Goal: Information Seeking & Learning: Learn about a topic

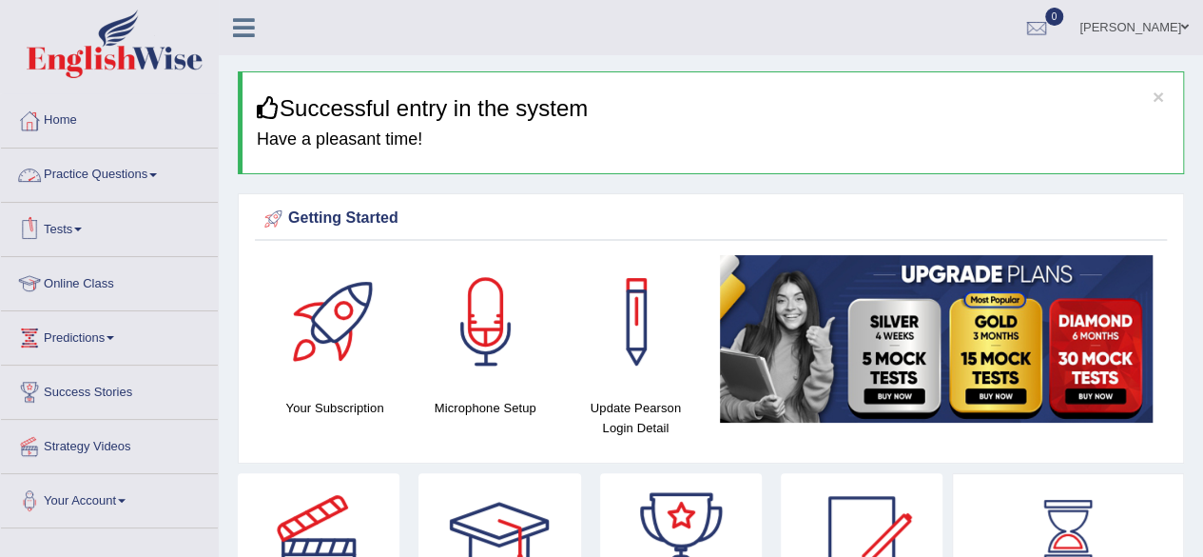
click at [127, 156] on link "Practice Questions" at bounding box center [109, 172] width 217 height 48
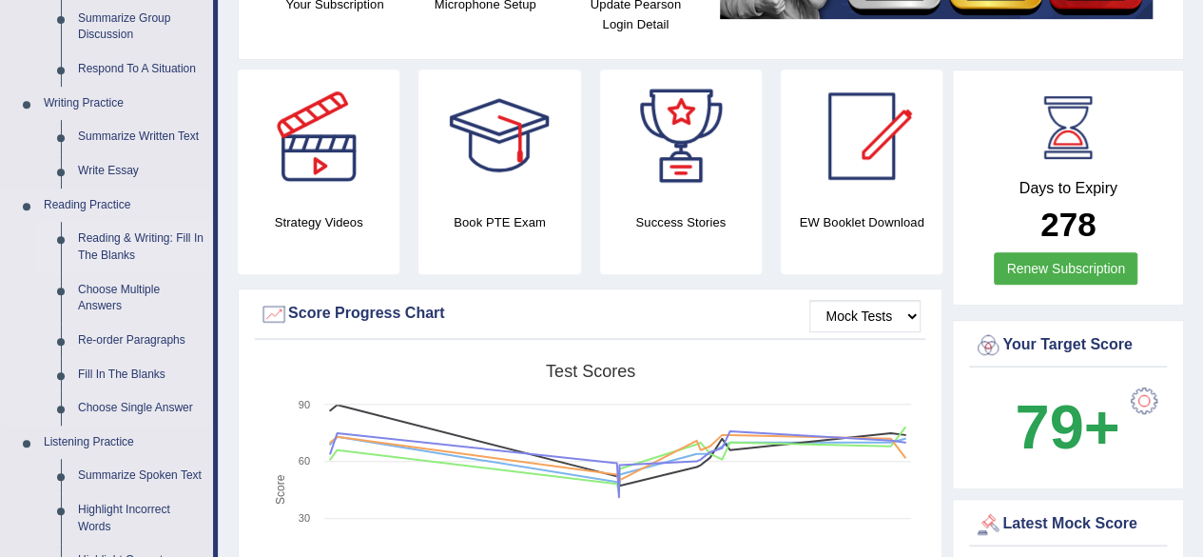
scroll to position [406, 0]
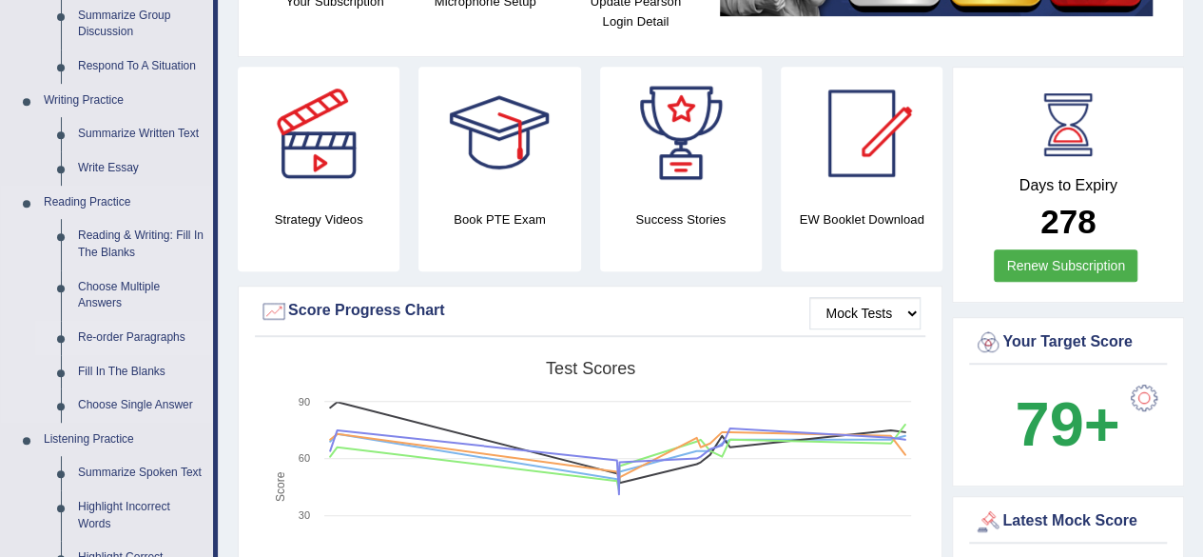
click at [112, 341] on link "Re-order Paragraphs" at bounding box center [141, 338] width 144 height 34
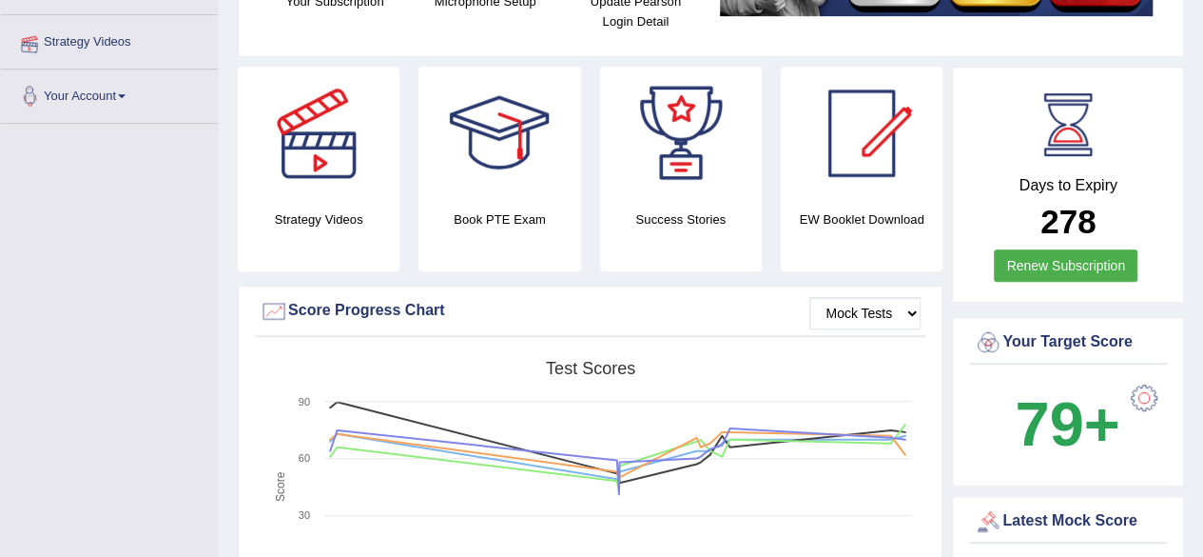
scroll to position [475, 0]
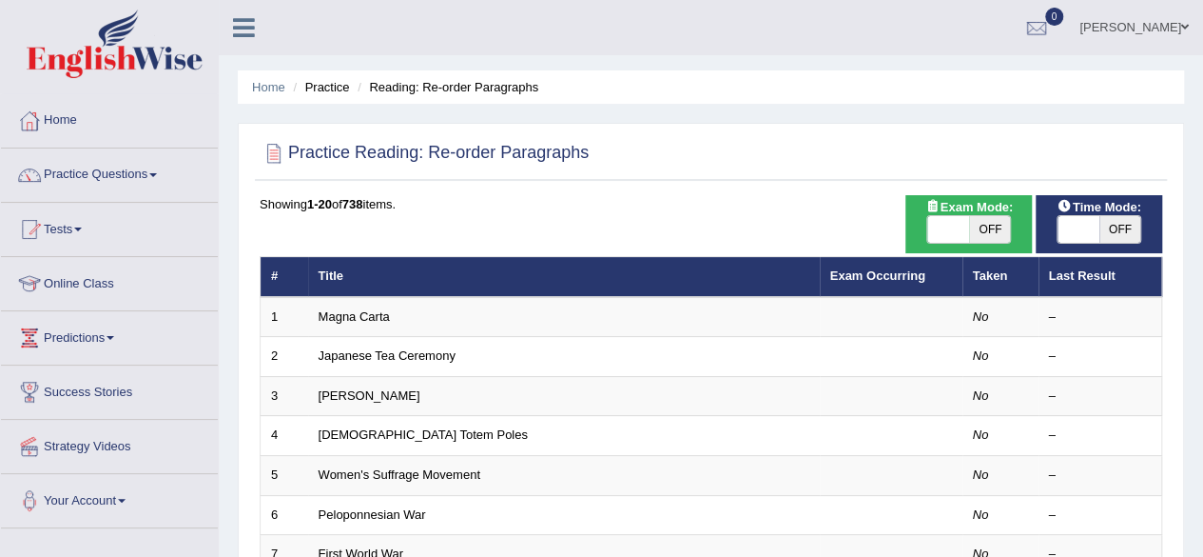
click at [994, 218] on span "OFF" at bounding box center [990, 229] width 42 height 27
checkbox input "true"
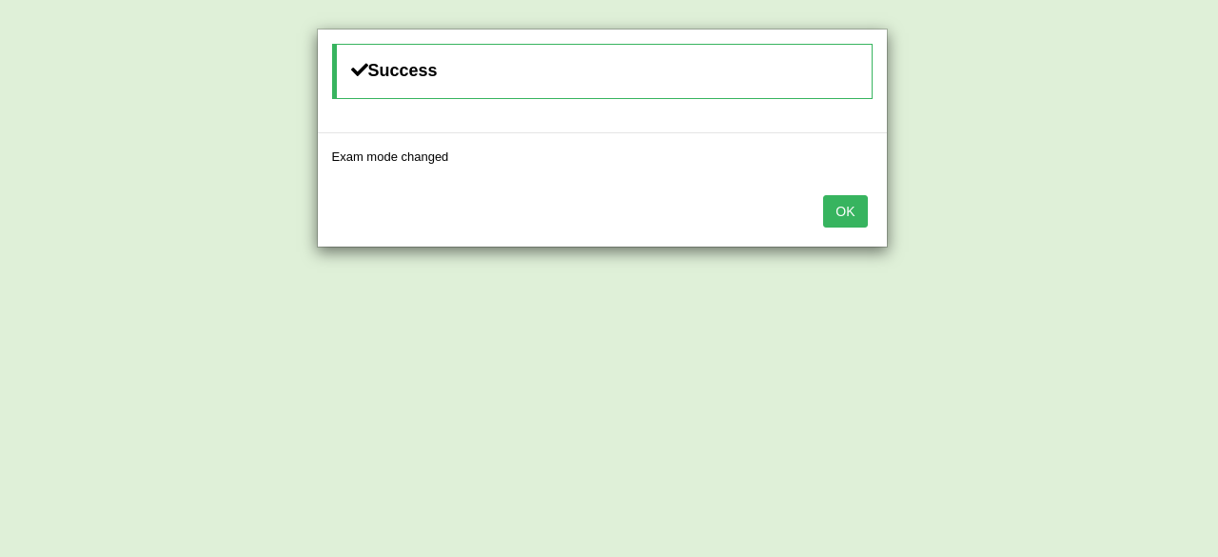
click at [846, 218] on button "OK" at bounding box center [845, 211] width 44 height 32
click at [851, 209] on button "OK" at bounding box center [845, 211] width 44 height 32
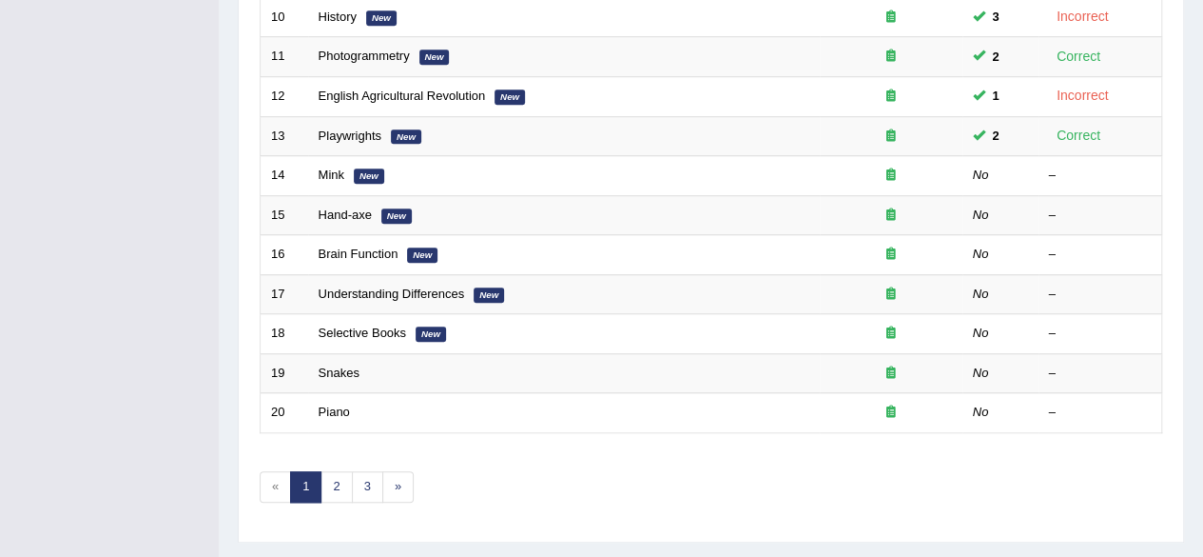
scroll to position [693, 0]
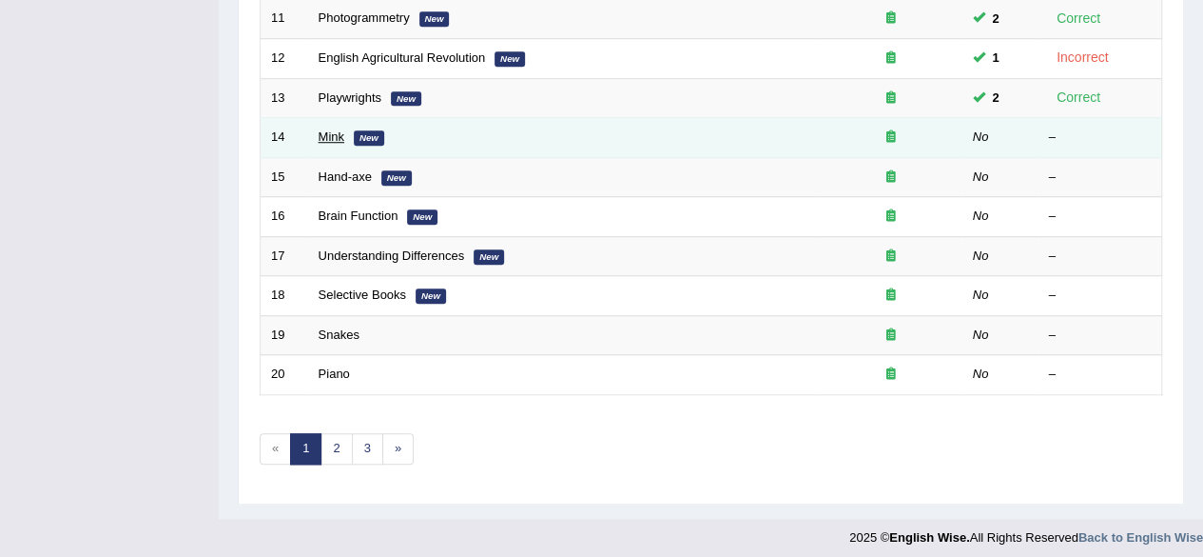
click at [325, 129] on link "Mink" at bounding box center [332, 136] width 26 height 14
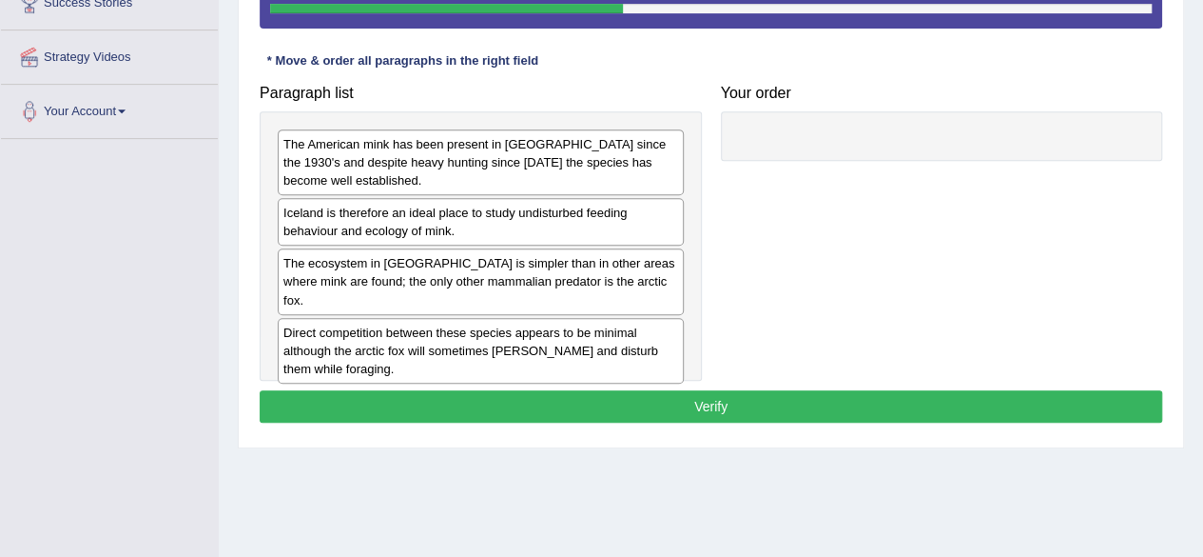
scroll to position [390, 0]
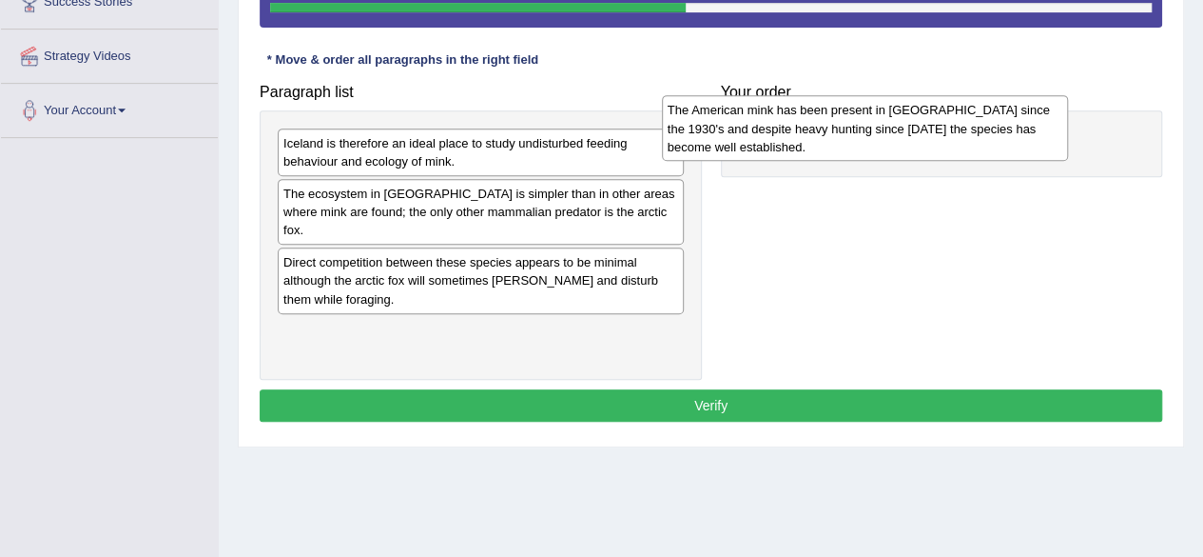
drag, startPoint x: 588, startPoint y: 180, endPoint x: 972, endPoint y: 147, distance: 385.7
click at [972, 147] on div "The American mink has been present in [GEOGRAPHIC_DATA] since the 1930's and de…" at bounding box center [865, 128] width 406 height 66
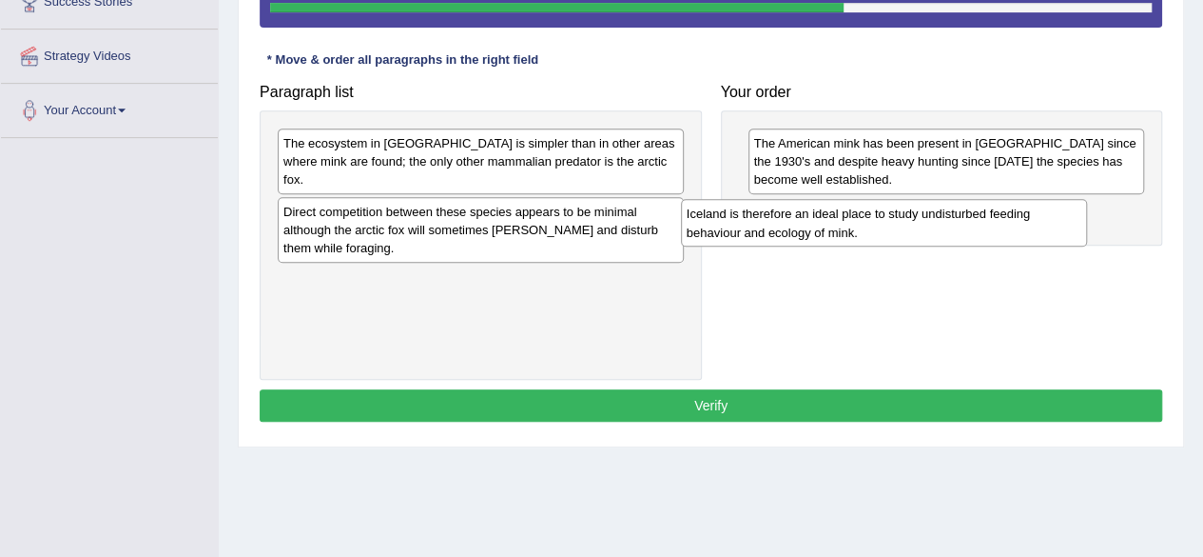
drag, startPoint x: 440, startPoint y: 163, endPoint x: 843, endPoint y: 234, distance: 409.6
click at [843, 234] on div "Iceland is therefore an ideal place to study undisturbed feeding behaviour and …" at bounding box center [884, 223] width 406 height 48
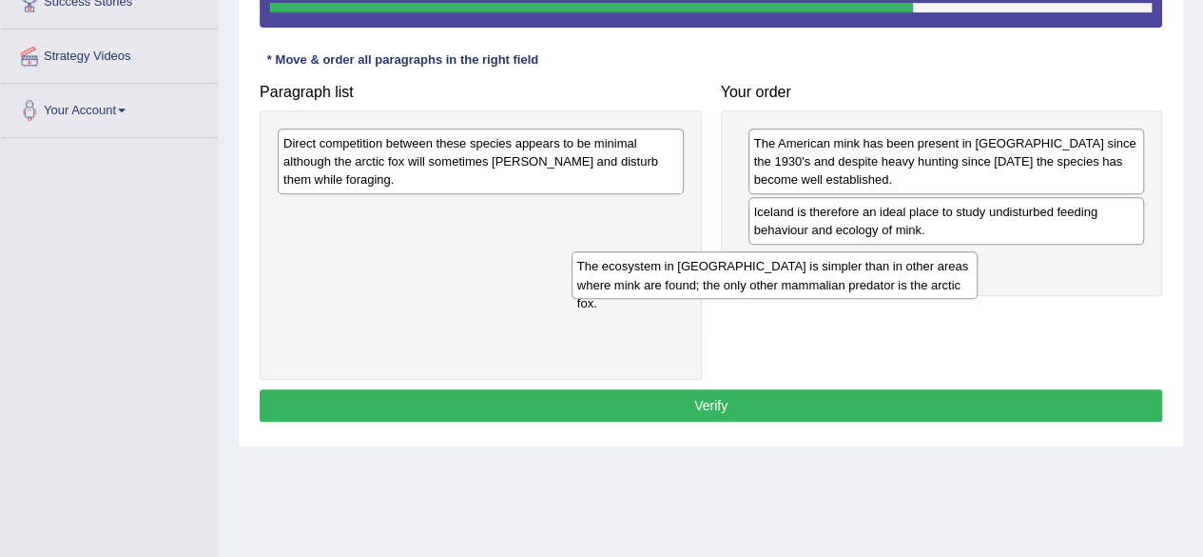
drag, startPoint x: 471, startPoint y: 171, endPoint x: 788, endPoint y: 295, distance: 340.1
click at [788, 295] on div "The ecosystem in Iceland is simpler than in other areas where mink are found; t…" at bounding box center [775, 275] width 406 height 48
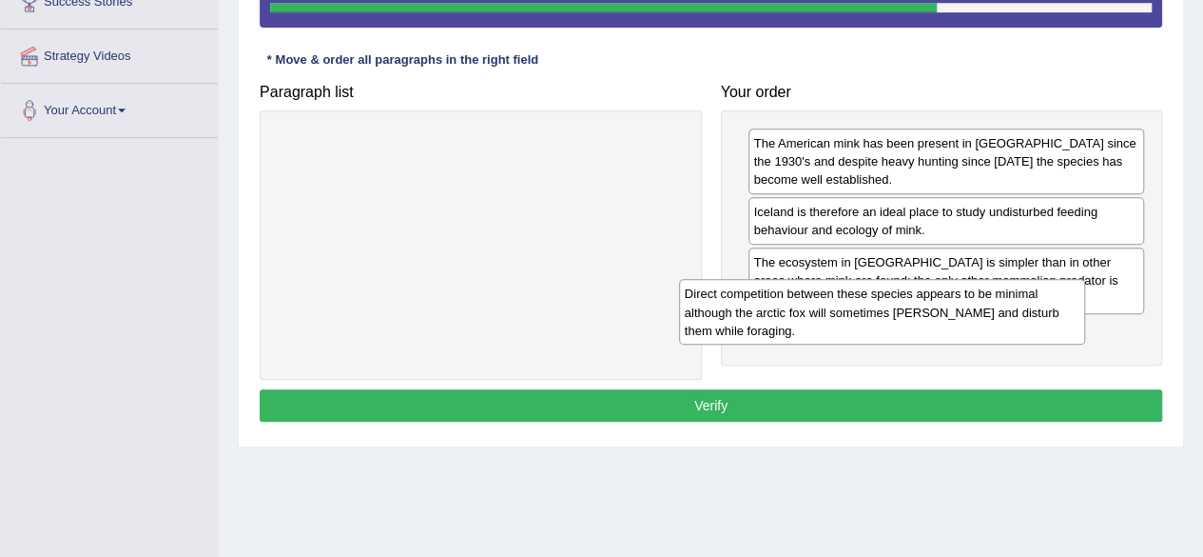
drag, startPoint x: 475, startPoint y: 138, endPoint x: 882, endPoint y: 300, distance: 438.1
click at [882, 300] on div "Direct competition between these species appears to be minimal although the arc…" at bounding box center [882, 312] width 406 height 66
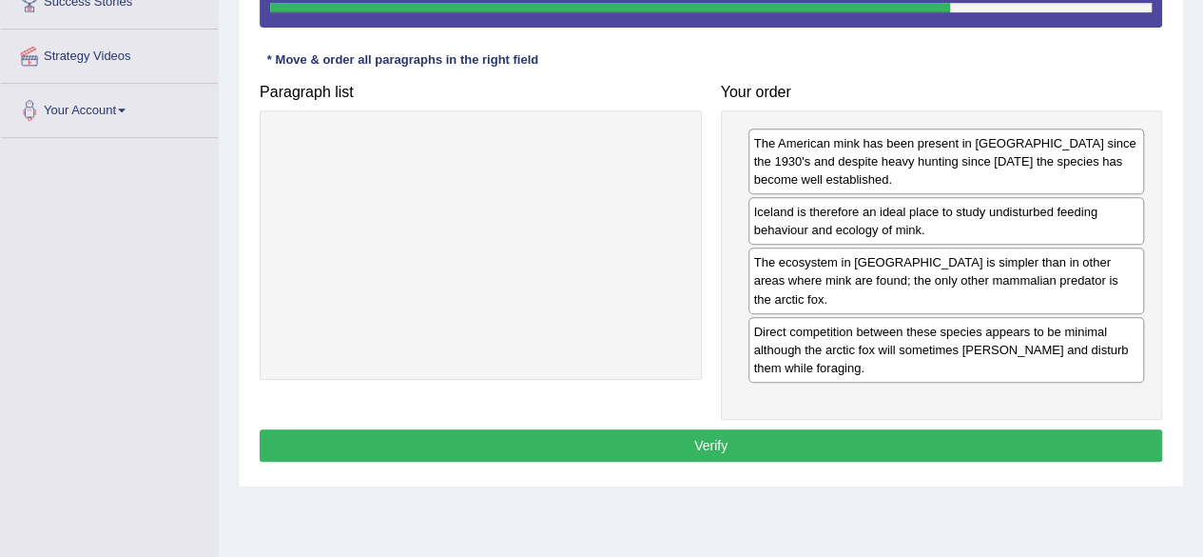
click at [690, 429] on button "Verify" at bounding box center [711, 445] width 903 height 32
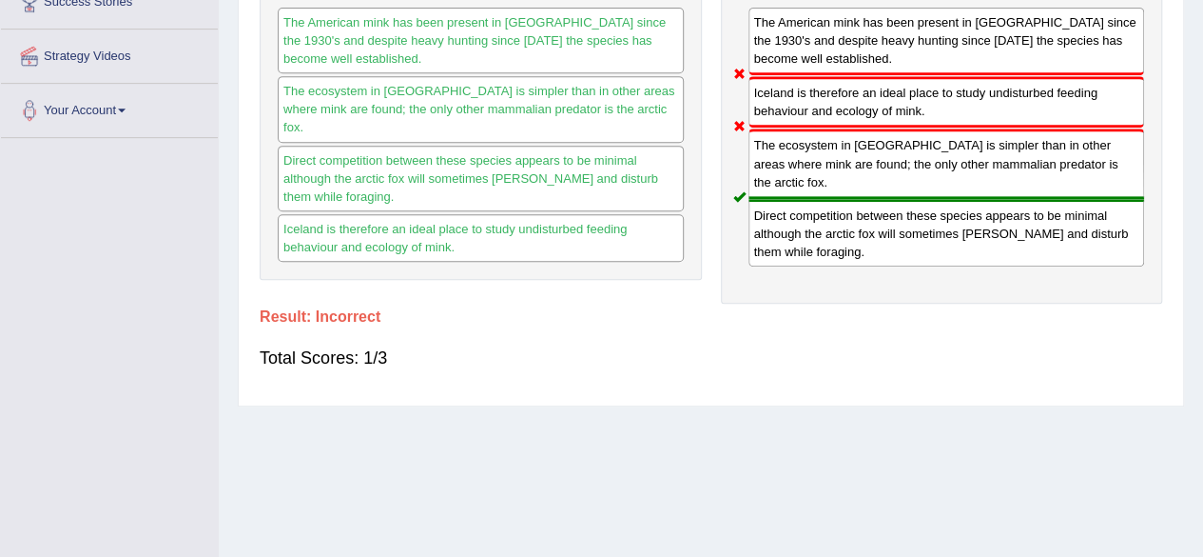
click at [690, 425] on div "Home Practice Reading: Re-order Paragraphs Mink « Prev Next » Report Question R…" at bounding box center [711, 85] width 985 height 951
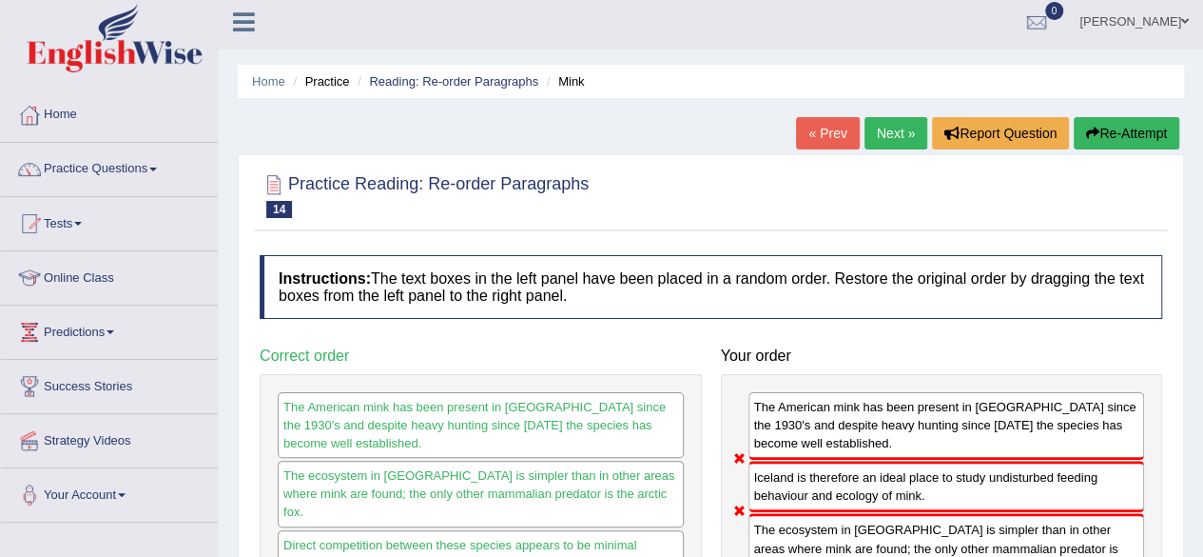
scroll to position [0, 0]
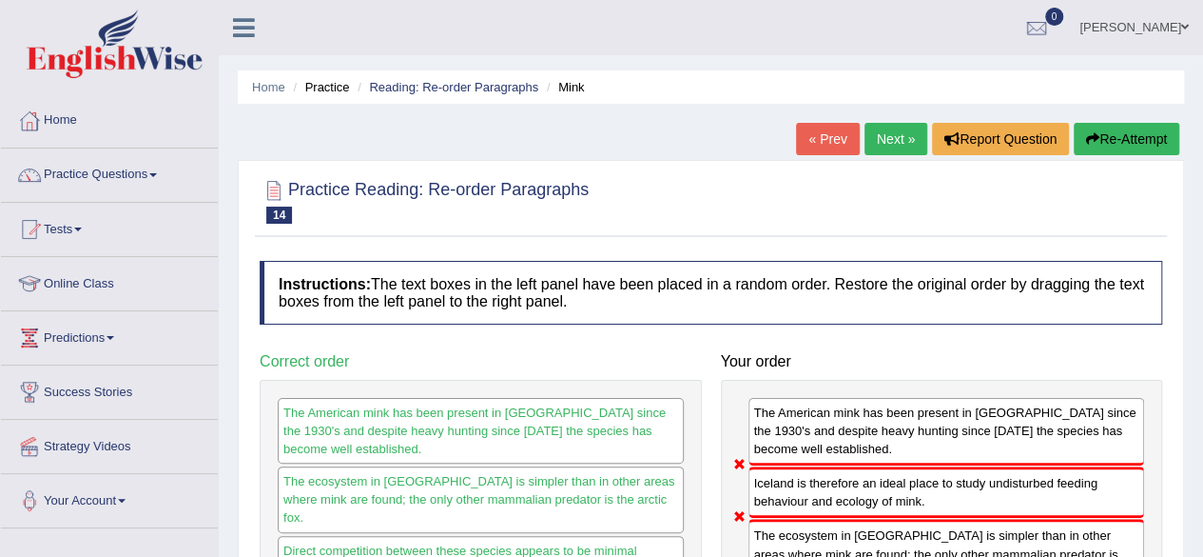
click at [884, 142] on link "Next »" at bounding box center [896, 139] width 63 height 32
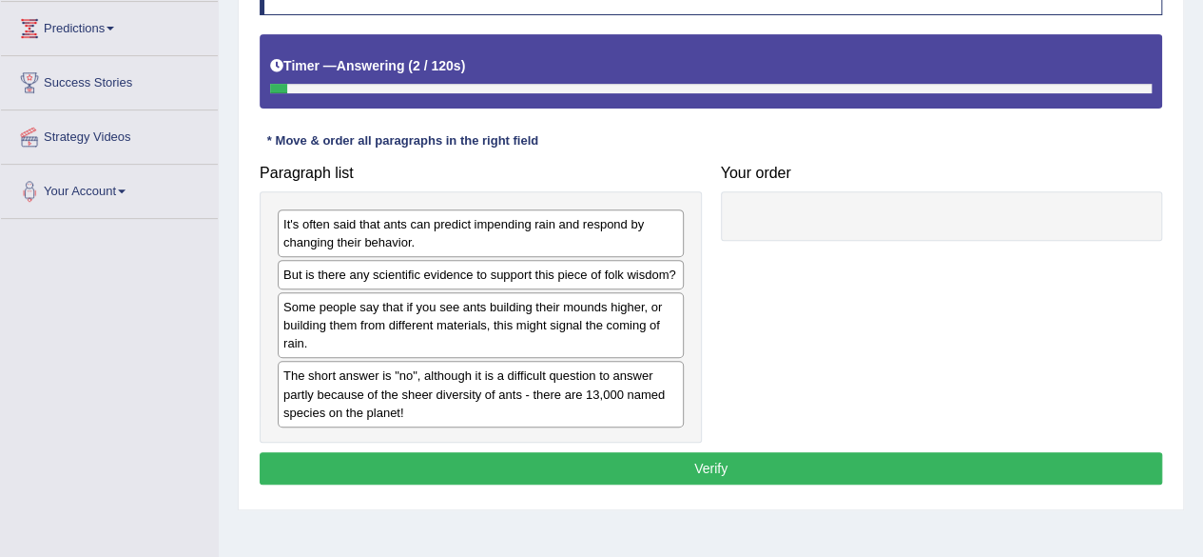
scroll to position [310, 0]
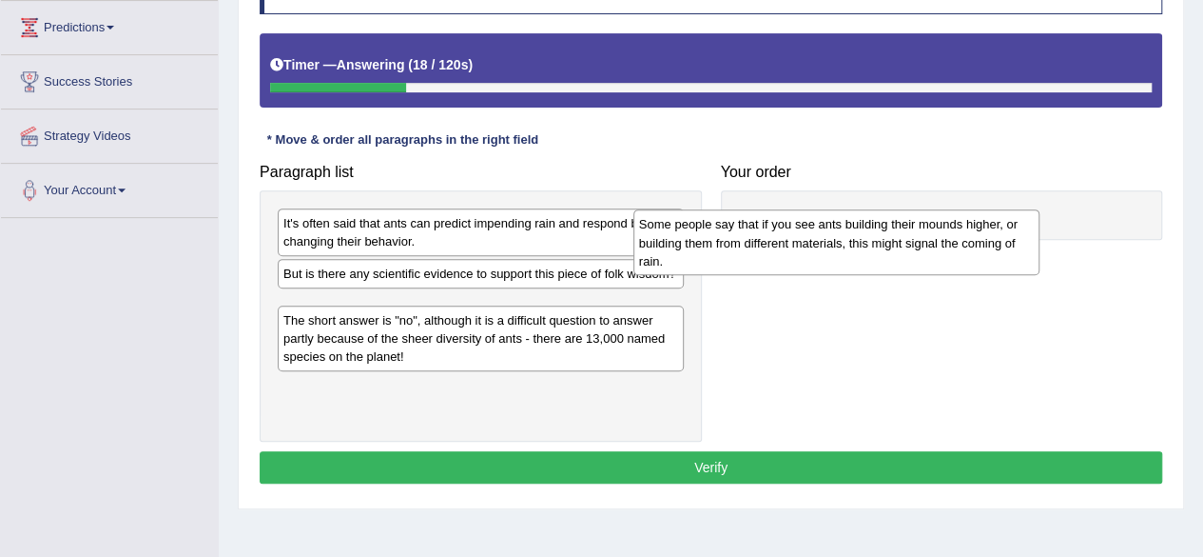
drag, startPoint x: 476, startPoint y: 342, endPoint x: 904, endPoint y: 224, distance: 444.0
click at [904, 224] on div "Some people say that if you see ants building their mounds higher, or building …" at bounding box center [837, 242] width 406 height 66
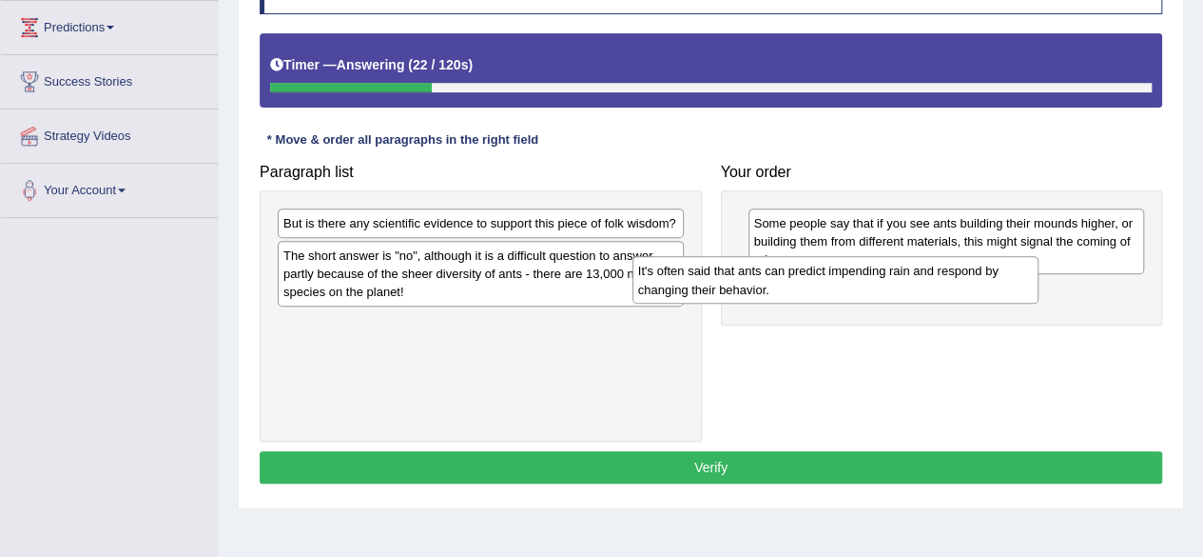
drag, startPoint x: 579, startPoint y: 248, endPoint x: 936, endPoint y: 299, distance: 360.3
click at [936, 299] on div "It's often said that ants can predict impending rain and respond by changing th…" at bounding box center [836, 280] width 406 height 48
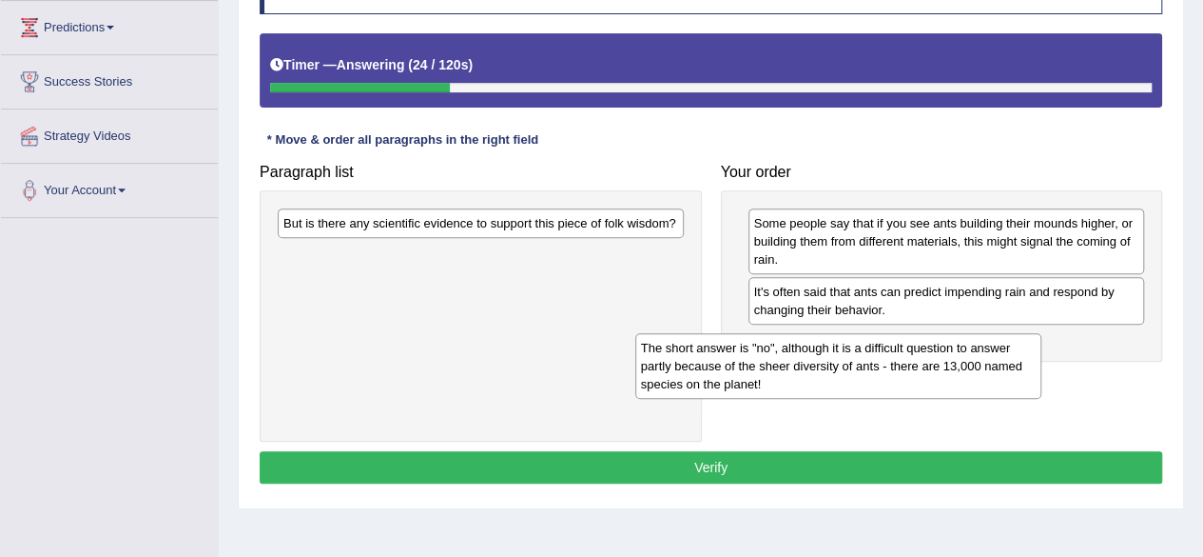
drag, startPoint x: 498, startPoint y: 273, endPoint x: 856, endPoint y: 365, distance: 369.4
click at [856, 365] on div "The short answer is "no", although it is a difficult question to answer partly …" at bounding box center [838, 366] width 406 height 66
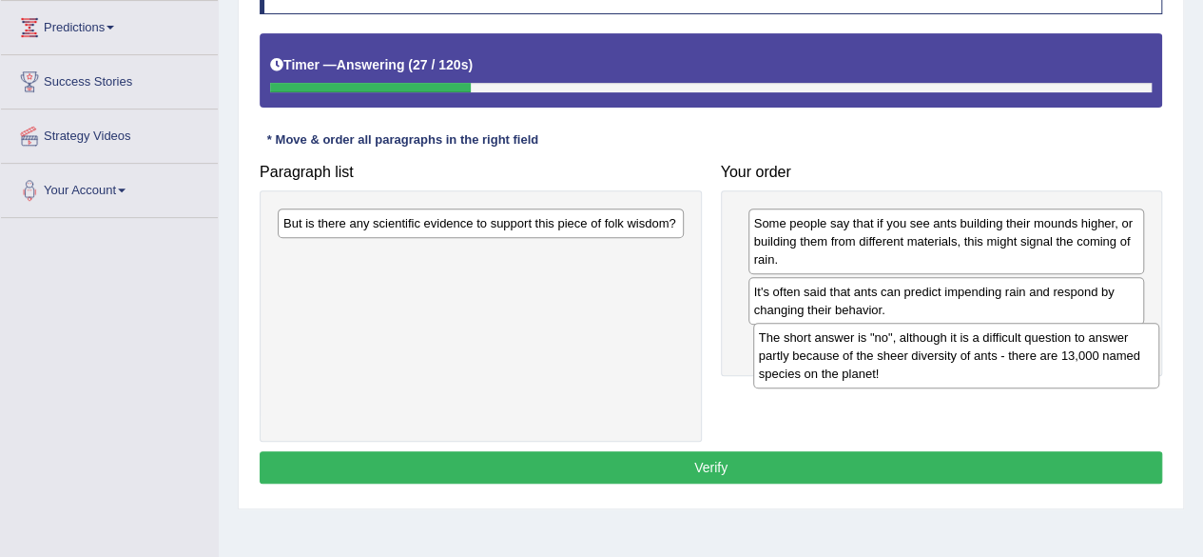
drag, startPoint x: 557, startPoint y: 282, endPoint x: 1051, endPoint y: 364, distance: 500.6
click at [1051, 364] on div "The short answer is "no", although it is a difficult question to answer partly …" at bounding box center [956, 355] width 406 height 66
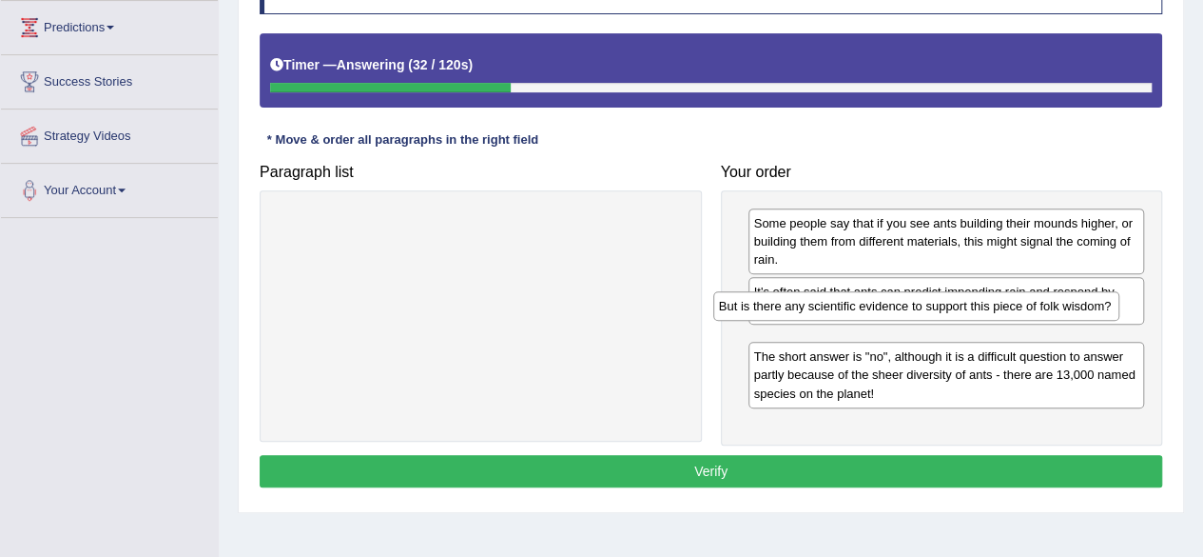
drag, startPoint x: 675, startPoint y: 233, endPoint x: 1155, endPoint y: 338, distance: 490.7
click at [1120, 320] on div "But is there any scientific evidence to support this piece of folk wisdom?" at bounding box center [916, 305] width 406 height 29
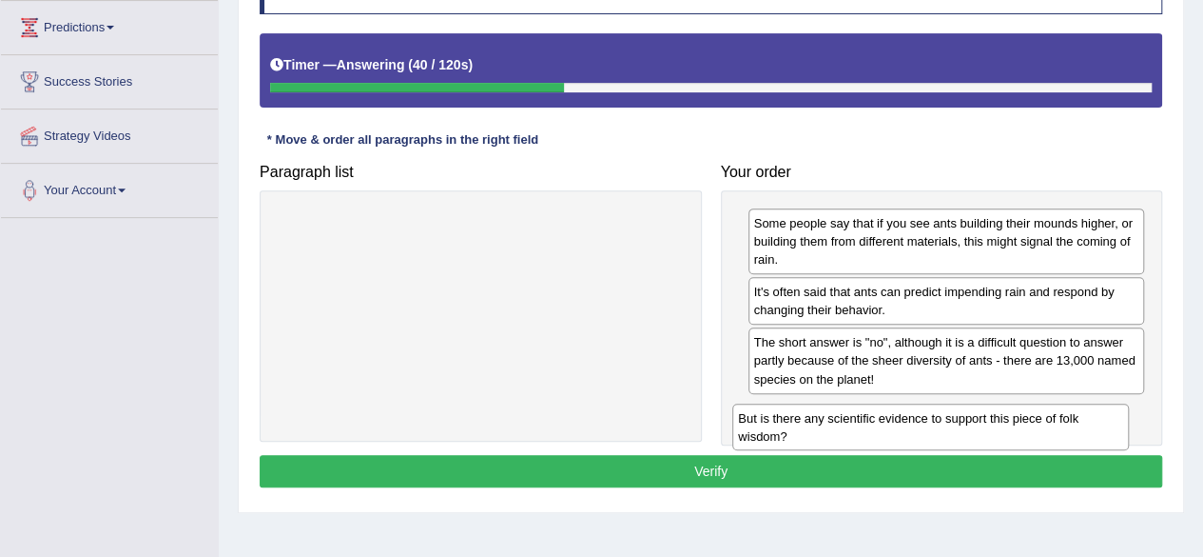
drag, startPoint x: 883, startPoint y: 361, endPoint x: 868, endPoint y: 439, distance: 78.5
click at [868, 439] on div "But is there any scientific evidence to support this piece of folk wisdom?" at bounding box center [931, 427] width 397 height 48
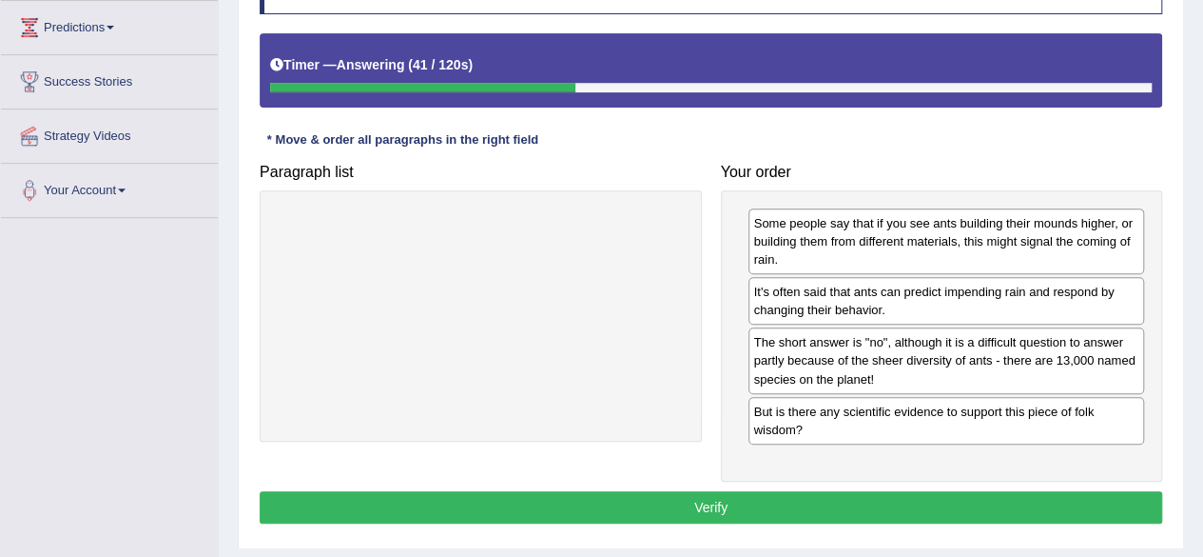
click at [717, 512] on button "Verify" at bounding box center [711, 507] width 903 height 32
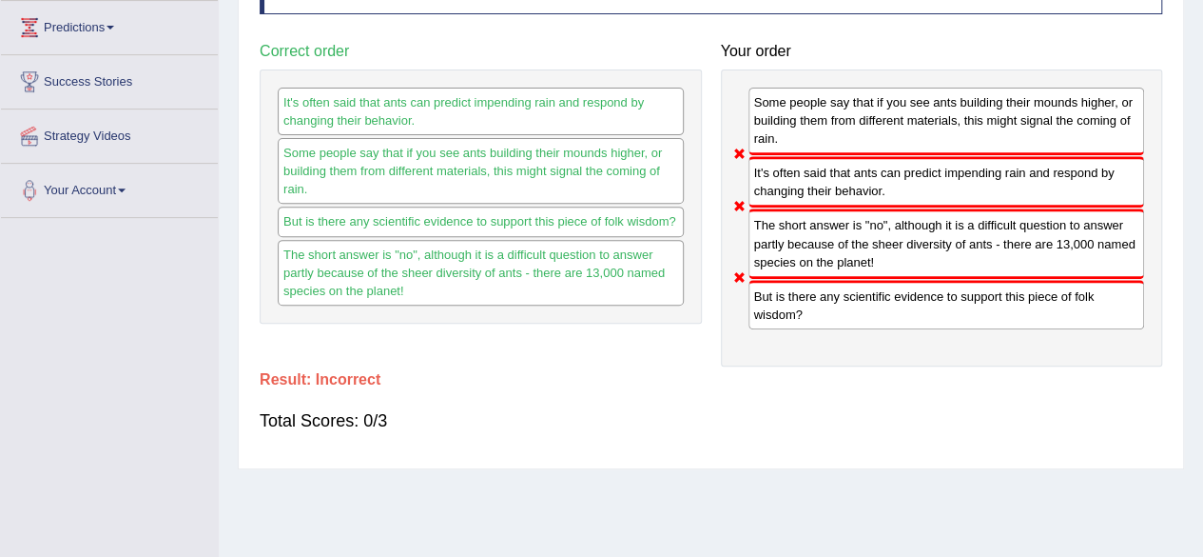
scroll to position [0, 0]
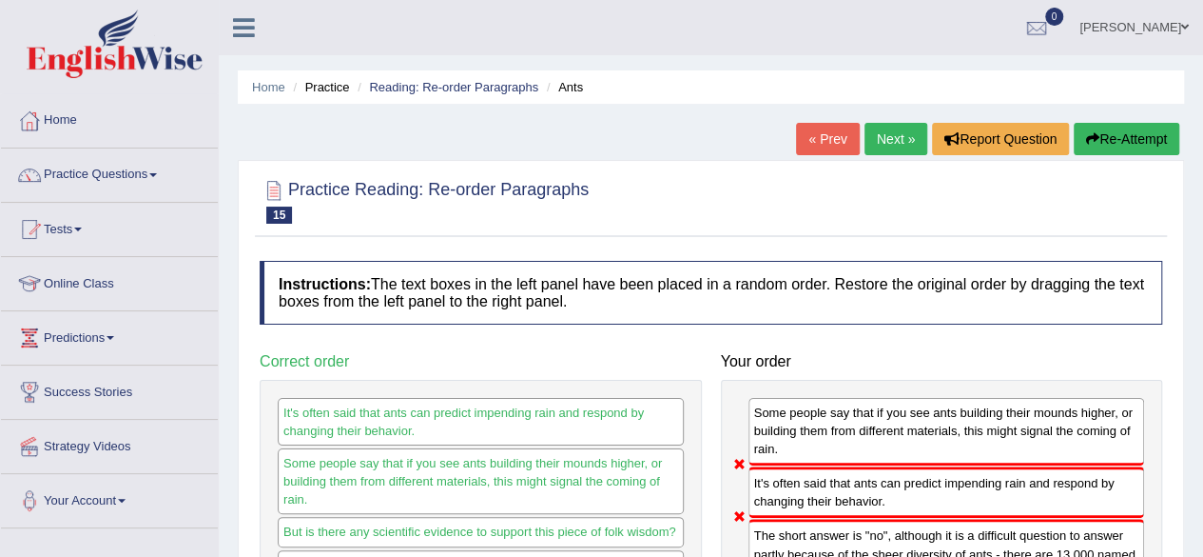
click at [1135, 147] on button "Re-Attempt" at bounding box center [1127, 139] width 106 height 32
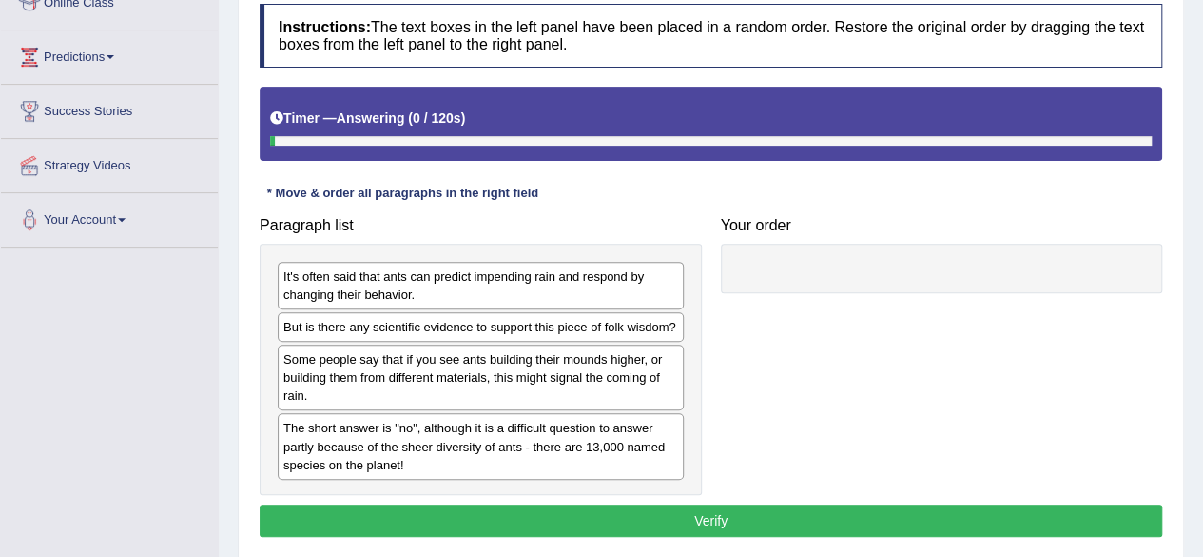
scroll to position [282, 0]
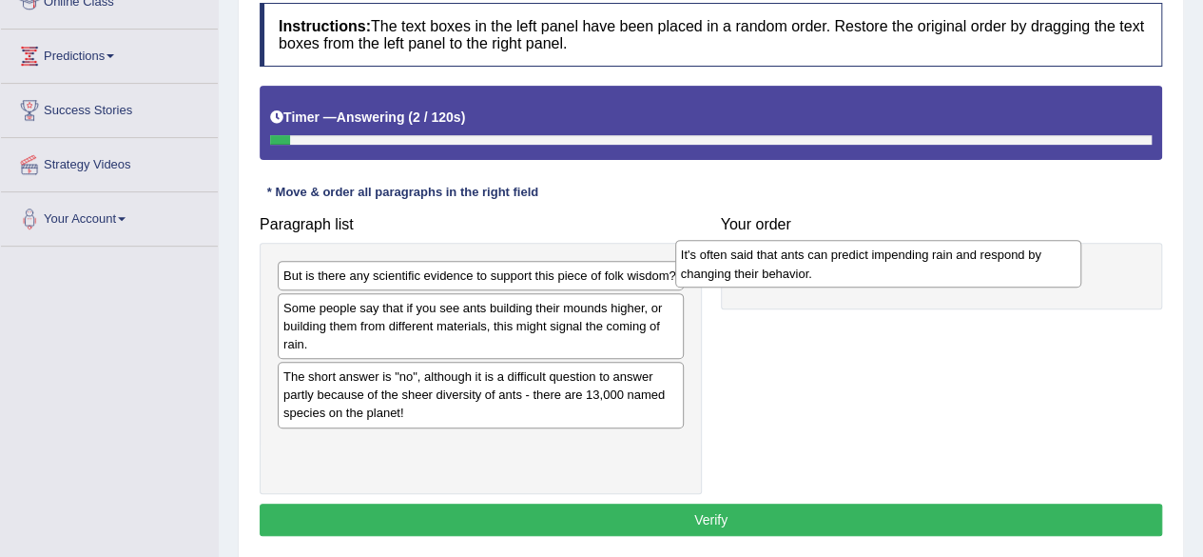
drag, startPoint x: 515, startPoint y: 287, endPoint x: 928, endPoint y: 267, distance: 414.3
click at [928, 267] on div "It's often said that ants can predict impending rain and respond by changing th…" at bounding box center [878, 264] width 406 height 48
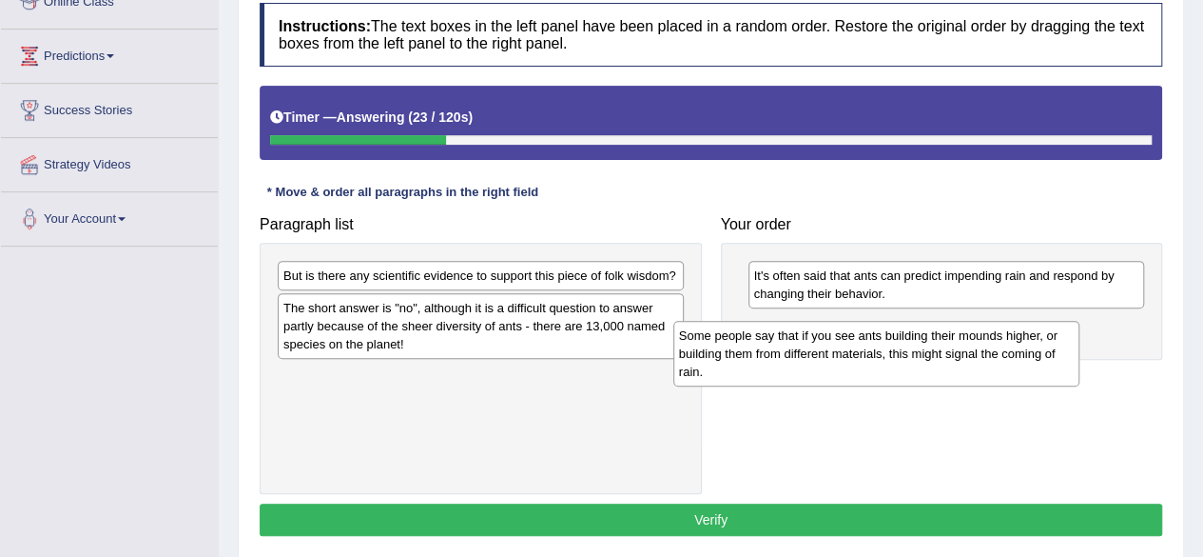
drag, startPoint x: 550, startPoint y: 326, endPoint x: 969, endPoint y: 353, distance: 420.4
click at [969, 353] on div "Some people say that if you see ants building their mounds higher, or building …" at bounding box center [877, 354] width 406 height 66
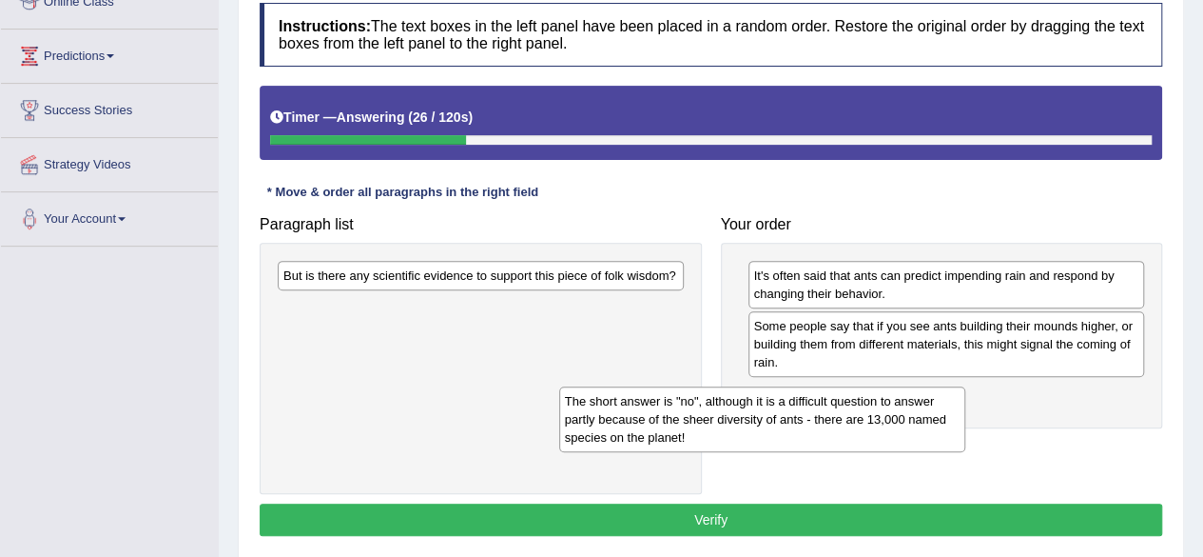
drag, startPoint x: 618, startPoint y: 332, endPoint x: 907, endPoint y: 420, distance: 301.2
click at [907, 420] on div "The short answer is "no", although it is a difficult question to answer partly …" at bounding box center [762, 419] width 406 height 66
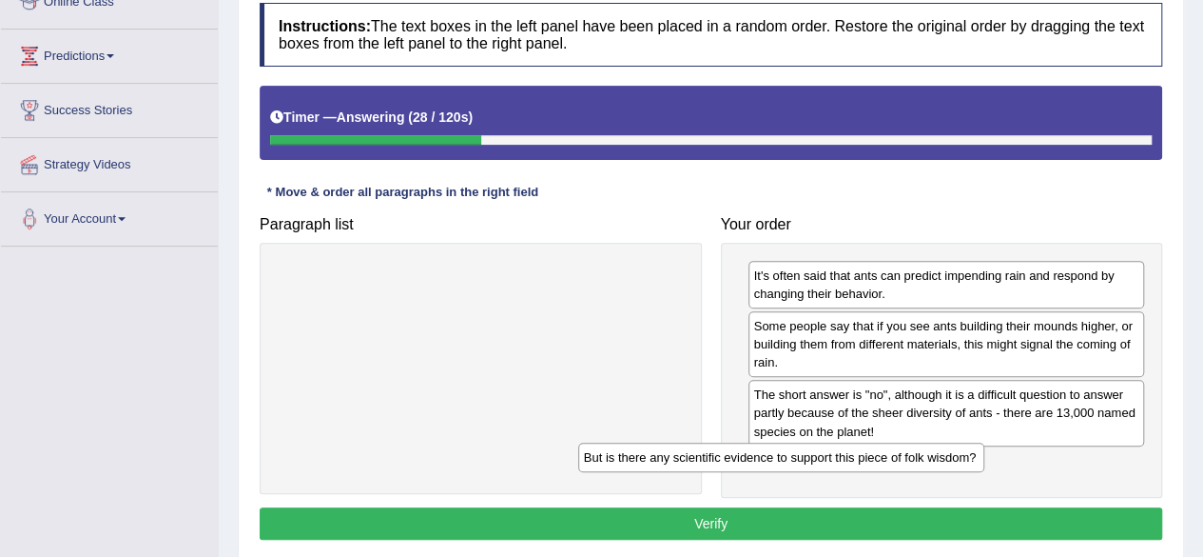
drag, startPoint x: 529, startPoint y: 283, endPoint x: 868, endPoint y: 470, distance: 387.1
click at [868, 470] on div "But is there any scientific evidence to support this piece of folk wisdom?" at bounding box center [781, 456] width 406 height 29
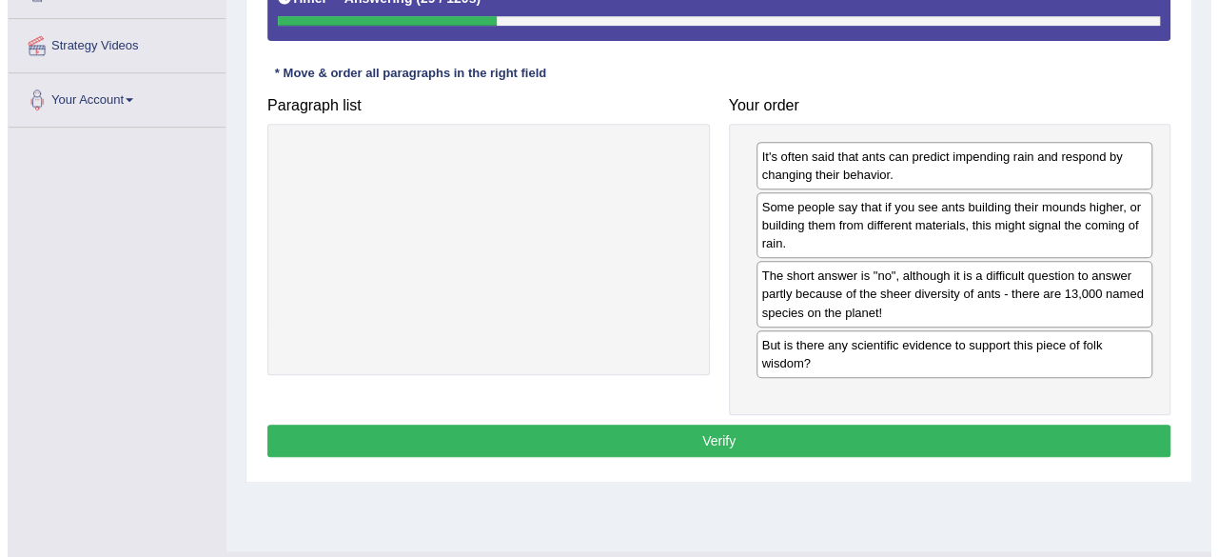
scroll to position [407, 0]
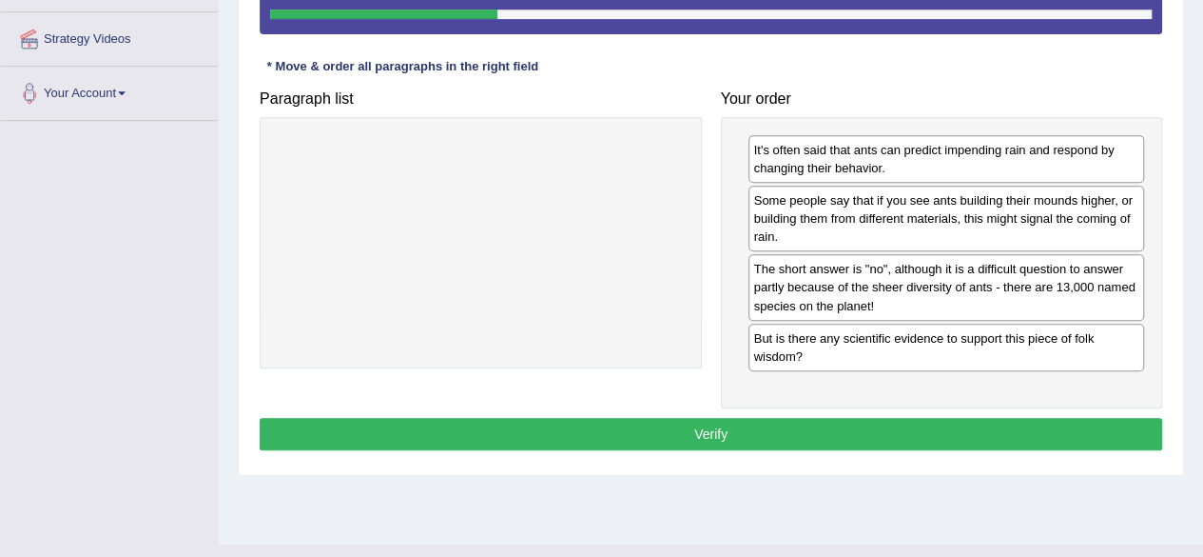
click at [799, 437] on button "Verify" at bounding box center [711, 434] width 903 height 32
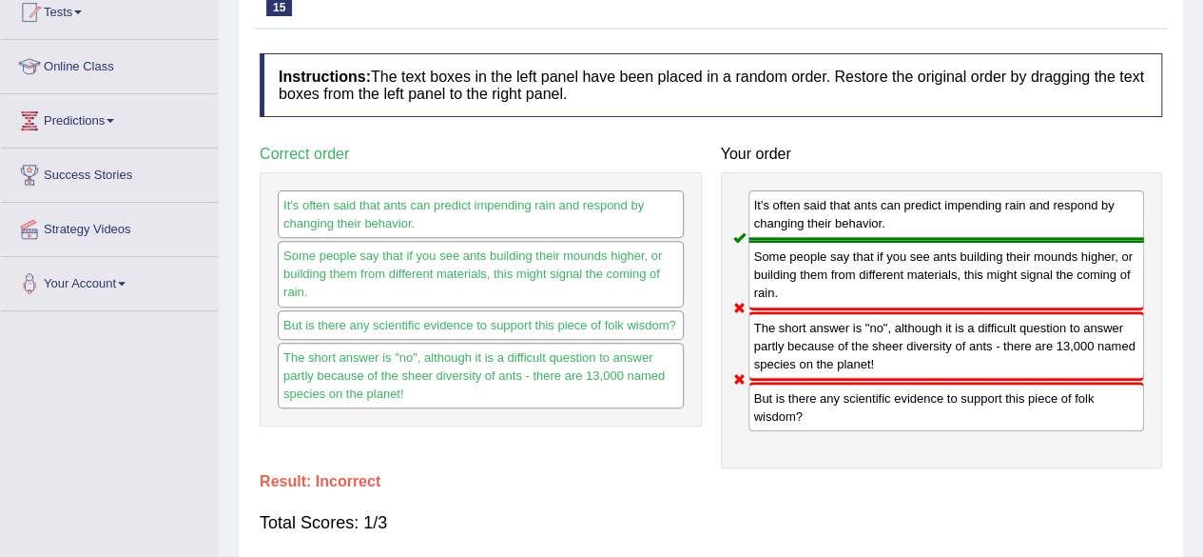
scroll to position [0, 0]
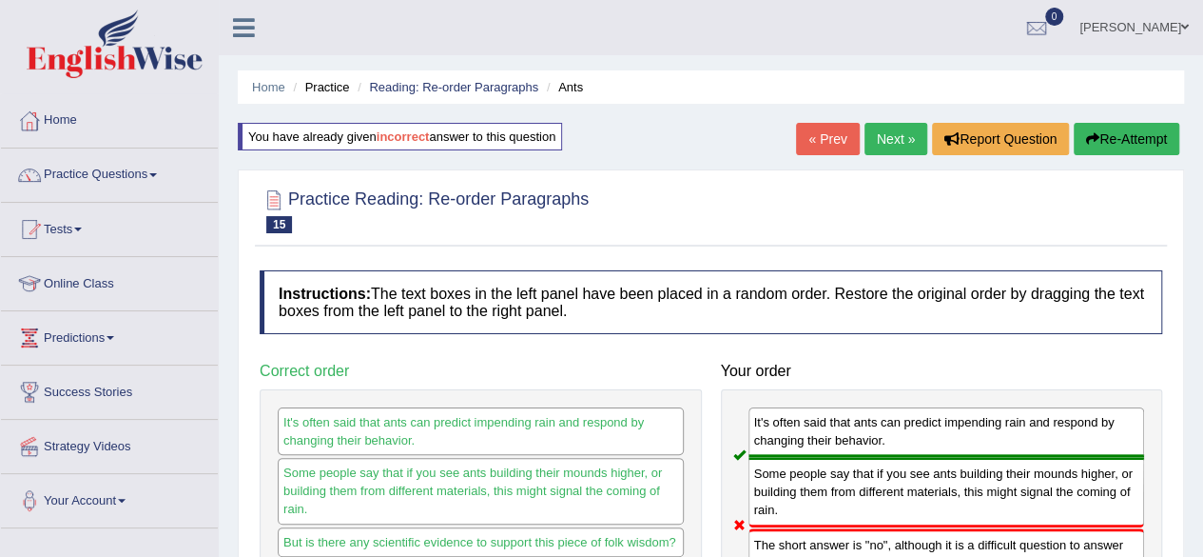
click at [889, 147] on link "Next »" at bounding box center [896, 139] width 63 height 32
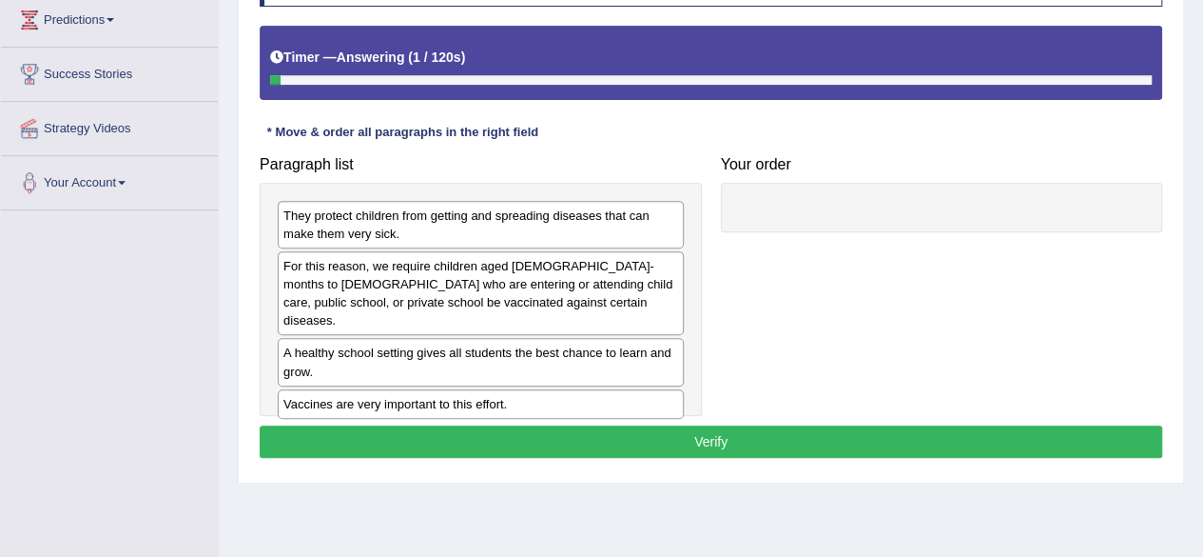
scroll to position [319, 0]
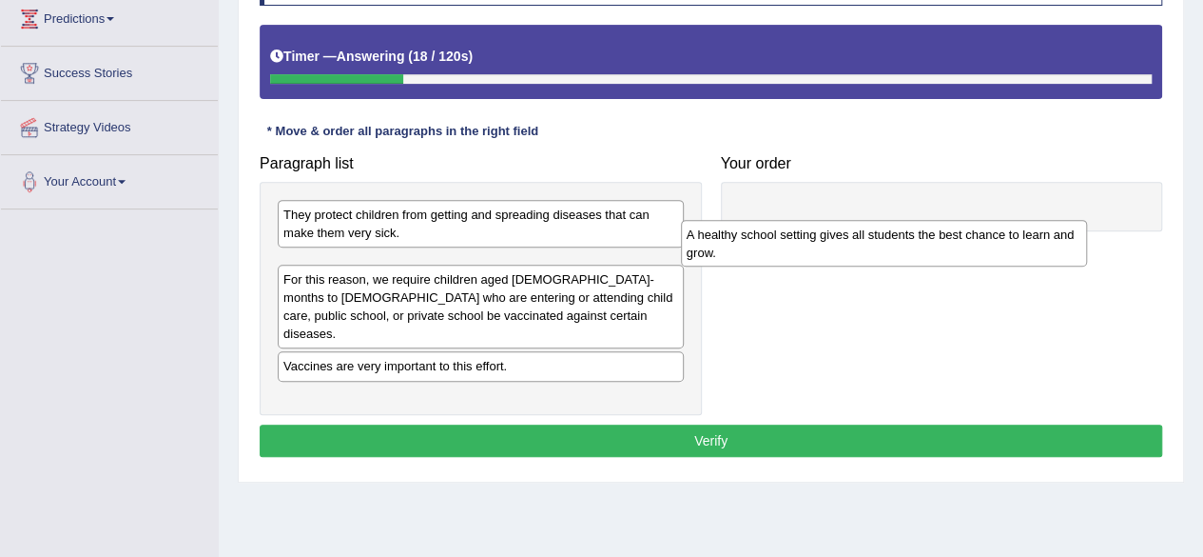
drag, startPoint x: 445, startPoint y: 340, endPoint x: 881, endPoint y: 225, distance: 450.4
click at [881, 225] on div "A healthy school setting gives all students the best chance to learn and grow." at bounding box center [884, 244] width 406 height 48
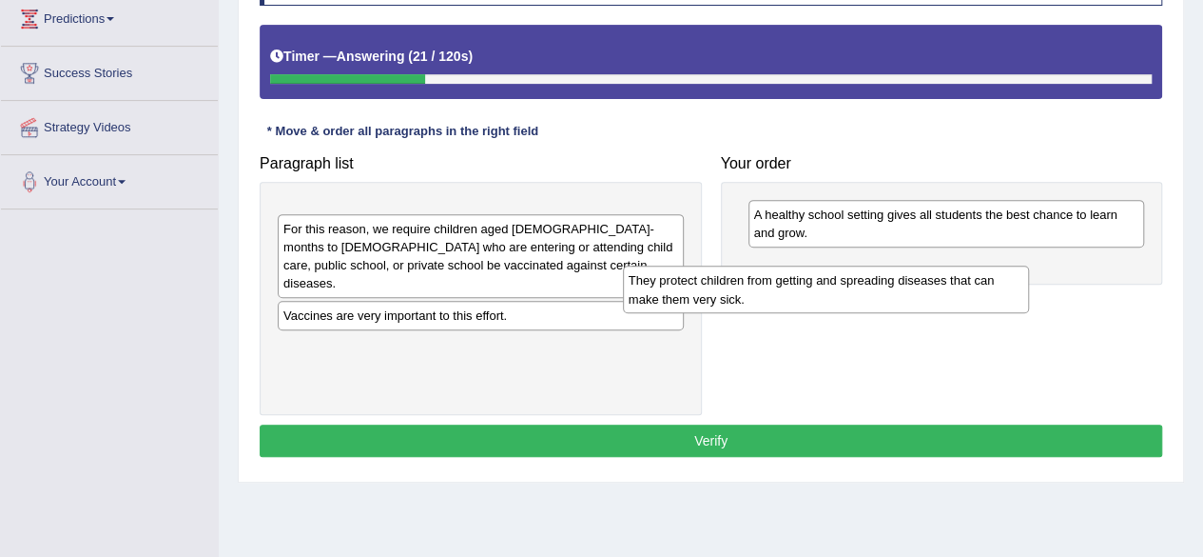
drag, startPoint x: 514, startPoint y: 233, endPoint x: 860, endPoint y: 300, distance: 352.6
click at [860, 300] on div "They protect children from getting and spreading diseases that can make them ve…" at bounding box center [826, 289] width 406 height 48
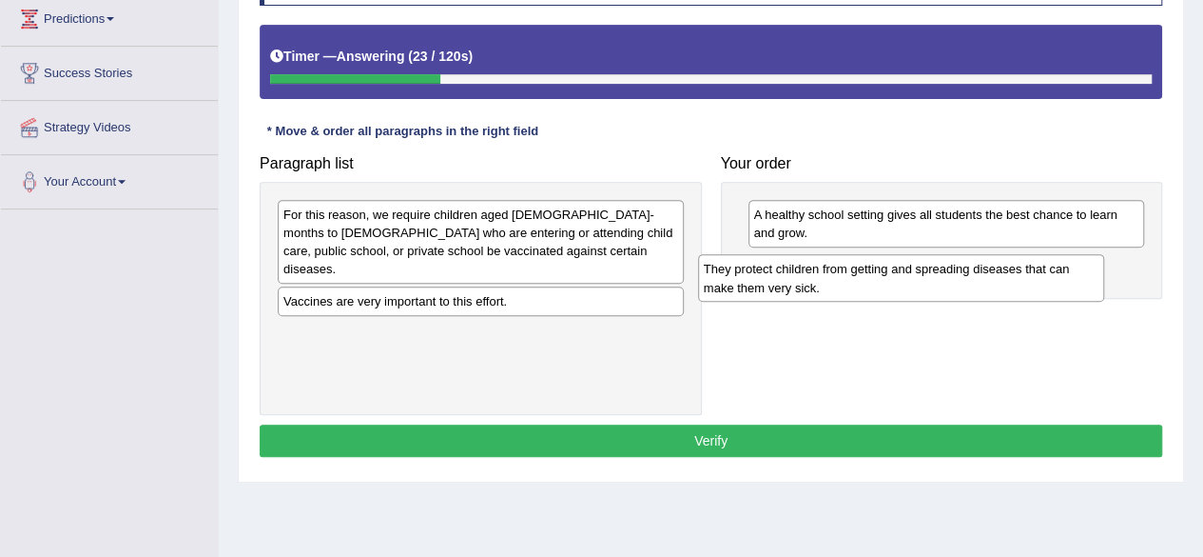
drag, startPoint x: 563, startPoint y: 243, endPoint x: 1009, endPoint y: 298, distance: 449.6
click at [1009, 298] on div "They protect children from getting and spreading diseases that can make them ve…" at bounding box center [901, 278] width 406 height 48
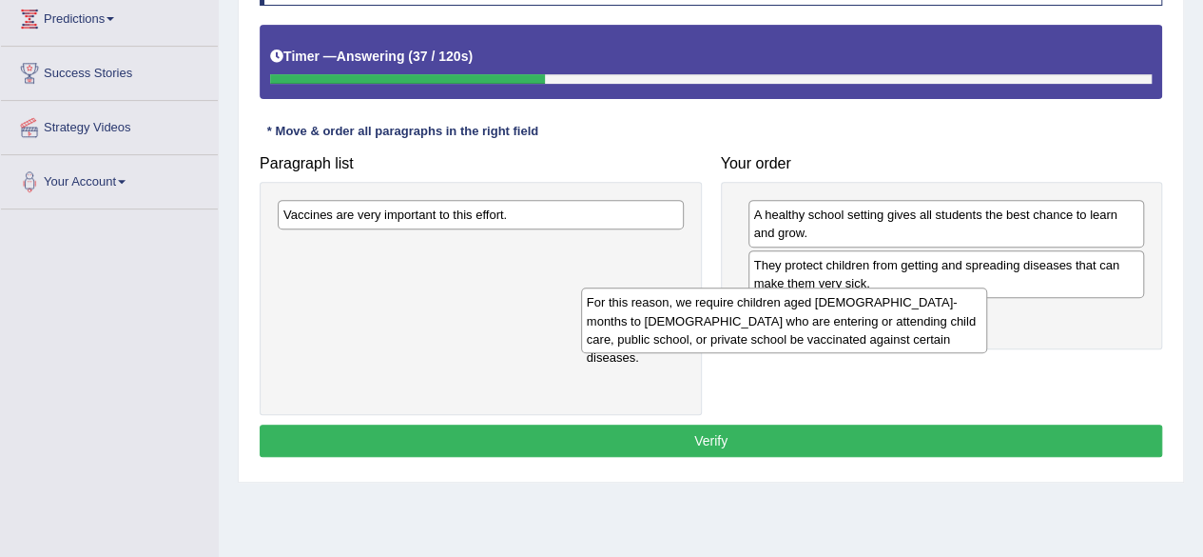
drag, startPoint x: 563, startPoint y: 258, endPoint x: 904, endPoint y: 333, distance: 348.8
click at [904, 333] on div "For this reason, we require children aged [DEMOGRAPHIC_DATA]-months to [DEMOGRA…" at bounding box center [784, 320] width 406 height 66
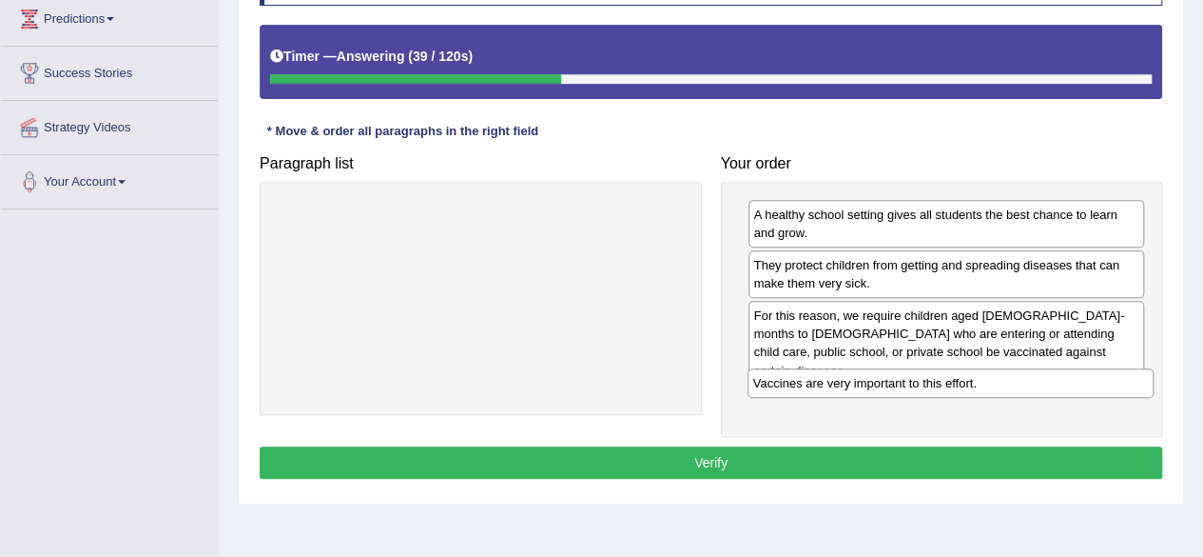
drag, startPoint x: 466, startPoint y: 206, endPoint x: 955, endPoint y: 376, distance: 517.5
click at [955, 376] on div "Vaccines are very important to this effort." at bounding box center [951, 382] width 406 height 29
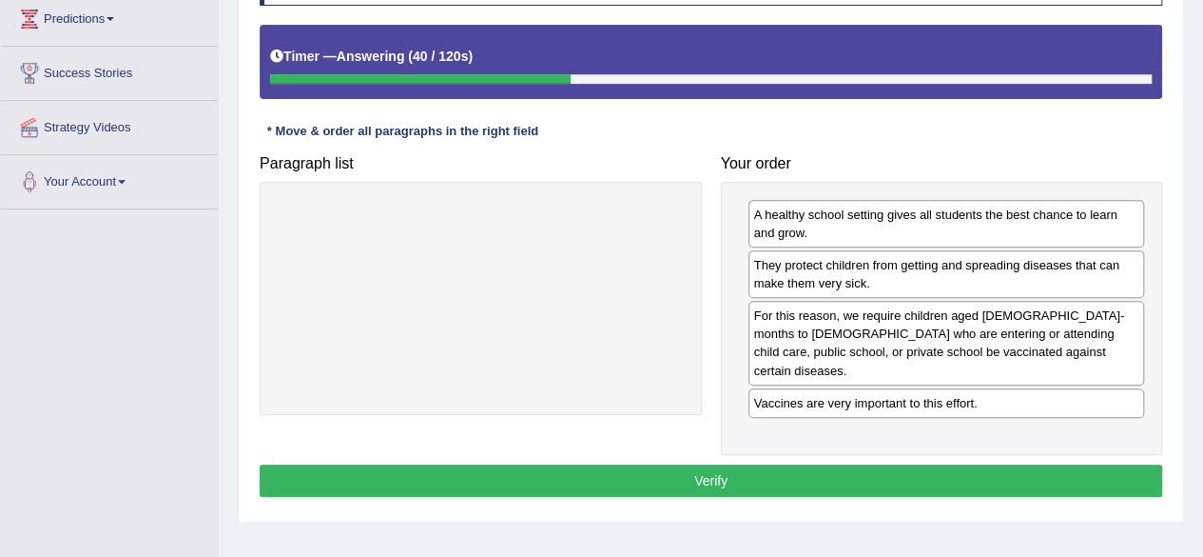
click at [713, 464] on button "Verify" at bounding box center [711, 480] width 903 height 32
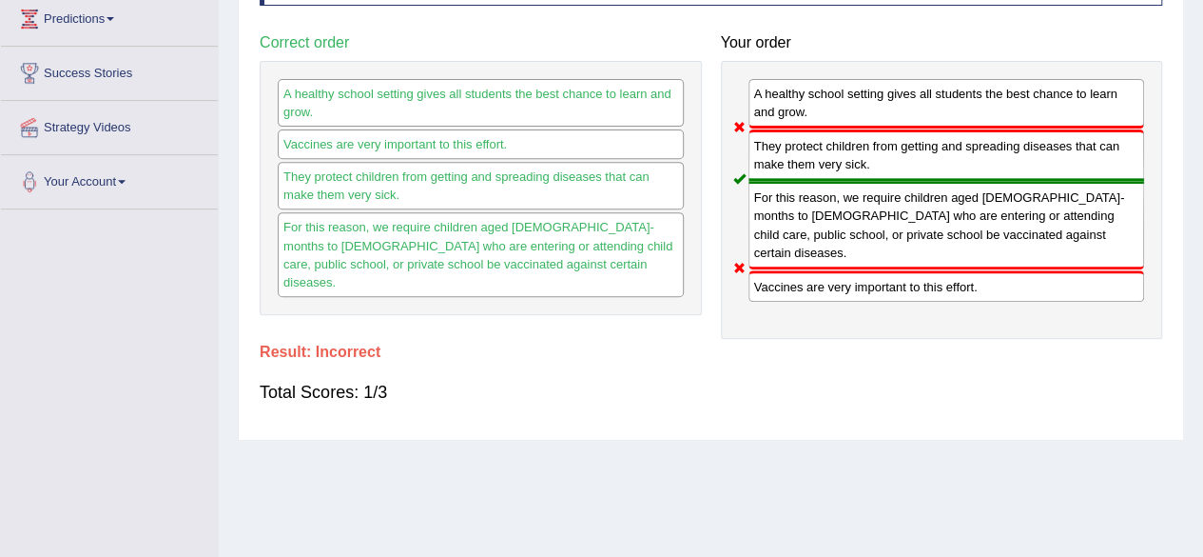
scroll to position [0, 0]
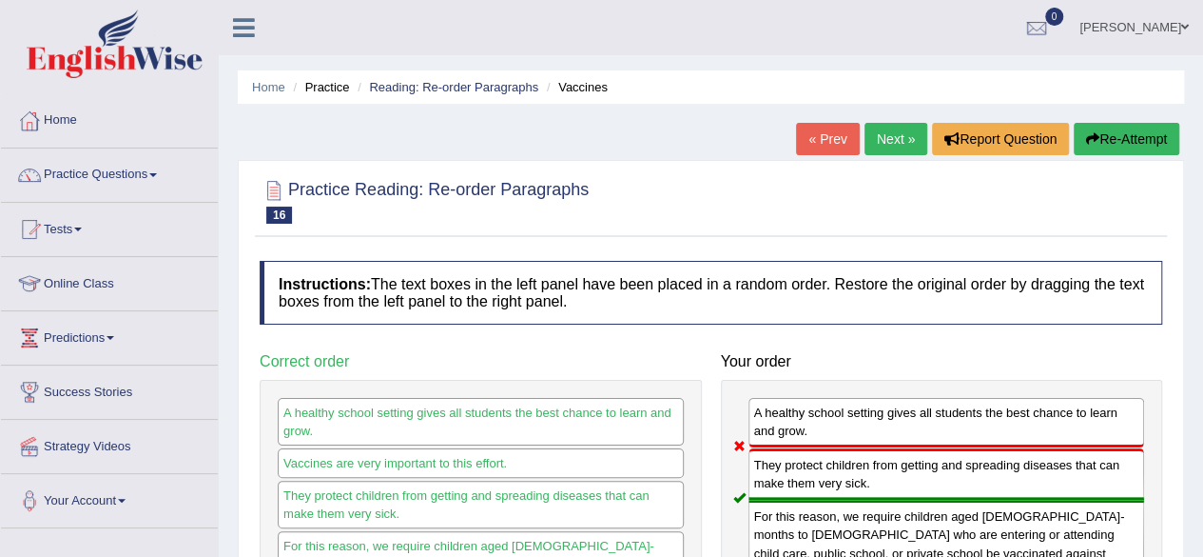
click at [1127, 122] on div "Home Practice Reading: Re-order Paragraphs Vaccines « Prev Next » Report Questi…" at bounding box center [711, 475] width 985 height 951
click at [1098, 152] on button "Re-Attempt" at bounding box center [1127, 139] width 106 height 32
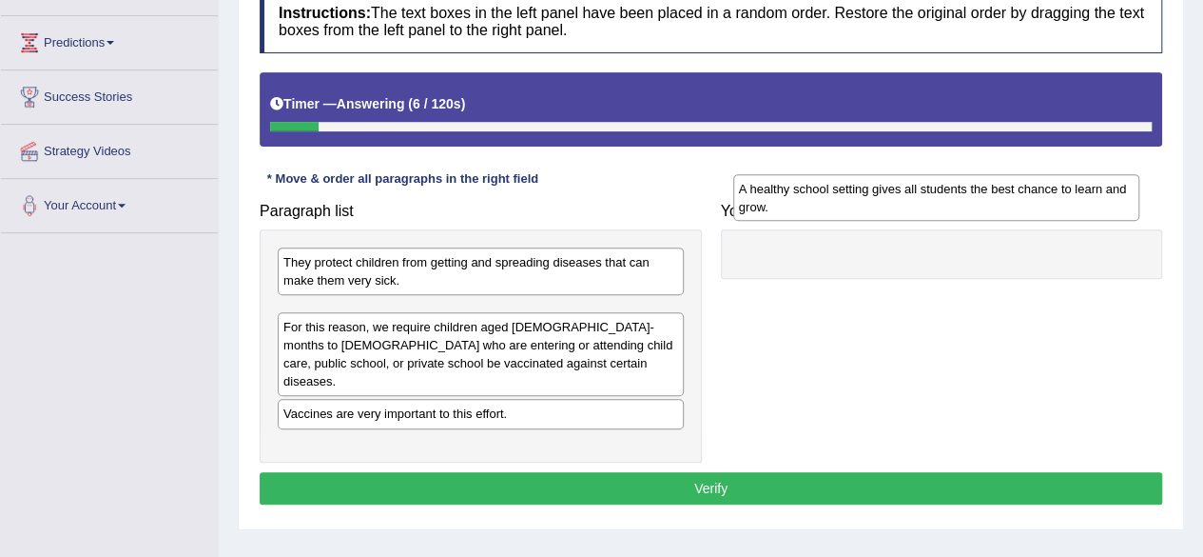
drag, startPoint x: 498, startPoint y: 404, endPoint x: 939, endPoint y: 237, distance: 472.1
click at [939, 222] on div "A healthy school setting gives all students the best chance to learn and grow." at bounding box center [936, 198] width 406 height 48
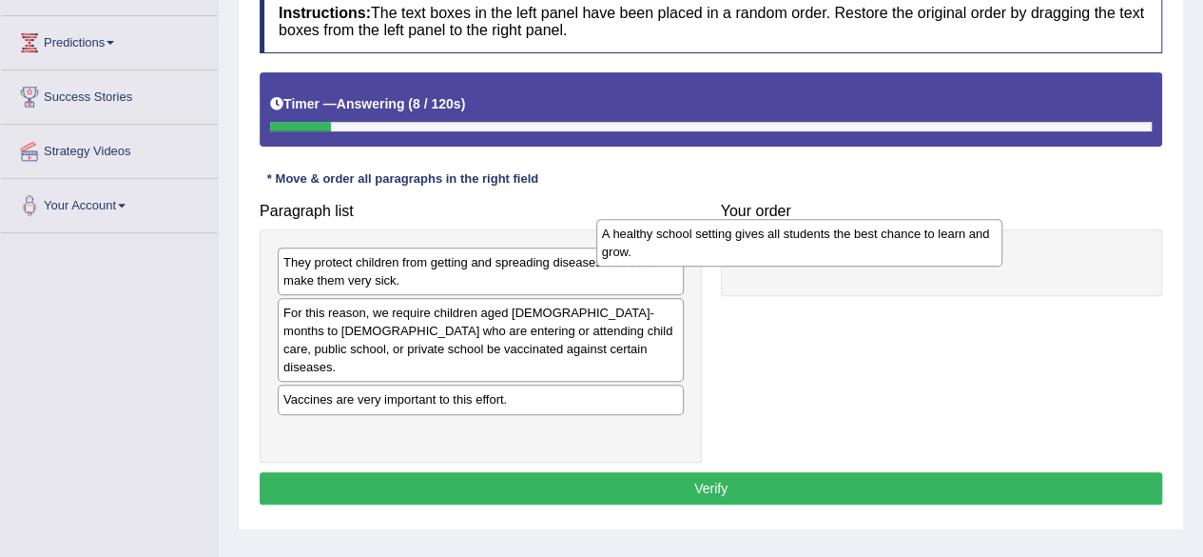
drag, startPoint x: 552, startPoint y: 334, endPoint x: 871, endPoint y: 257, distance: 328.8
click at [871, 257] on div "A healthy school setting gives all students the best chance to learn and grow." at bounding box center [799, 243] width 406 height 48
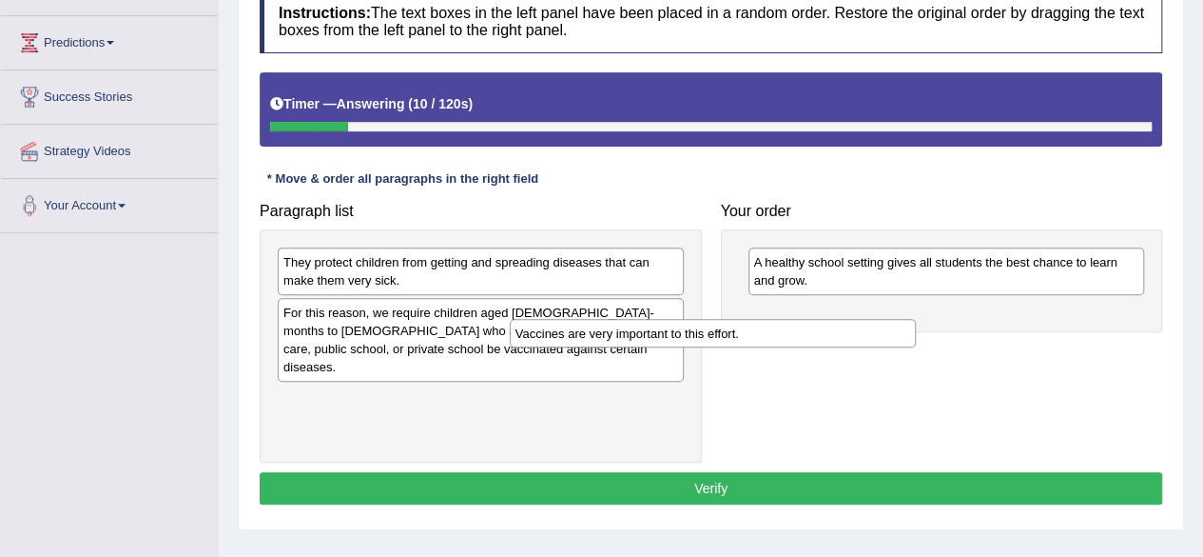
drag, startPoint x: 498, startPoint y: 389, endPoint x: 841, endPoint y: 312, distance: 351.0
click at [841, 319] on div "Vaccines are very important to this effort." at bounding box center [713, 333] width 406 height 29
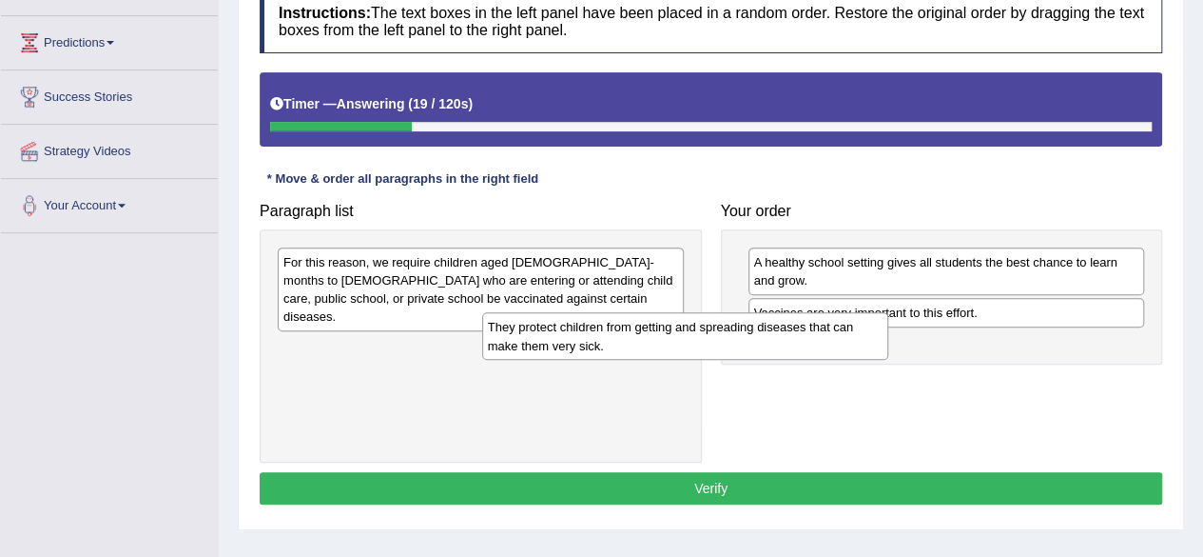
drag, startPoint x: 589, startPoint y: 291, endPoint x: 897, endPoint y: 347, distance: 313.3
click at [897, 347] on div "Paragraph list They protect children from getting and spreading diseases that c…" at bounding box center [711, 327] width 922 height 269
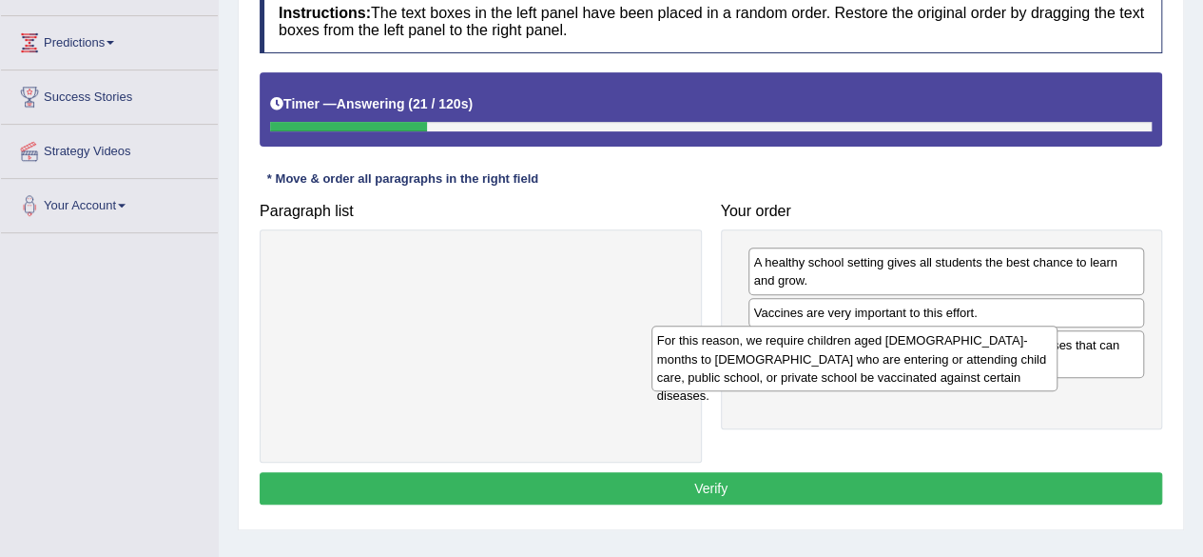
drag, startPoint x: 567, startPoint y: 289, endPoint x: 951, endPoint y: 368, distance: 392.4
click at [951, 368] on div "For this reason, we require children aged 2-months to 18-years old who are ente…" at bounding box center [855, 358] width 406 height 66
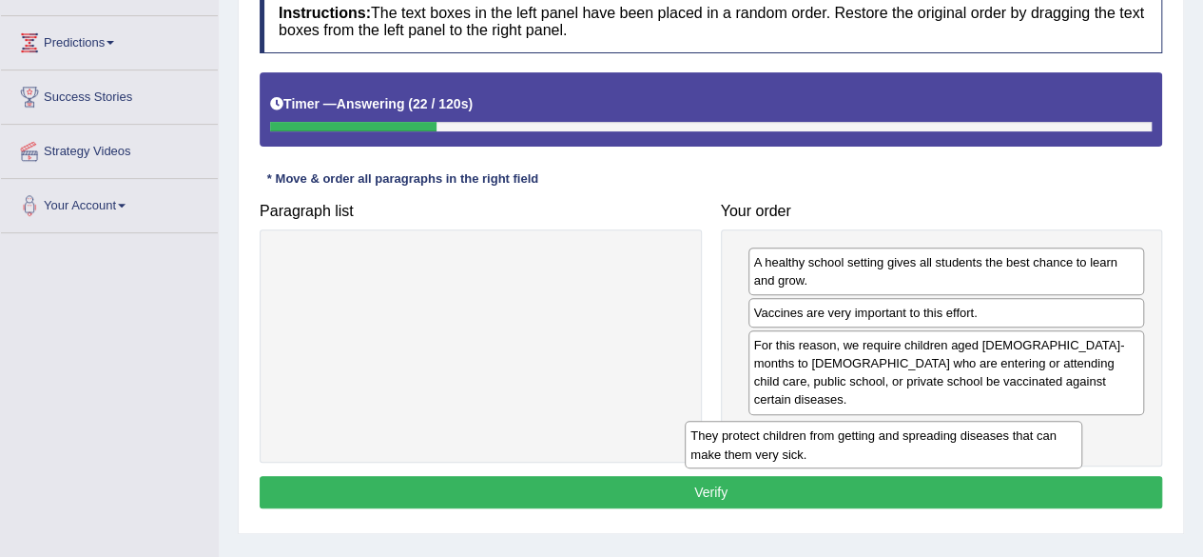
drag, startPoint x: 951, startPoint y: 368, endPoint x: 942, endPoint y: 446, distance: 78.6
click at [942, 446] on div "They protect children from getting and spreading diseases that can make them ve…" at bounding box center [883, 444] width 397 height 48
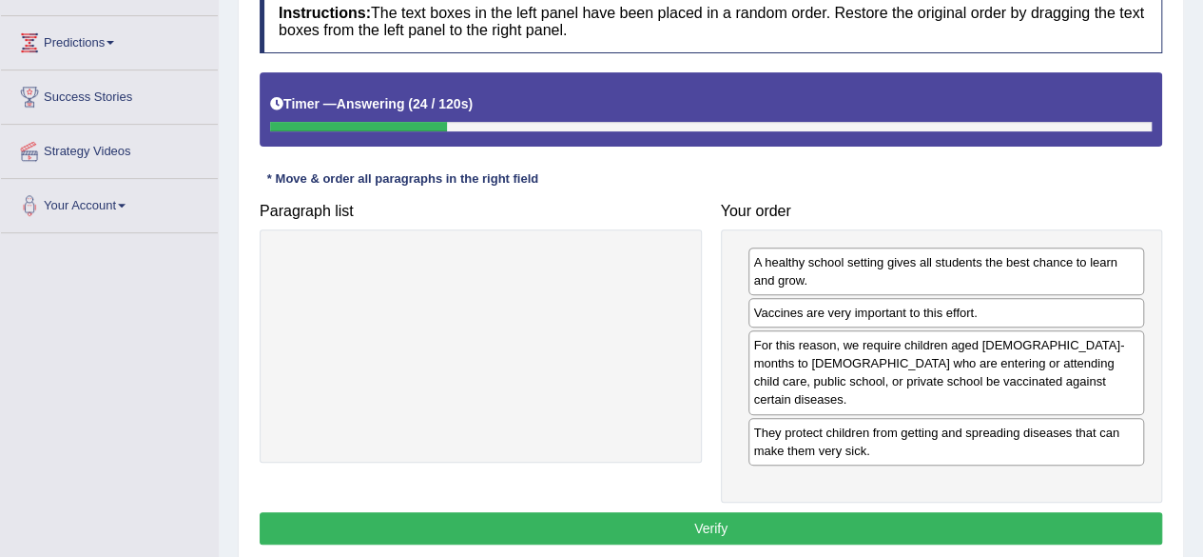
click at [737, 512] on button "Verify" at bounding box center [711, 528] width 903 height 32
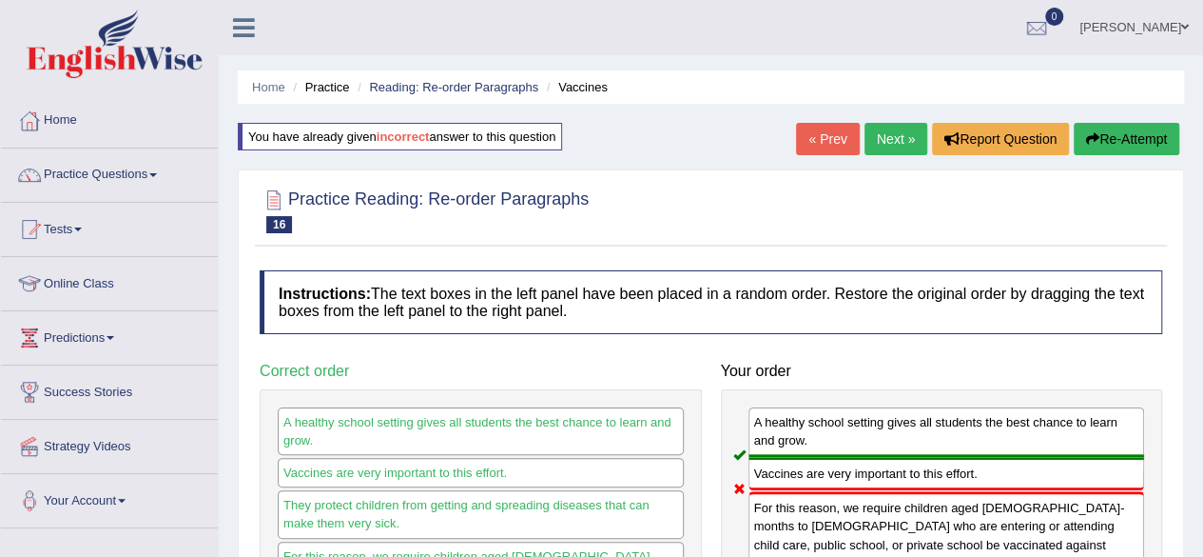
click at [889, 144] on link "Next »" at bounding box center [896, 139] width 63 height 32
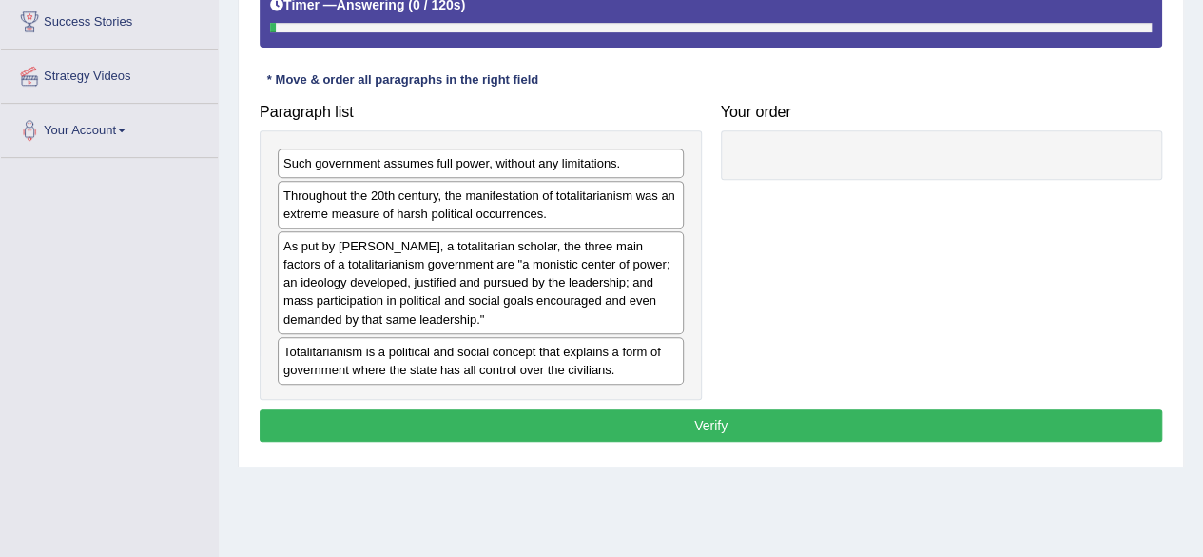
scroll to position [373, 0]
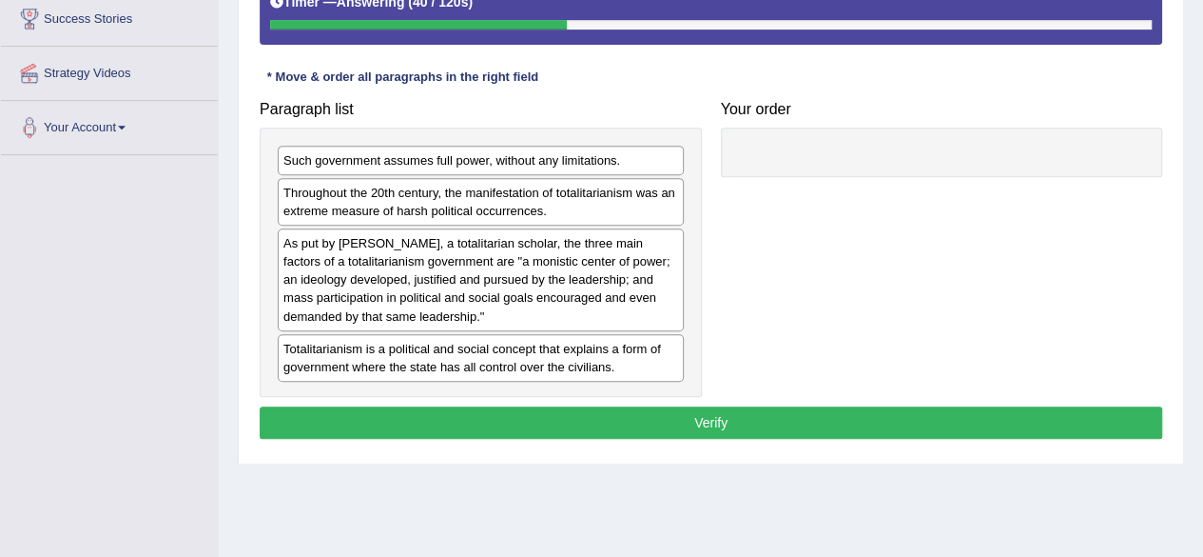
drag, startPoint x: 600, startPoint y: 202, endPoint x: 904, endPoint y: 173, distance: 304.8
click at [684, 178] on div "Throughout the 20th century, the manifestation of totalitarianism was an extrem…" at bounding box center [481, 202] width 406 height 48
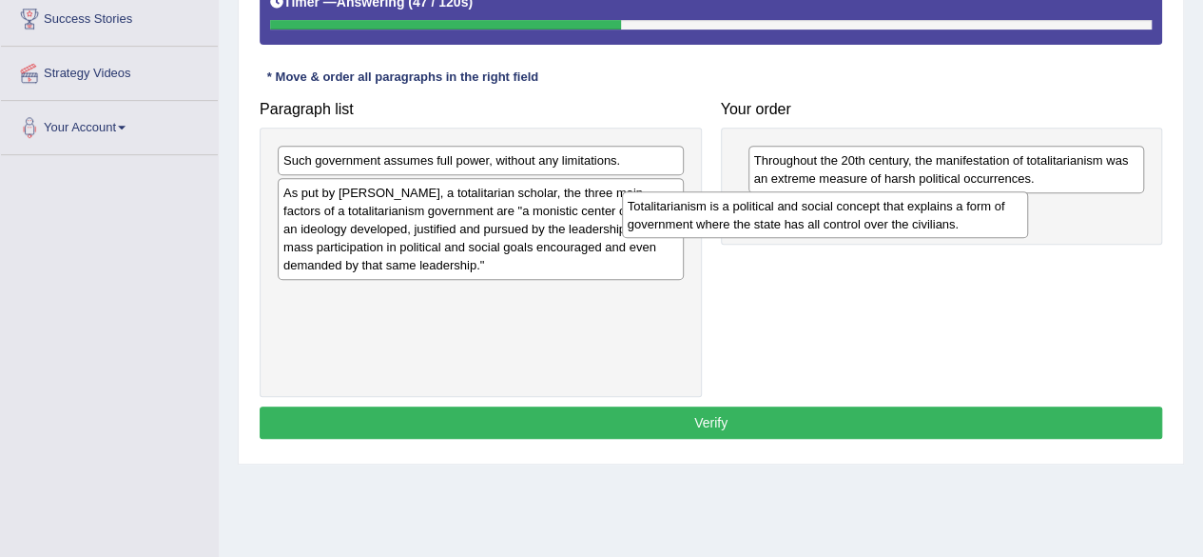
drag, startPoint x: 624, startPoint y: 323, endPoint x: 968, endPoint y: 233, distance: 356.0
click at [968, 233] on div "Totalitarianism is a political and social concept that explains a form of gover…" at bounding box center [825, 215] width 406 height 48
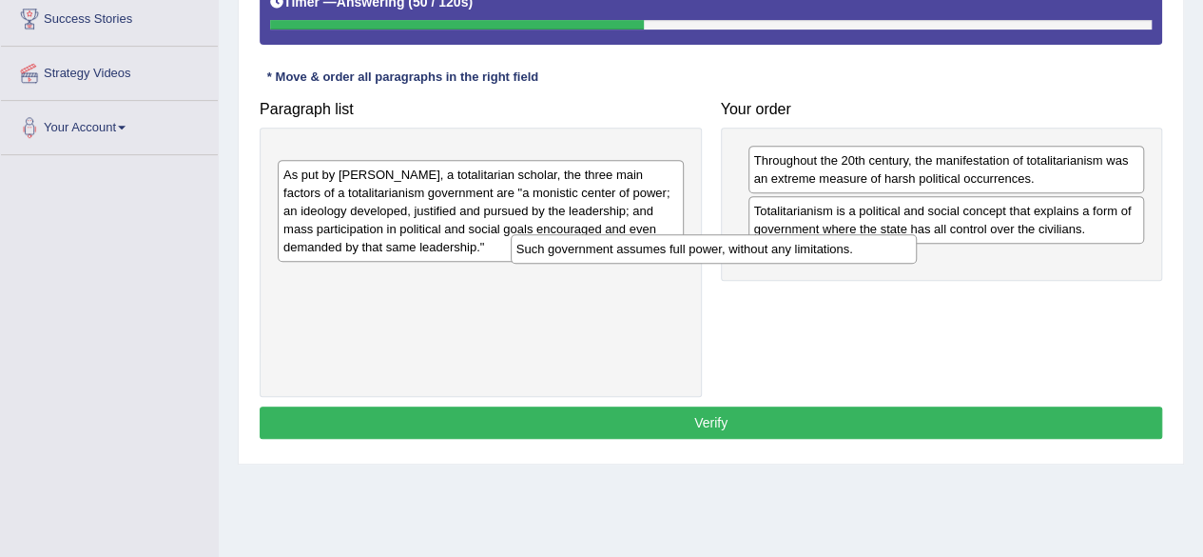
drag, startPoint x: 597, startPoint y: 153, endPoint x: 889, endPoint y: 249, distance: 306.5
click at [889, 249] on div "Such government assumes full power, without any limitations." at bounding box center [714, 248] width 406 height 29
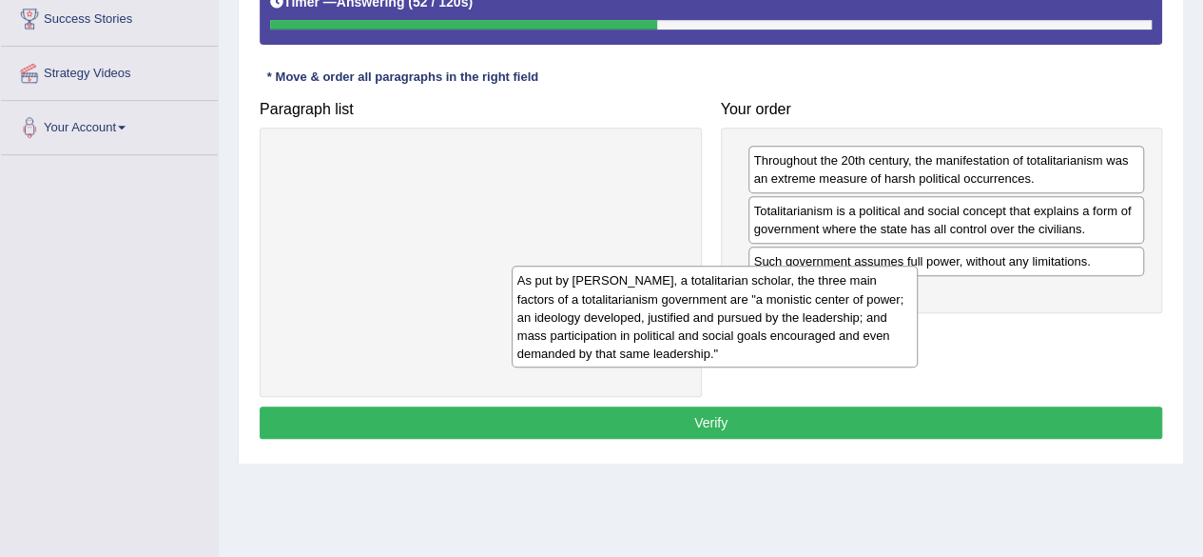
drag, startPoint x: 573, startPoint y: 182, endPoint x: 813, endPoint y: 302, distance: 268.9
click at [813, 302] on div "As put by Juan Linz, a totalitarian scholar, the three main factors of a totali…" at bounding box center [715, 316] width 406 height 102
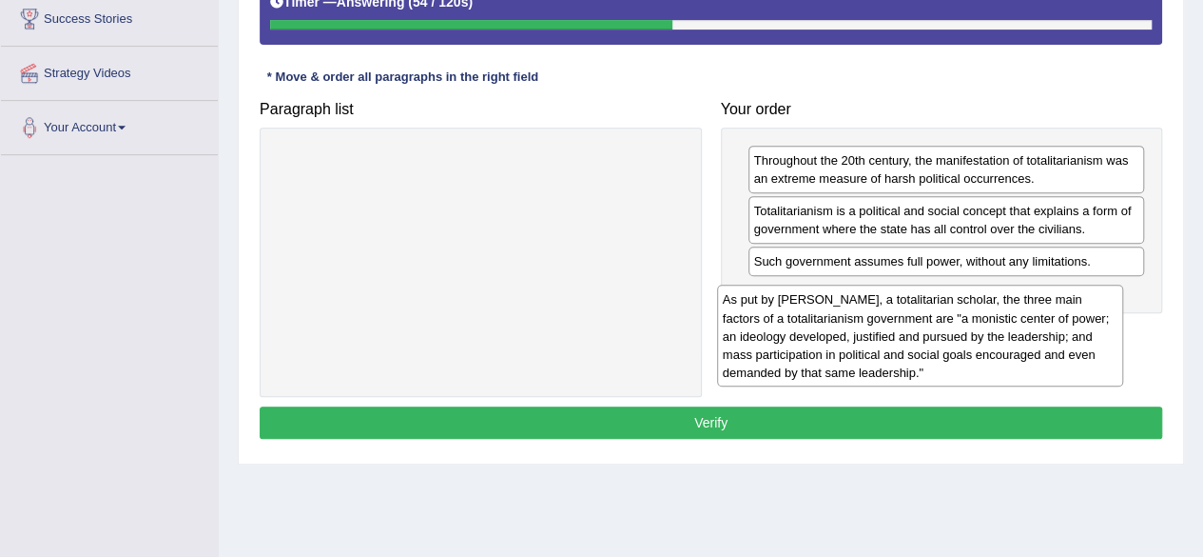
drag, startPoint x: 625, startPoint y: 220, endPoint x: 1090, endPoint y: 356, distance: 484.7
click at [1090, 356] on div "As put by Juan Linz, a totalitarian scholar, the three main factors of a totali…" at bounding box center [920, 335] width 406 height 102
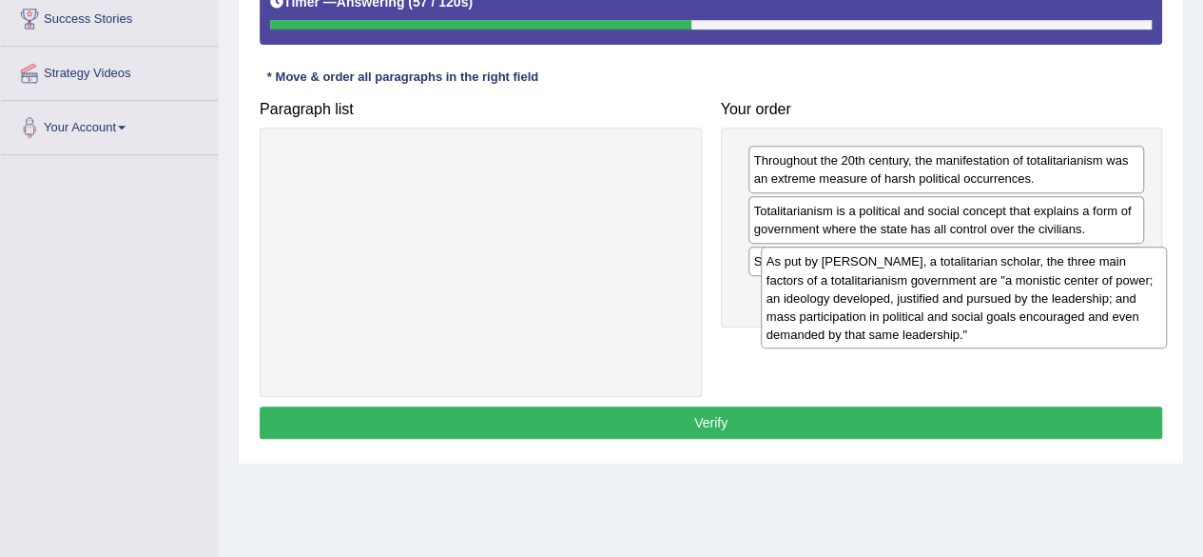
drag, startPoint x: 653, startPoint y: 202, endPoint x: 1154, endPoint y: 307, distance: 512.3
click at [1154, 307] on div "As put by Juan Linz, a totalitarian scholar, the three main factors of a totali…" at bounding box center [964, 297] width 406 height 102
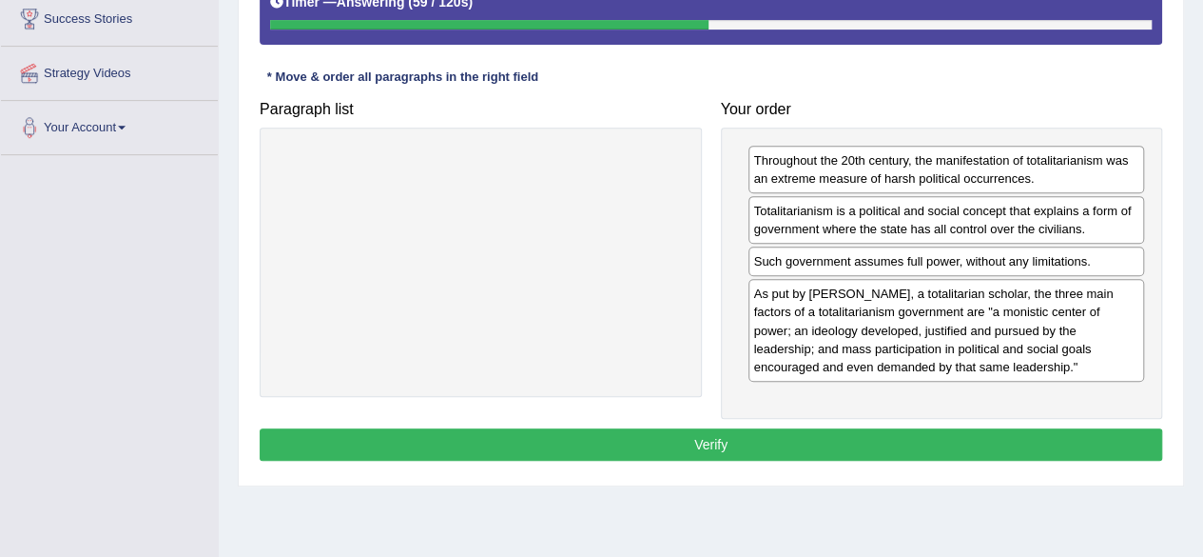
click at [775, 437] on button "Verify" at bounding box center [711, 444] width 903 height 32
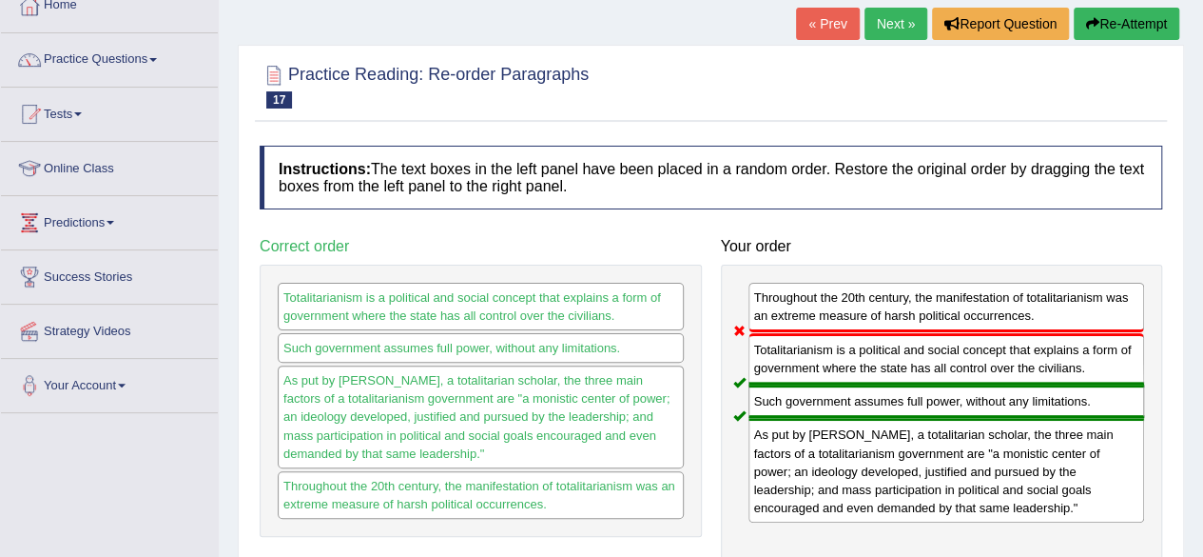
scroll to position [0, 0]
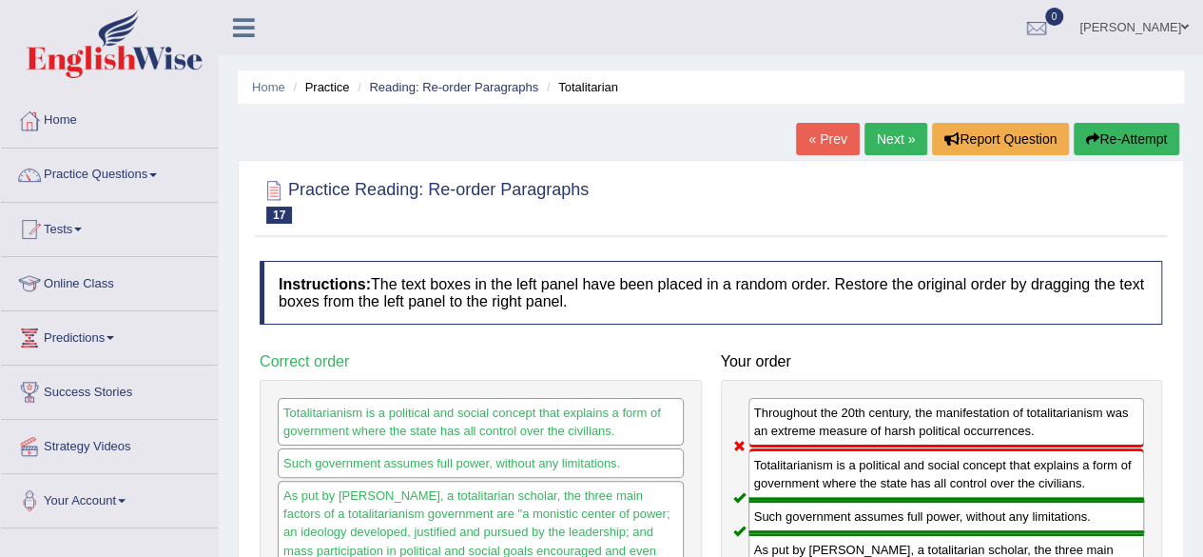
click at [895, 125] on link "Next »" at bounding box center [896, 139] width 63 height 32
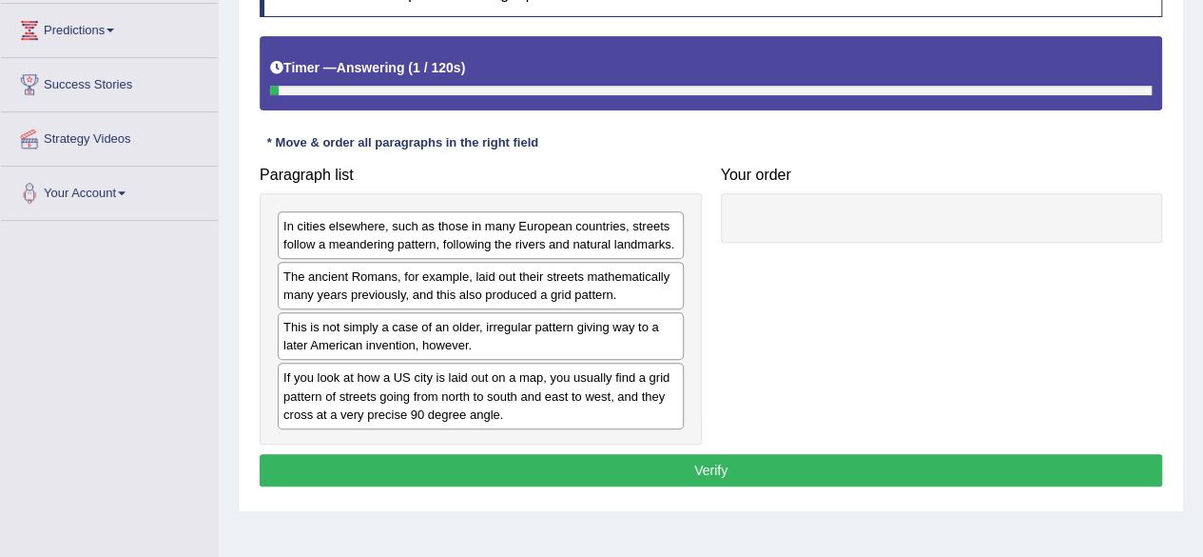
scroll to position [308, 0]
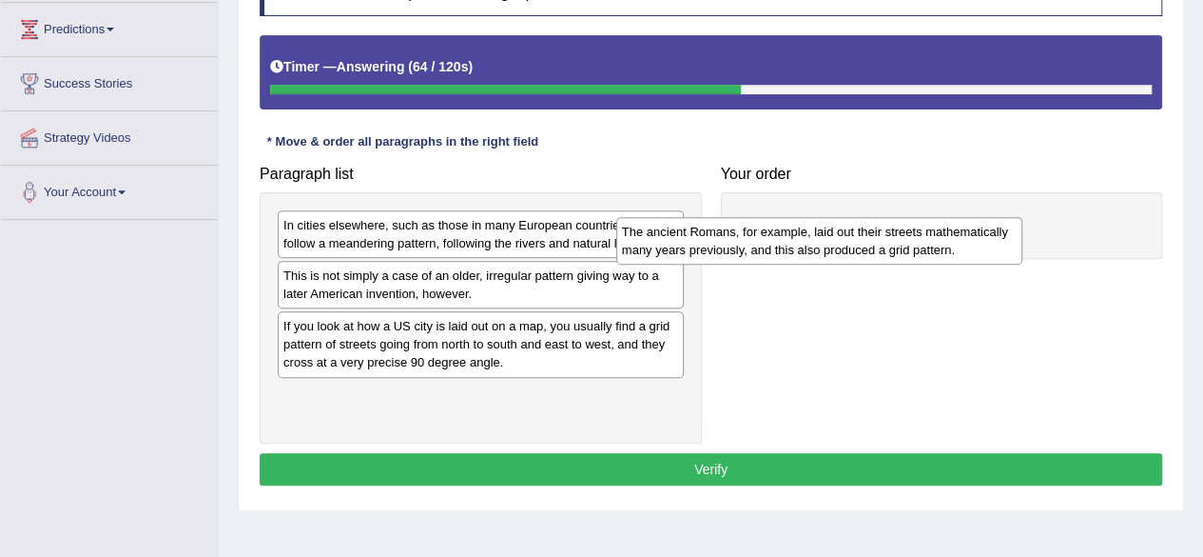
drag, startPoint x: 561, startPoint y: 294, endPoint x: 928, endPoint y: 251, distance: 369.7
click at [928, 251] on div "The ancient Romans, for example, laid out their streets mathematically many yea…" at bounding box center [819, 241] width 406 height 48
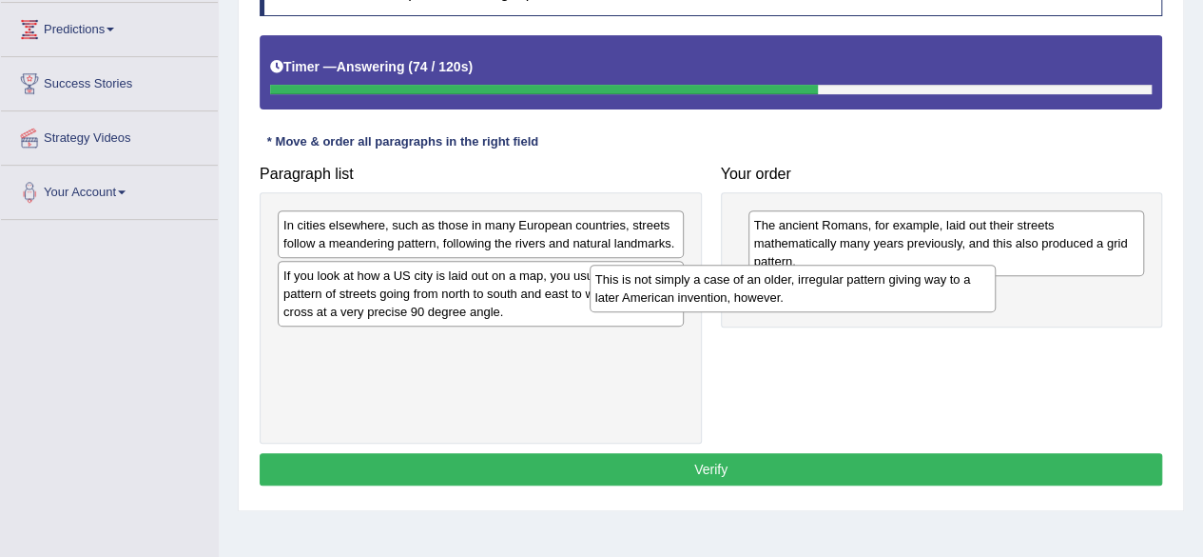
drag, startPoint x: 586, startPoint y: 288, endPoint x: 906, endPoint y: 293, distance: 319.7
click at [906, 293] on div "This is not simply a case of an older, irregular pattern giving way to a later …" at bounding box center [793, 288] width 406 height 48
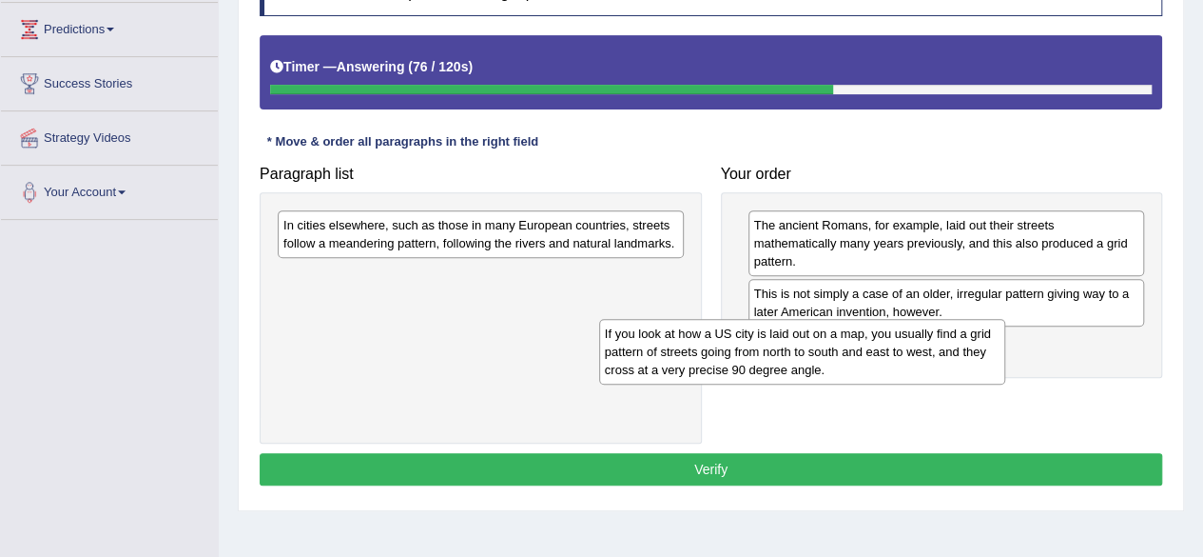
drag, startPoint x: 514, startPoint y: 305, endPoint x: 850, endPoint y: 359, distance: 340.9
click at [850, 359] on div "If you look at how a US city is laid out on a map, you usually find a grid patt…" at bounding box center [802, 352] width 406 height 66
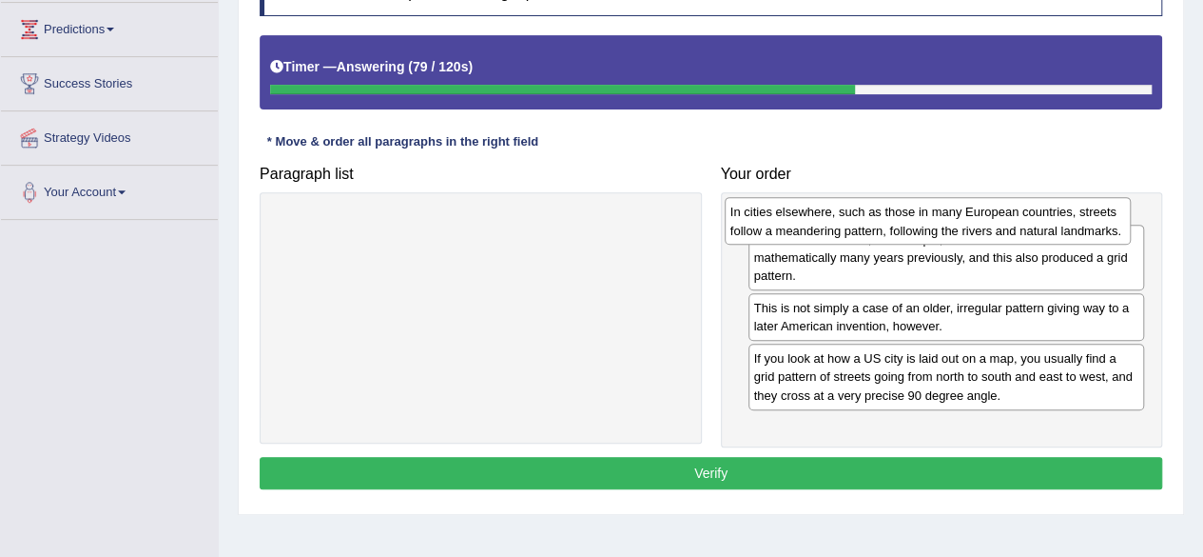
drag, startPoint x: 538, startPoint y: 223, endPoint x: 1003, endPoint y: 208, distance: 464.5
click at [1003, 208] on div "In cities elsewhere, such as those in many European countries, streets follow a…" at bounding box center [928, 221] width 406 height 48
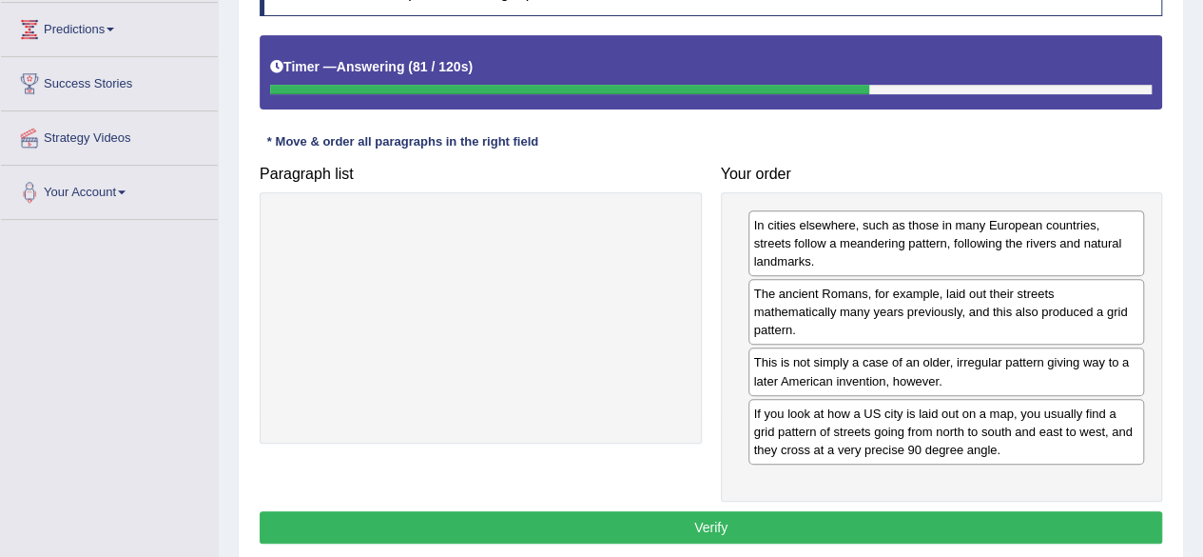
click at [677, 511] on button "Verify" at bounding box center [711, 527] width 903 height 32
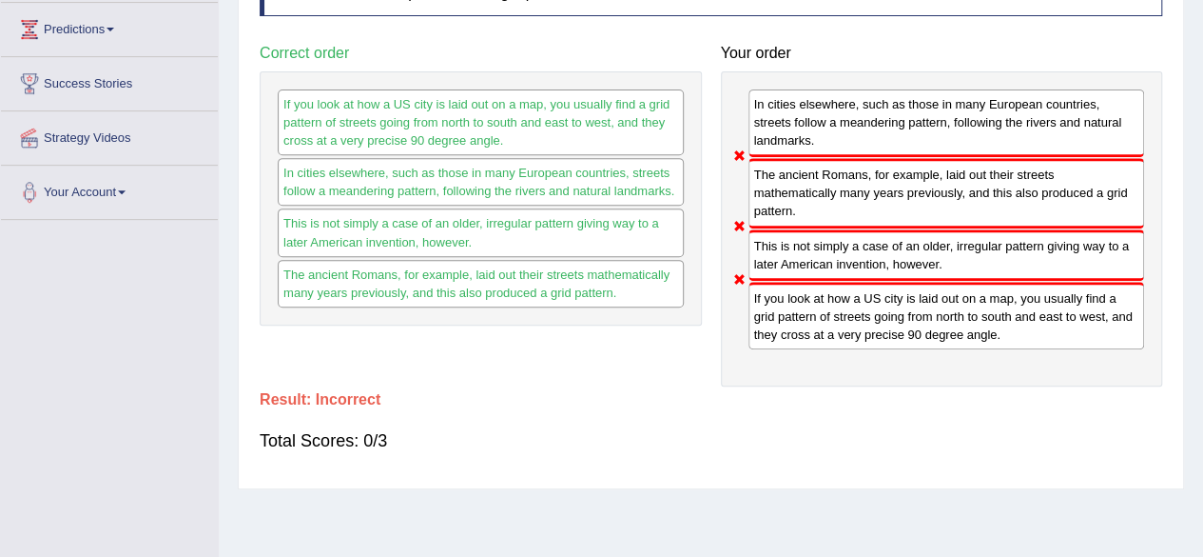
scroll to position [0, 0]
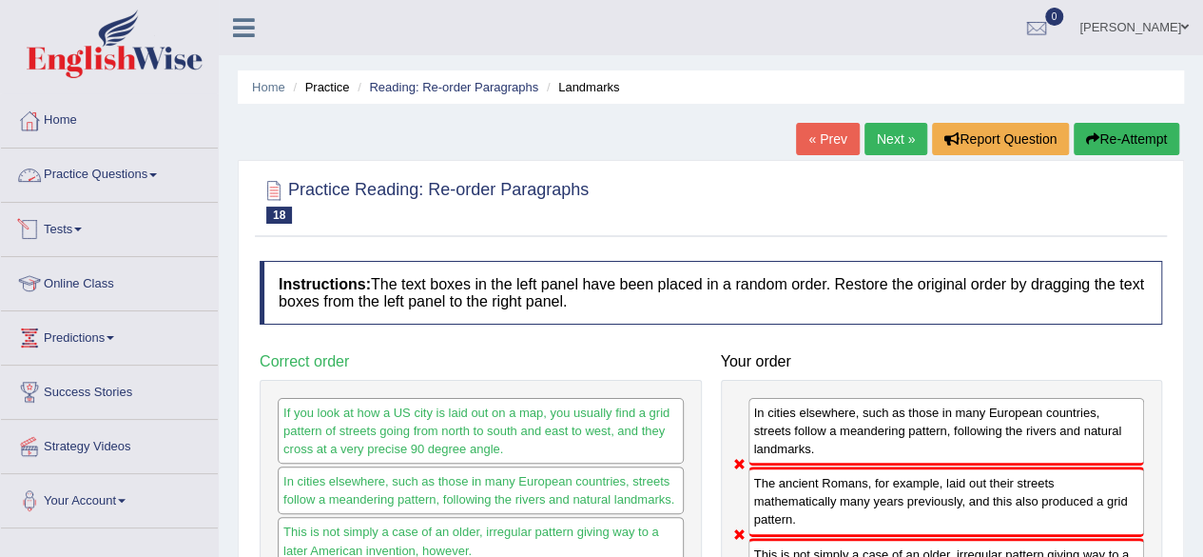
click at [116, 180] on link "Practice Questions" at bounding box center [109, 172] width 217 height 48
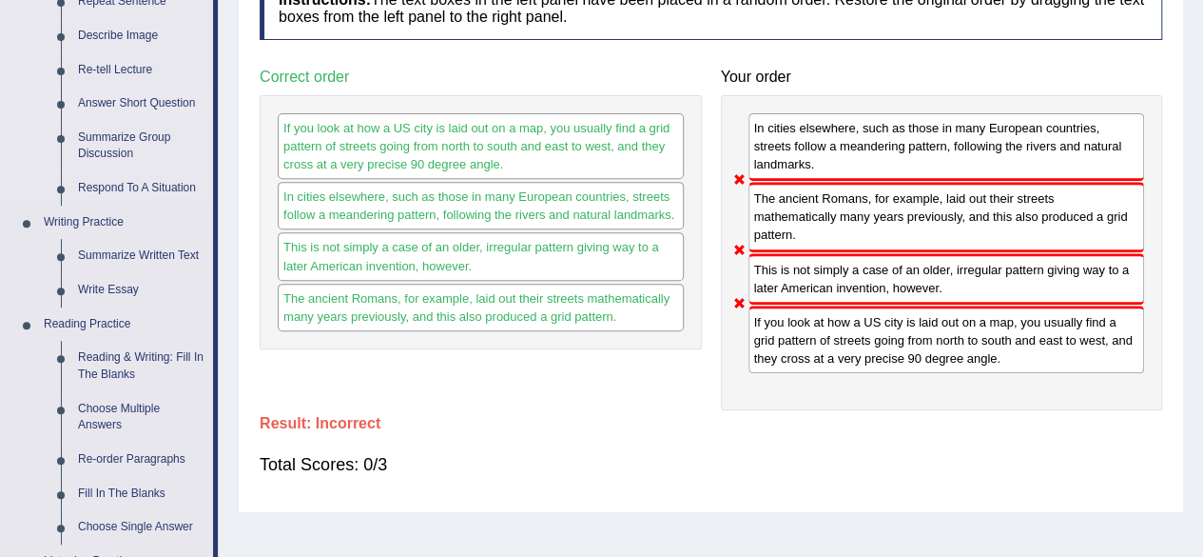
scroll to position [315, 0]
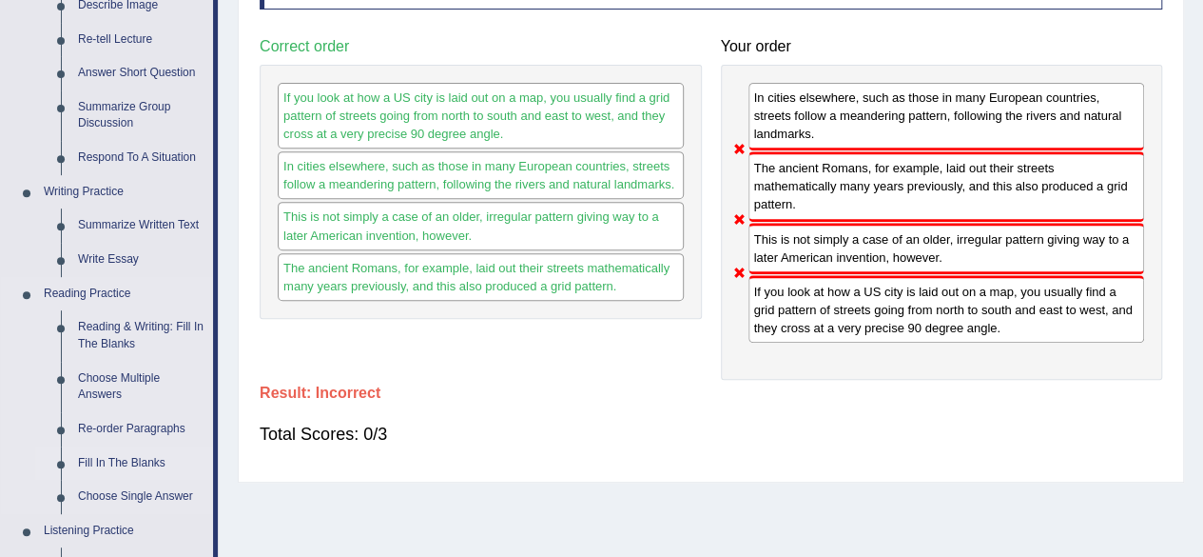
click at [142, 458] on link "Fill In The Blanks" at bounding box center [141, 463] width 144 height 34
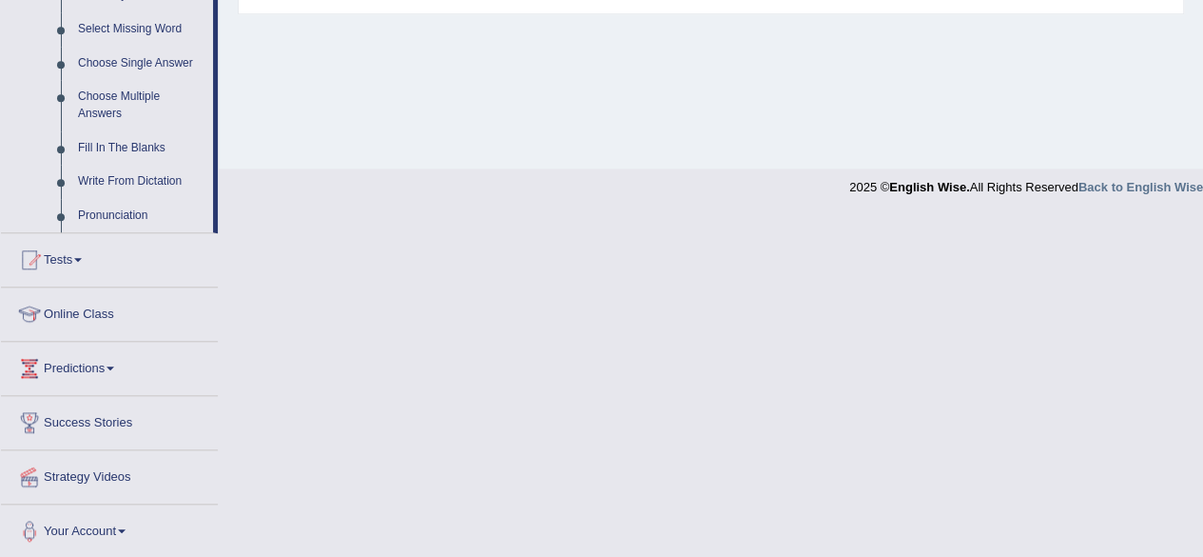
scroll to position [822, 0]
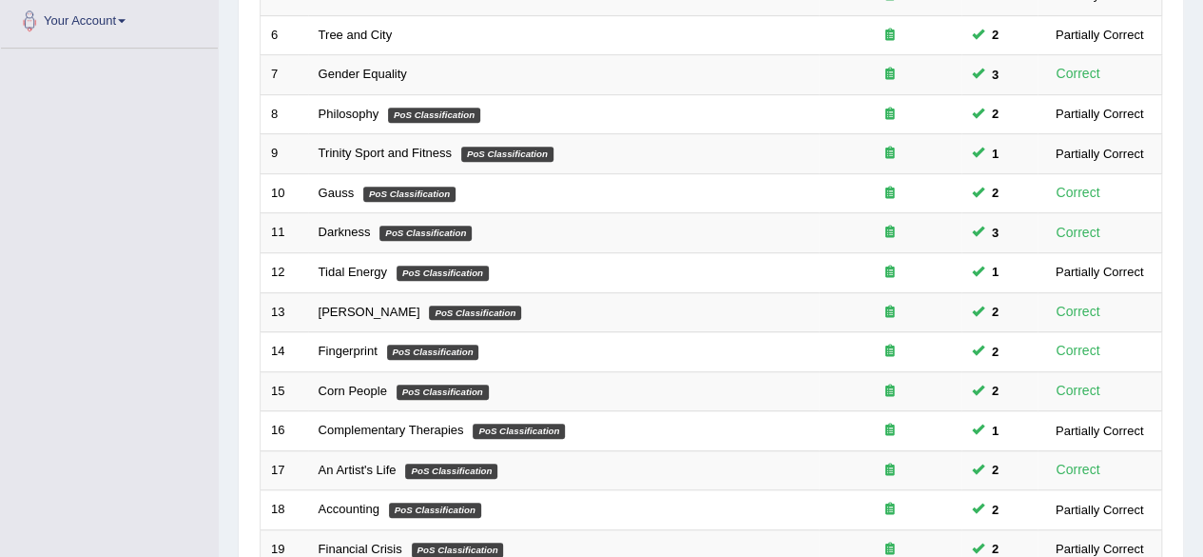
scroll to position [693, 0]
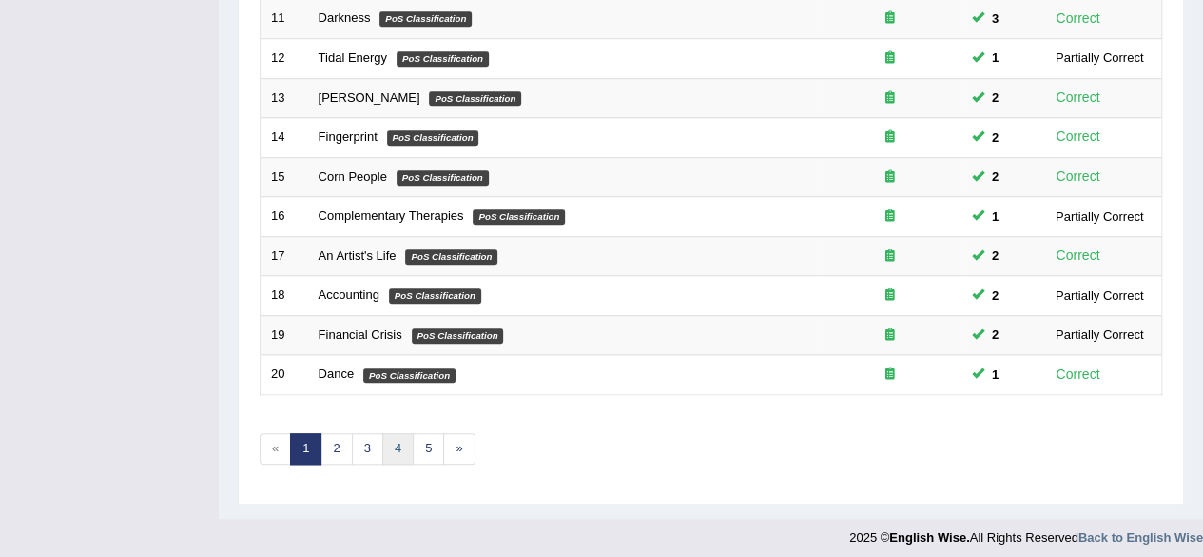
click at [390, 443] on link "4" at bounding box center [397, 448] width 31 height 31
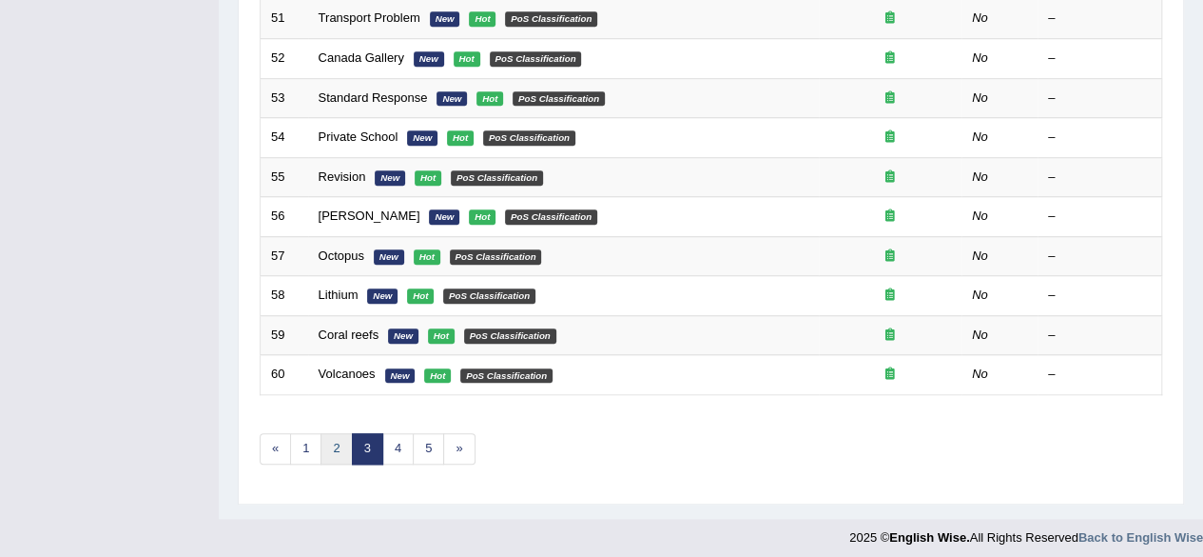
click at [333, 440] on link "2" at bounding box center [336, 448] width 31 height 31
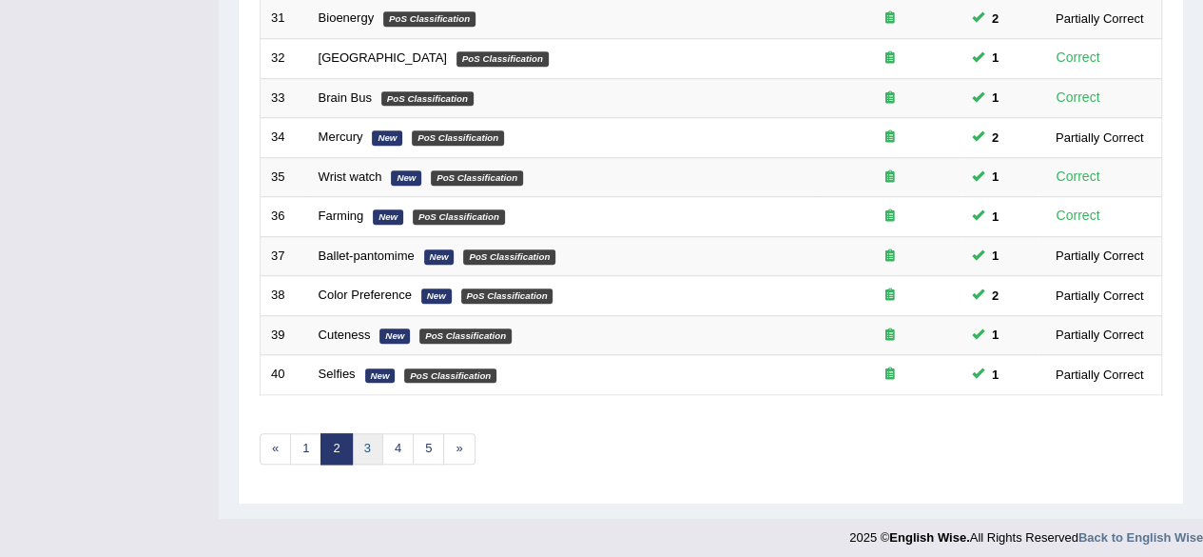
click at [354, 440] on link "3" at bounding box center [367, 448] width 31 height 31
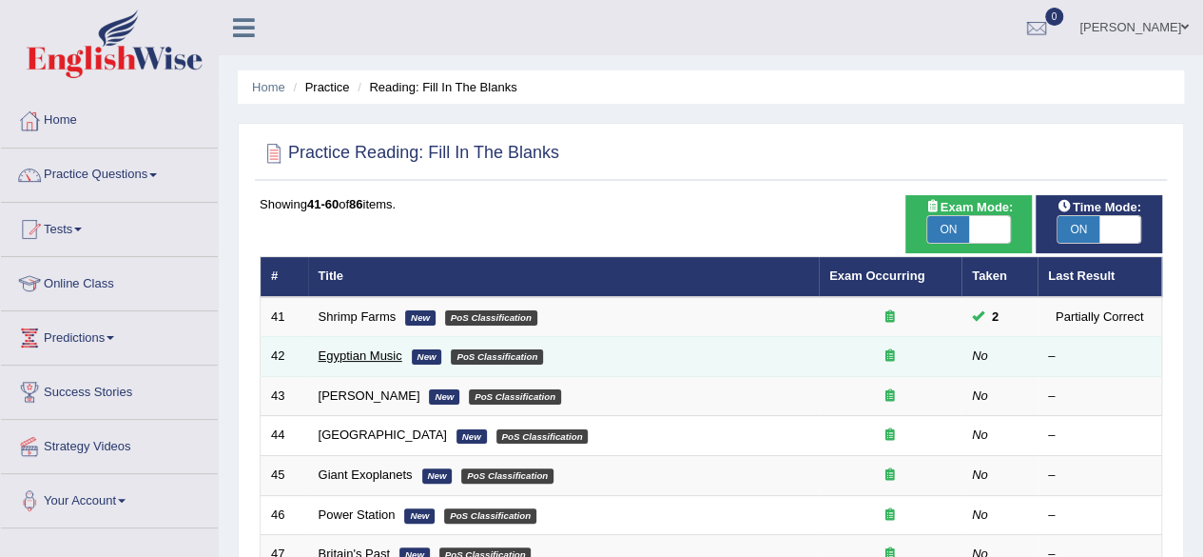
click at [357, 359] on link "Egyptian Music" at bounding box center [361, 355] width 84 height 14
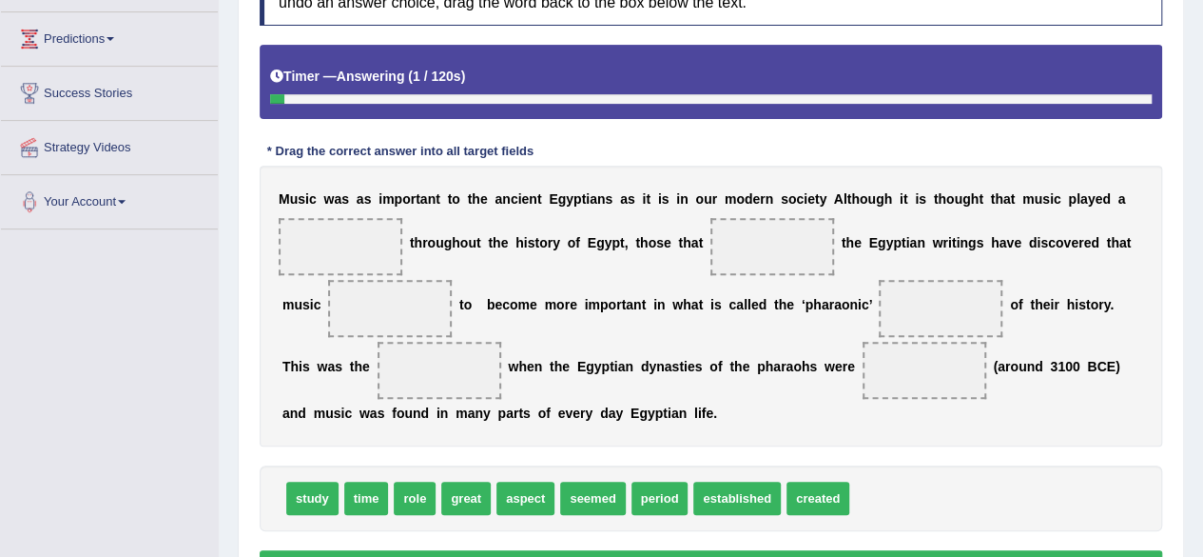
scroll to position [300, 0]
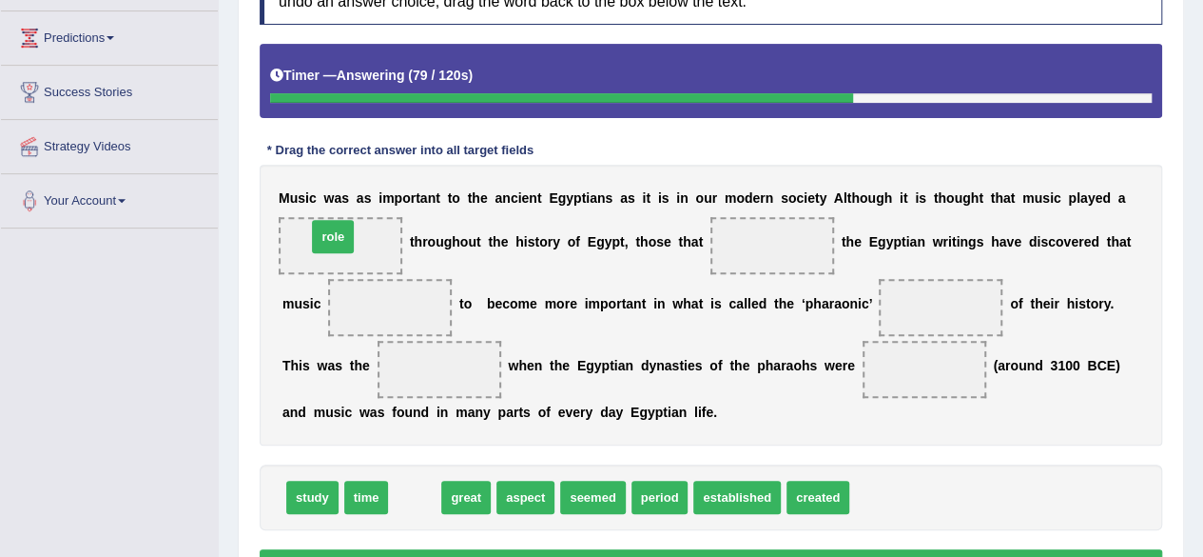
drag, startPoint x: 416, startPoint y: 498, endPoint x: 334, endPoint y: 237, distance: 273.2
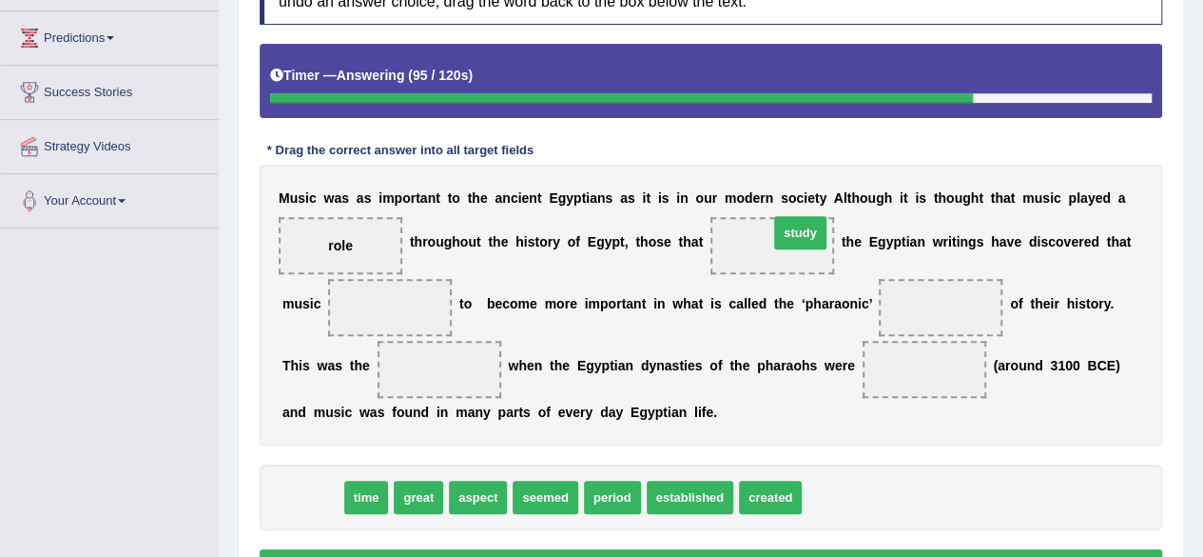
drag, startPoint x: 318, startPoint y: 492, endPoint x: 805, endPoint y: 227, distance: 554.2
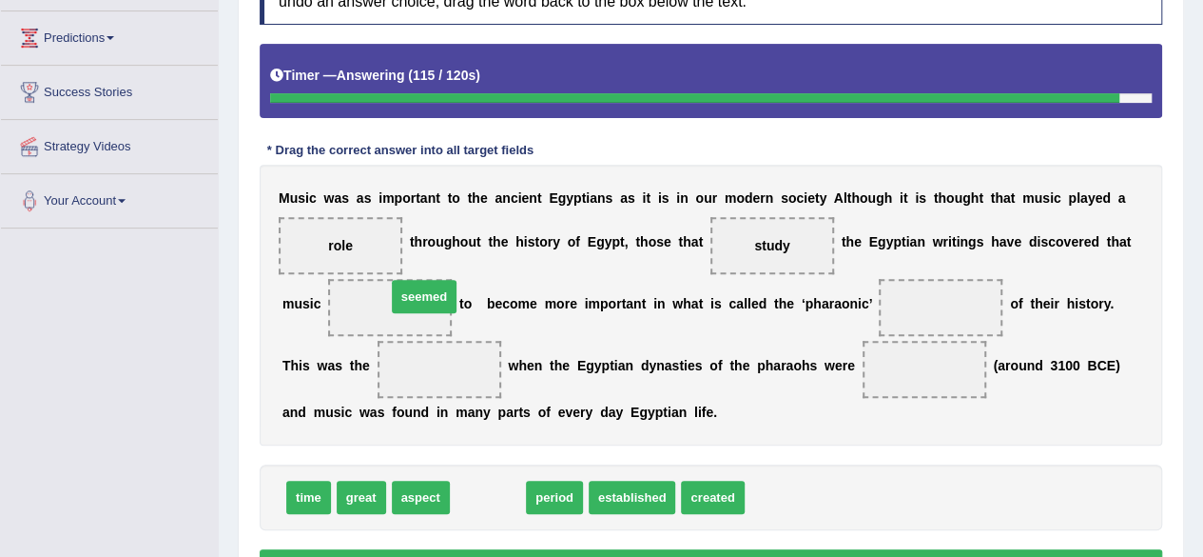
drag, startPoint x: 493, startPoint y: 499, endPoint x: 429, endPoint y: 298, distance: 211.5
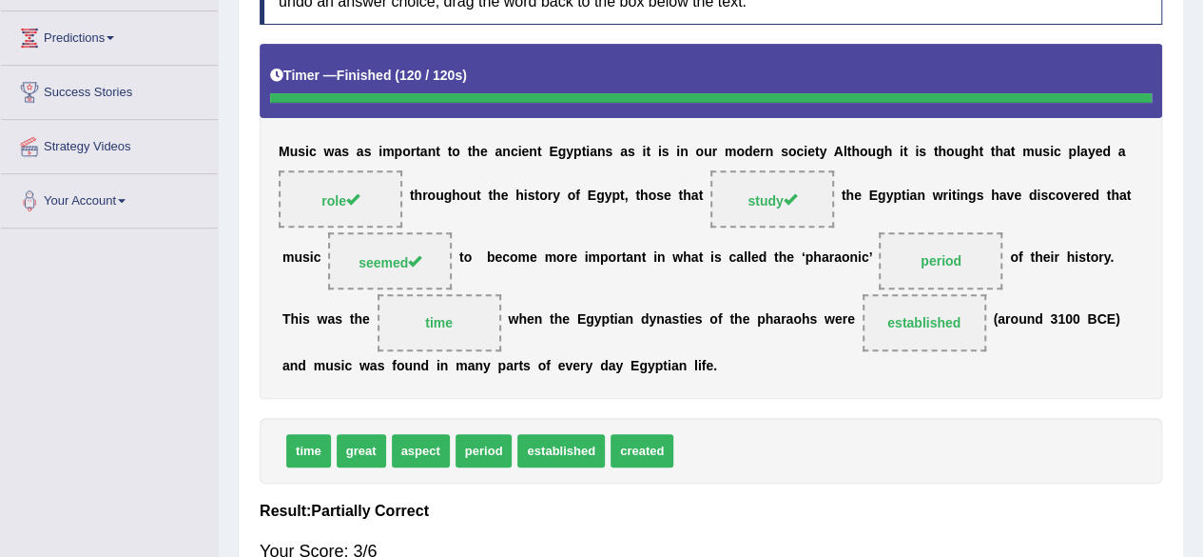
scroll to position [0, 0]
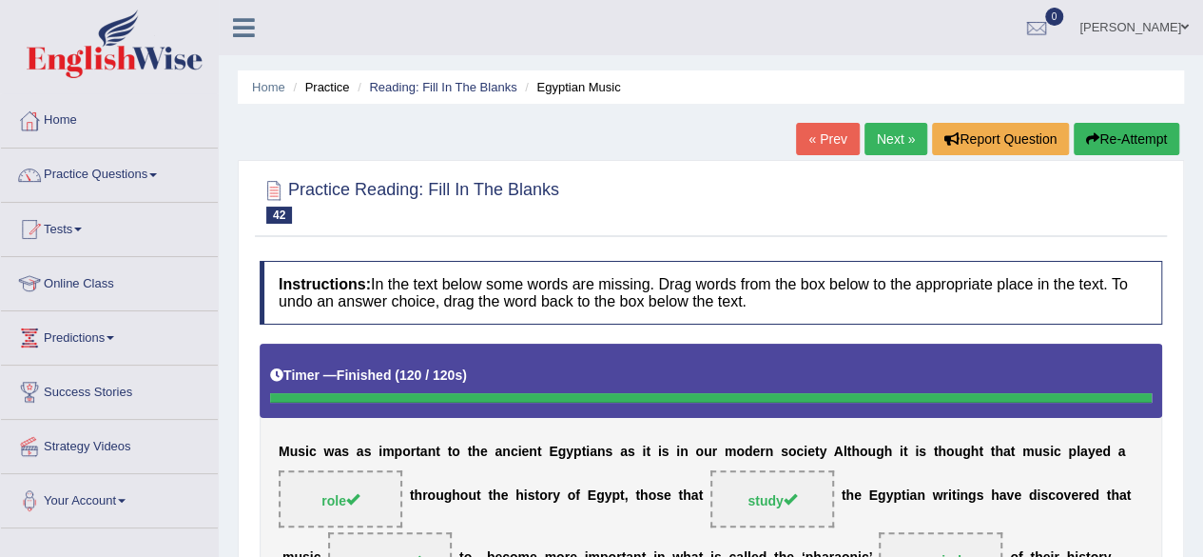
click at [901, 125] on link "Next »" at bounding box center [896, 139] width 63 height 32
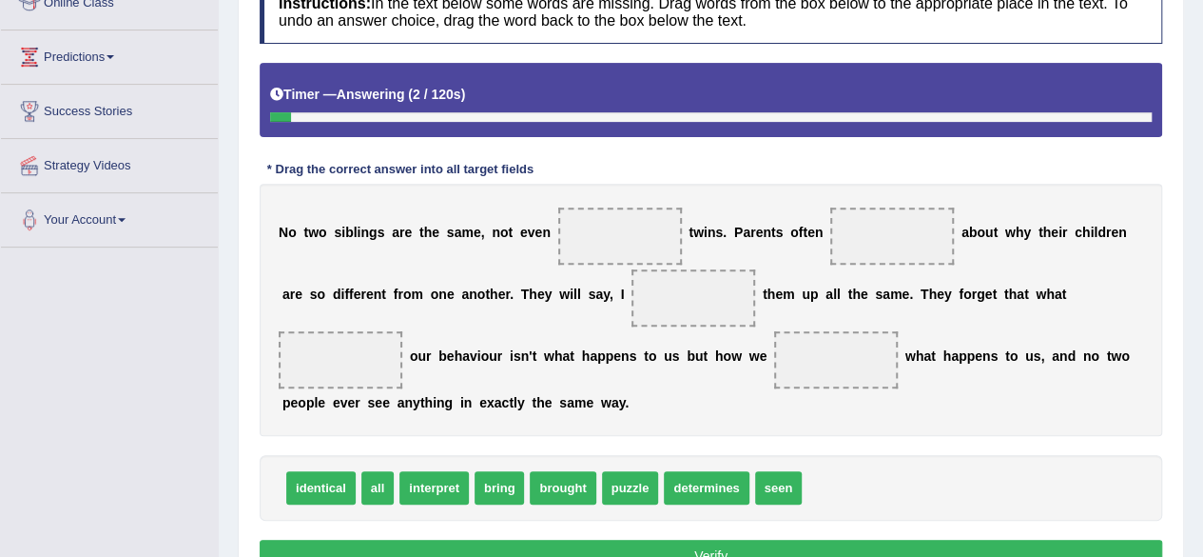
scroll to position [282, 0]
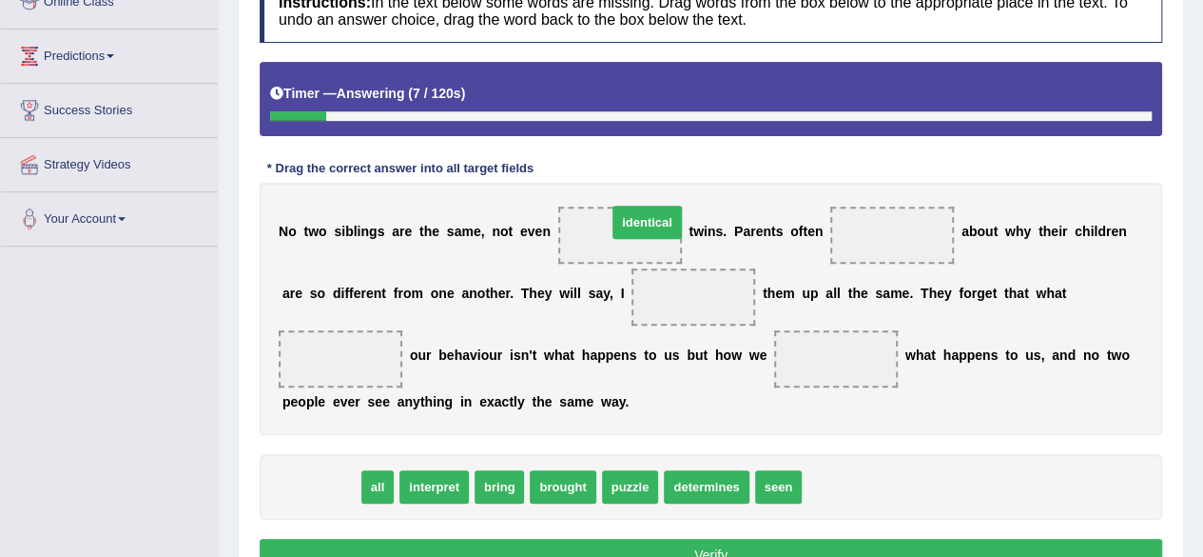
drag, startPoint x: 318, startPoint y: 481, endPoint x: 641, endPoint y: 220, distance: 416.0
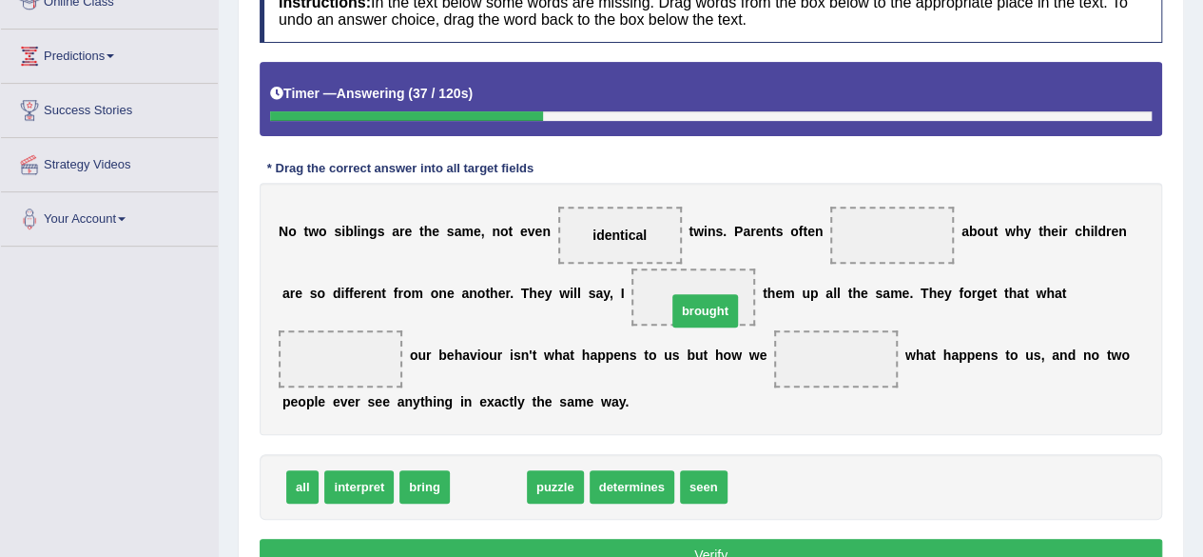
drag, startPoint x: 492, startPoint y: 490, endPoint x: 709, endPoint y: 314, distance: 279.3
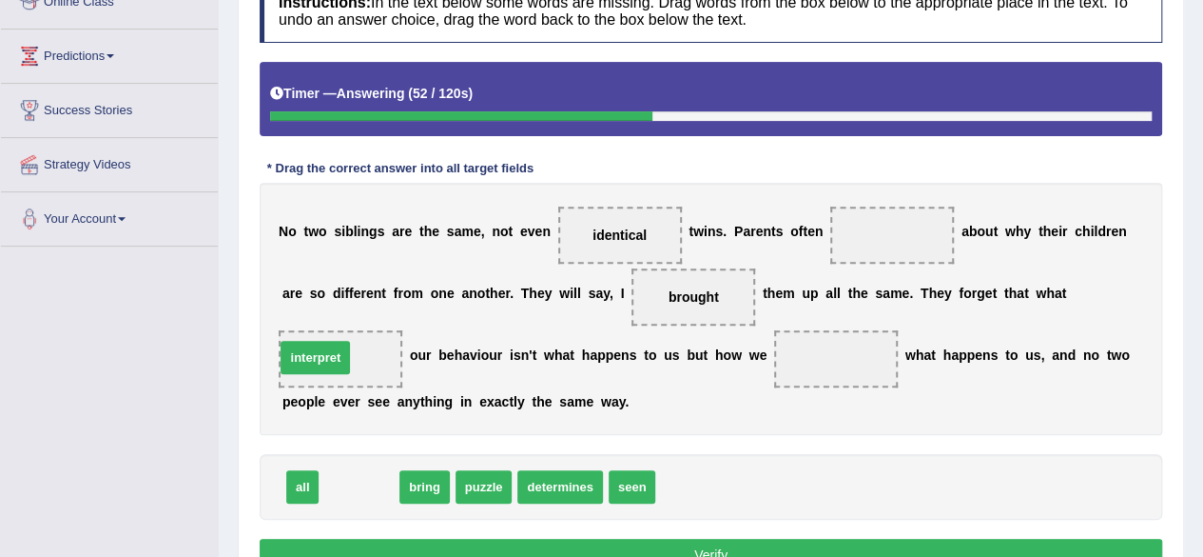
drag, startPoint x: 365, startPoint y: 480, endPoint x: 323, endPoint y: 353, distance: 134.2
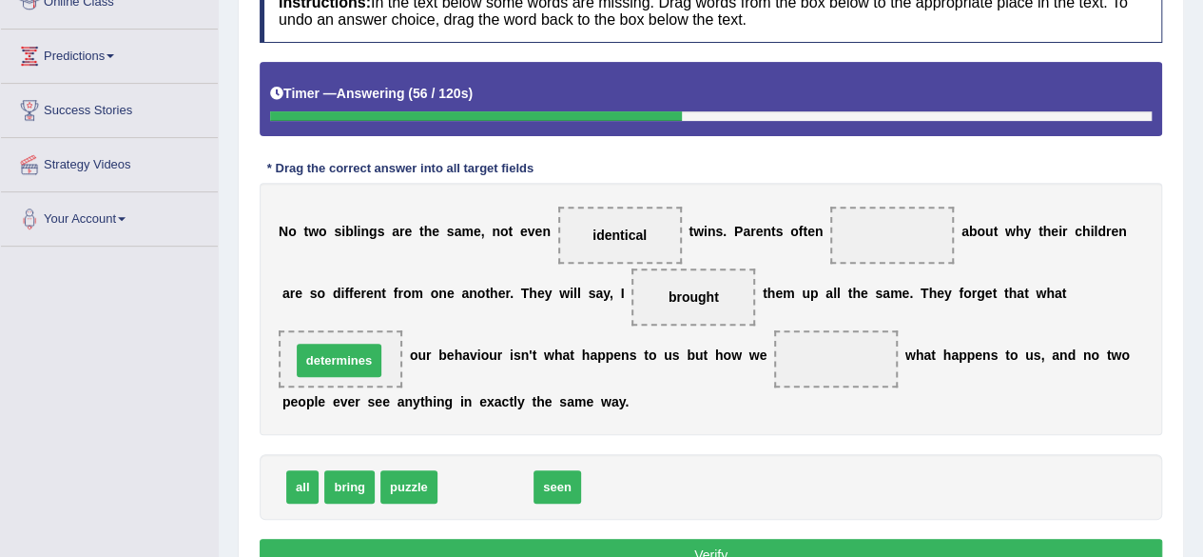
drag, startPoint x: 485, startPoint y: 494, endPoint x: 339, endPoint y: 370, distance: 191.7
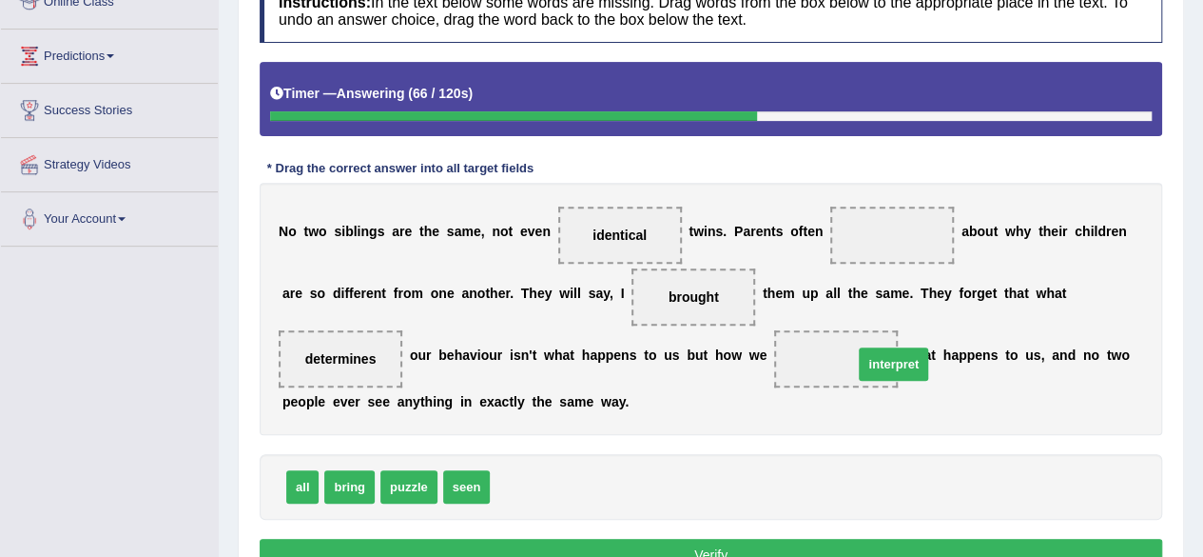
drag, startPoint x: 527, startPoint y: 482, endPoint x: 876, endPoint y: 351, distance: 373.0
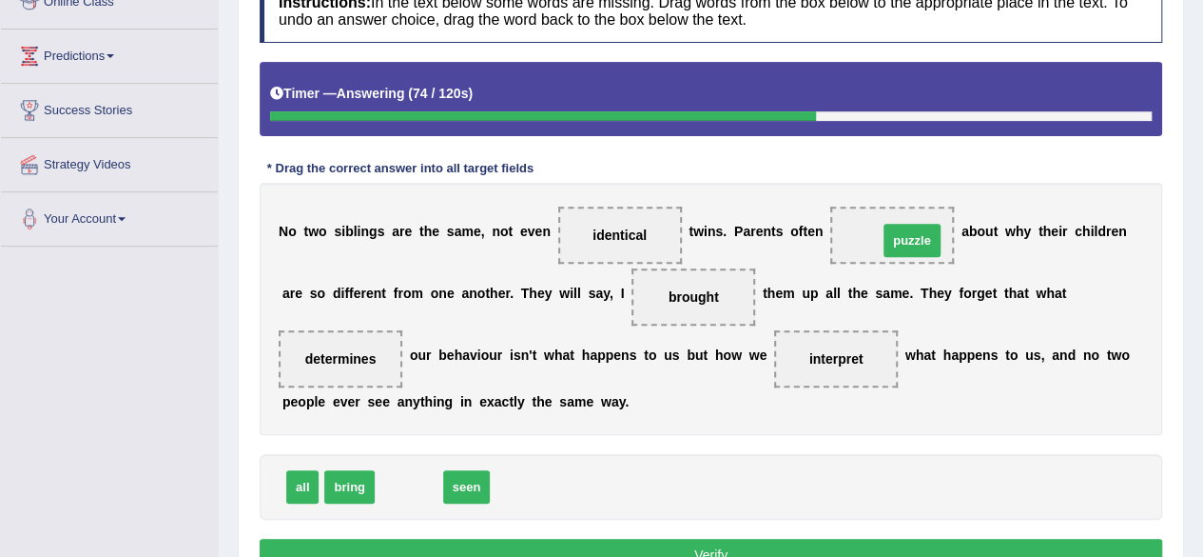
drag, startPoint x: 416, startPoint y: 485, endPoint x: 919, endPoint y: 239, distance: 560.3
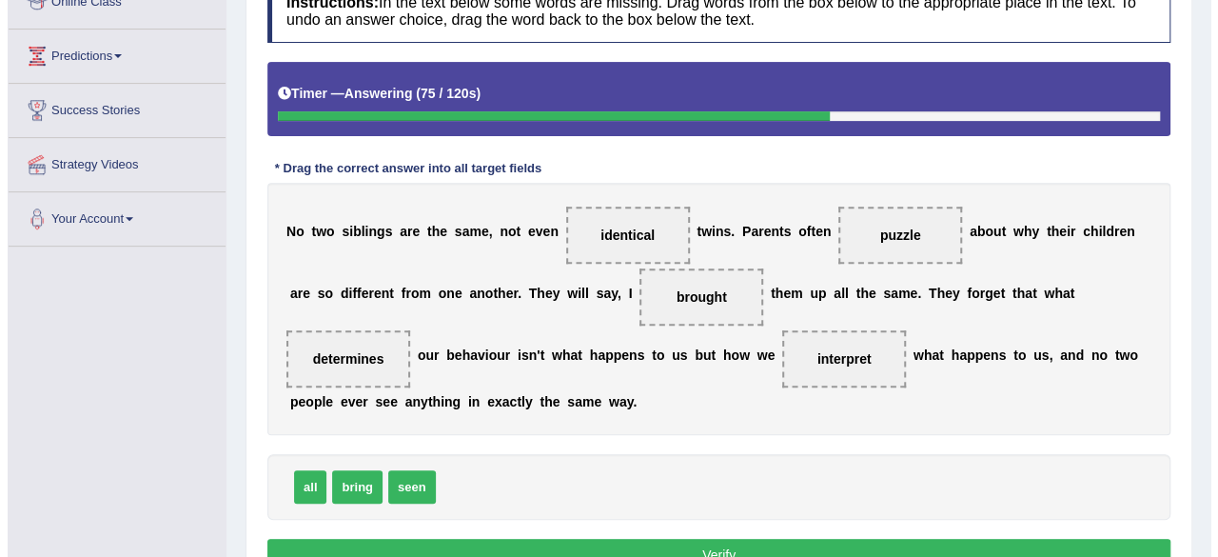
scroll to position [441, 0]
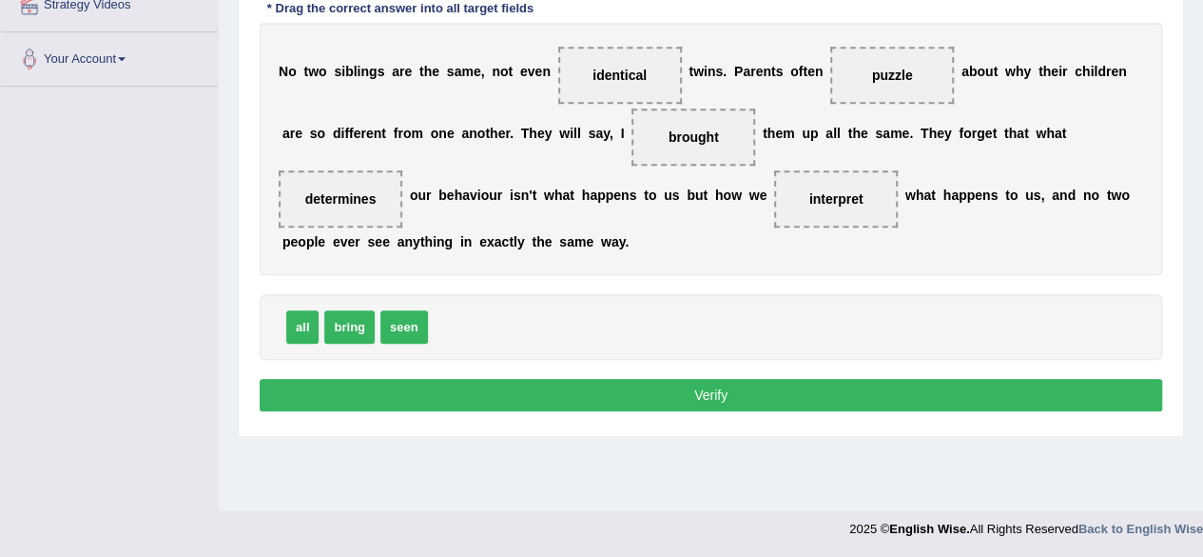
click at [742, 379] on button "Verify" at bounding box center [711, 395] width 903 height 32
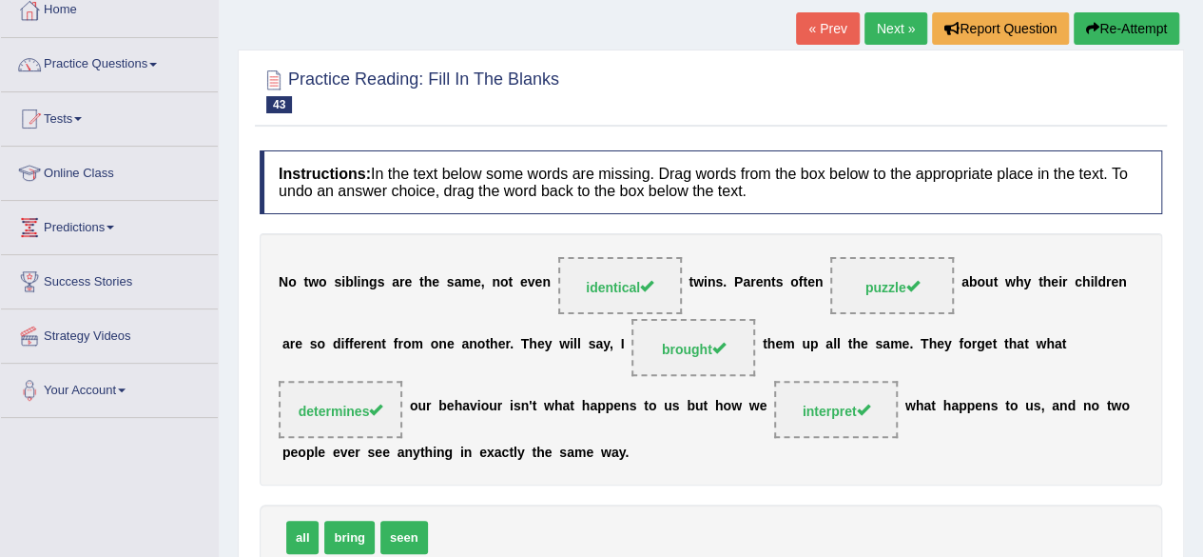
scroll to position [0, 0]
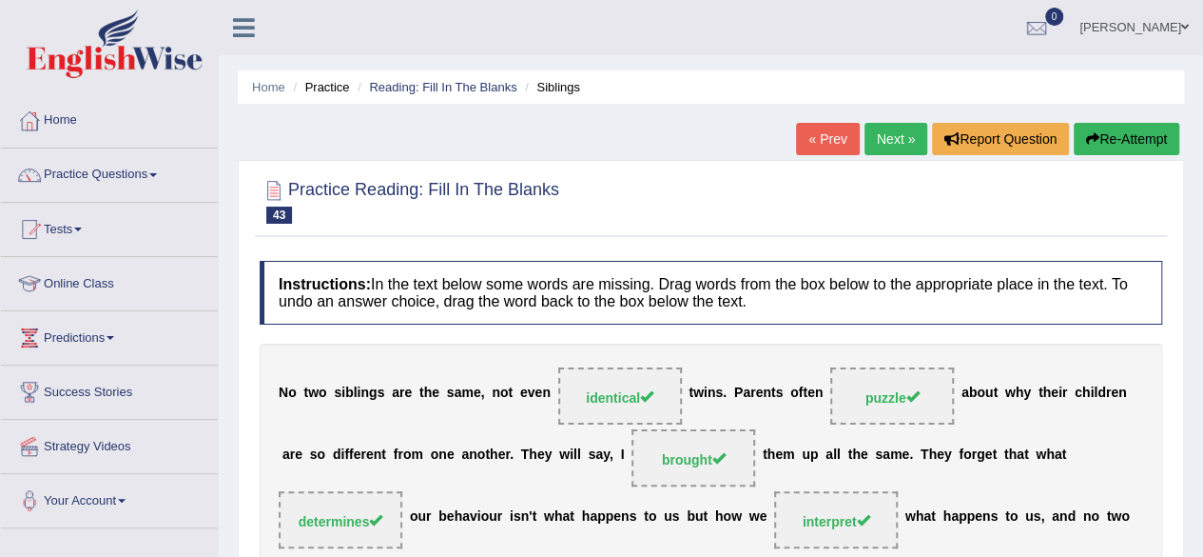
click at [894, 145] on link "Next »" at bounding box center [896, 139] width 63 height 32
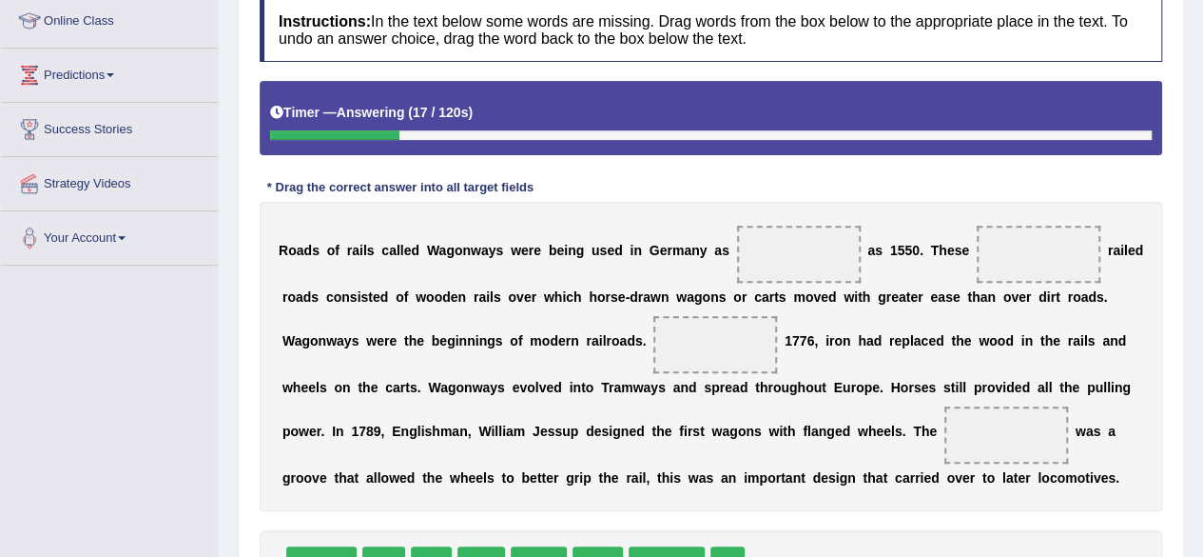
scroll to position [376, 0]
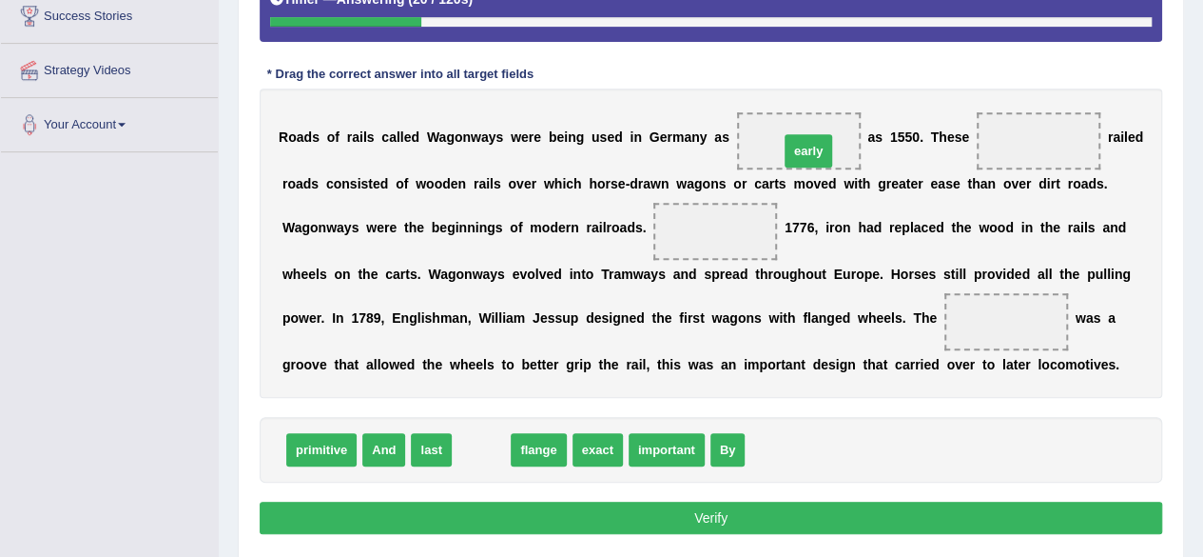
drag, startPoint x: 478, startPoint y: 447, endPoint x: 805, endPoint y: 147, distance: 443.7
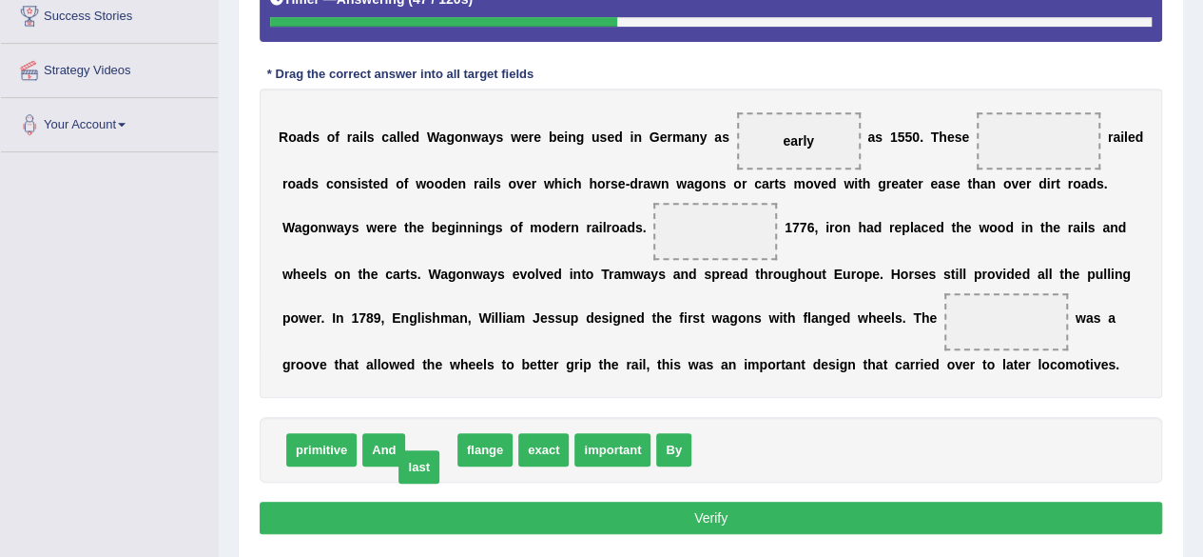
drag, startPoint x: 440, startPoint y: 451, endPoint x: 427, endPoint y: 468, distance: 21.1
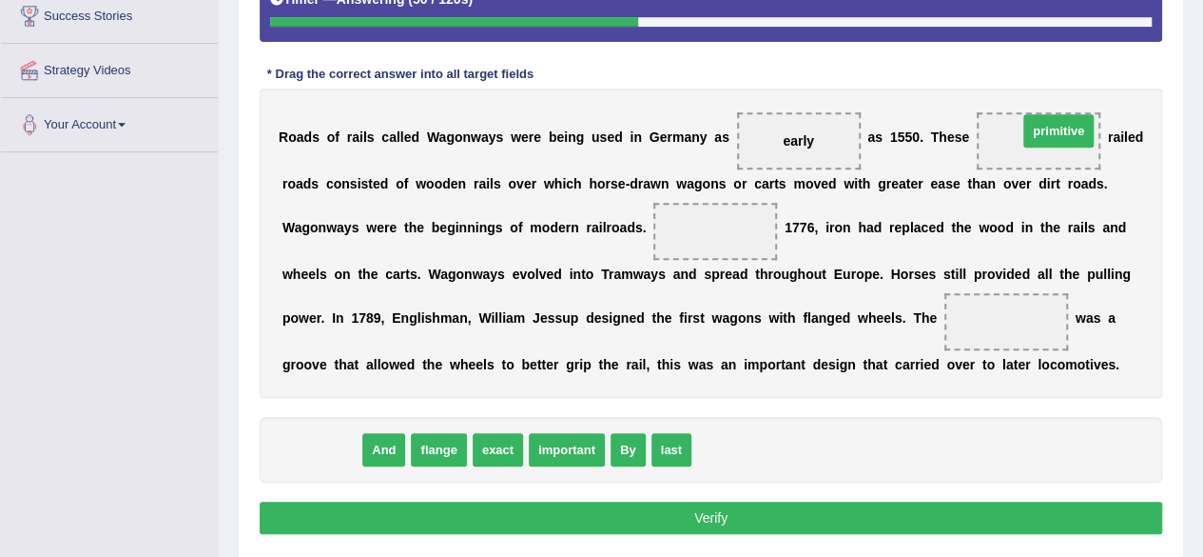
drag, startPoint x: 320, startPoint y: 446, endPoint x: 1065, endPoint y: 127, distance: 811.1
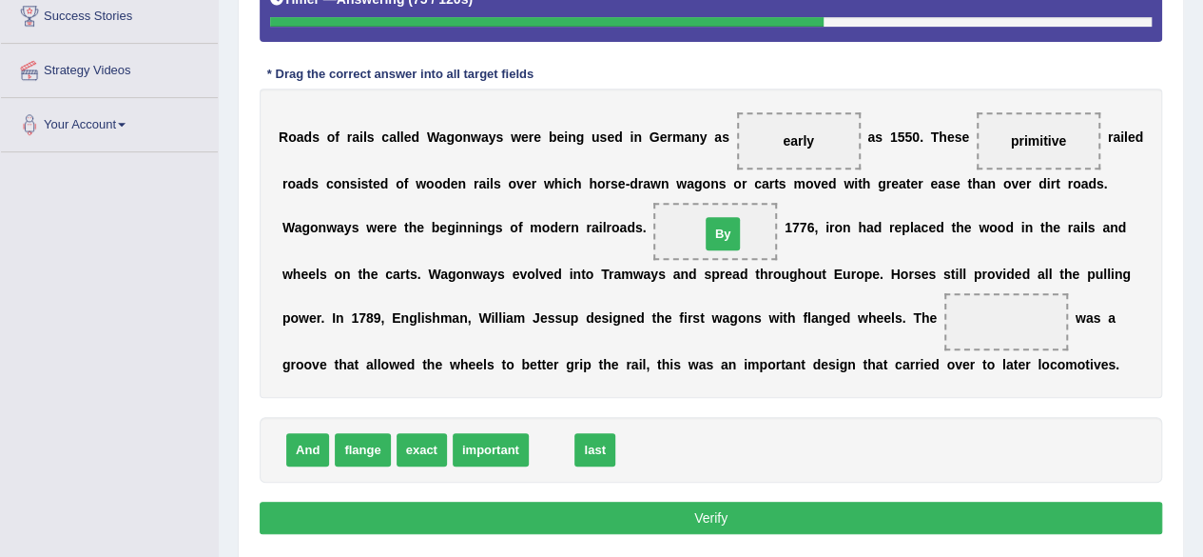
drag, startPoint x: 552, startPoint y: 451, endPoint x: 723, endPoint y: 235, distance: 275.6
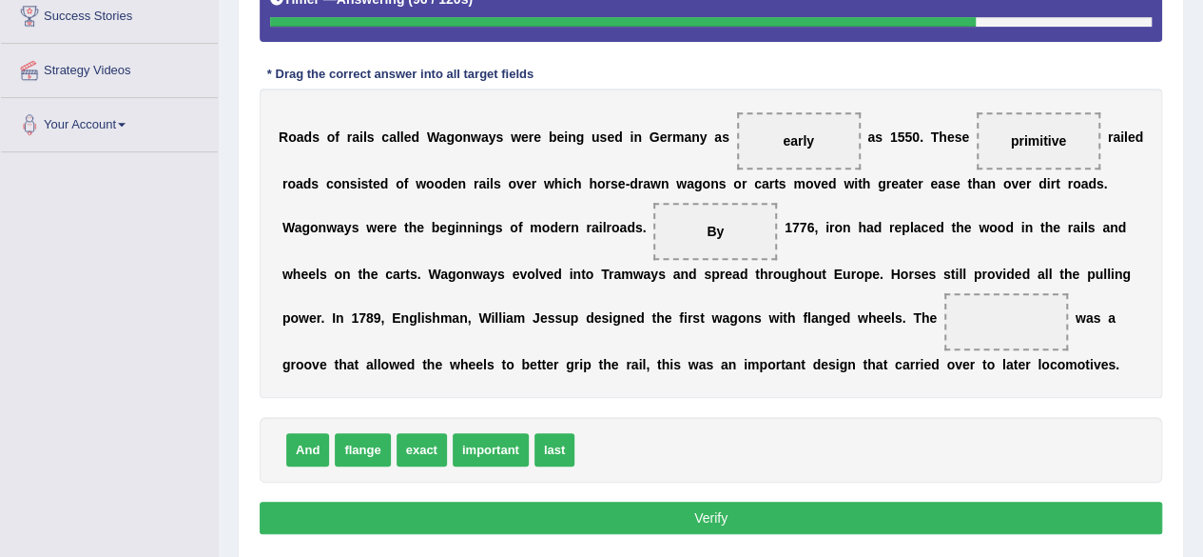
click at [430, 456] on span "exact" at bounding box center [422, 449] width 50 height 33
drag, startPoint x: 557, startPoint y: 440, endPoint x: 1095, endPoint y: 326, distance: 550.4
click at [1094, 326] on span "last" at bounding box center [1074, 329] width 40 height 33
drag, startPoint x: 554, startPoint y: 450, endPoint x: 1006, endPoint y: 318, distance: 470.8
click at [693, 512] on button "Verify" at bounding box center [711, 517] width 903 height 32
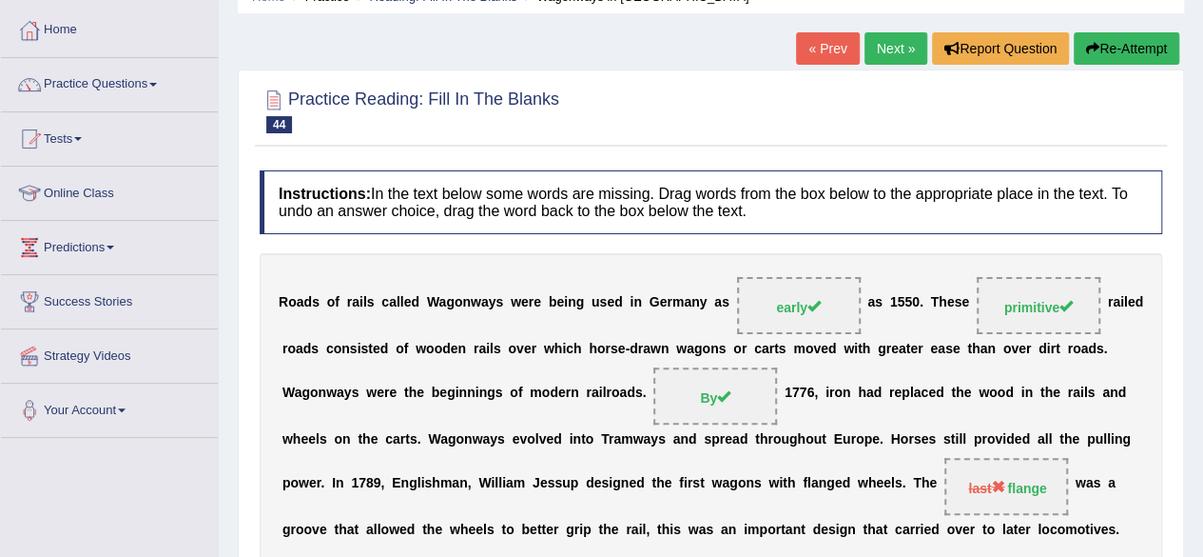
scroll to position [89, 0]
click at [890, 47] on link "Next »" at bounding box center [896, 49] width 63 height 32
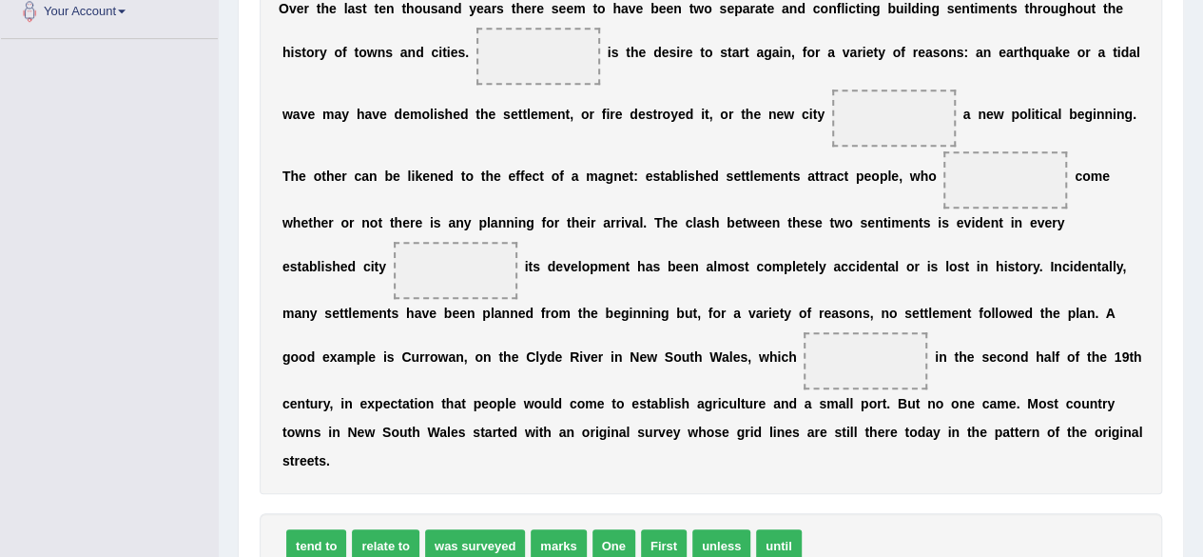
scroll to position [512, 0]
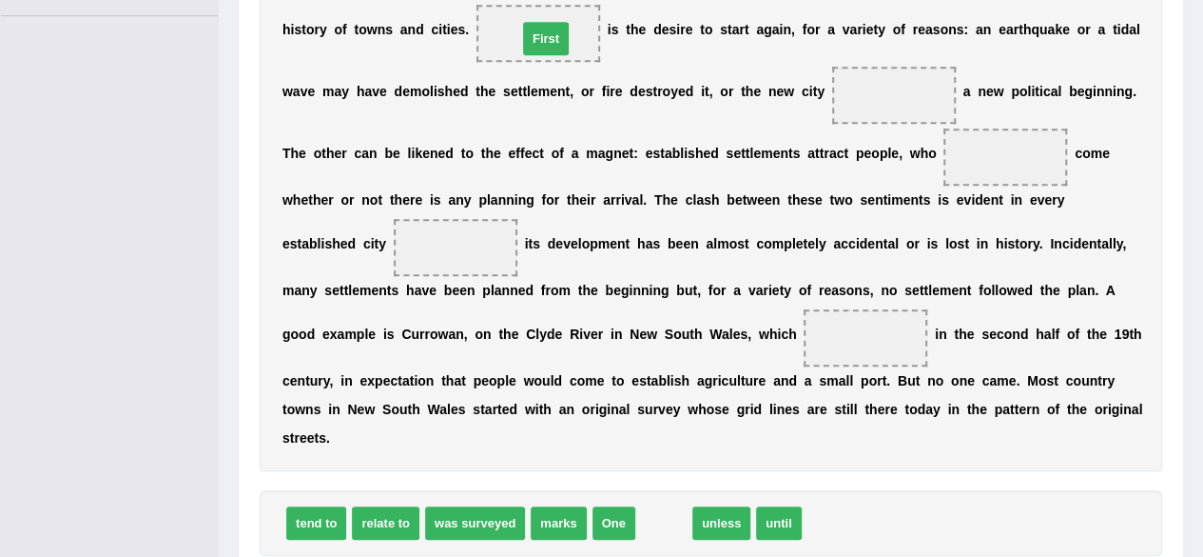
drag, startPoint x: 663, startPoint y: 517, endPoint x: 545, endPoint y: 33, distance: 497.5
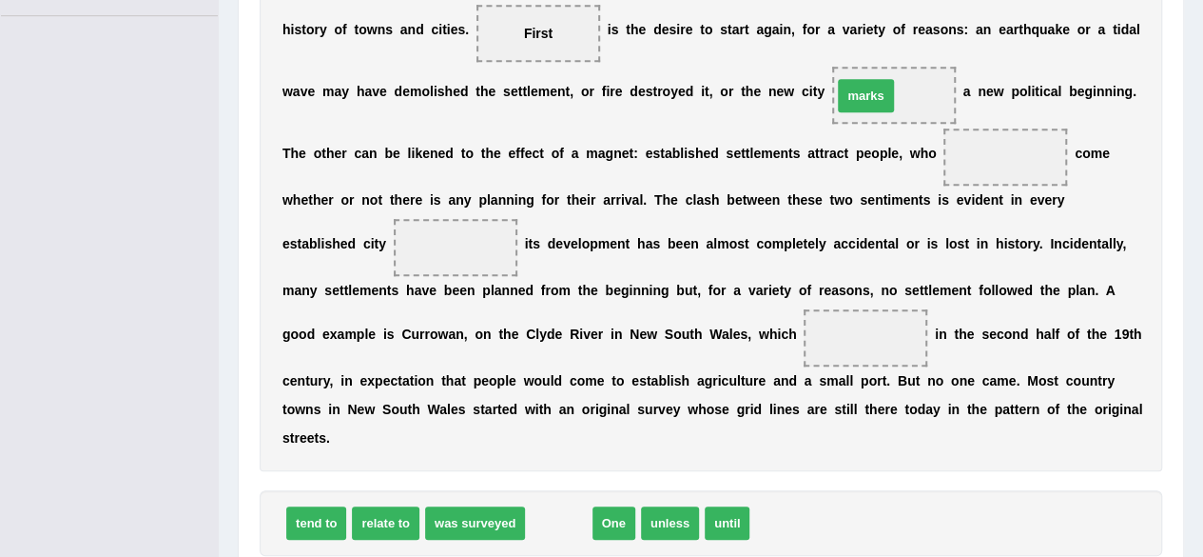
drag, startPoint x: 570, startPoint y: 516, endPoint x: 877, endPoint y: 88, distance: 526.2
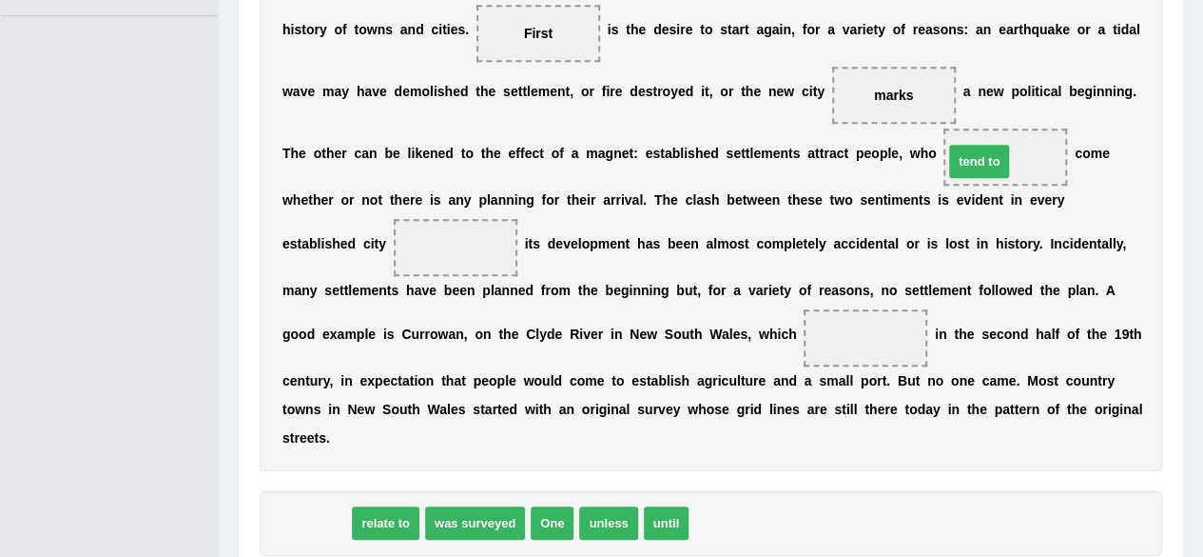
drag, startPoint x: 300, startPoint y: 528, endPoint x: 961, endPoint y: 166, distance: 753.5
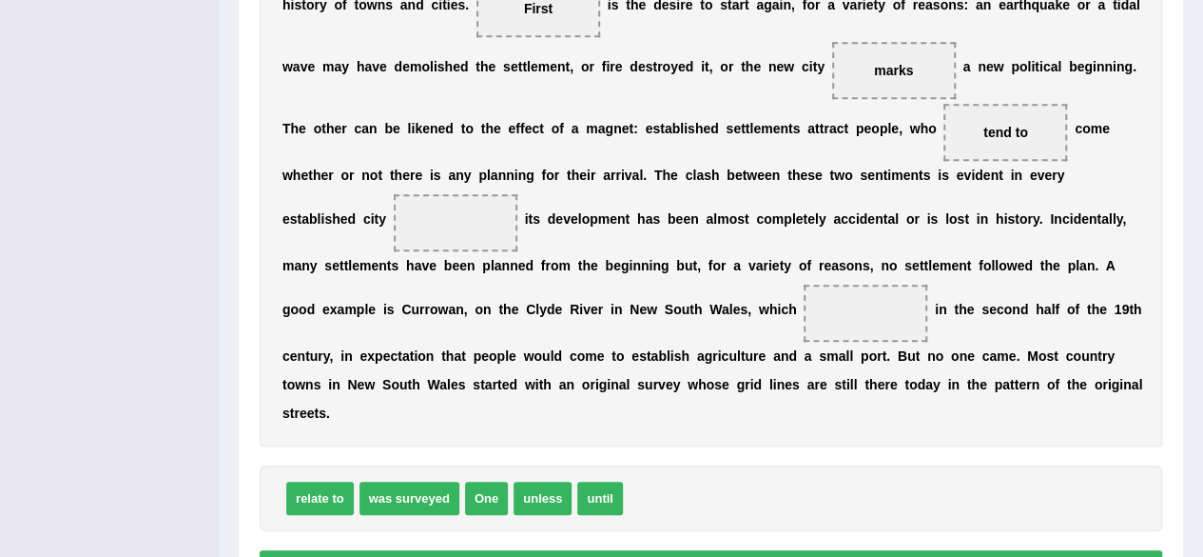
scroll to position [533, 0]
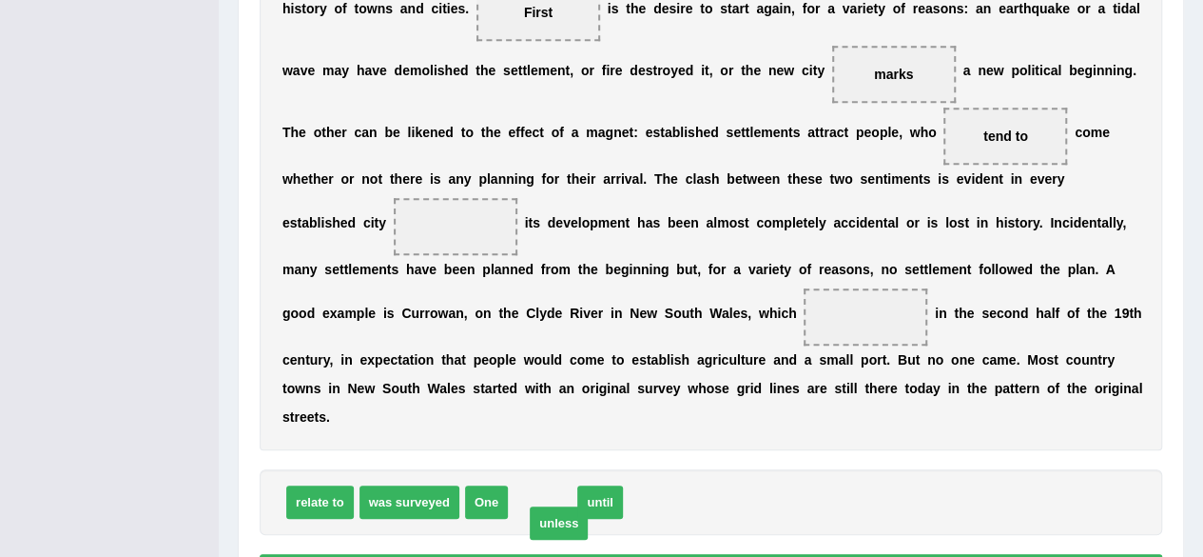
drag, startPoint x: 552, startPoint y: 507, endPoint x: 559, endPoint y: 516, distance: 11.5
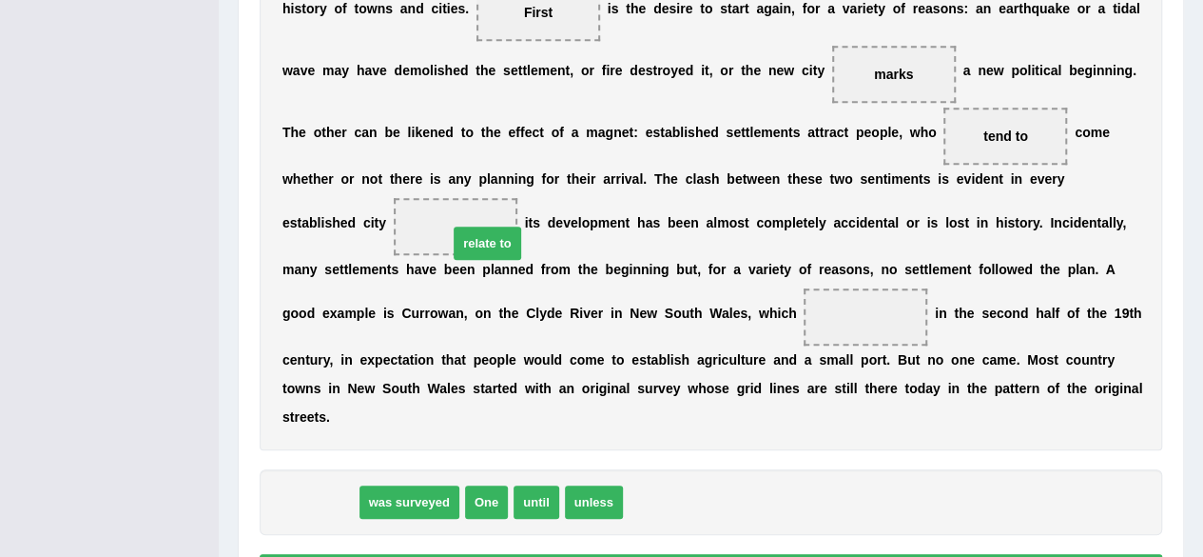
drag, startPoint x: 329, startPoint y: 502, endPoint x: 497, endPoint y: 244, distance: 308.2
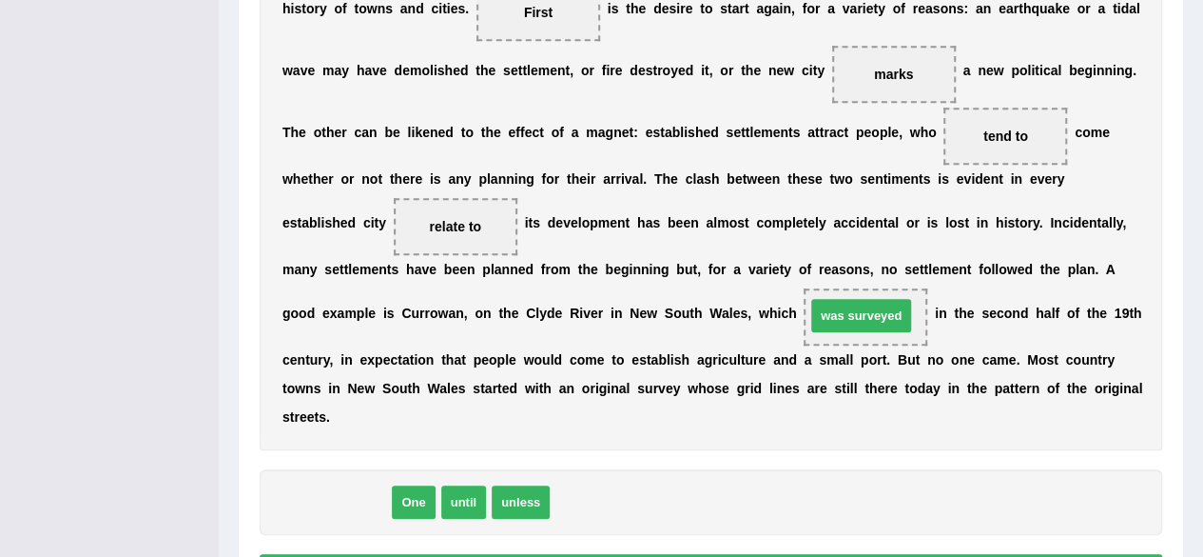
drag, startPoint x: 352, startPoint y: 495, endPoint x: 877, endPoint y: 309, distance: 556.9
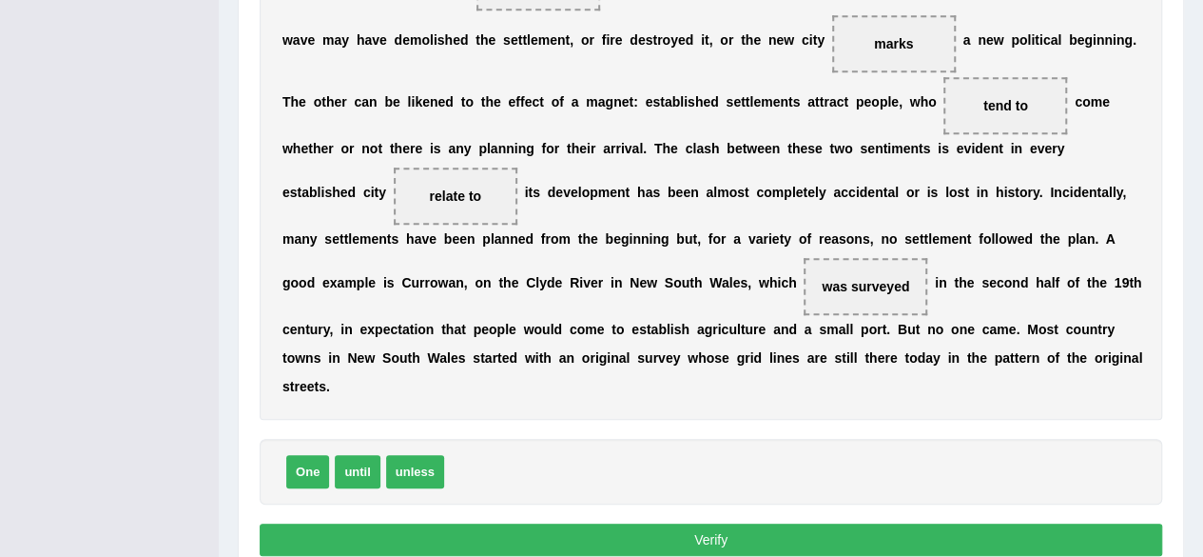
scroll to position [565, 0]
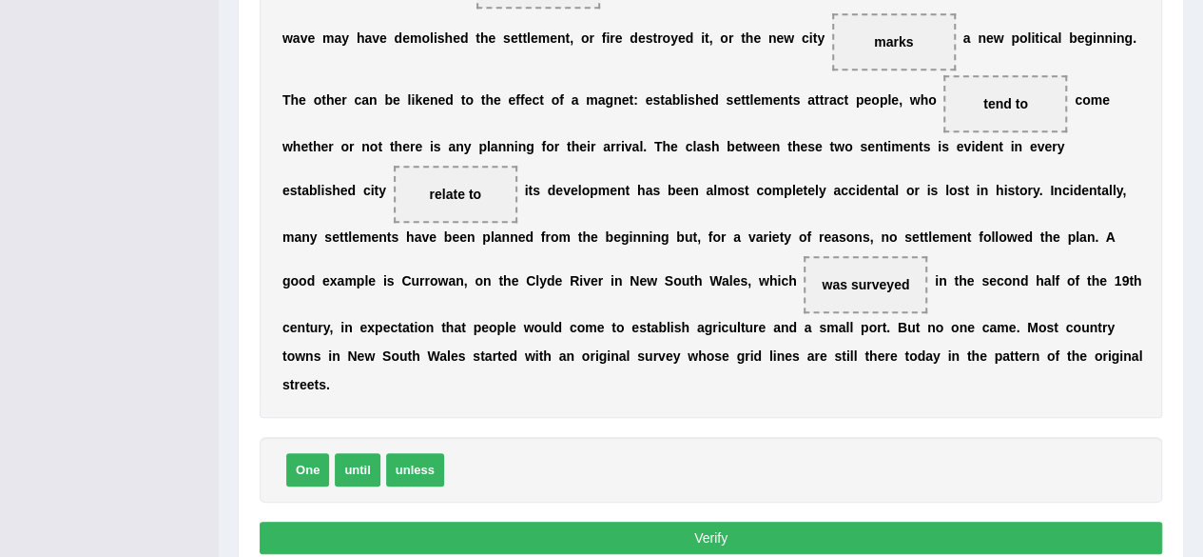
click at [660, 535] on button "Verify" at bounding box center [711, 537] width 903 height 32
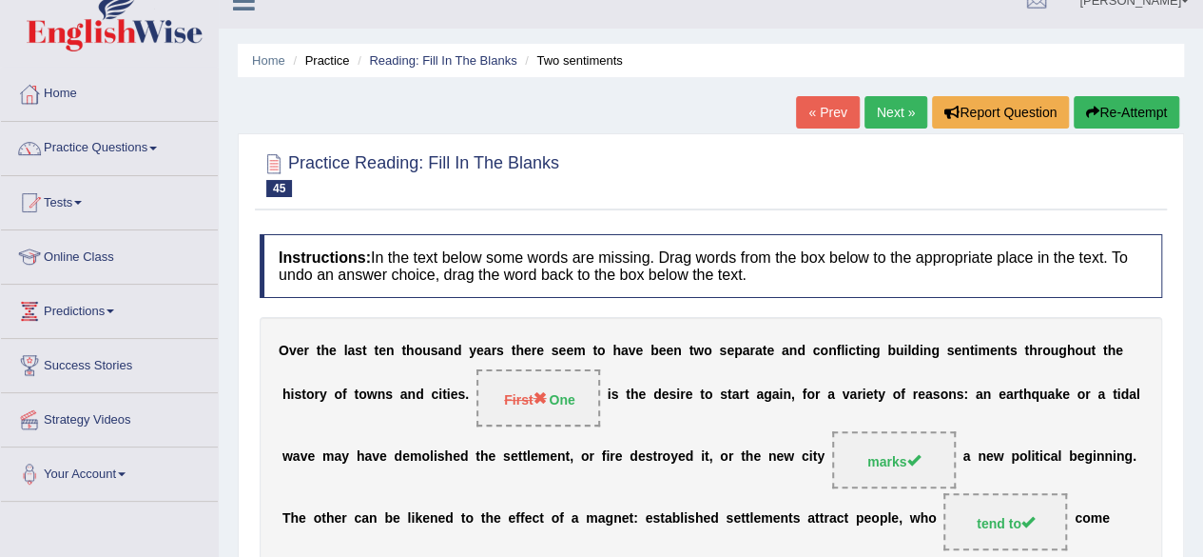
scroll to position [0, 0]
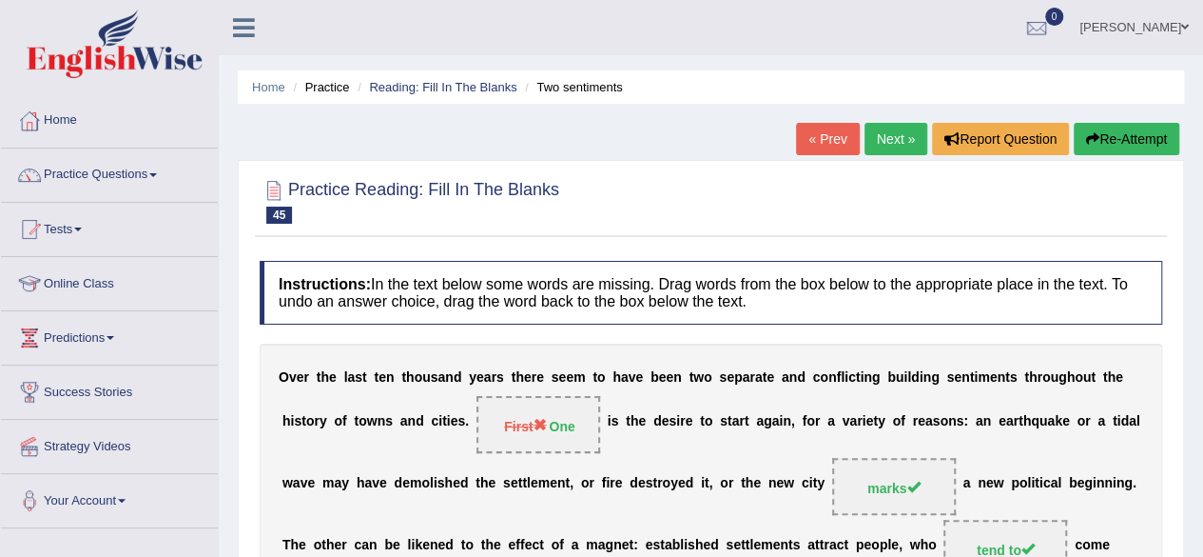
click at [1140, 144] on button "Re-Attempt" at bounding box center [1127, 139] width 106 height 32
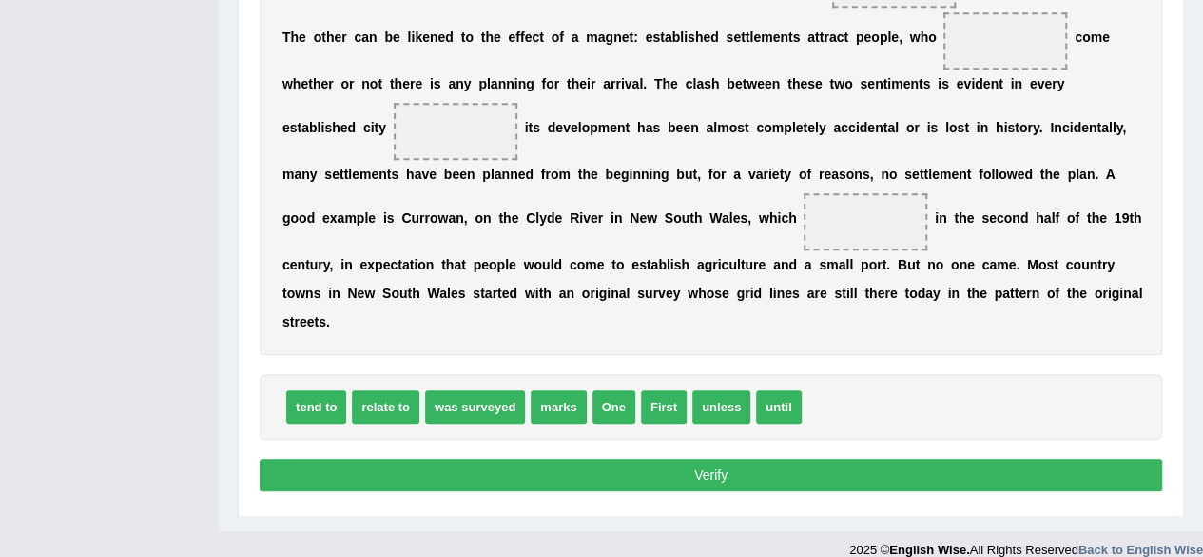
scroll to position [659, 0]
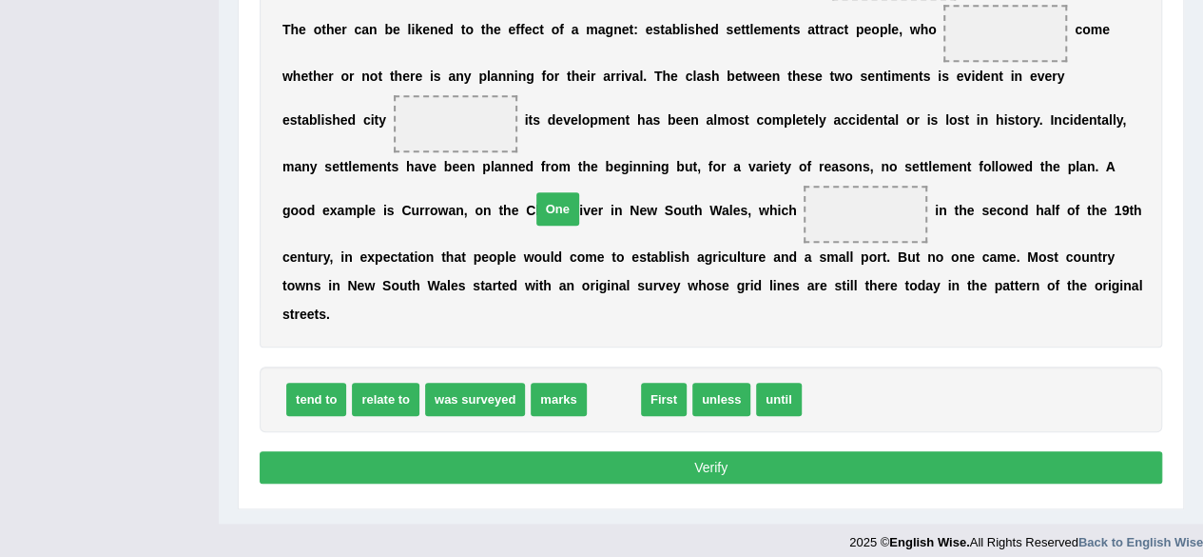
drag, startPoint x: 616, startPoint y: 400, endPoint x: 569, endPoint y: 396, distance: 47.8
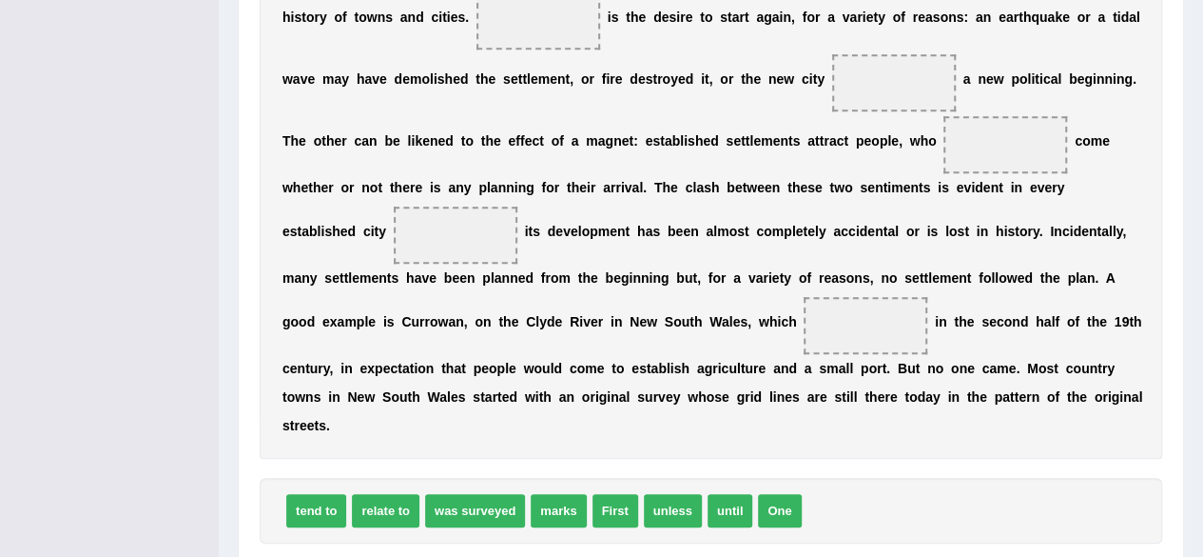
scroll to position [553, 0]
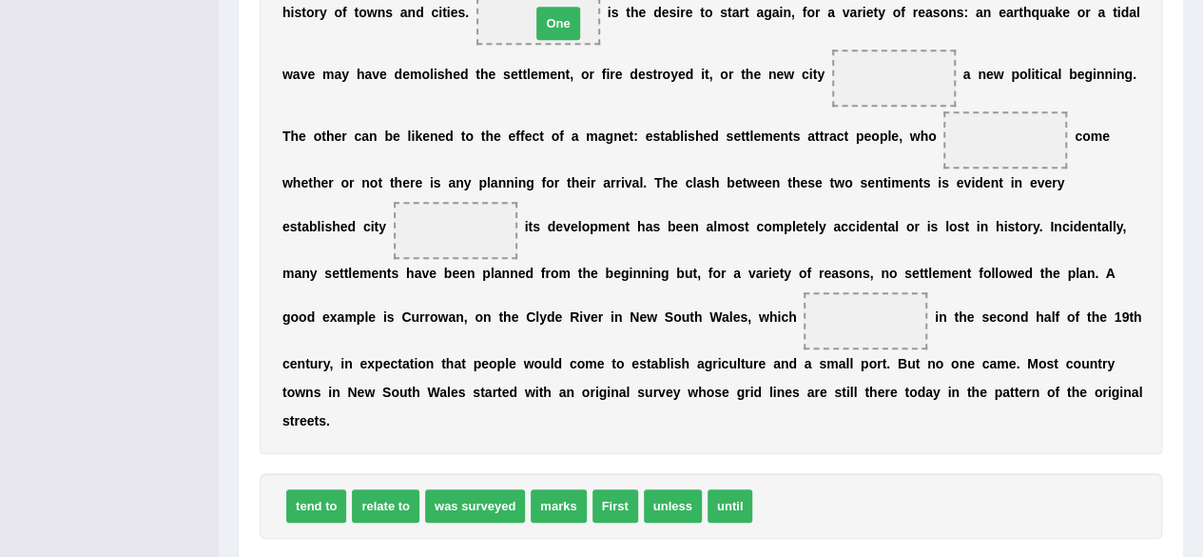
drag, startPoint x: 773, startPoint y: 499, endPoint x: 550, endPoint y: 16, distance: 532.5
click at [562, 507] on span "marks" at bounding box center [558, 505] width 55 height 33
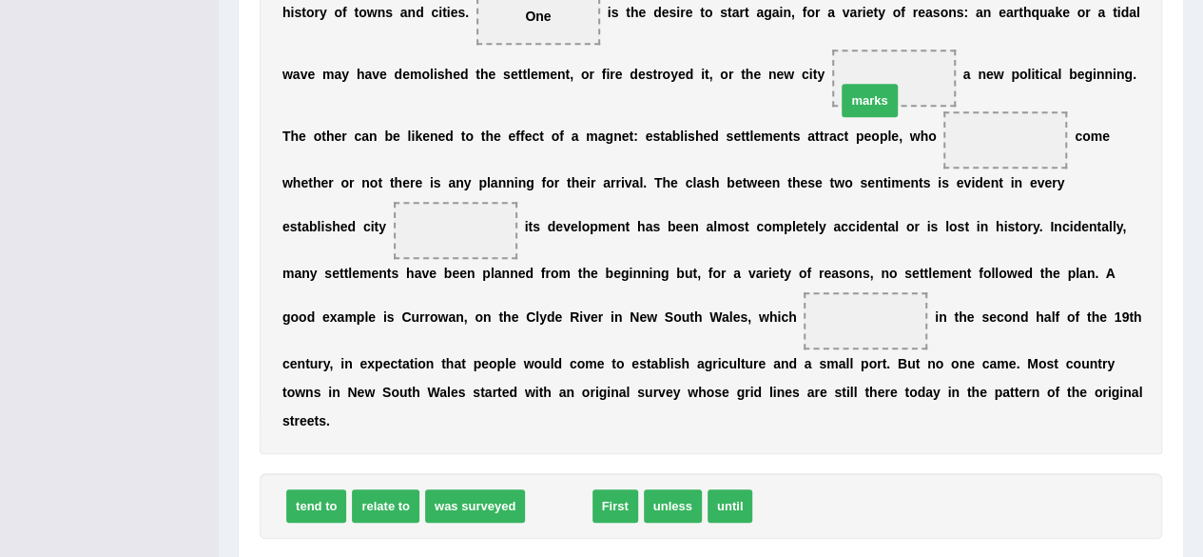
drag, startPoint x: 562, startPoint y: 507, endPoint x: 873, endPoint y: 102, distance: 510.9
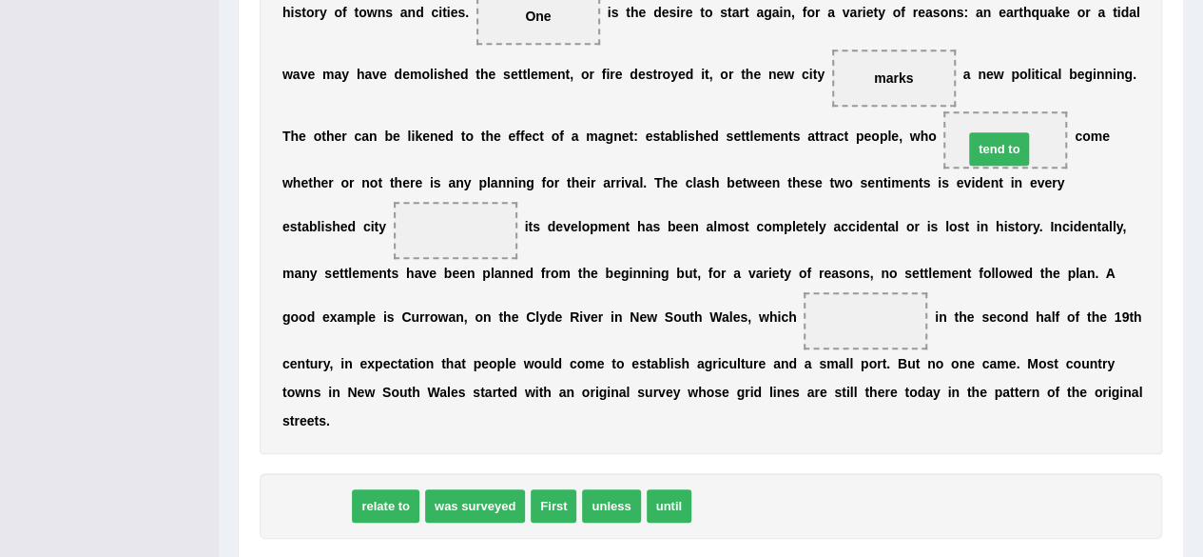
drag, startPoint x: 322, startPoint y: 505, endPoint x: 1006, endPoint y: 151, distance: 769.3
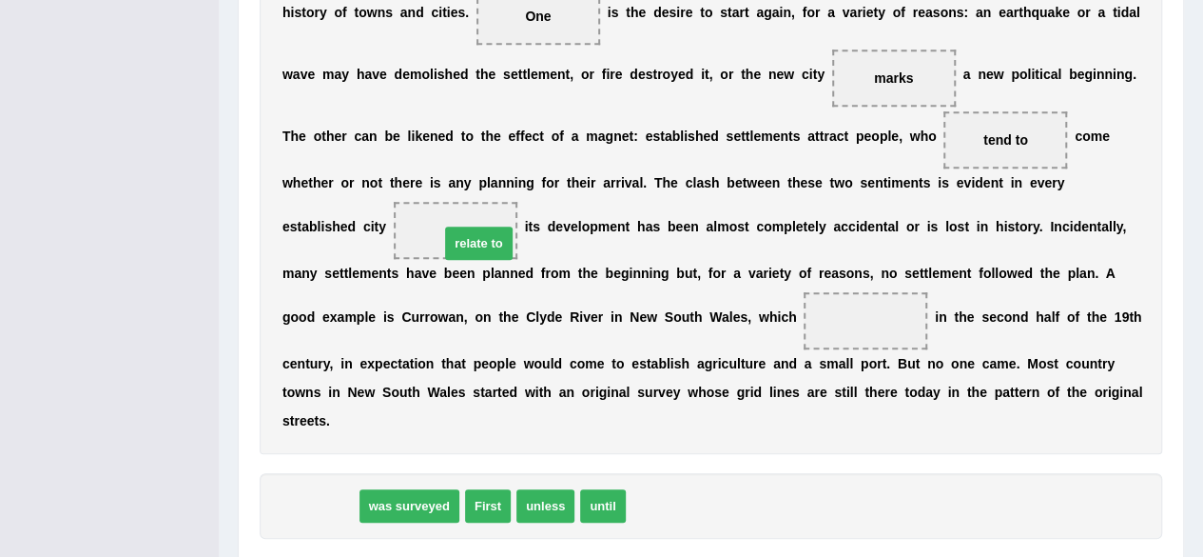
drag, startPoint x: 337, startPoint y: 504, endPoint x: 495, endPoint y: 240, distance: 308.0
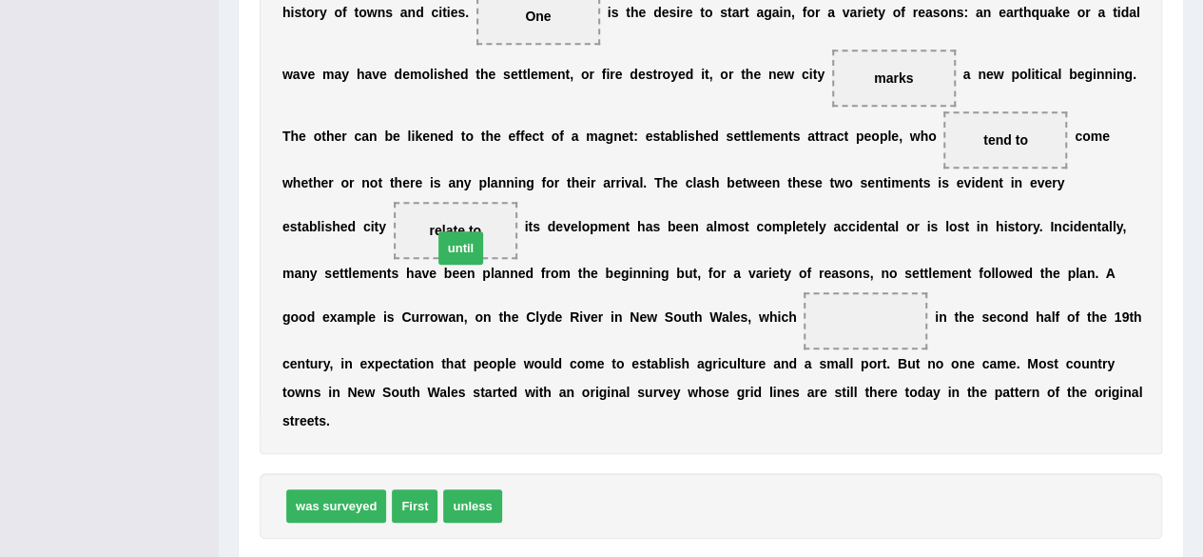
drag, startPoint x: 530, startPoint y: 509, endPoint x: 460, endPoint y: 252, distance: 266.1
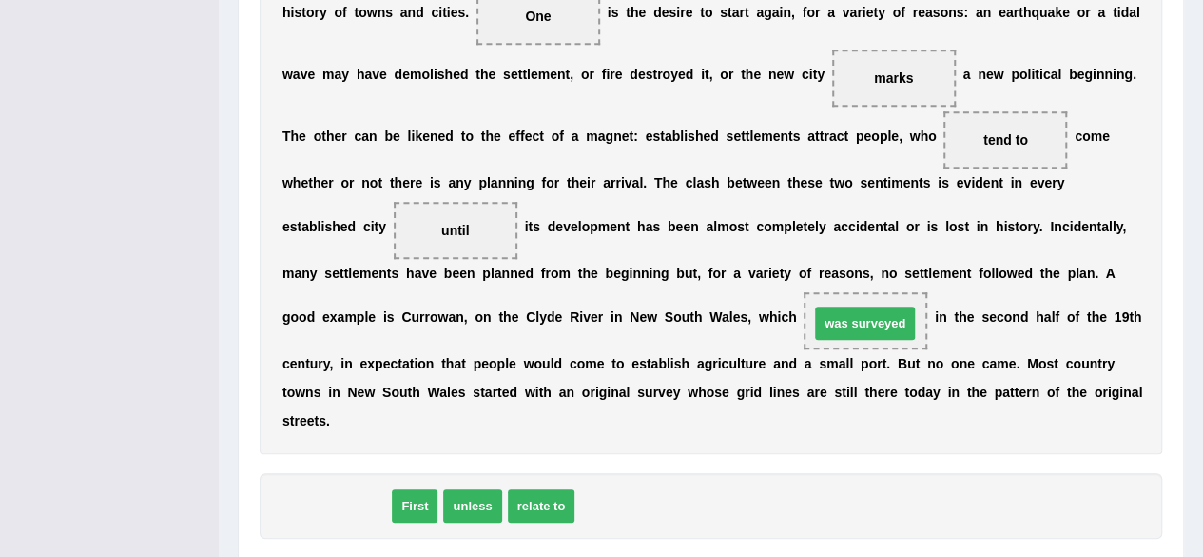
drag, startPoint x: 333, startPoint y: 502, endPoint x: 866, endPoint y: 321, distance: 562.9
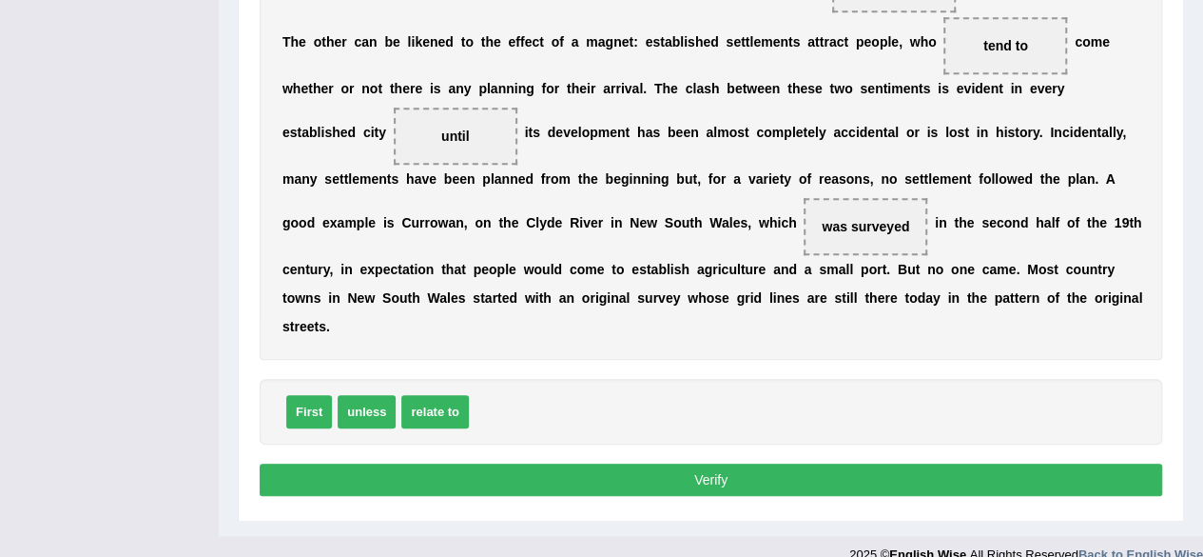
scroll to position [669, 0]
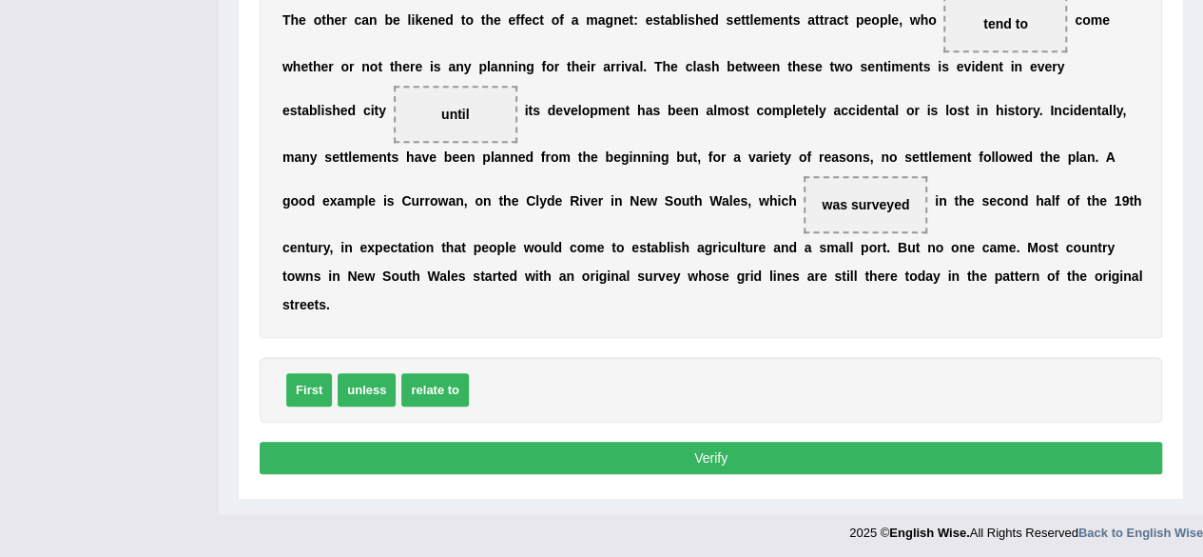
click at [310, 377] on span "First" at bounding box center [309, 389] width 46 height 33
drag, startPoint x: 367, startPoint y: 389, endPoint x: 459, endPoint y: 143, distance: 262.8
click at [621, 452] on button "Verify" at bounding box center [711, 457] width 903 height 32
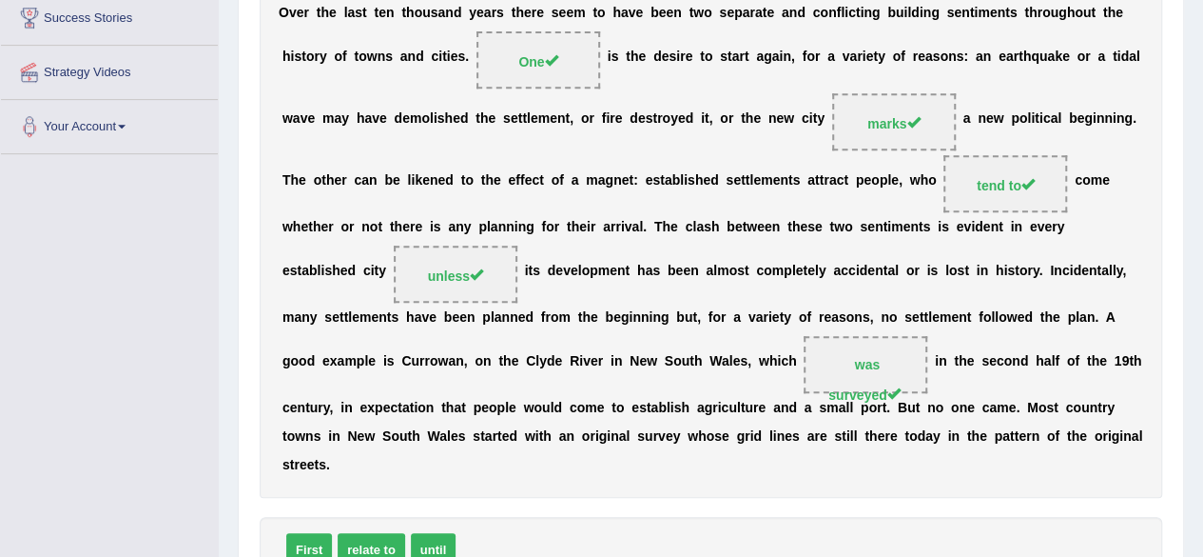
scroll to position [0, 0]
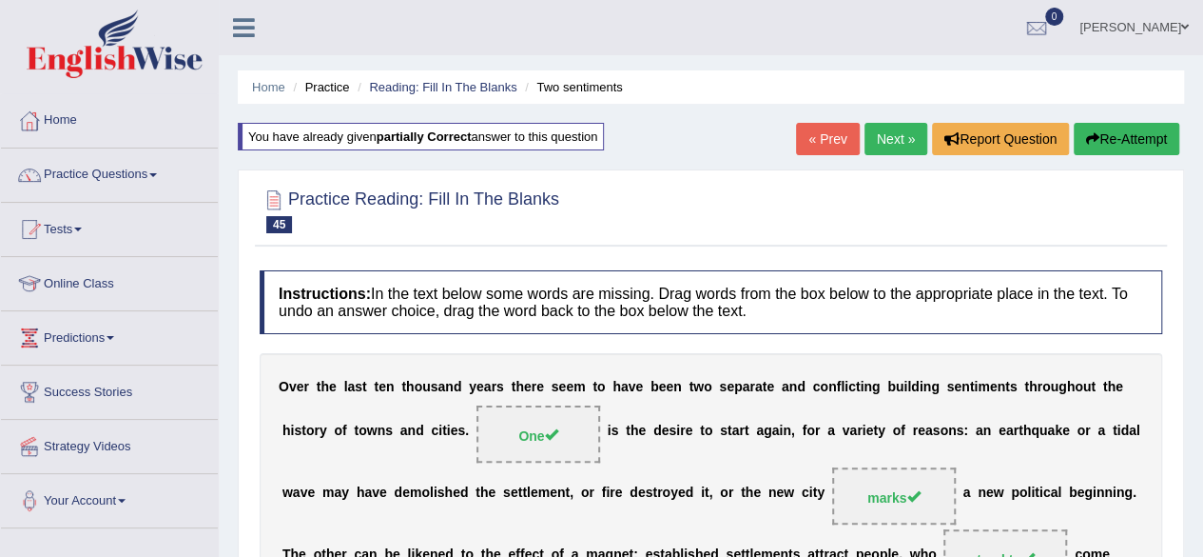
click at [899, 142] on link "Next »" at bounding box center [896, 139] width 63 height 32
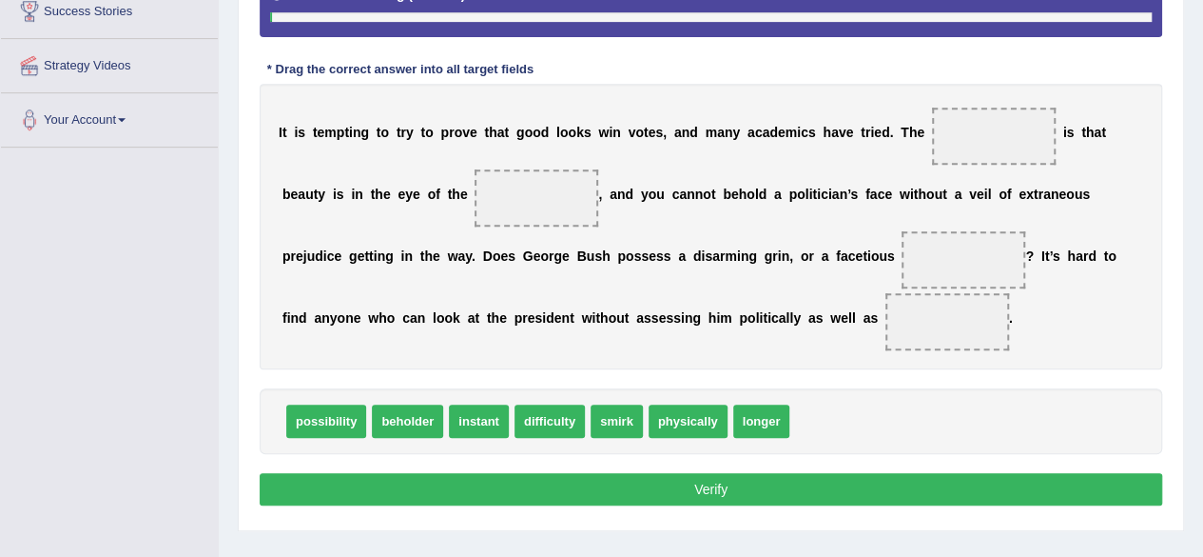
scroll to position [381, 0]
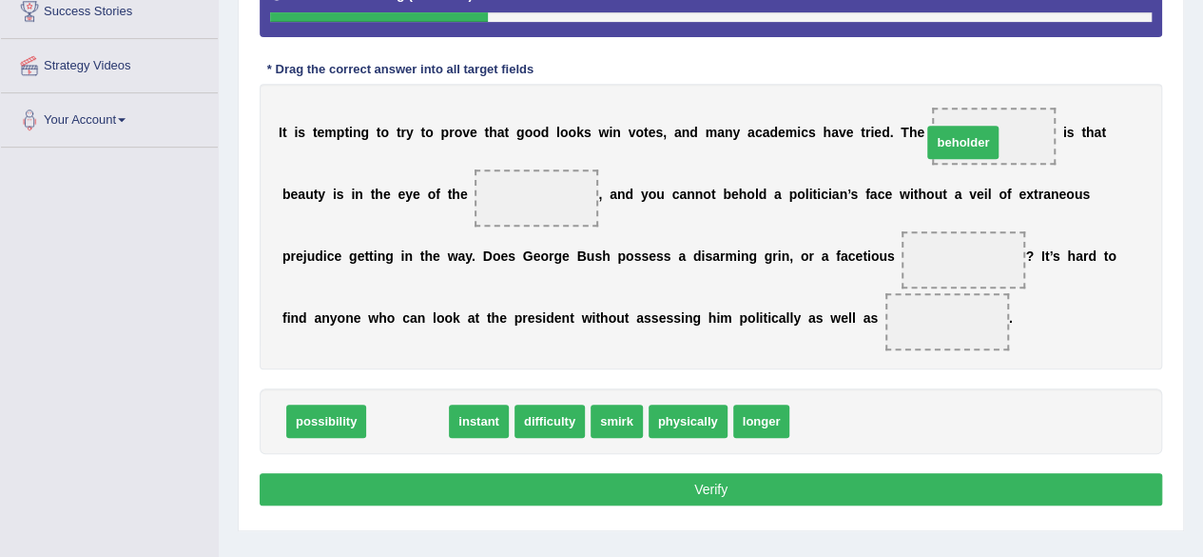
drag, startPoint x: 407, startPoint y: 415, endPoint x: 963, endPoint y: 136, distance: 621.6
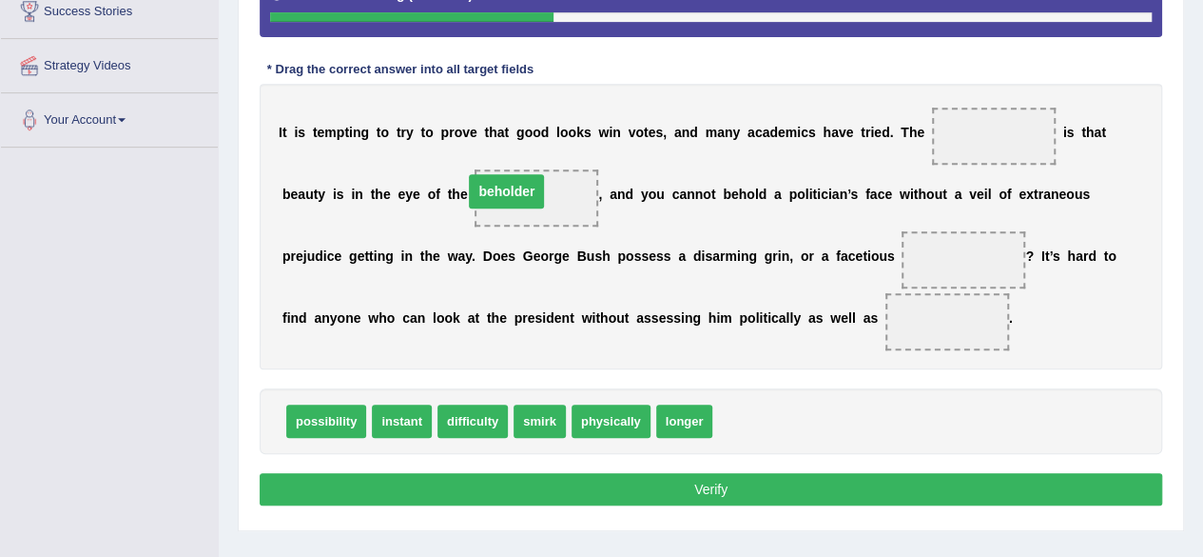
drag, startPoint x: 995, startPoint y: 134, endPoint x: 504, endPoint y: 189, distance: 494.0
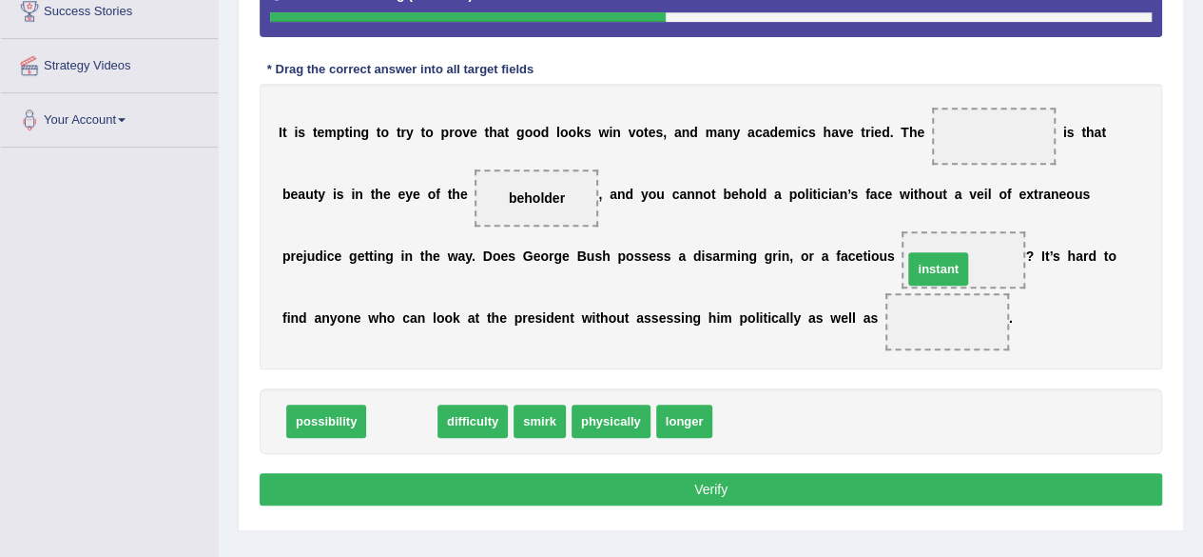
drag, startPoint x: 401, startPoint y: 418, endPoint x: 938, endPoint y: 264, distance: 558.0
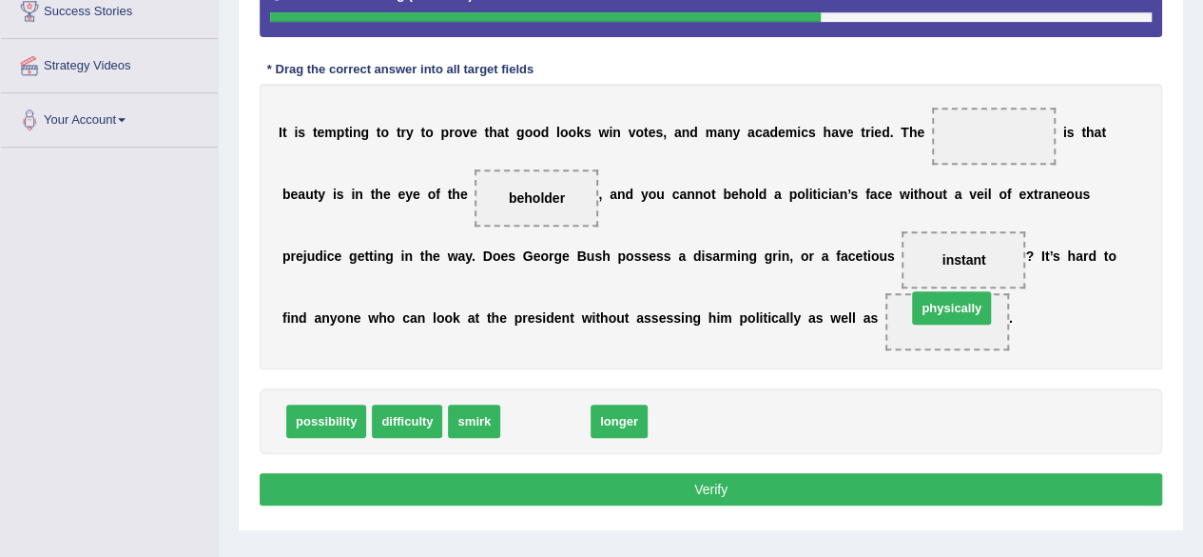
drag, startPoint x: 536, startPoint y: 427, endPoint x: 942, endPoint y: 319, distance: 420.4
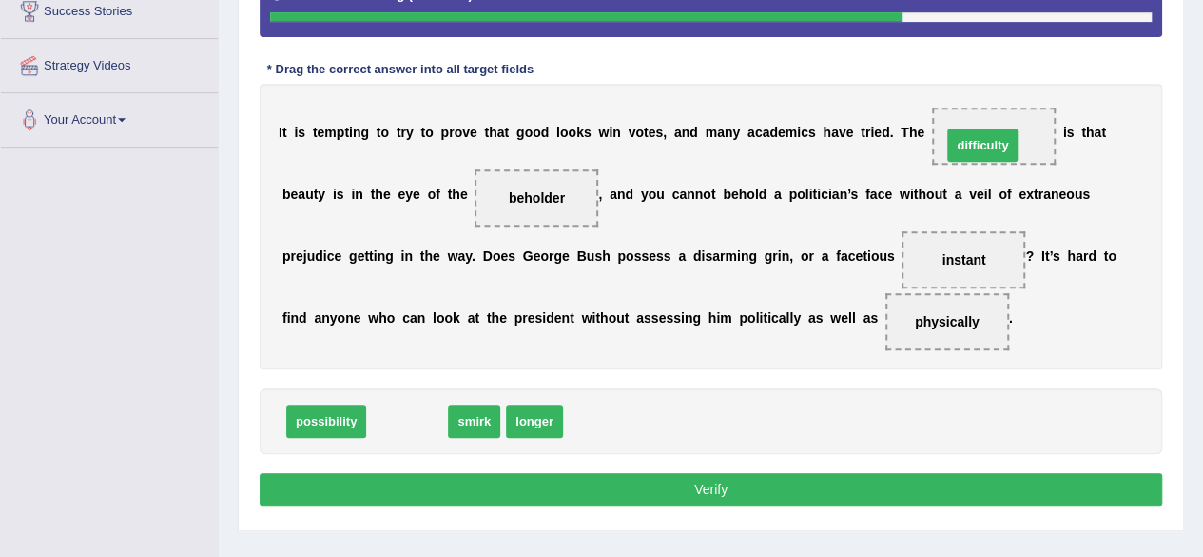
drag, startPoint x: 413, startPoint y: 409, endPoint x: 988, endPoint y: 134, distance: 637.8
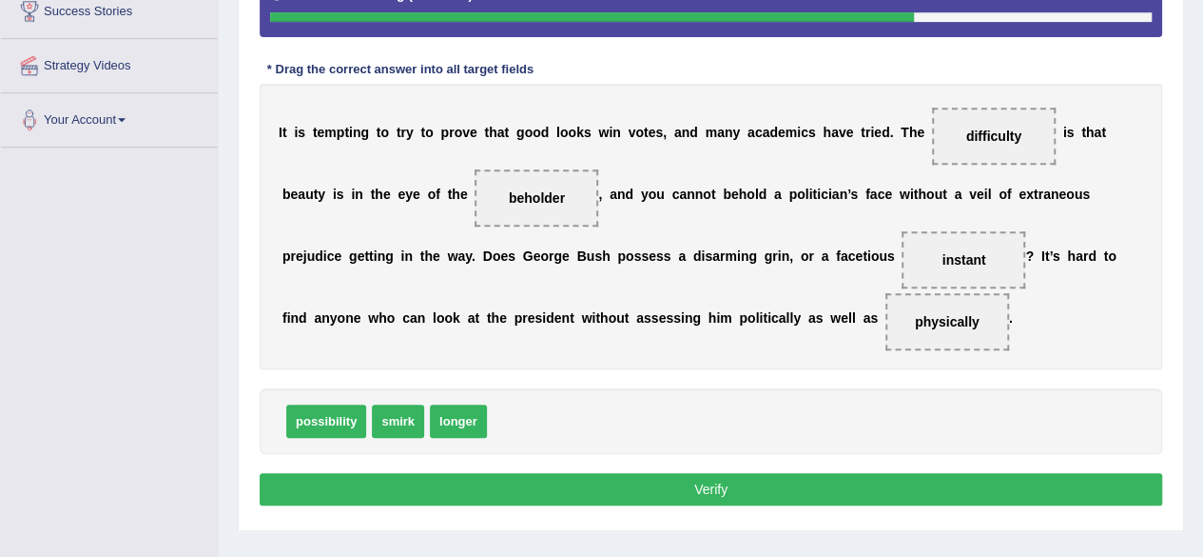
click at [609, 495] on button "Verify" at bounding box center [711, 489] width 903 height 32
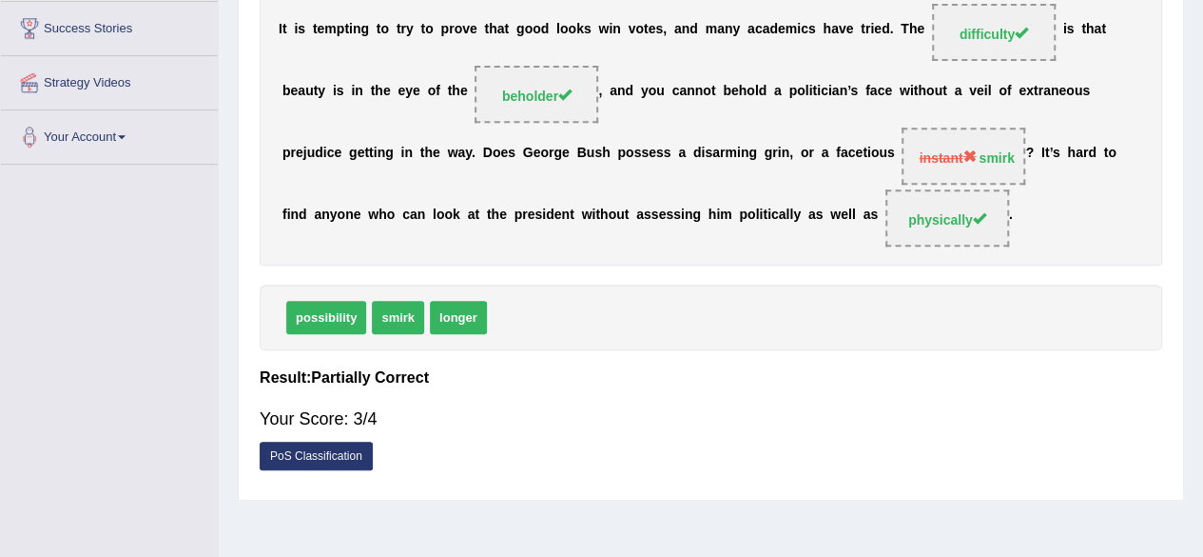
scroll to position [0, 0]
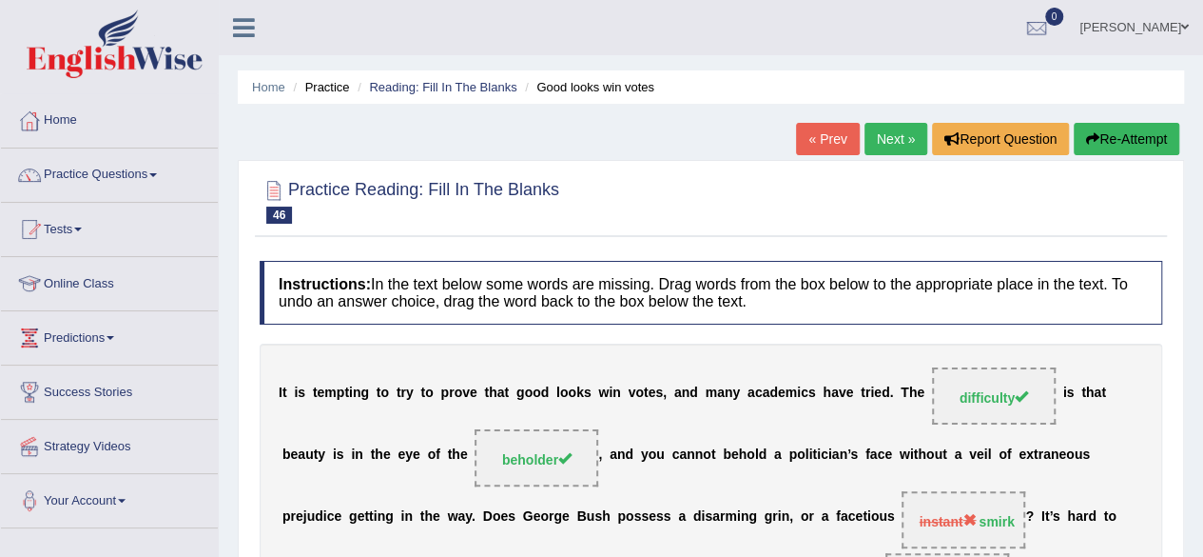
click at [883, 127] on link "Next »" at bounding box center [896, 139] width 63 height 32
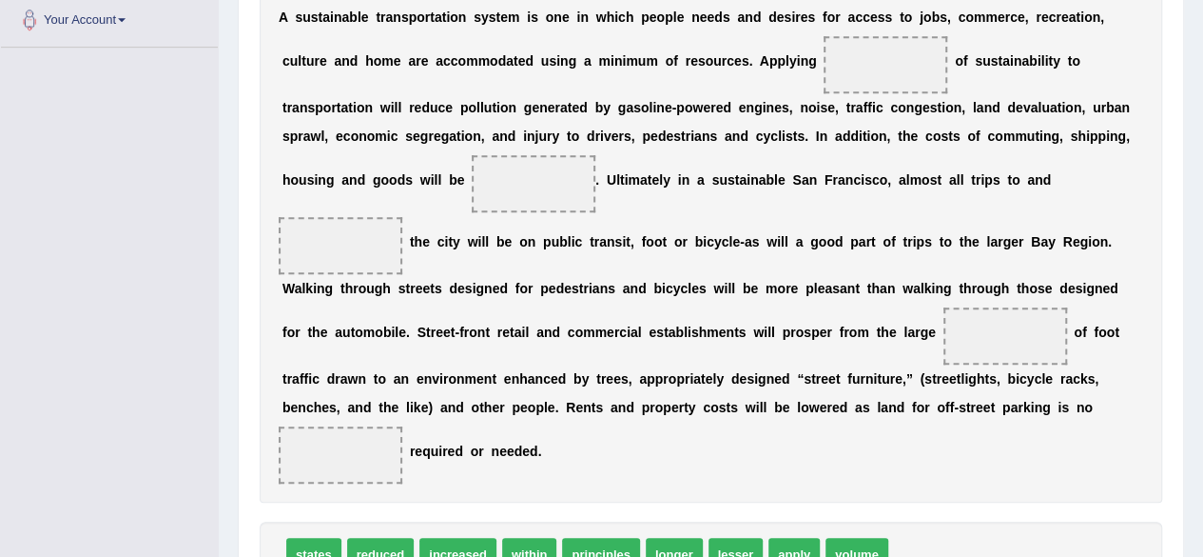
scroll to position [497, 0]
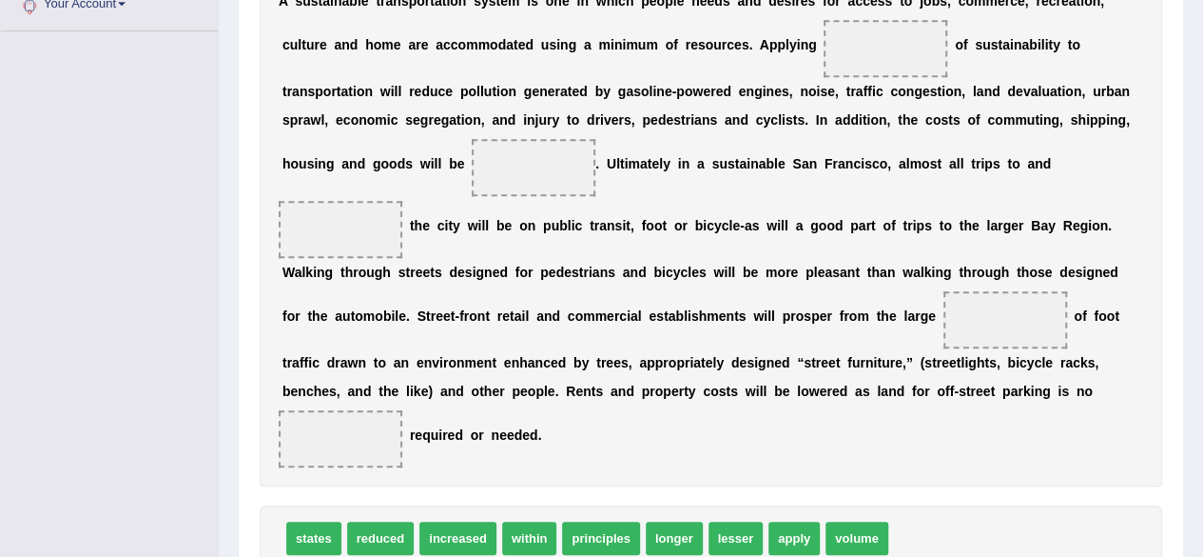
click at [389, 540] on span "reduced" at bounding box center [381, 537] width 68 height 33
drag, startPoint x: 392, startPoint y: 540, endPoint x: 900, endPoint y: 12, distance: 732.7
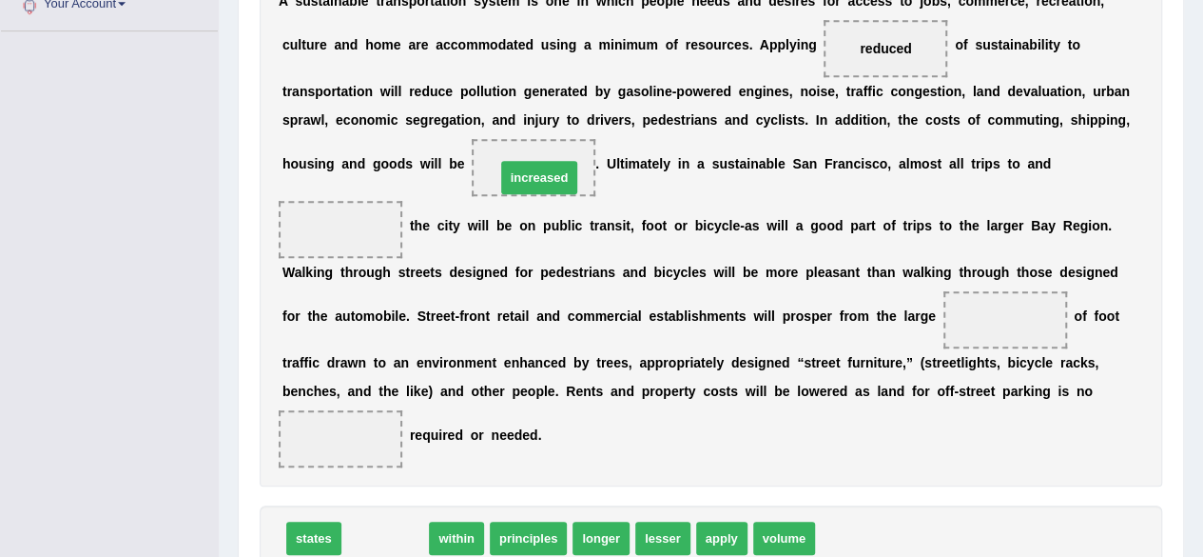
drag, startPoint x: 383, startPoint y: 535, endPoint x: 534, endPoint y: 174, distance: 390.6
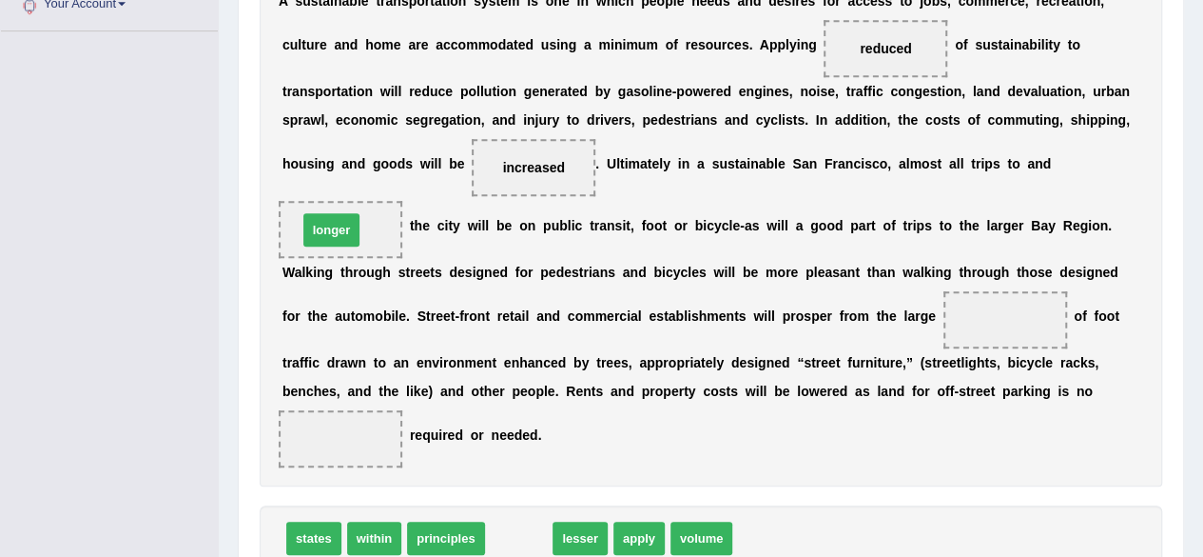
drag, startPoint x: 528, startPoint y: 537, endPoint x: 341, endPoint y: 234, distance: 355.9
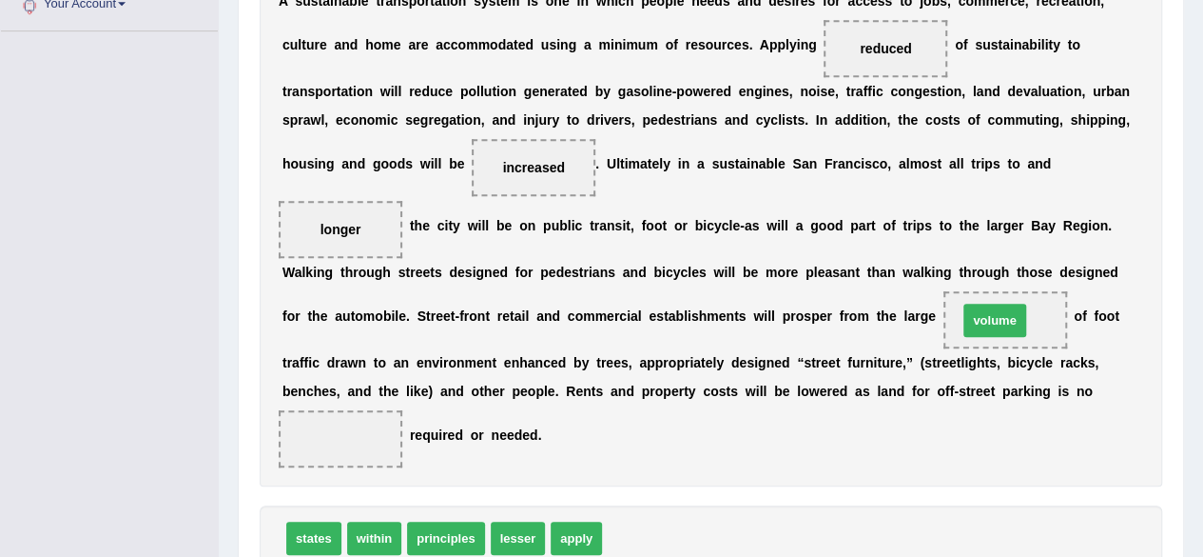
drag, startPoint x: 641, startPoint y: 529, endPoint x: 997, endPoint y: 311, distance: 417.2
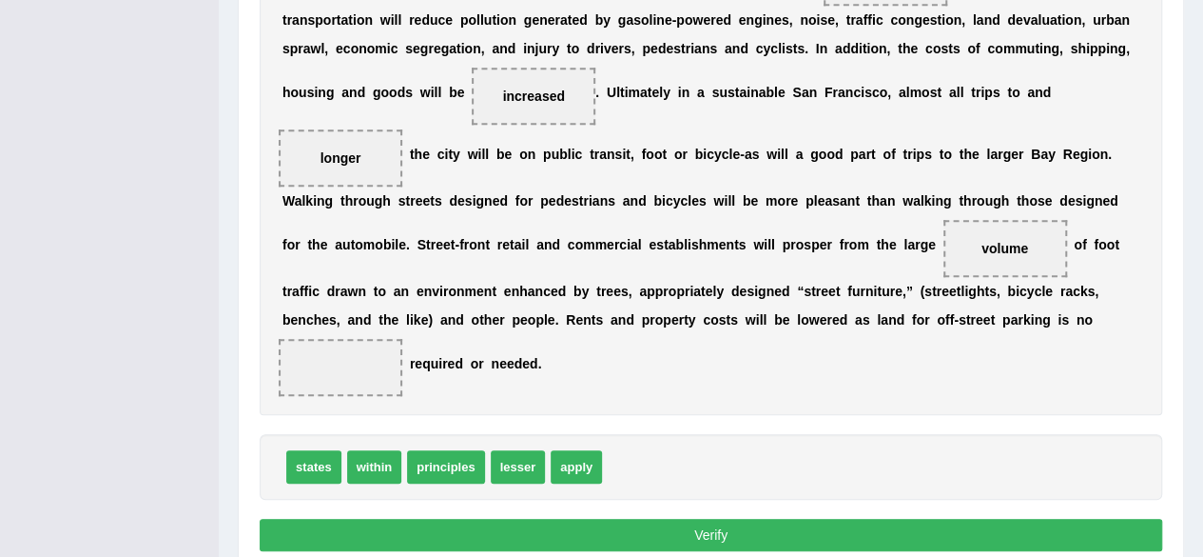
scroll to position [571, 0]
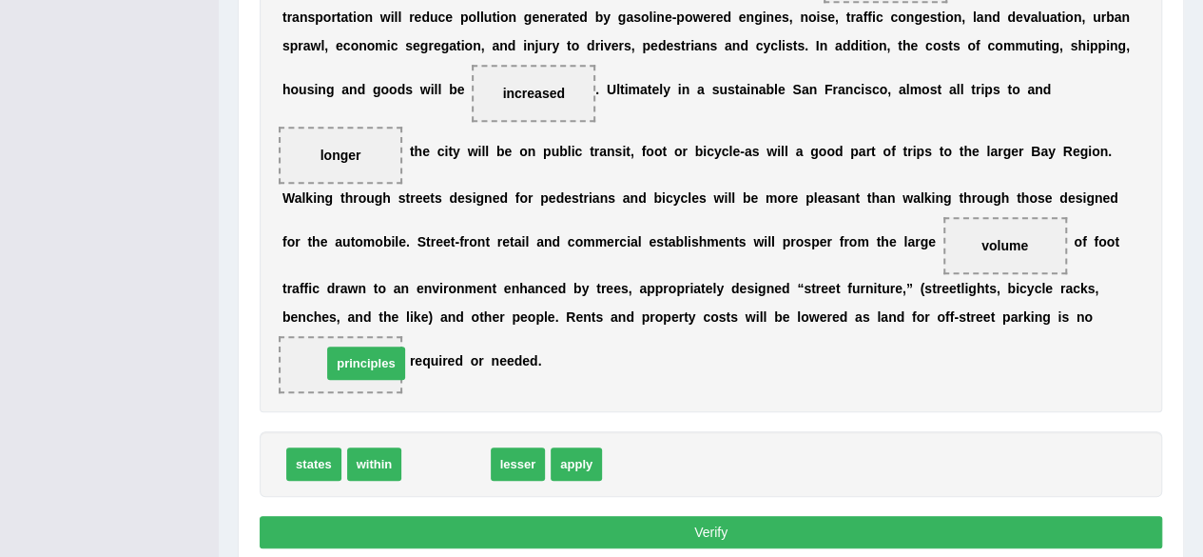
drag, startPoint x: 443, startPoint y: 454, endPoint x: 361, endPoint y: 353, distance: 129.9
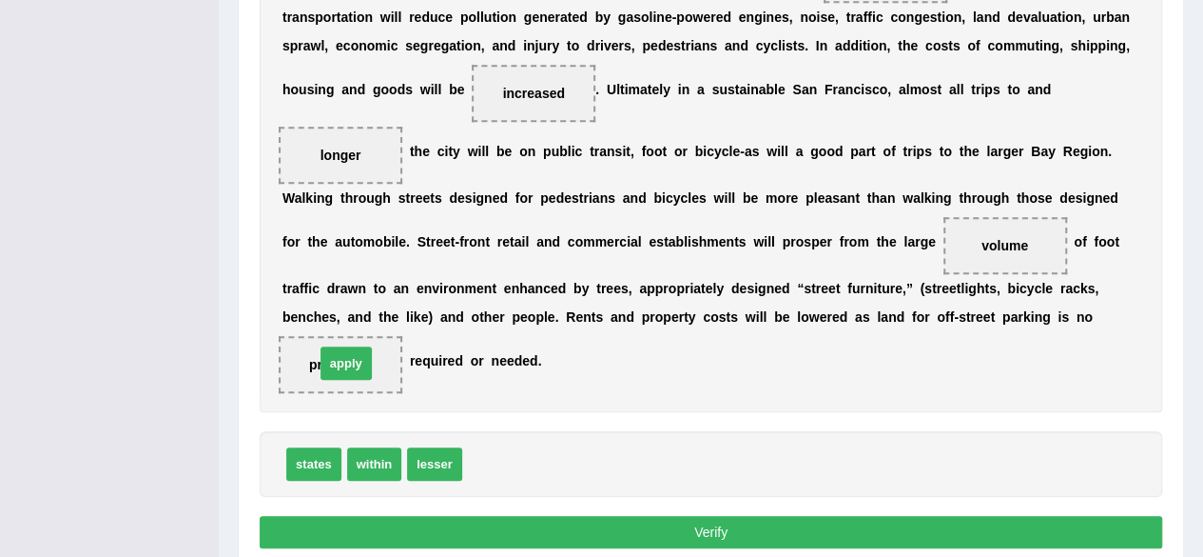
drag, startPoint x: 500, startPoint y: 460, endPoint x: 352, endPoint y: 360, distance: 179.4
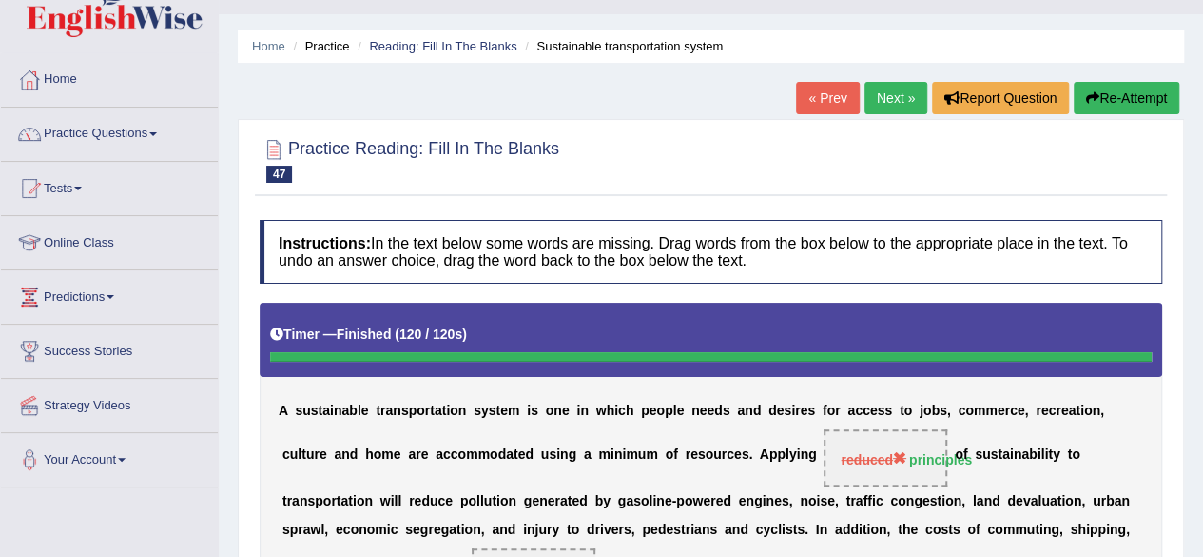
scroll to position [0, 0]
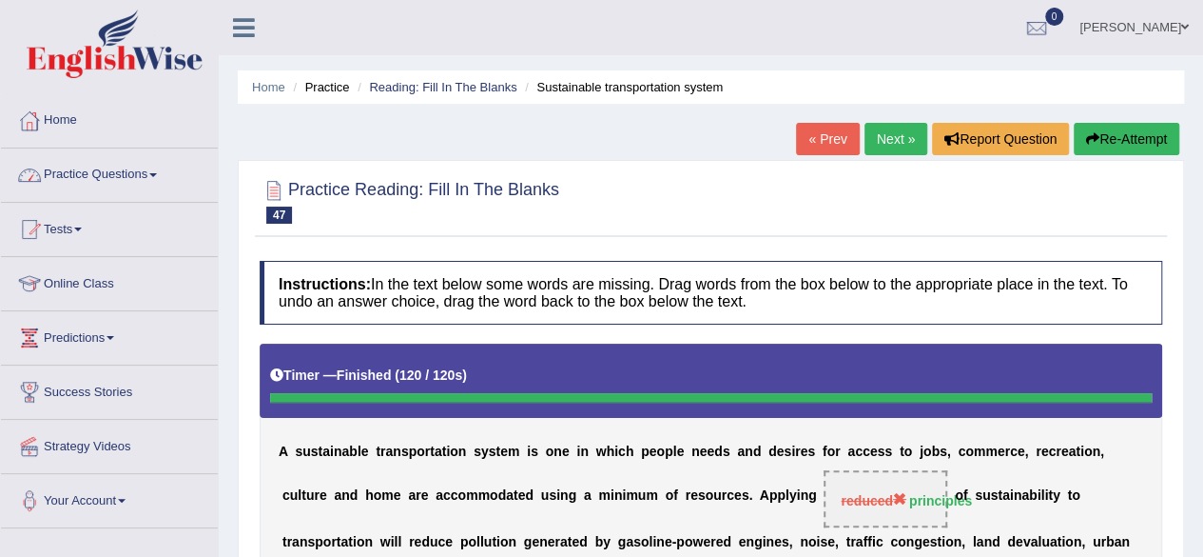
click at [157, 174] on span at bounding box center [153, 175] width 8 height 4
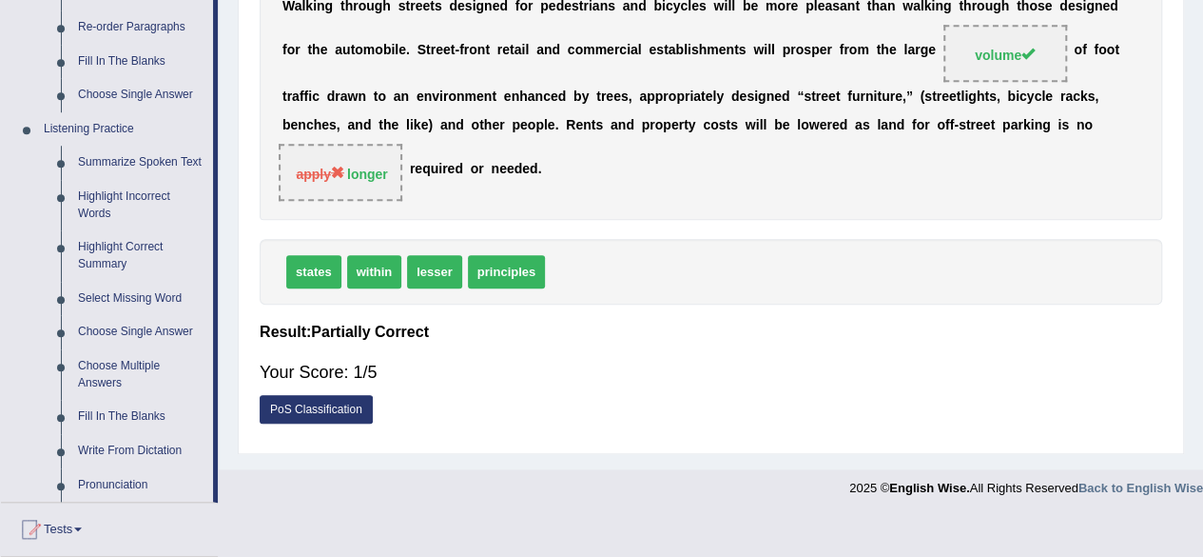
scroll to position [717, 0]
click at [128, 244] on link "Highlight Correct Summary" at bounding box center [141, 254] width 144 height 50
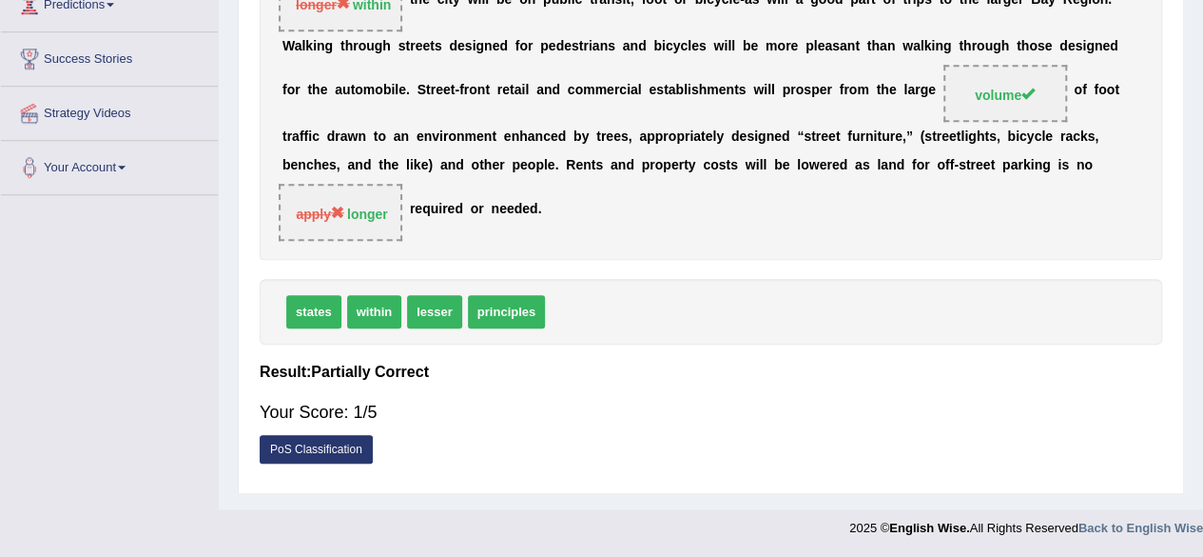
scroll to position [525, 0]
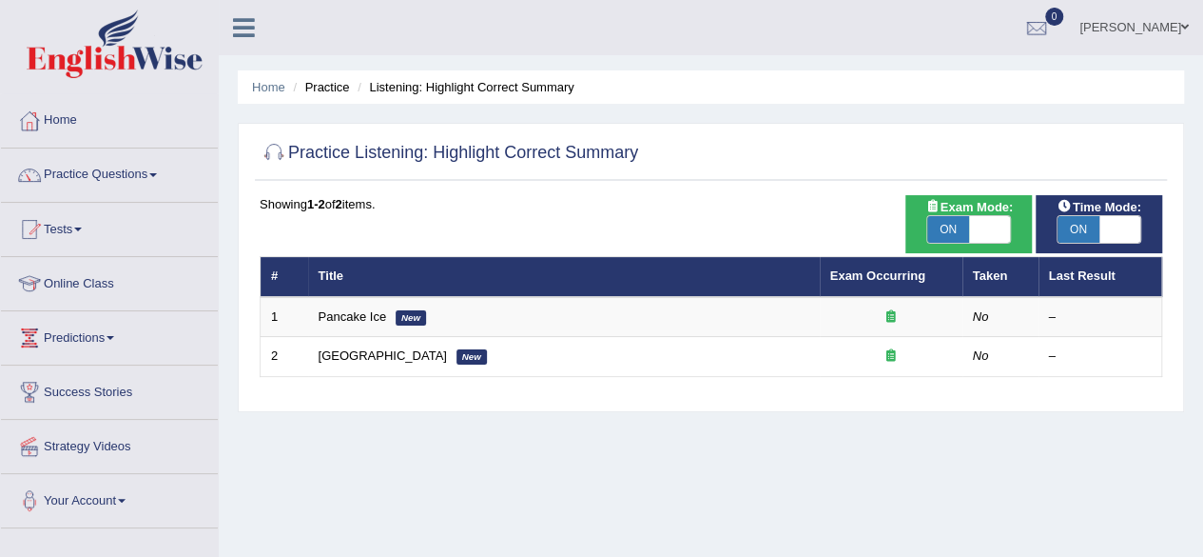
click at [957, 225] on span "ON" at bounding box center [949, 229] width 42 height 27
checkbox input "false"
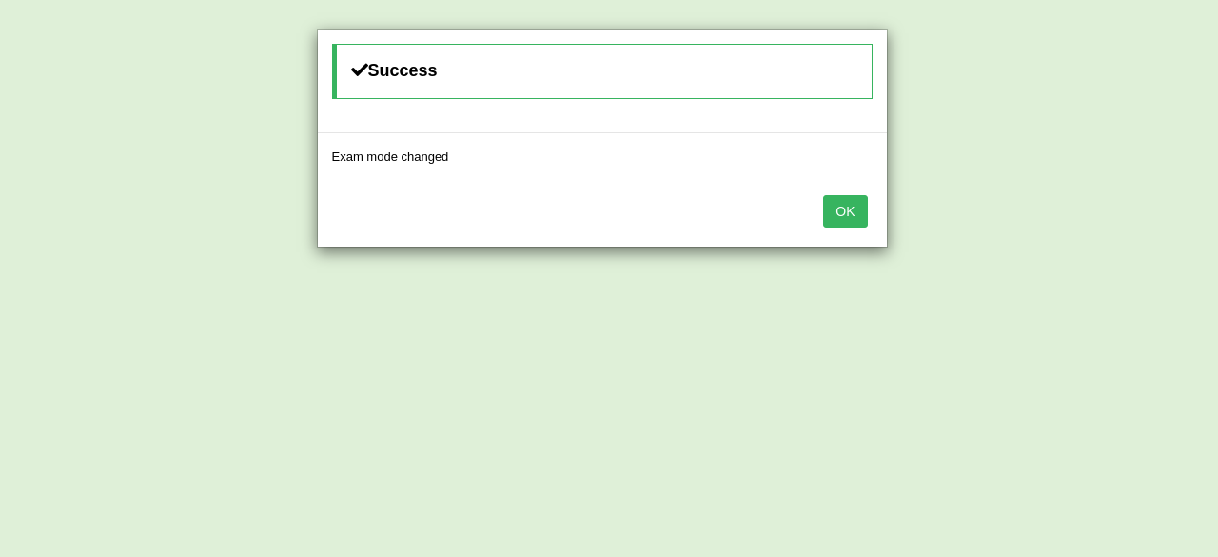
click at [847, 216] on button "OK" at bounding box center [845, 211] width 44 height 32
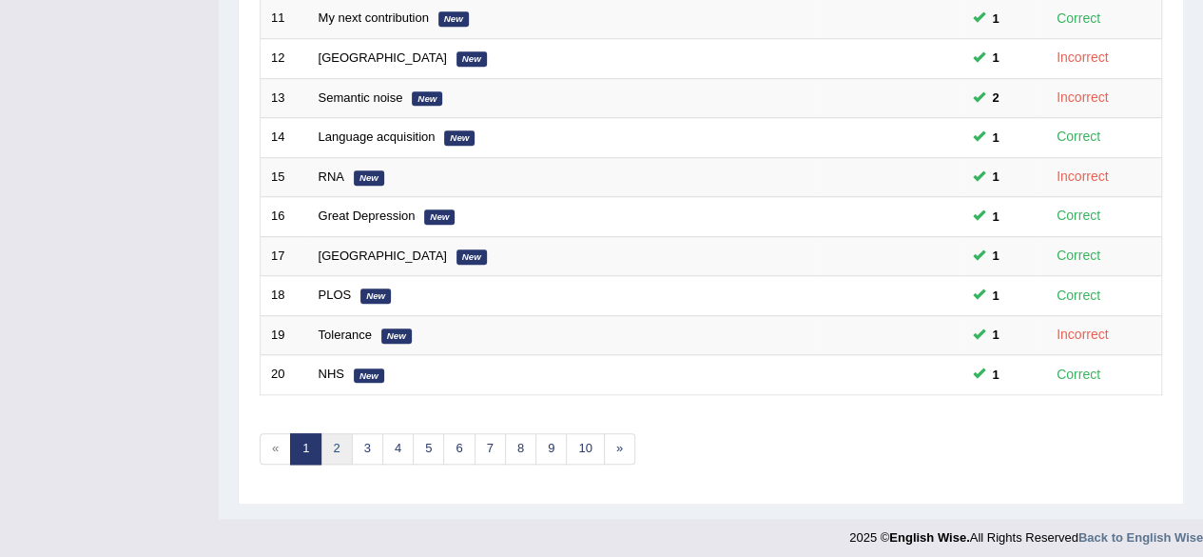
click at [324, 442] on link "2" at bounding box center [336, 448] width 31 height 31
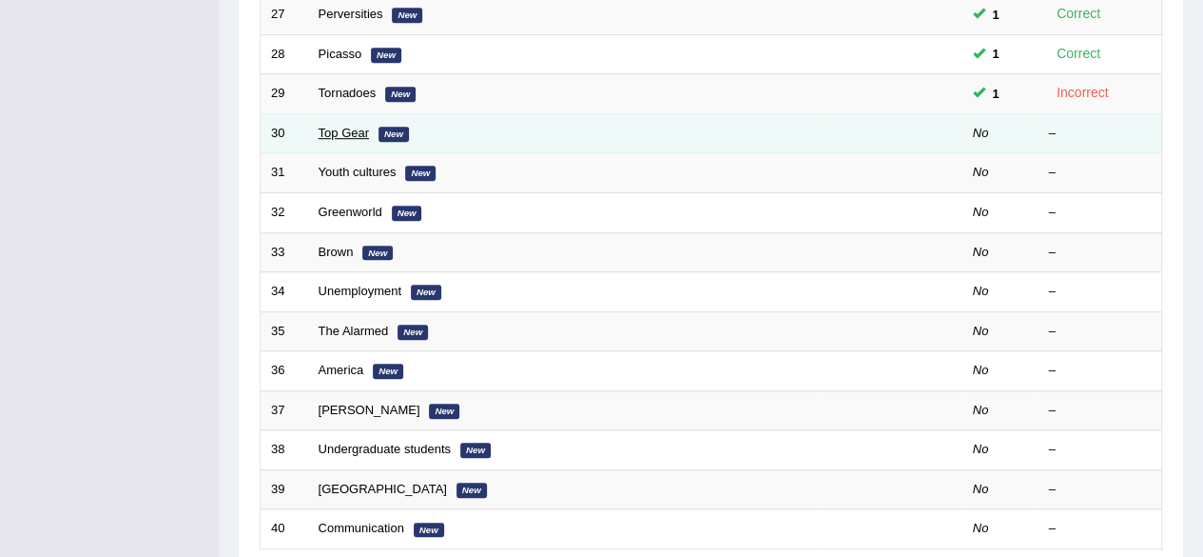
click at [361, 130] on link "Top Gear" at bounding box center [344, 133] width 50 height 14
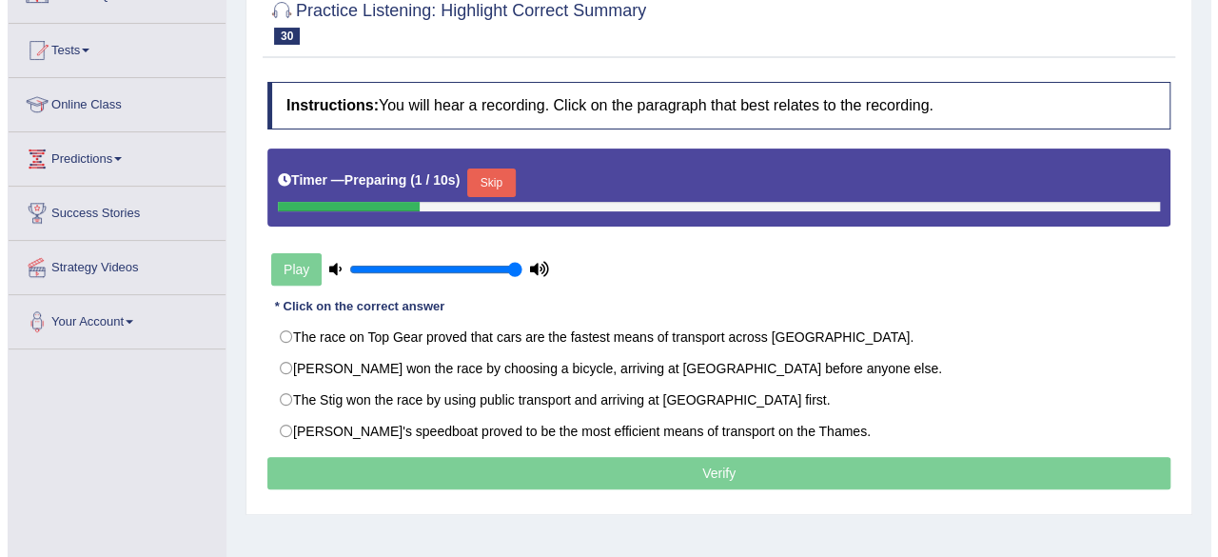
scroll to position [146, 0]
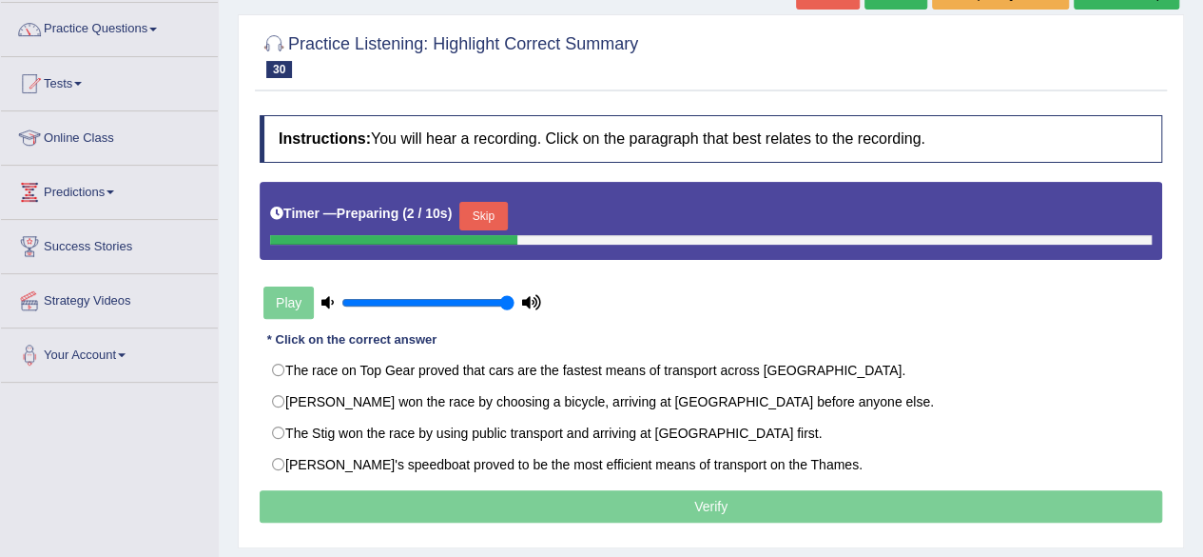
click at [498, 216] on button "Skip" at bounding box center [483, 216] width 48 height 29
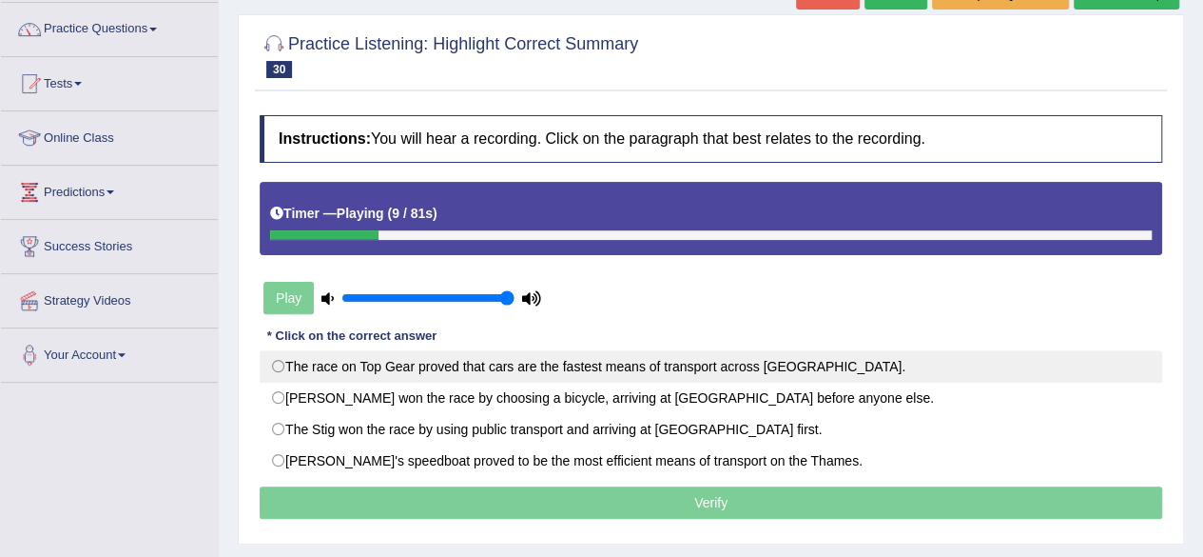
click at [390, 375] on label "The race on Top Gear proved that cars are the fastest means of transport across…" at bounding box center [711, 366] width 903 height 32
radio input "true"
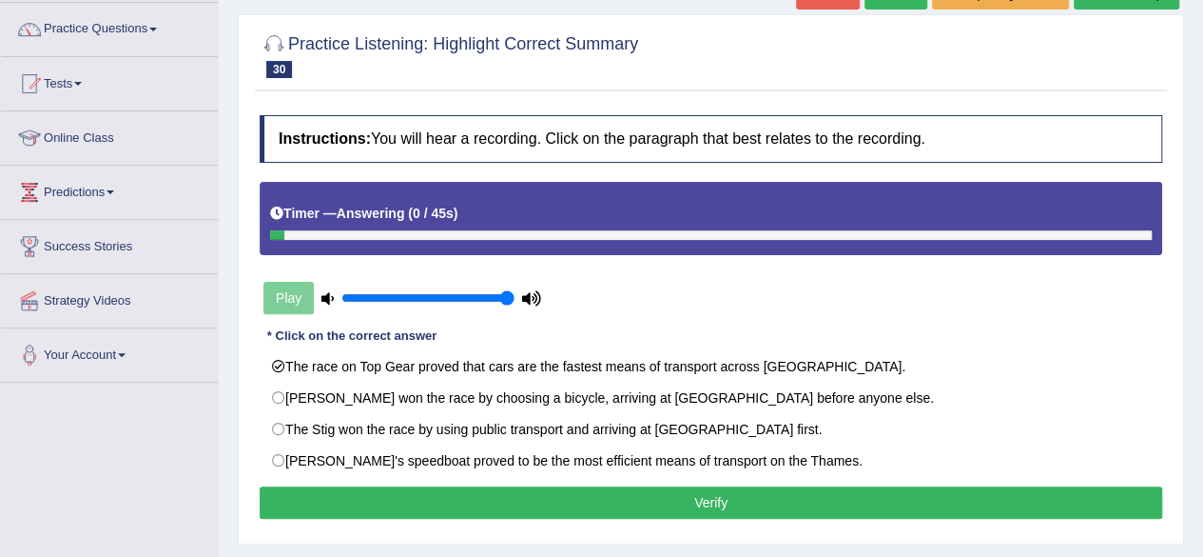
click at [609, 495] on button "Verify" at bounding box center [711, 502] width 903 height 32
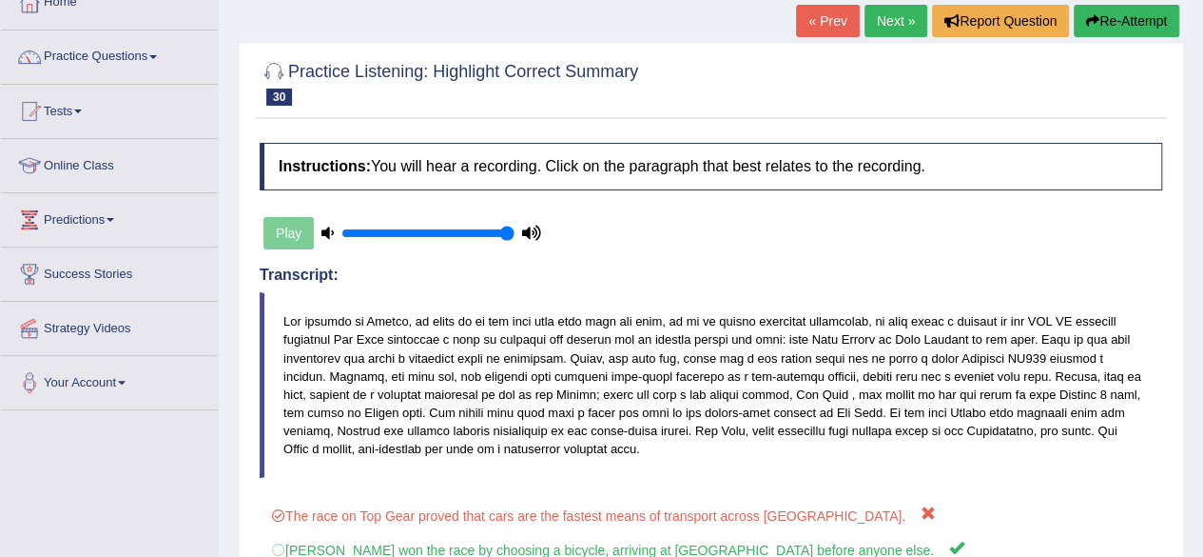
scroll to position [115, 0]
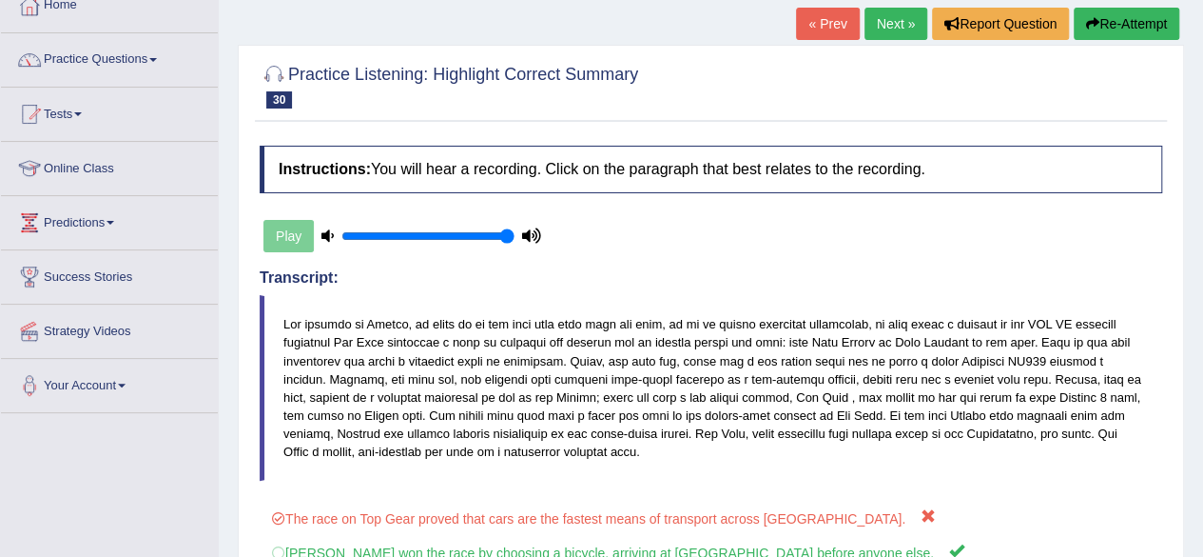
click at [900, 24] on link "Next »" at bounding box center [896, 24] width 63 height 32
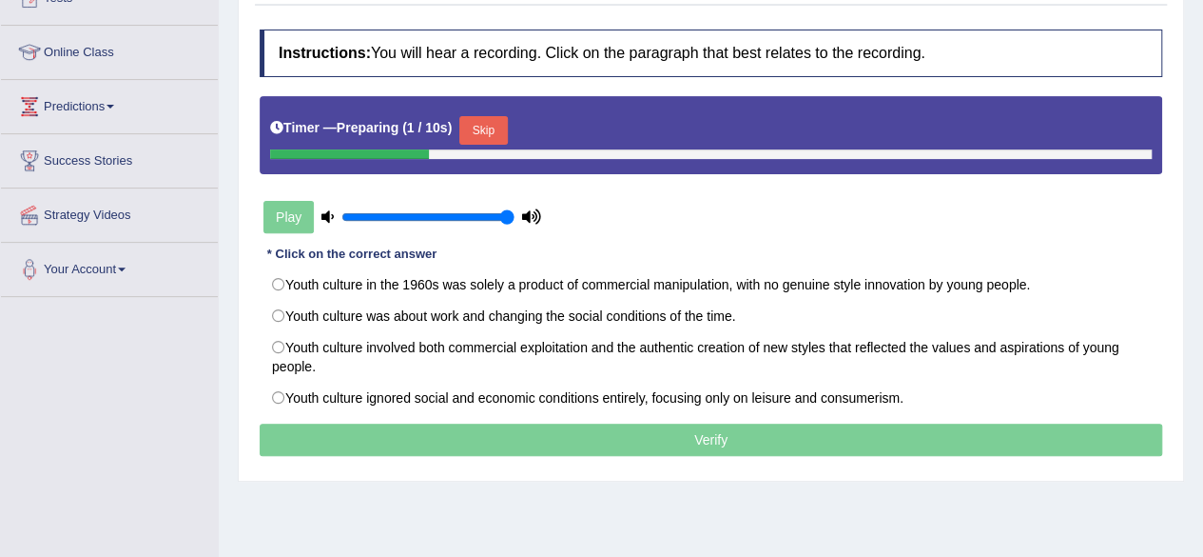
scroll to position [235, 0]
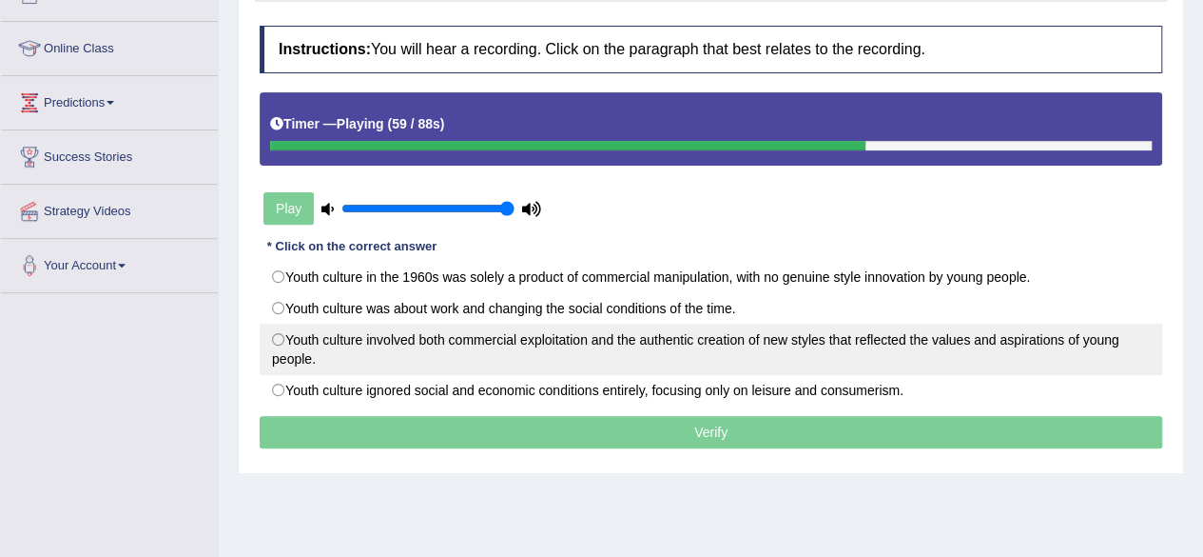
click at [467, 342] on label "Youth culture involved both commercial exploitation and the authentic creation …" at bounding box center [711, 348] width 903 height 51
radio input "true"
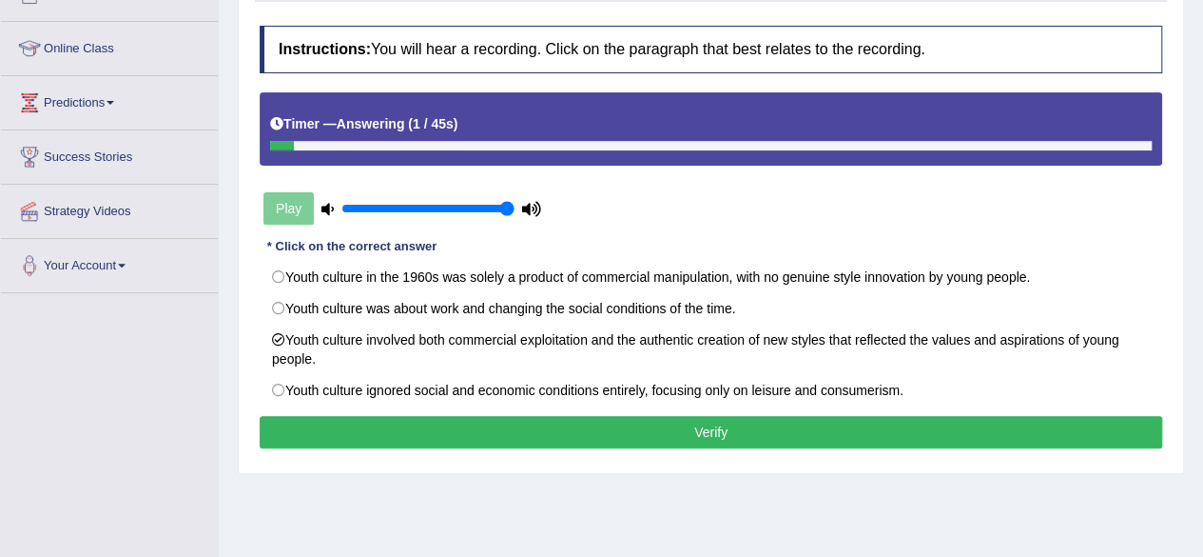
click at [603, 433] on button "Verify" at bounding box center [711, 432] width 903 height 32
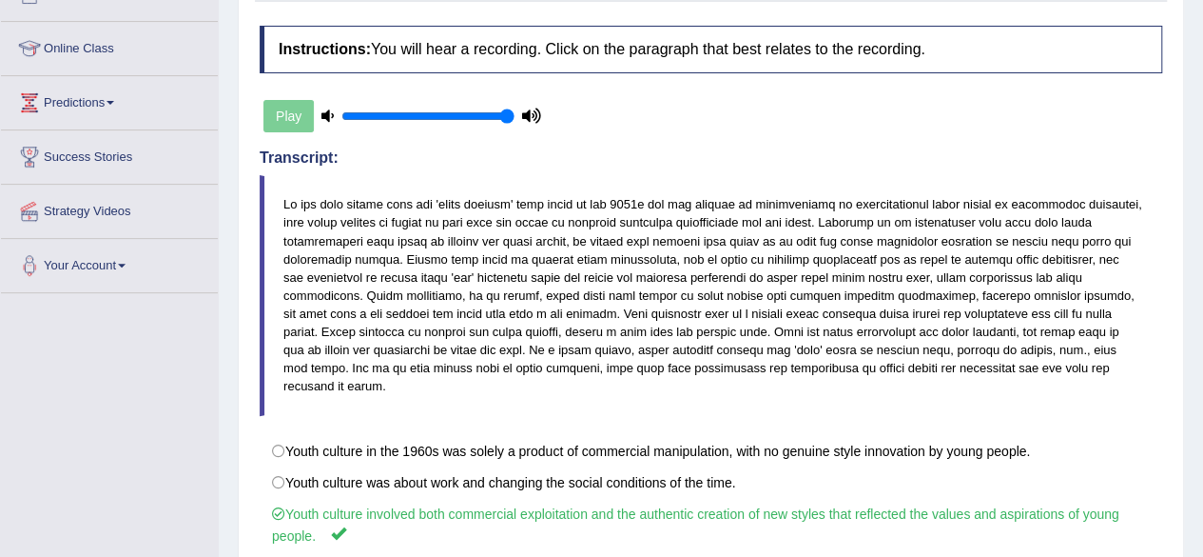
scroll to position [0, 0]
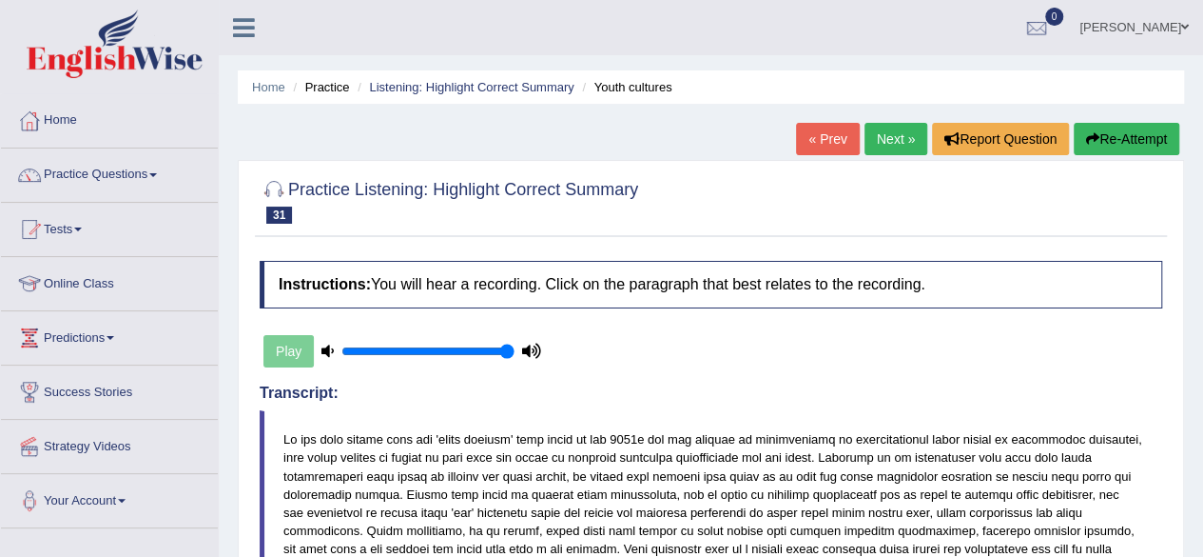
click at [865, 134] on link "Next »" at bounding box center [896, 139] width 63 height 32
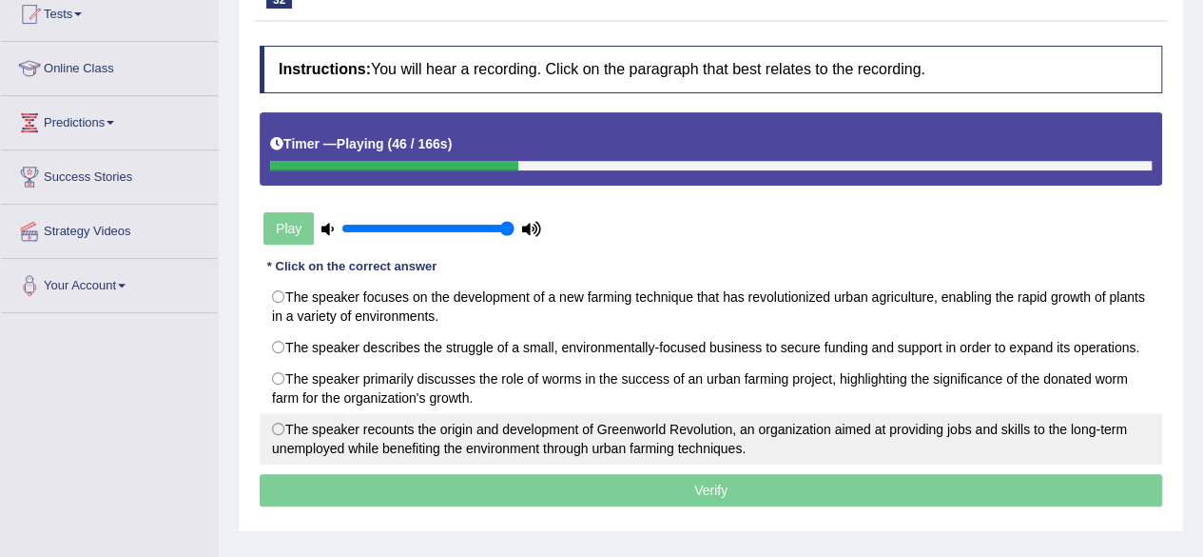
click at [589, 442] on label "The speaker recounts the origin and development of Greenworld Revolution, an or…" at bounding box center [711, 438] width 903 height 51
radio input "true"
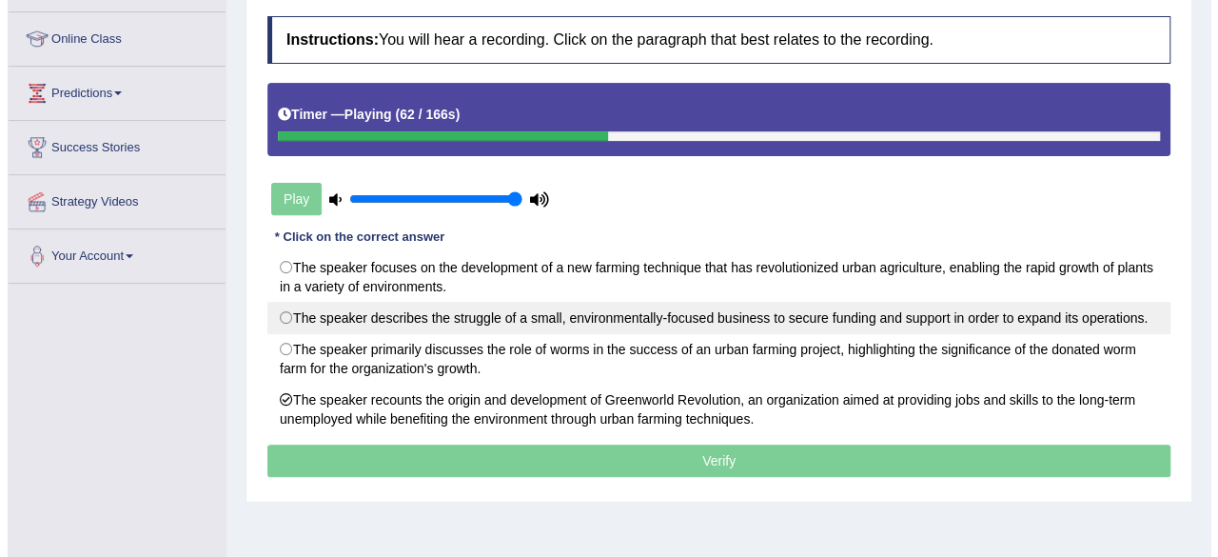
scroll to position [254, 0]
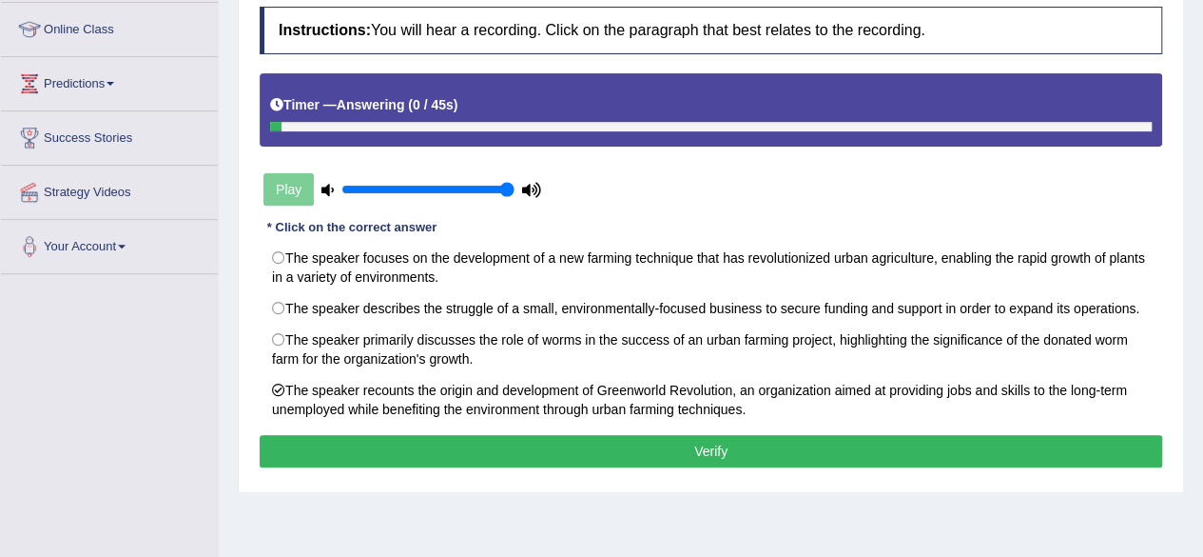
click at [717, 444] on button "Verify" at bounding box center [711, 451] width 903 height 32
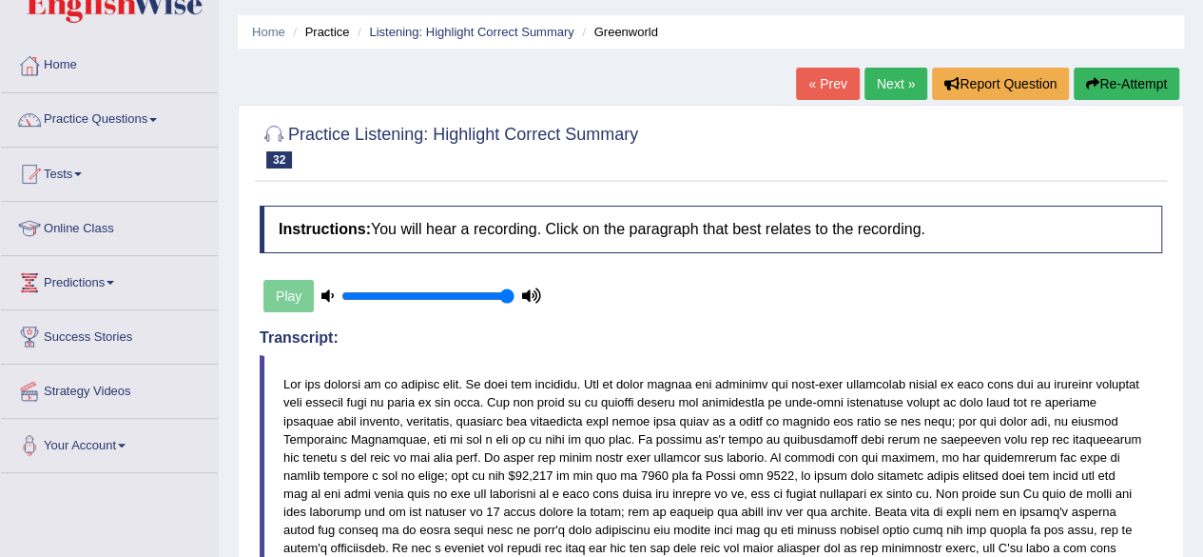
scroll to position [0, 0]
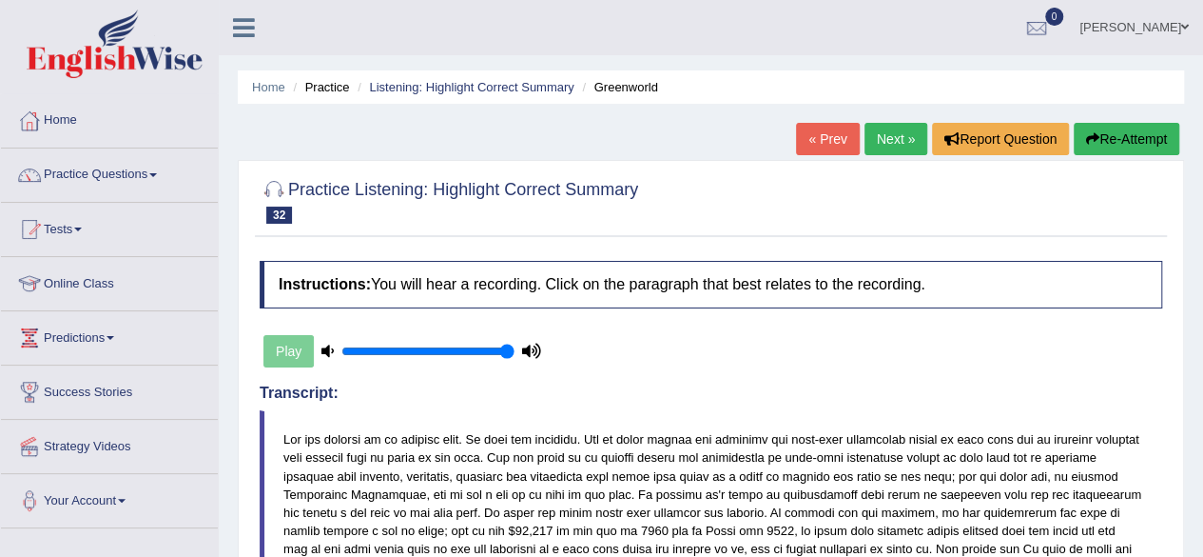
click at [881, 139] on link "Next »" at bounding box center [896, 139] width 63 height 32
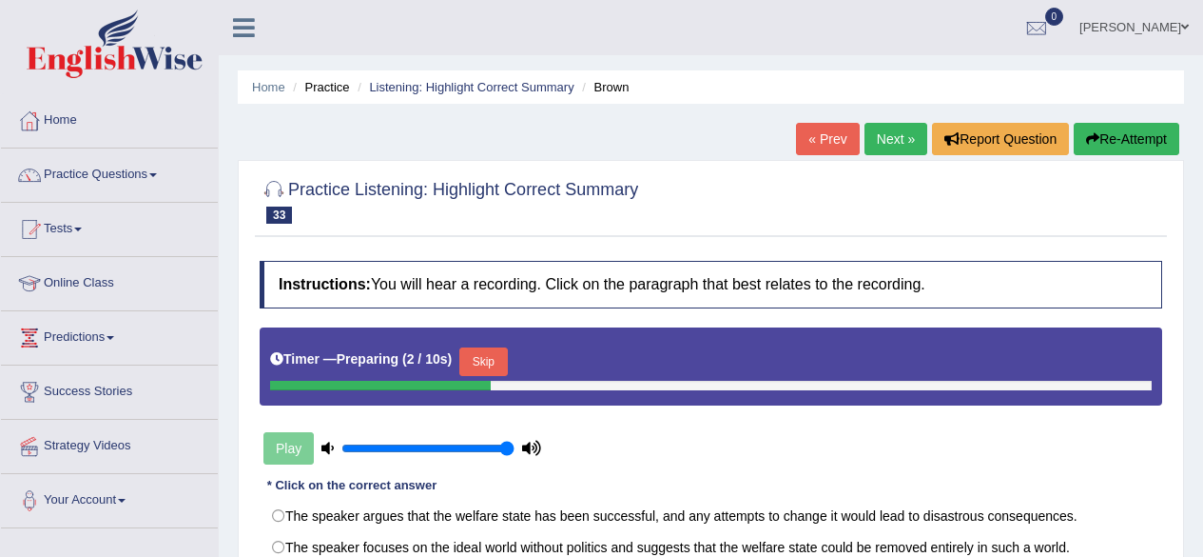
click at [490, 347] on button "Skip" at bounding box center [483, 361] width 48 height 29
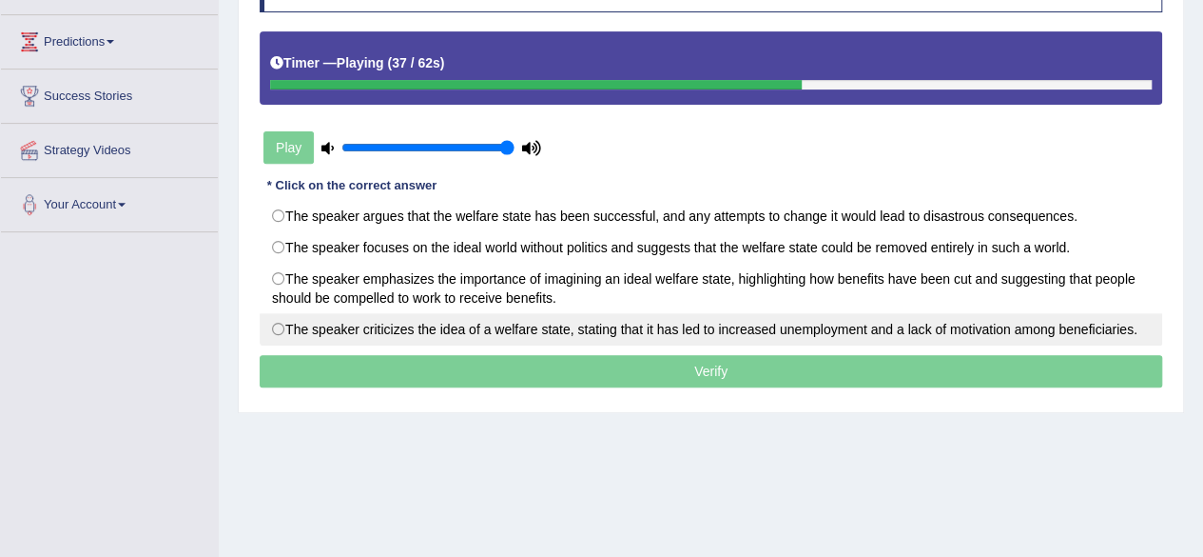
click at [683, 320] on label "The speaker criticizes the idea of a welfare state, stating that it has led to …" at bounding box center [711, 329] width 903 height 32
radio input "true"
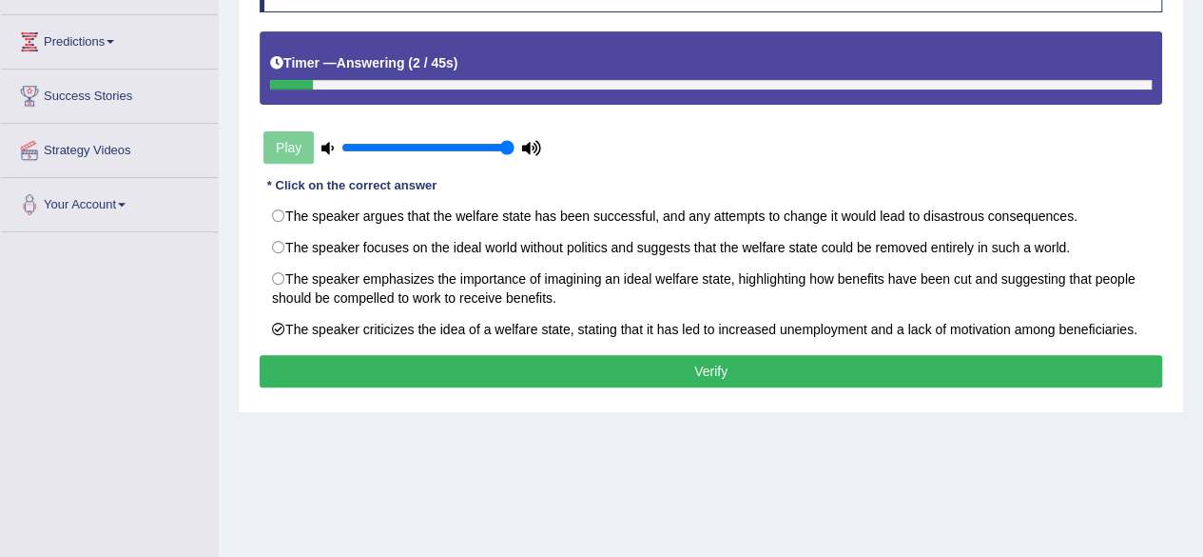
click at [681, 361] on button "Verify" at bounding box center [711, 371] width 903 height 32
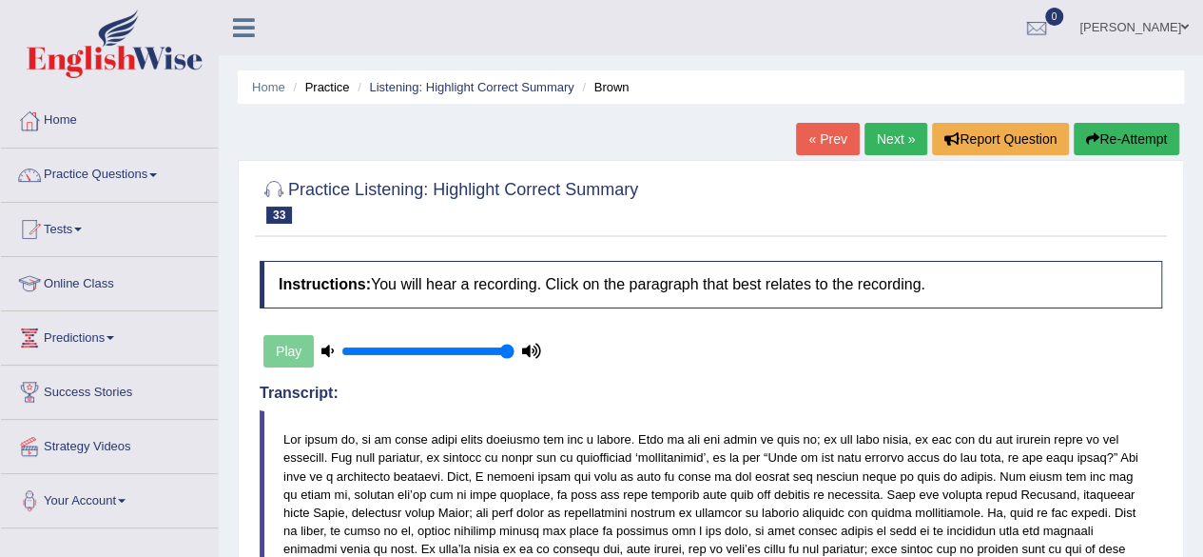
click at [872, 138] on link "Next »" at bounding box center [896, 139] width 63 height 32
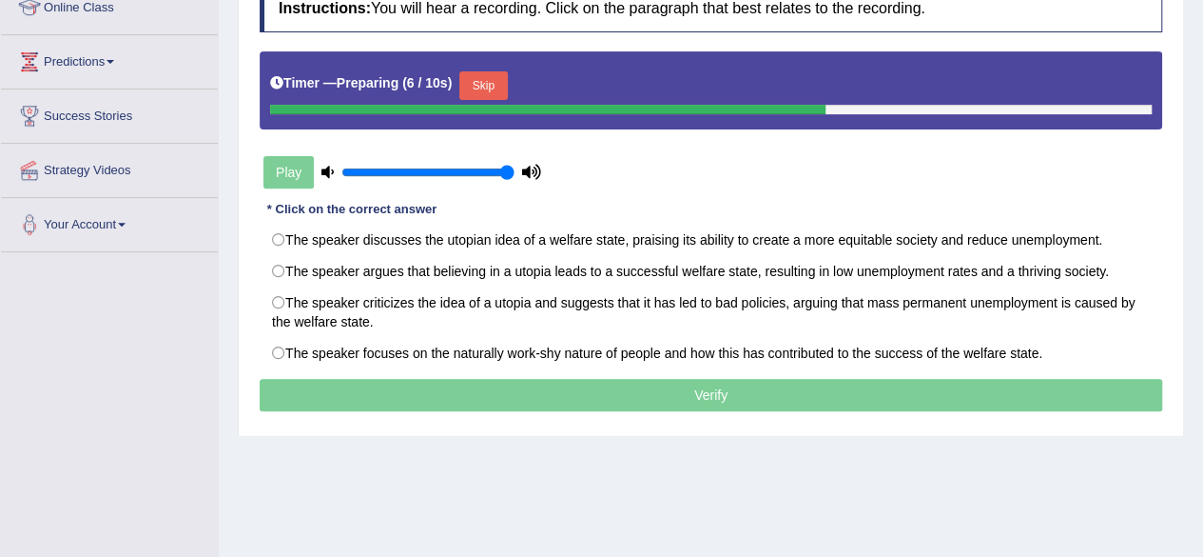
scroll to position [276, 0]
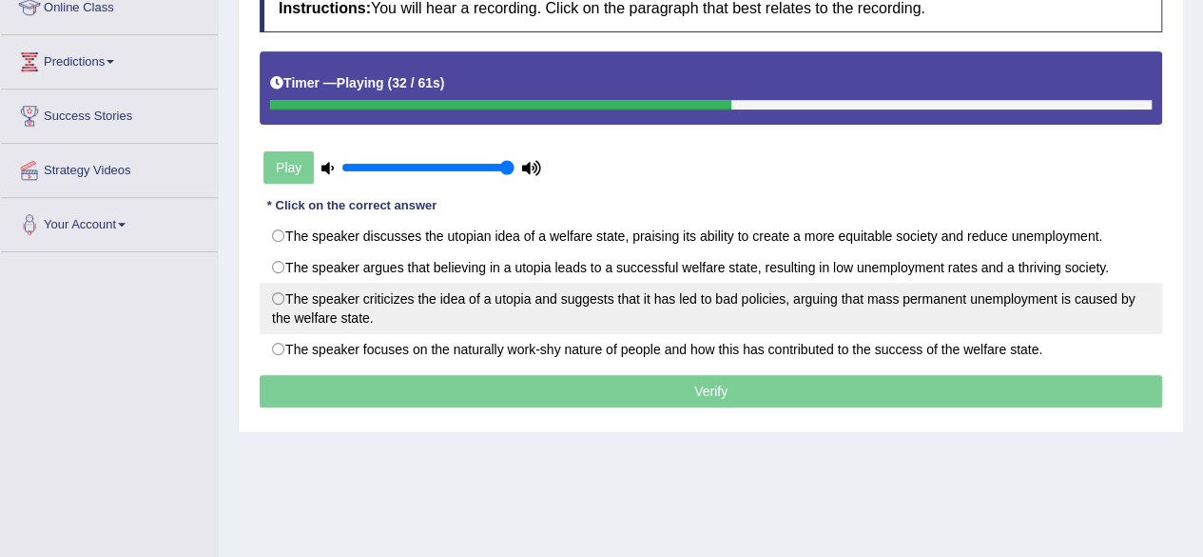
click at [614, 304] on label "The speaker criticizes the idea of a utopia and suggests that it has led to bad…" at bounding box center [711, 308] width 903 height 51
radio input "true"
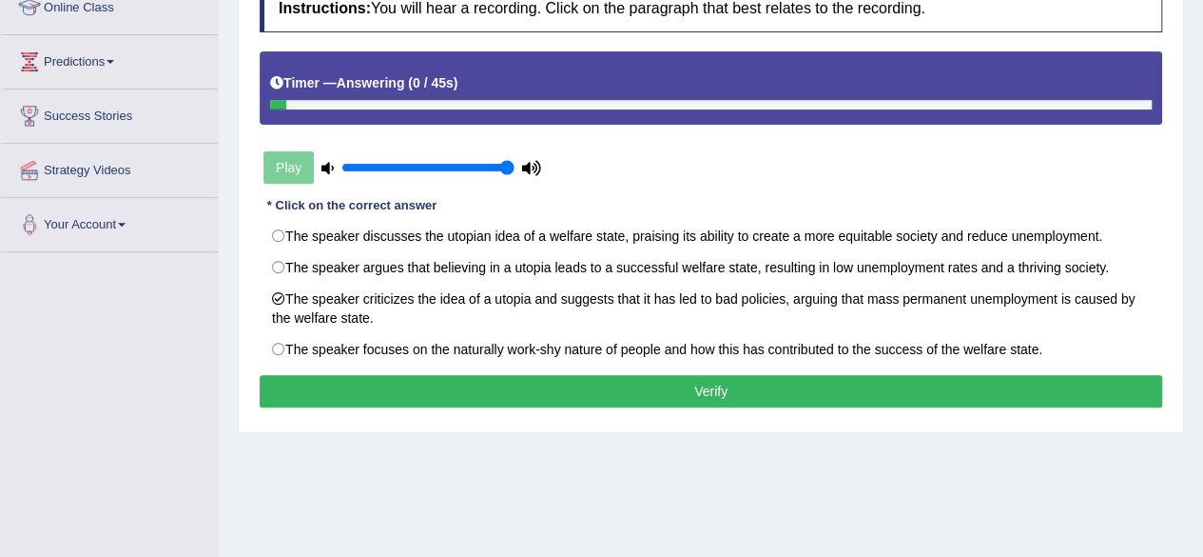
click at [622, 384] on button "Verify" at bounding box center [711, 391] width 903 height 32
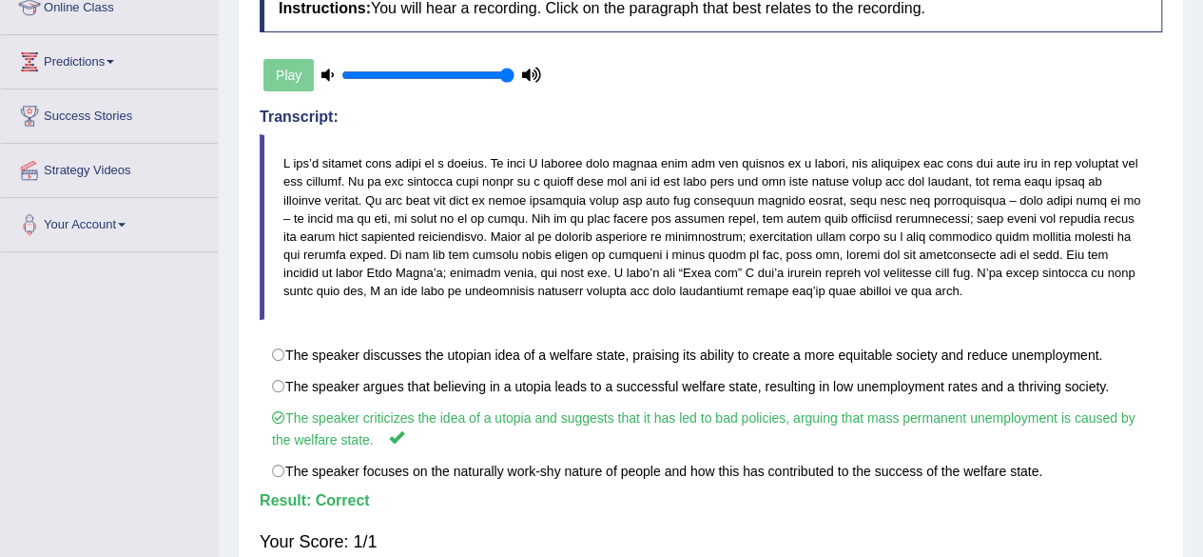
scroll to position [0, 0]
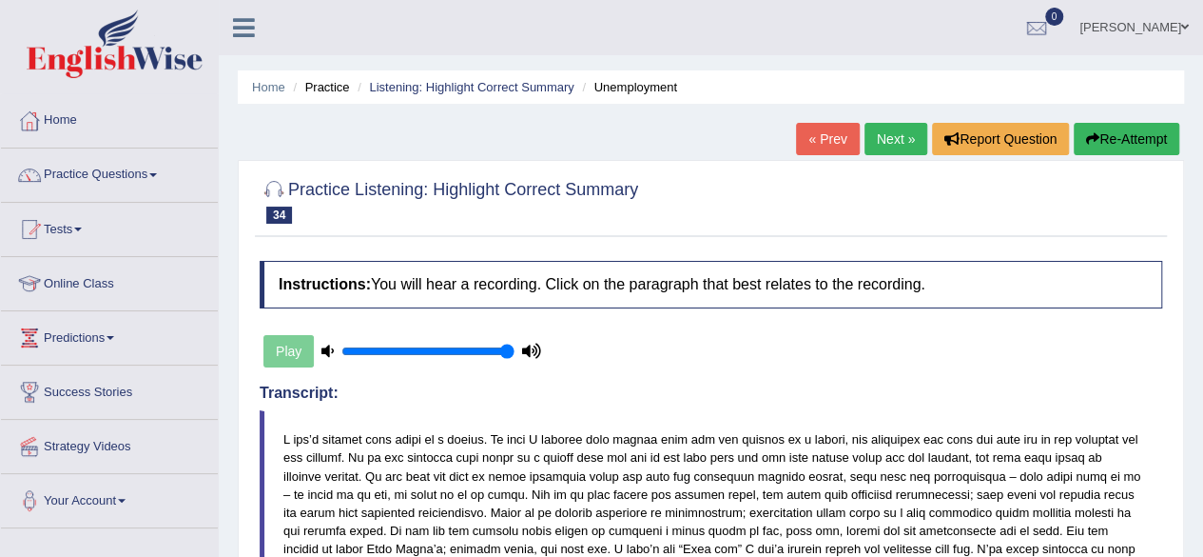
click at [890, 132] on link "Next »" at bounding box center [896, 139] width 63 height 32
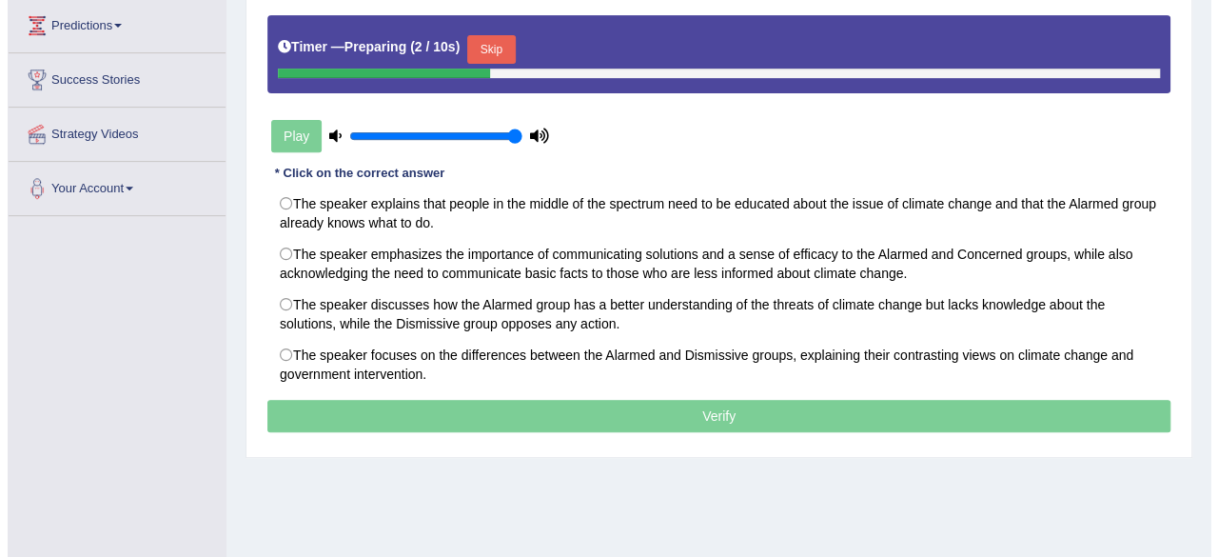
scroll to position [315, 0]
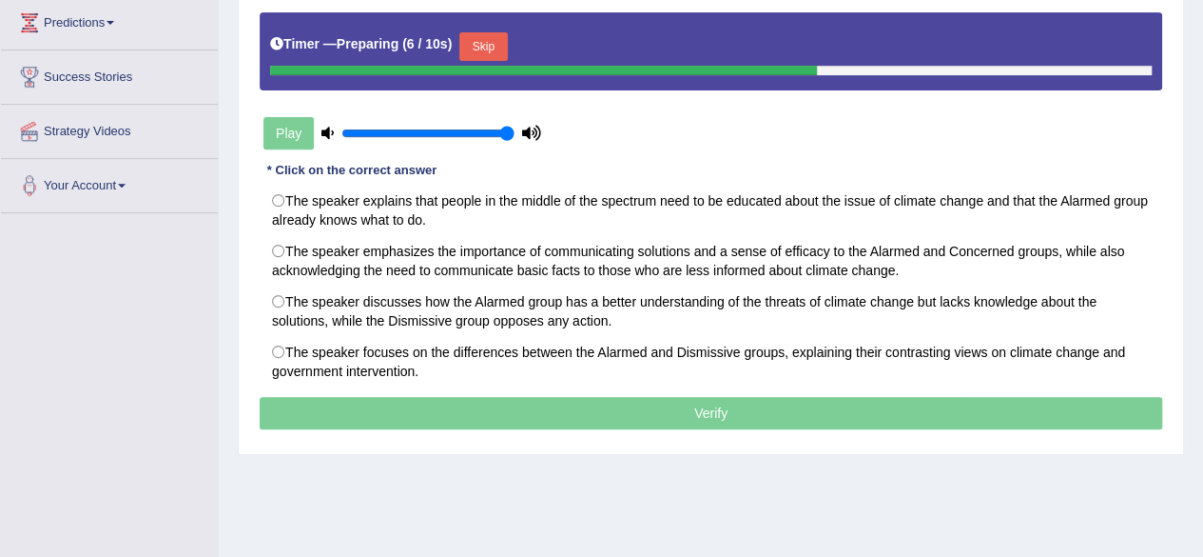
click at [486, 54] on button "Skip" at bounding box center [483, 46] width 48 height 29
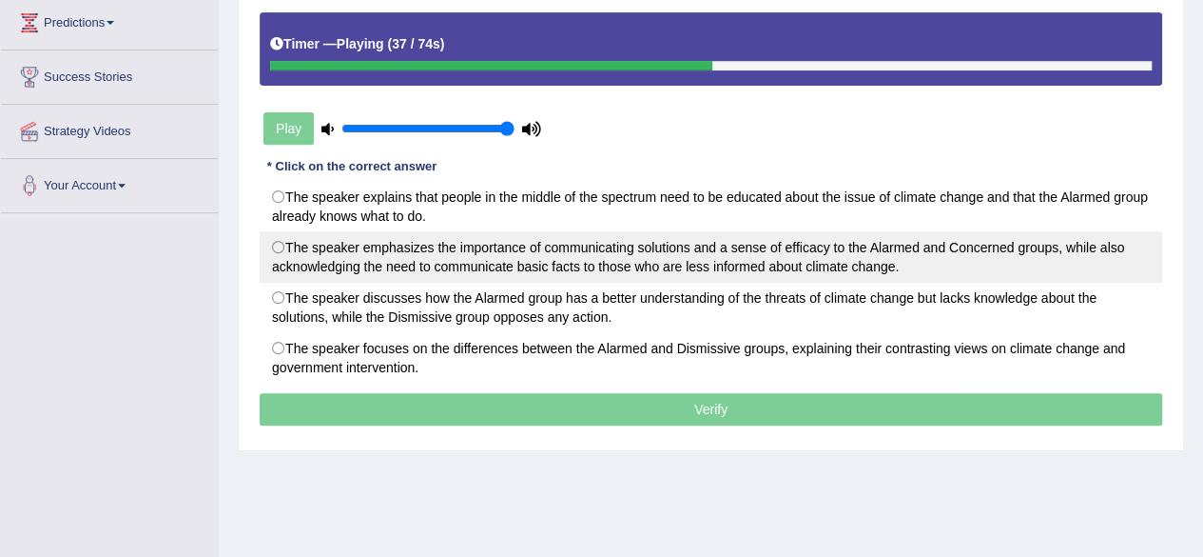
click at [550, 256] on label "The speaker emphasizes the importance of communicating solutions and a sense of…" at bounding box center [711, 256] width 903 height 51
radio input "true"
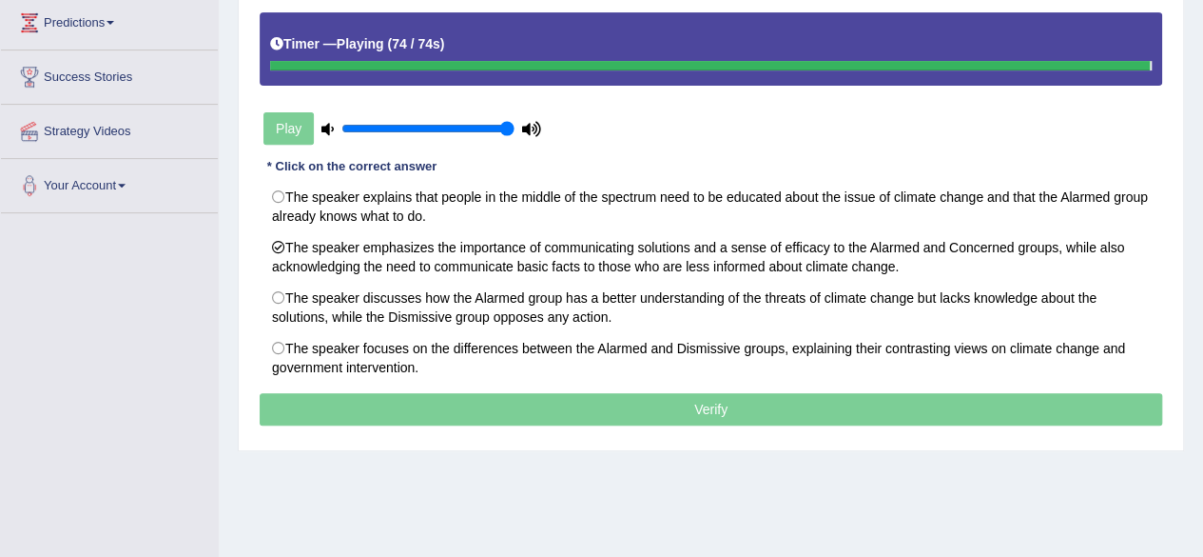
click at [718, 404] on p "Verify" at bounding box center [711, 409] width 903 height 32
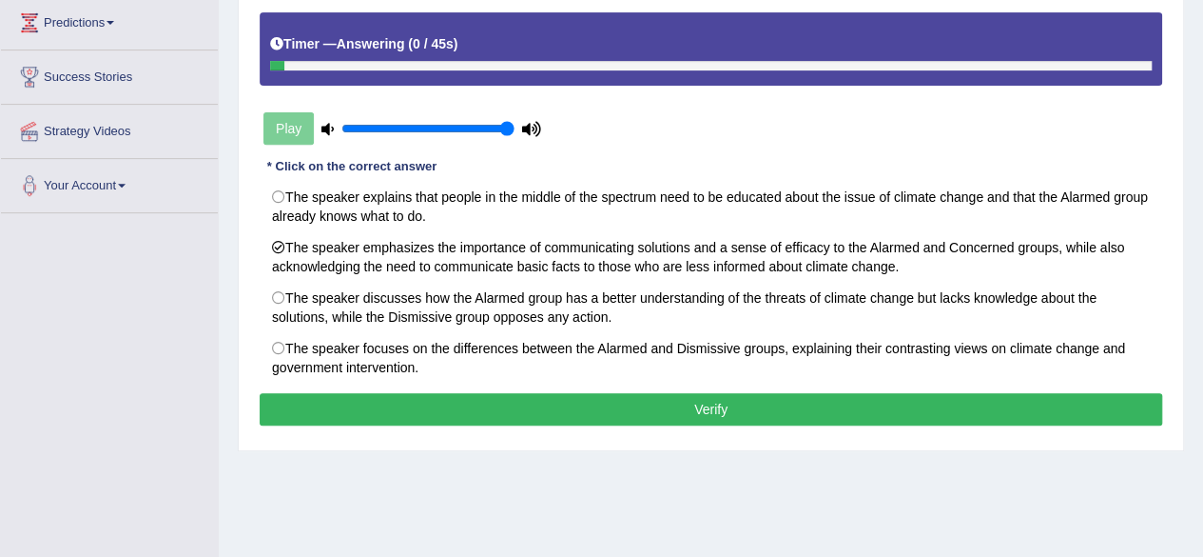
click at [718, 404] on button "Verify" at bounding box center [711, 409] width 903 height 32
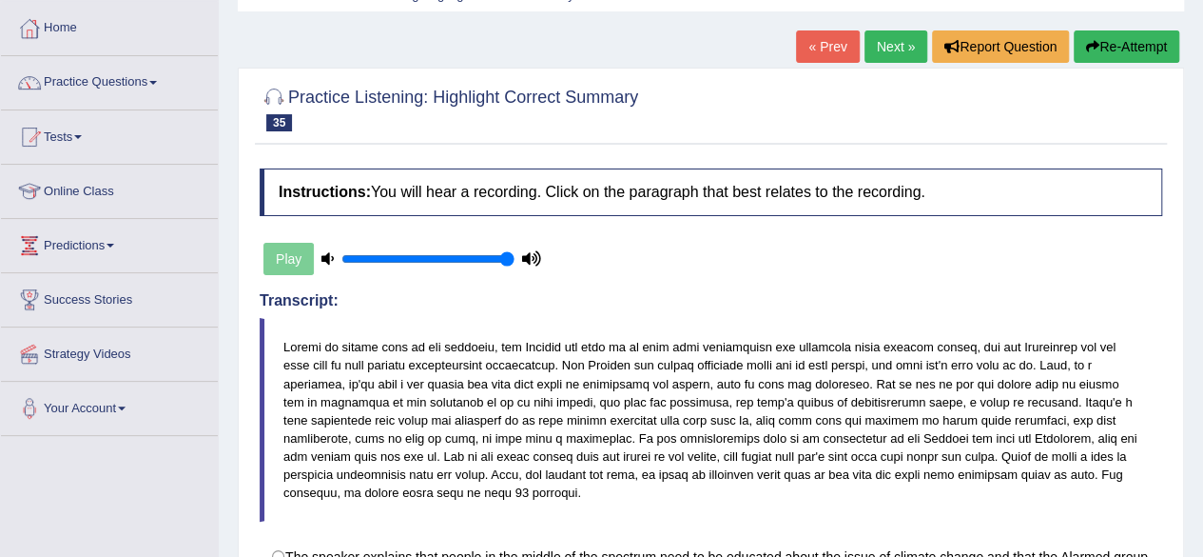
scroll to position [0, 0]
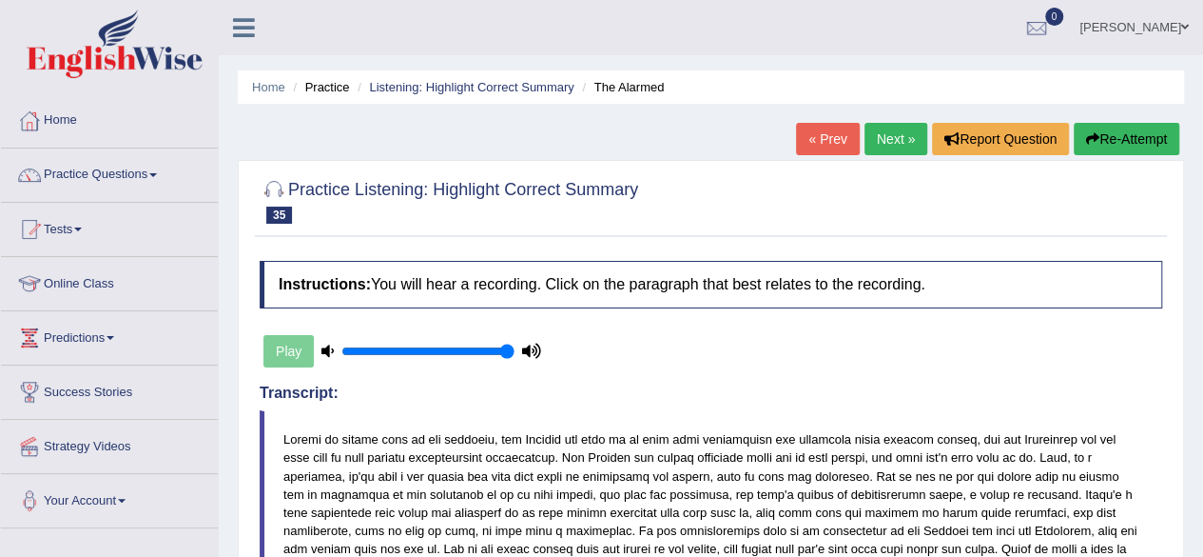
click at [865, 151] on link "Next »" at bounding box center [896, 139] width 63 height 32
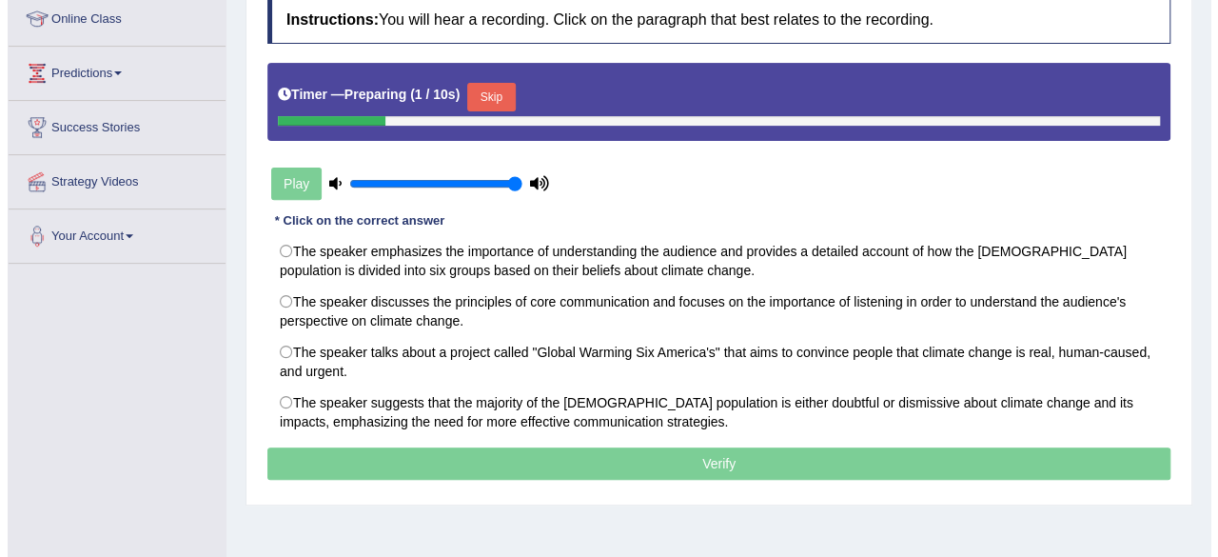
scroll to position [268, 0]
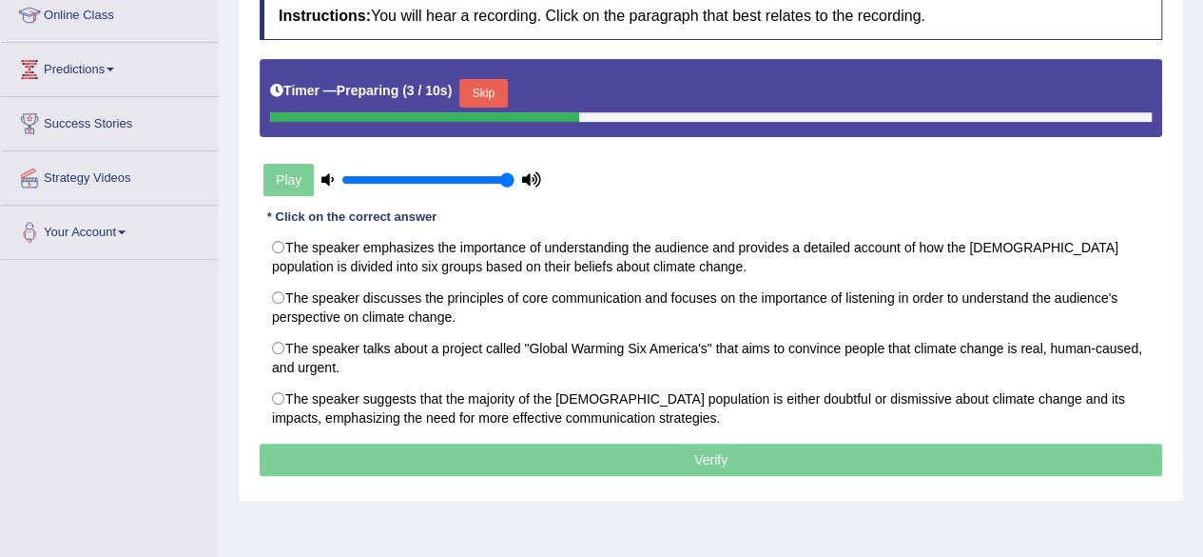
click at [504, 88] on button "Skip" at bounding box center [483, 93] width 48 height 29
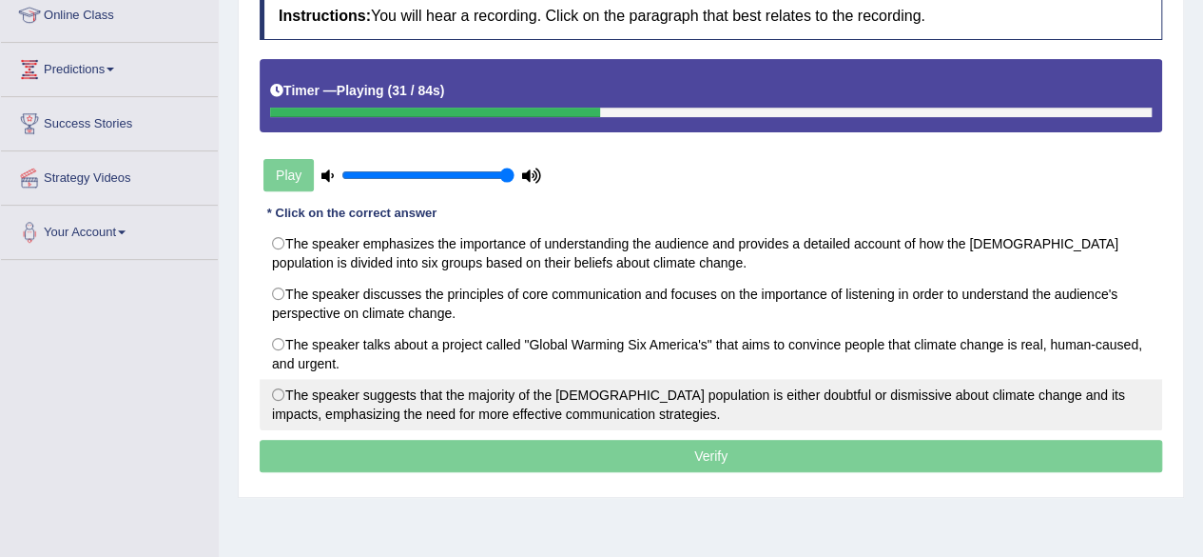
click at [658, 385] on label "The speaker suggests that the majority of the [DEMOGRAPHIC_DATA] population is …" at bounding box center [711, 404] width 903 height 51
radio input "true"
click at [658, 385] on label "The speaker suggests that the majority of the [DEMOGRAPHIC_DATA] population is …" at bounding box center [711, 404] width 903 height 51
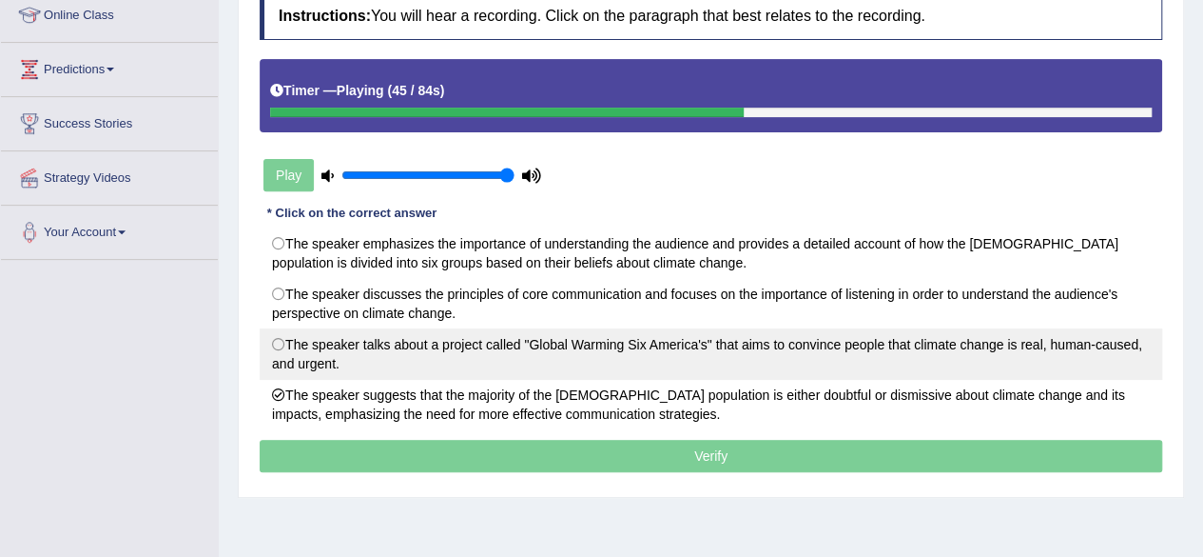
drag, startPoint x: 658, startPoint y: 385, endPoint x: 662, endPoint y: 357, distance: 28.8
click at [662, 357] on div "The speaker emphasizes the importance of understanding the audience and provide…" at bounding box center [711, 328] width 903 height 203
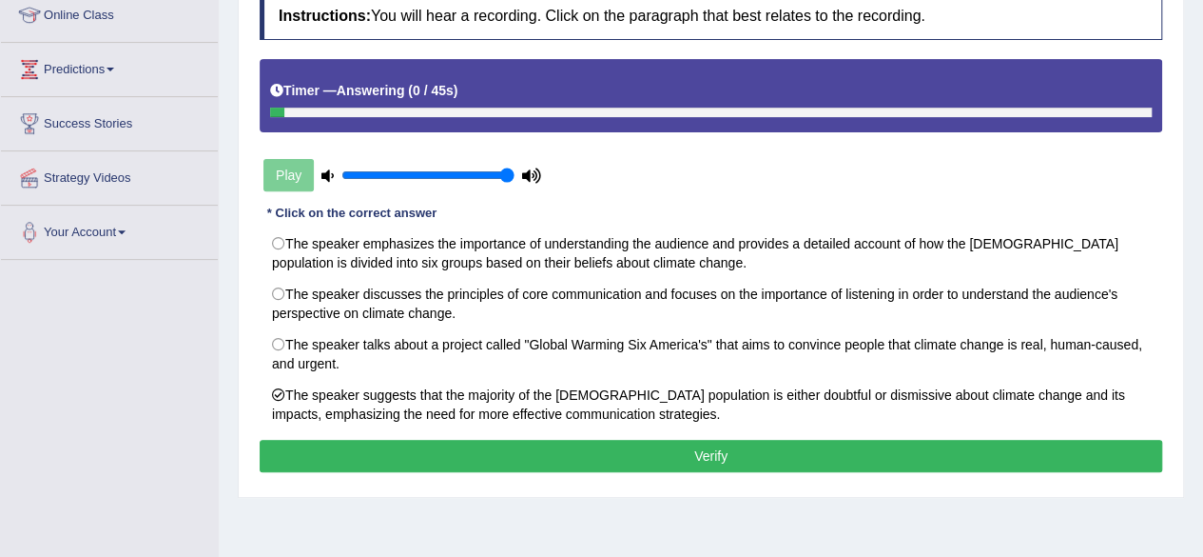
click at [649, 464] on button "Verify" at bounding box center [711, 456] width 903 height 32
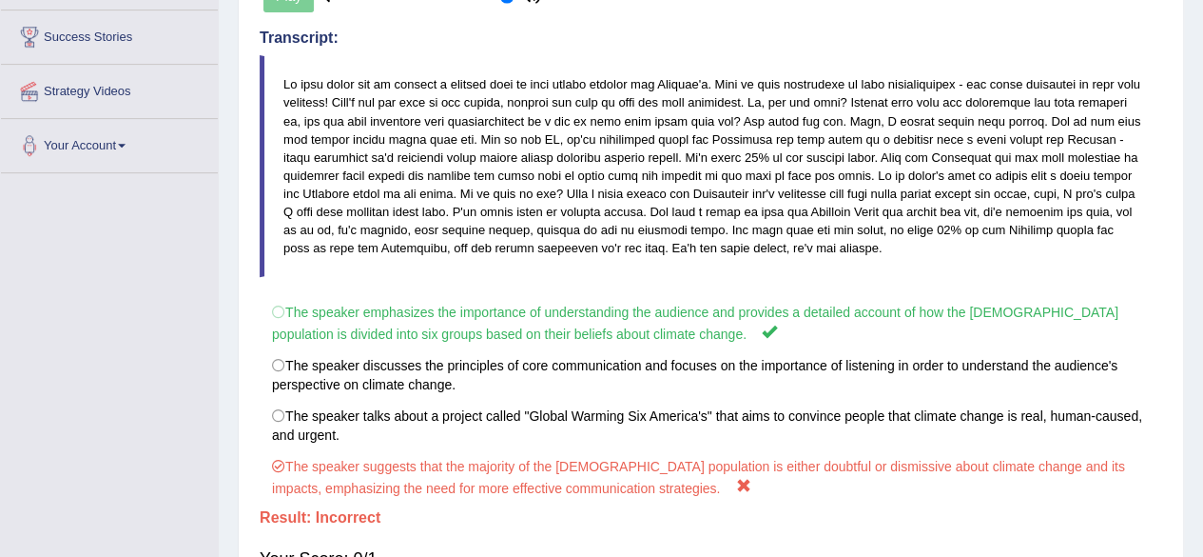
scroll to position [0, 0]
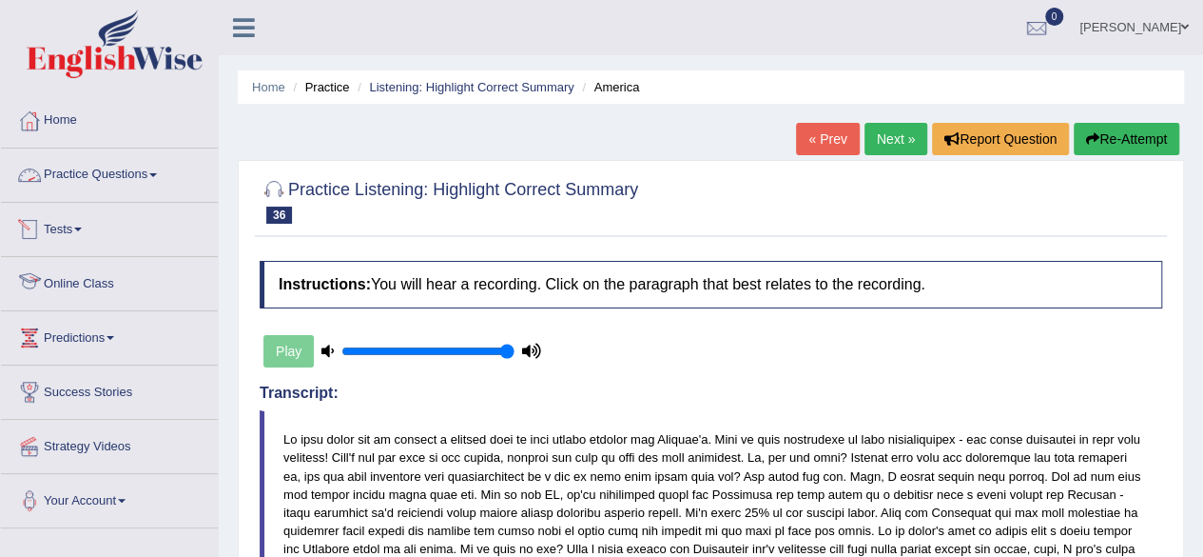
click at [99, 166] on link "Practice Questions" at bounding box center [109, 172] width 217 height 48
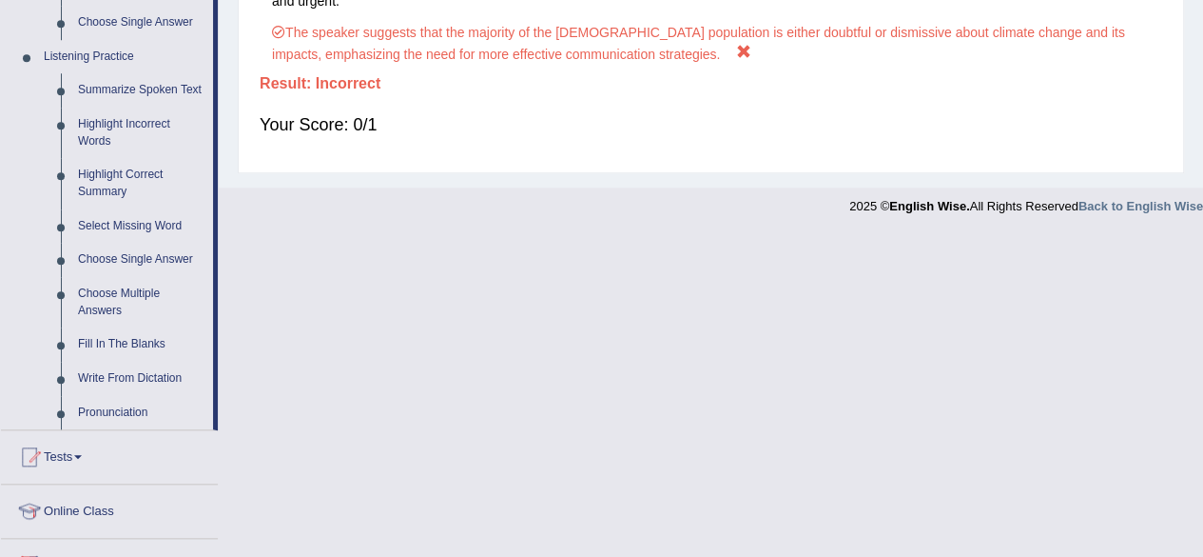
click at [126, 368] on link "Write From Dictation" at bounding box center [141, 378] width 144 height 34
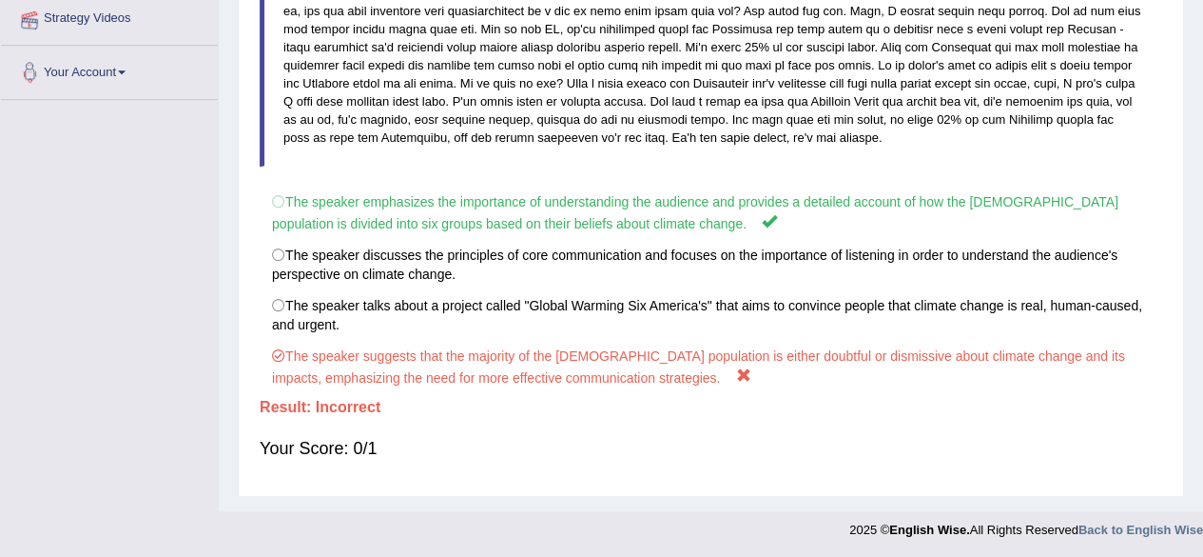
scroll to position [344, 0]
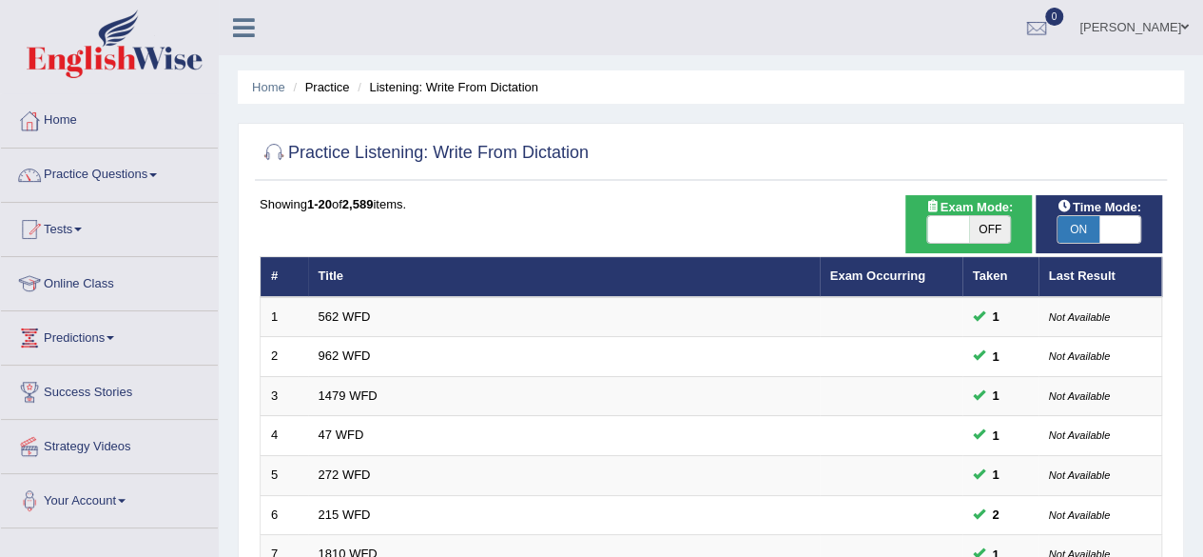
click at [989, 222] on span "OFF" at bounding box center [990, 229] width 42 height 27
checkbox input "true"
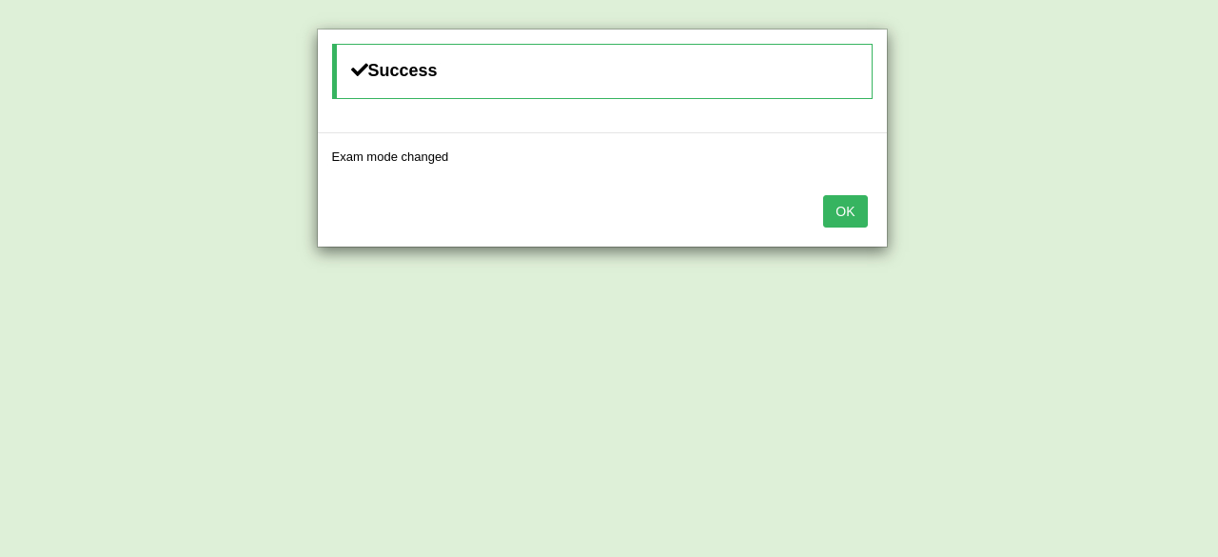
click at [839, 210] on button "OK" at bounding box center [845, 211] width 44 height 32
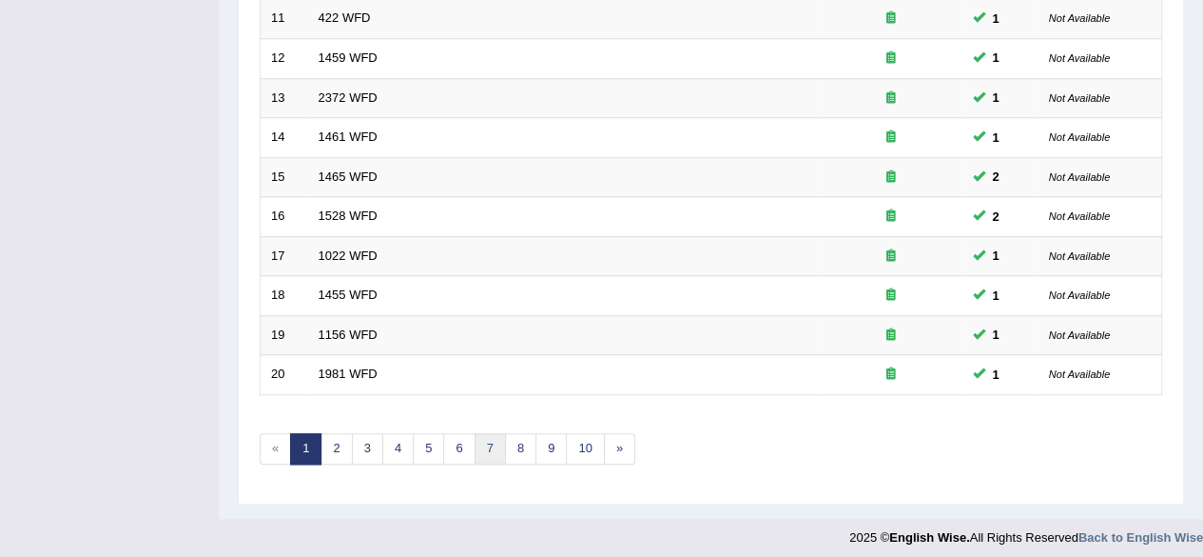
click at [479, 449] on link "7" at bounding box center [490, 448] width 31 height 31
click at [484, 437] on link "8" at bounding box center [490, 448] width 31 height 31
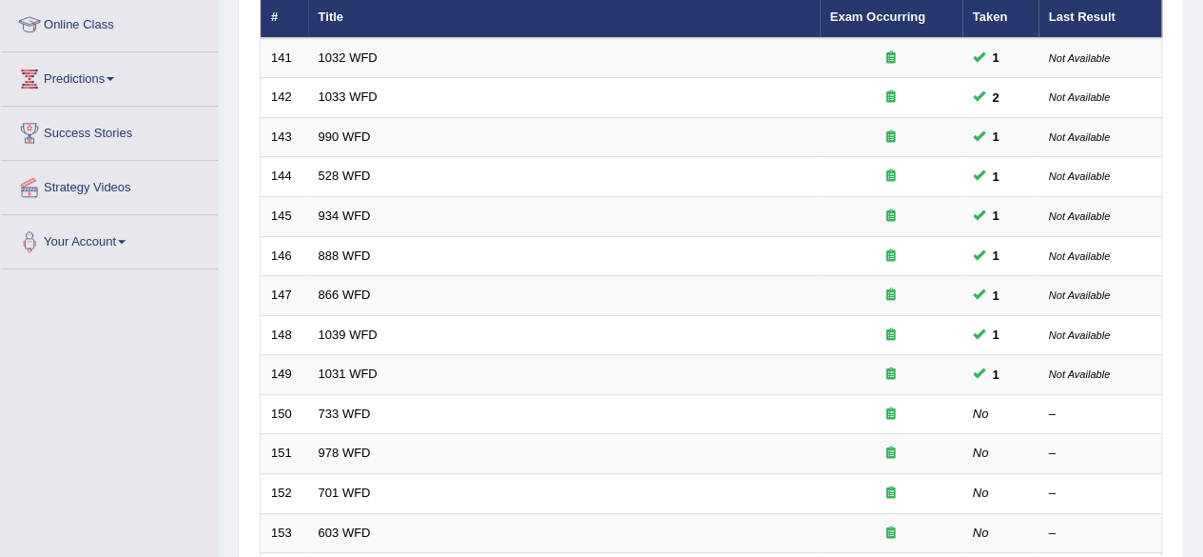
scroll to position [258, 0]
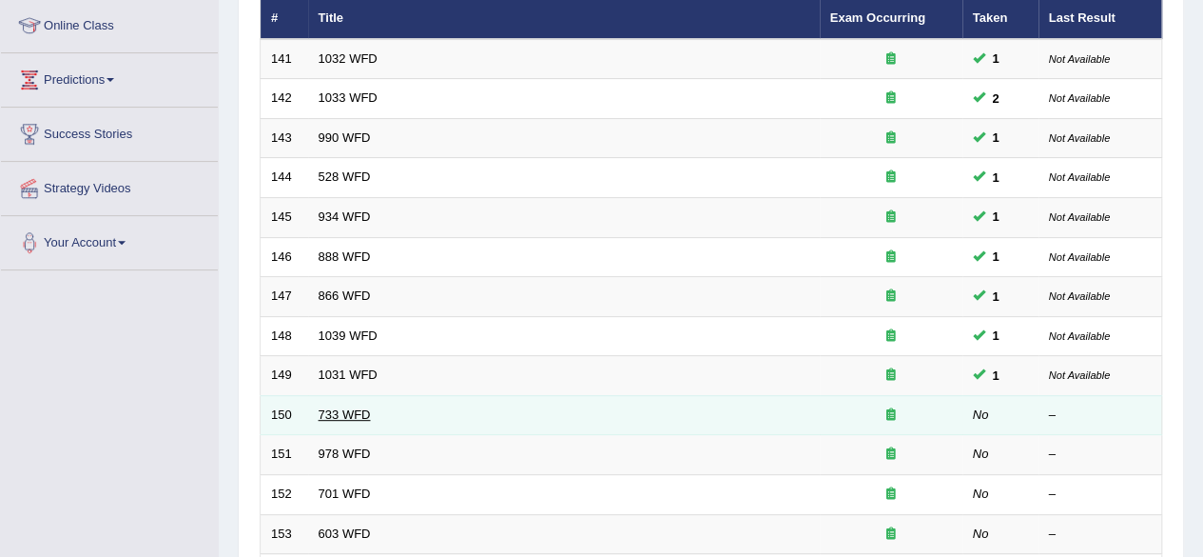
click at [361, 410] on link "733 WFD" at bounding box center [345, 414] width 52 height 14
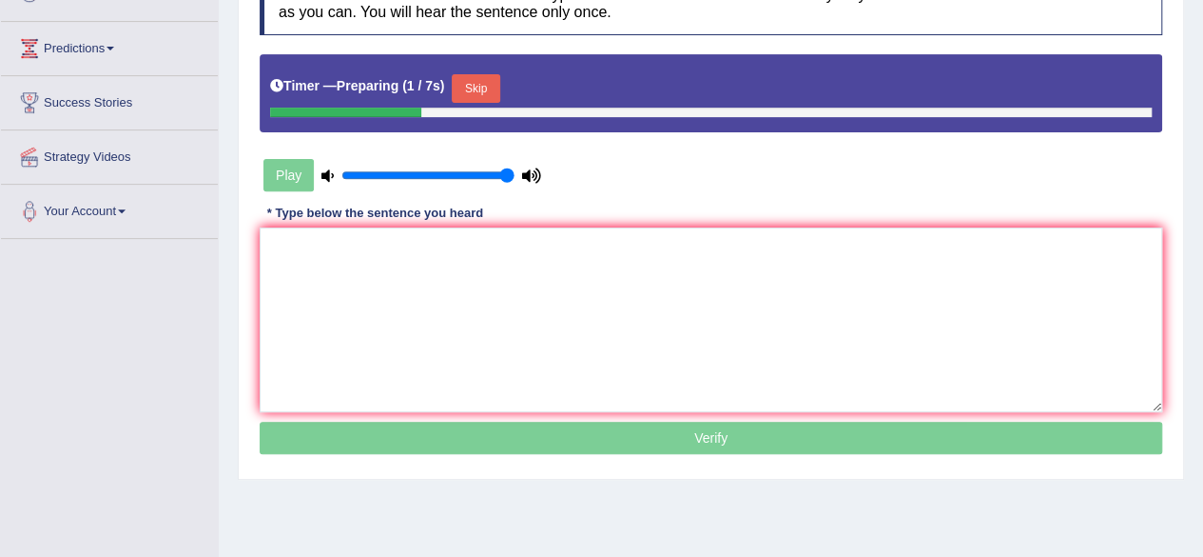
scroll to position [299, 0]
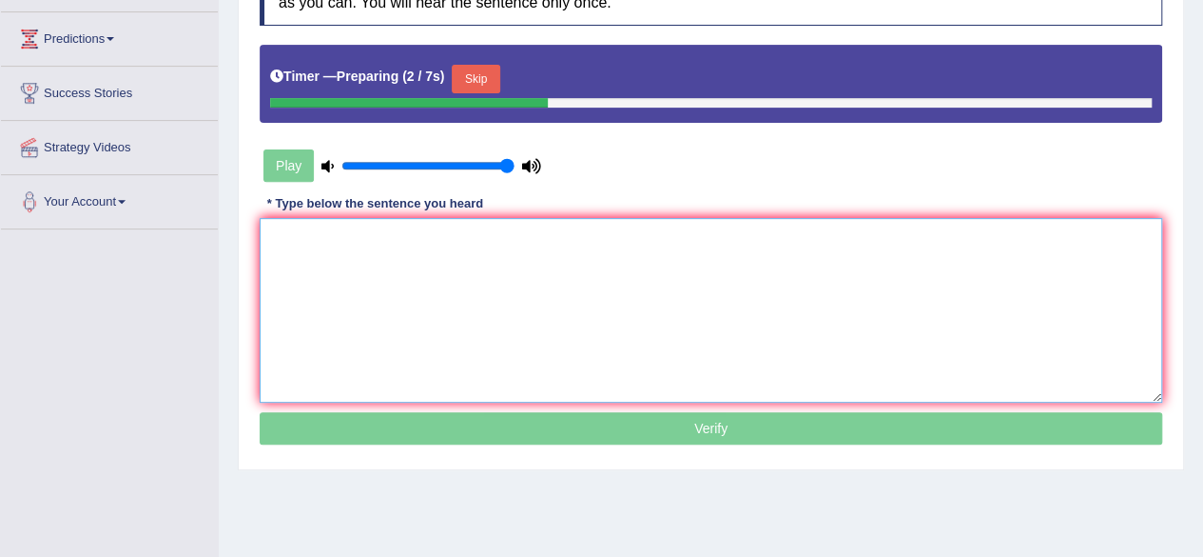
click at [483, 286] on textarea at bounding box center [711, 310] width 903 height 185
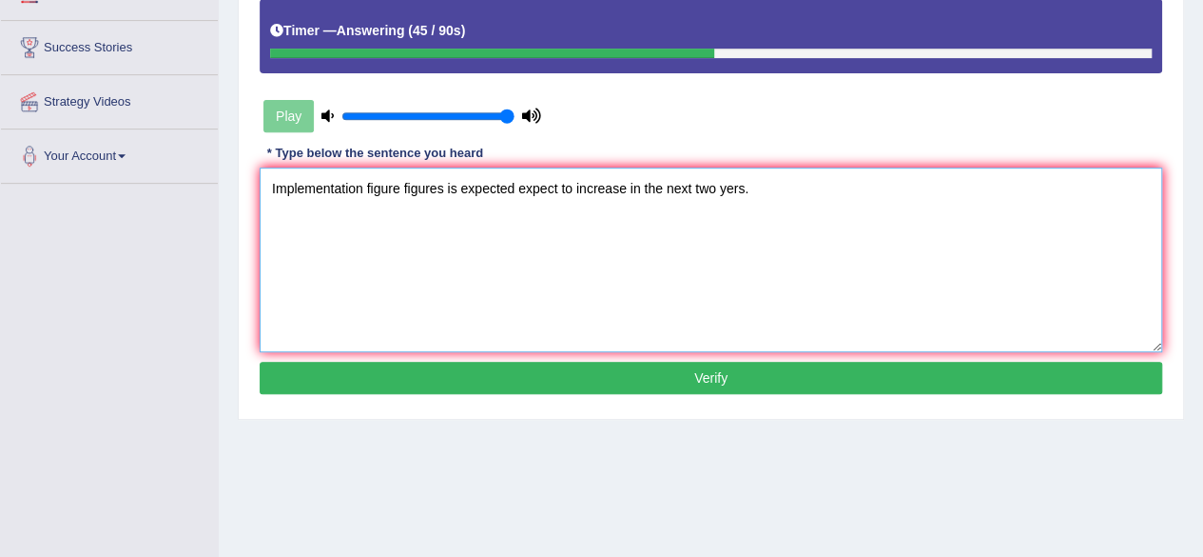
scroll to position [345, 0]
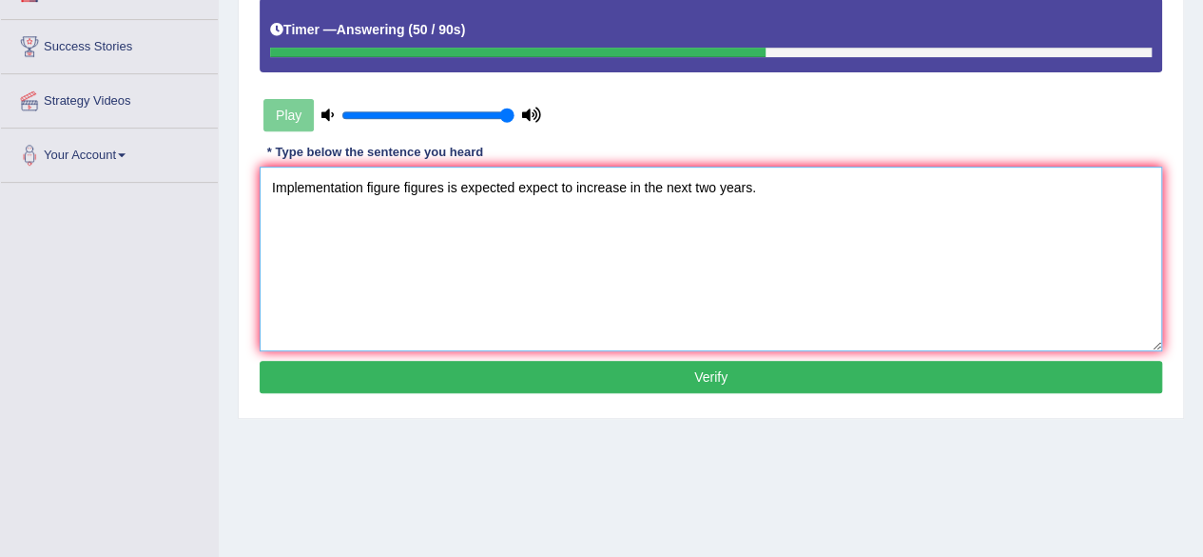
type textarea "Implementation figure figures is expected expect to increase in the next two ye…"
click at [567, 372] on button "Verify" at bounding box center [711, 377] width 903 height 32
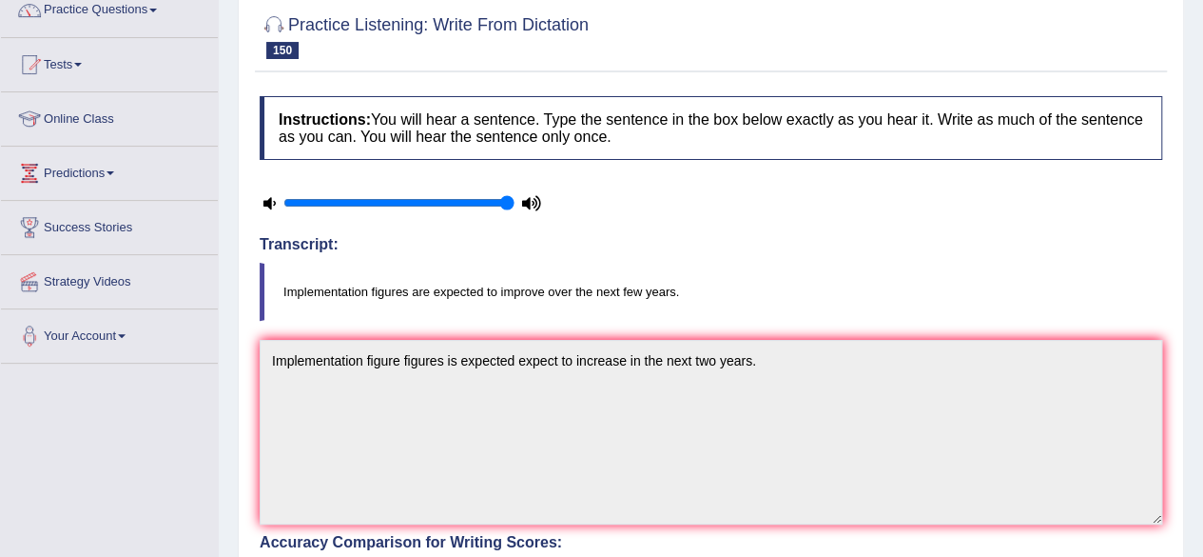
scroll to position [0, 0]
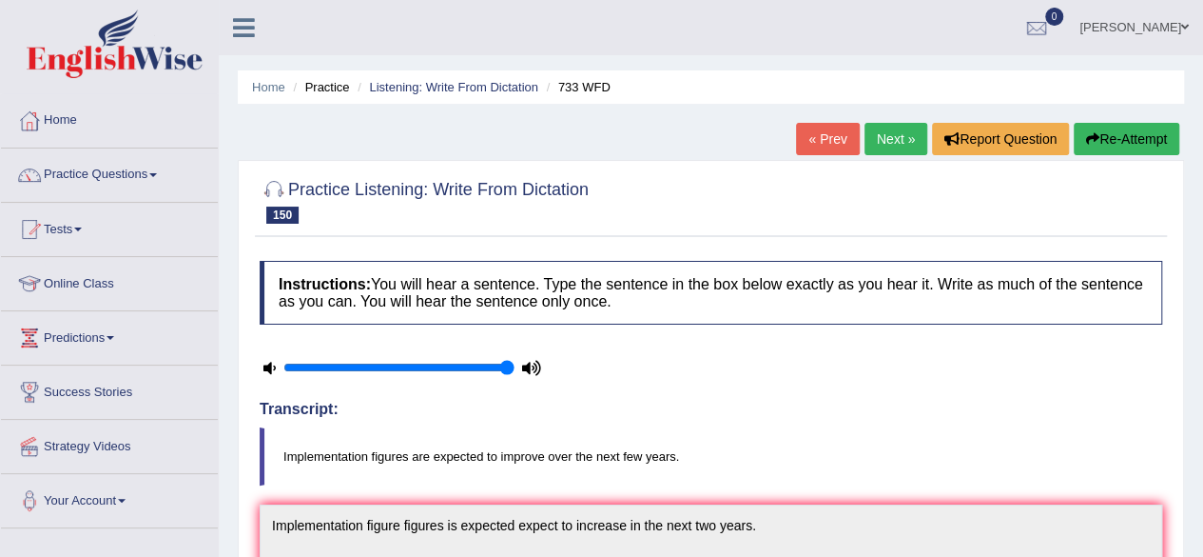
click at [886, 147] on link "Next »" at bounding box center [896, 139] width 63 height 32
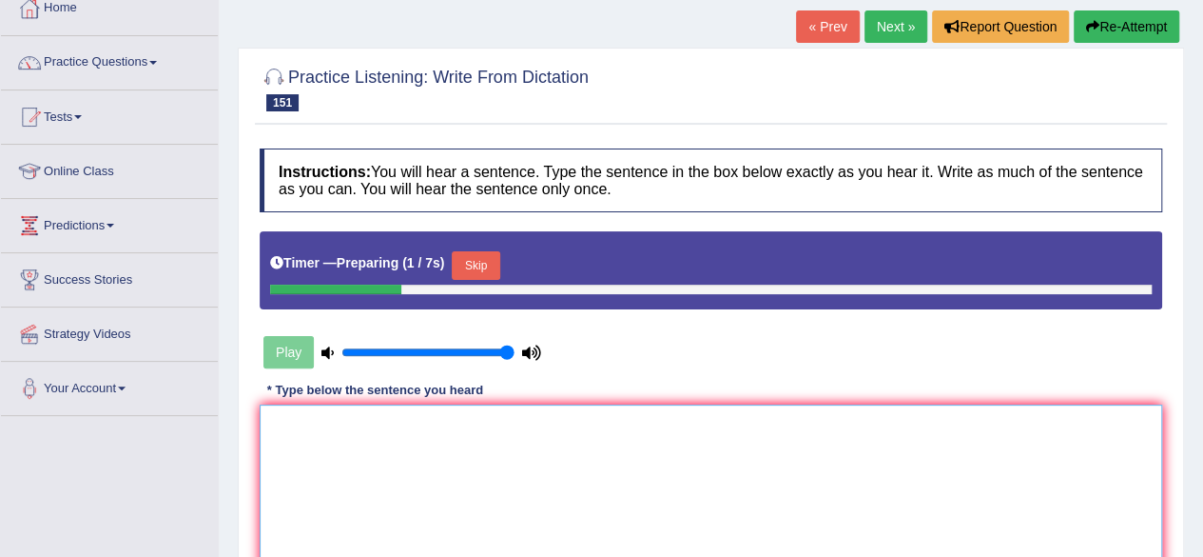
click at [600, 417] on textarea at bounding box center [711, 496] width 903 height 185
click at [473, 265] on button "Skip" at bounding box center [476, 265] width 48 height 29
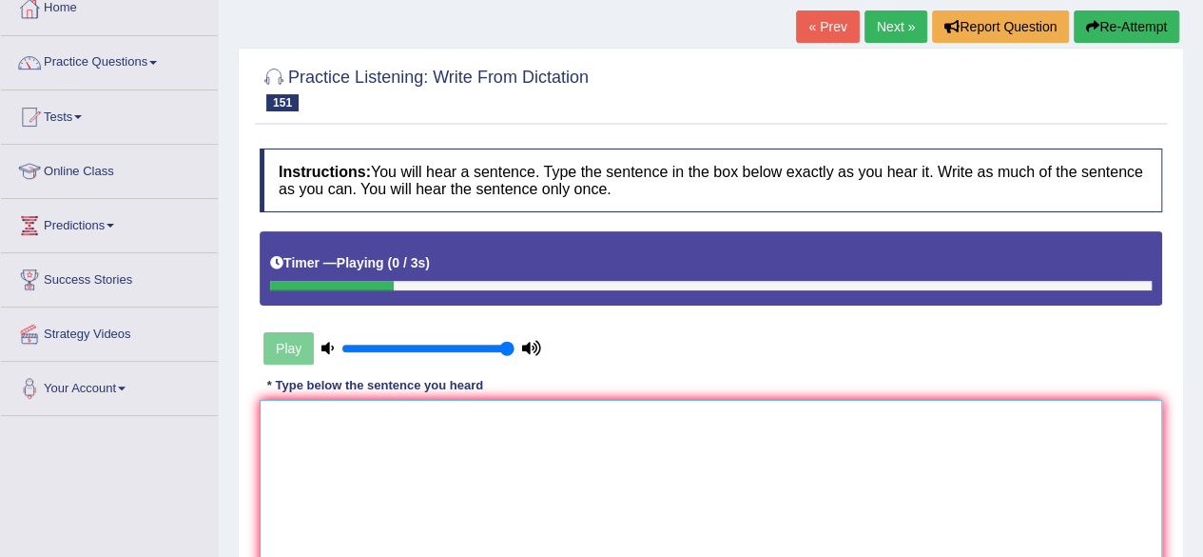
click at [535, 526] on textarea at bounding box center [711, 492] width 903 height 185
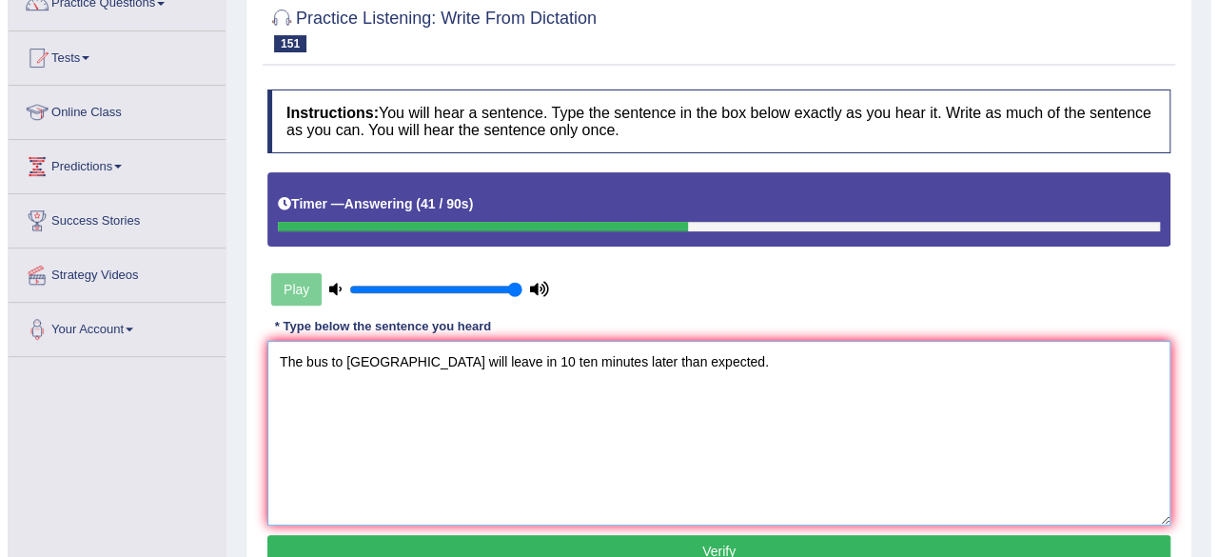
scroll to position [174, 0]
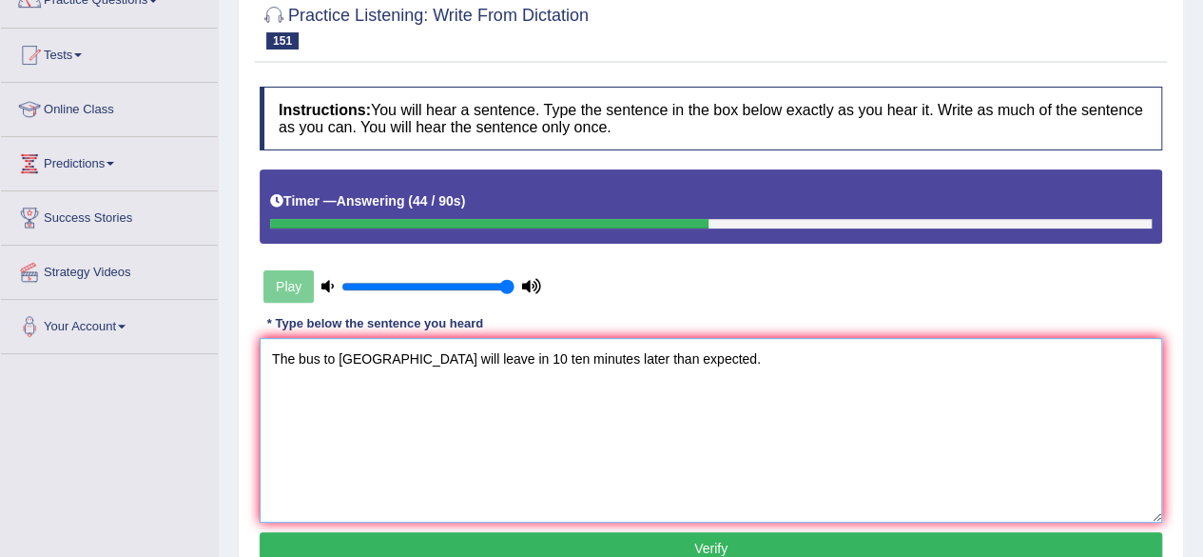
type textarea "The bus to london will leave in 10 ten minutes later than expected."
click at [525, 539] on button "Verify" at bounding box center [711, 548] width 903 height 32
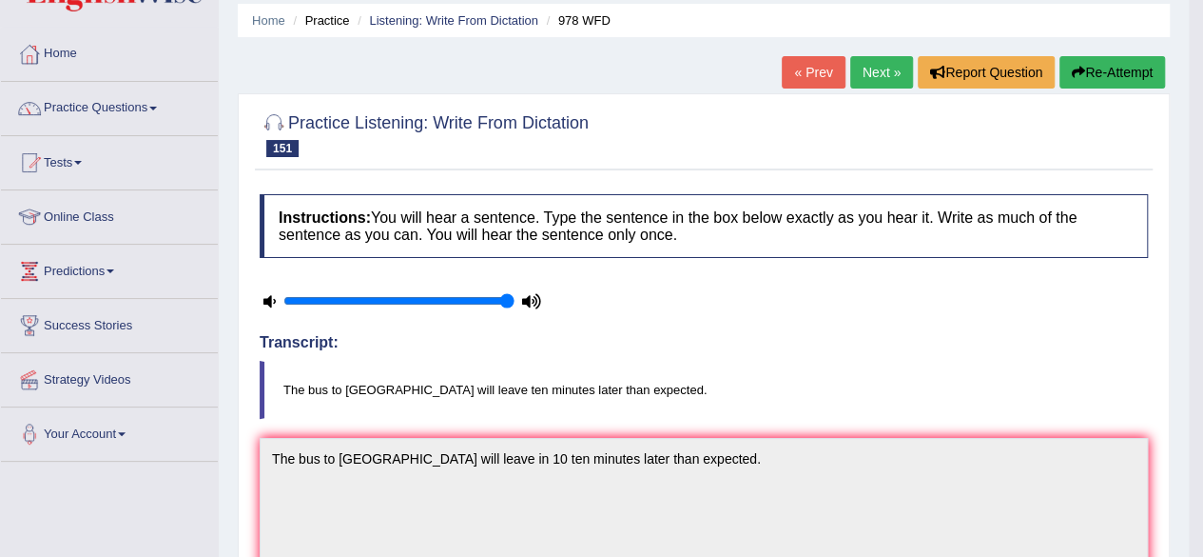
scroll to position [57, 0]
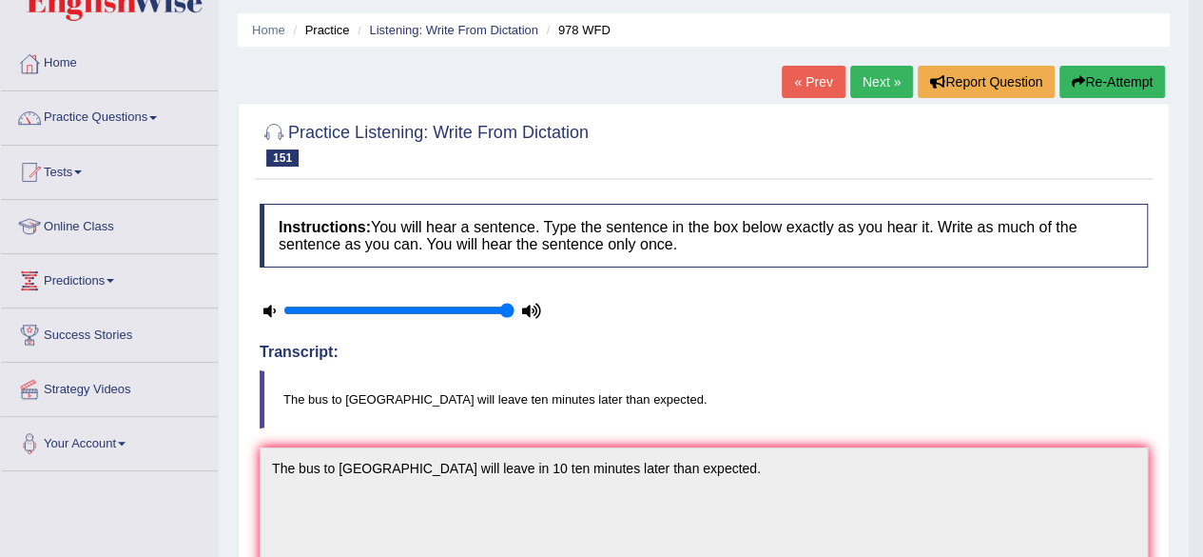
click at [856, 83] on link "Next »" at bounding box center [881, 82] width 63 height 32
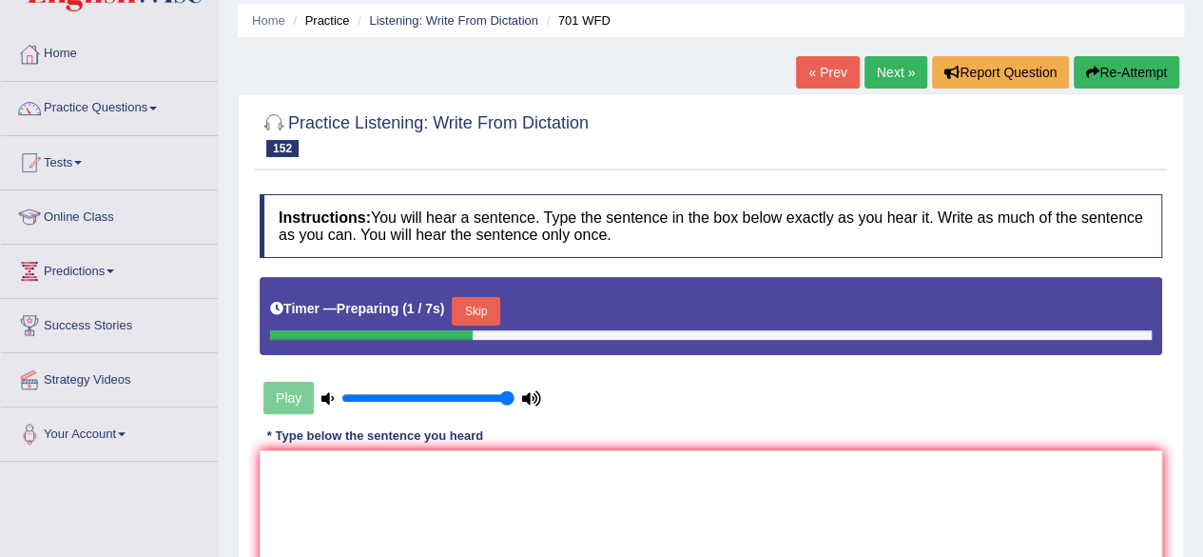
scroll to position [67, 0]
click at [486, 309] on div "Instructions: You will hear a sentence. Type the sentence in the box below exac…" at bounding box center [711, 438] width 912 height 507
click at [486, 309] on button "Skip" at bounding box center [476, 311] width 48 height 29
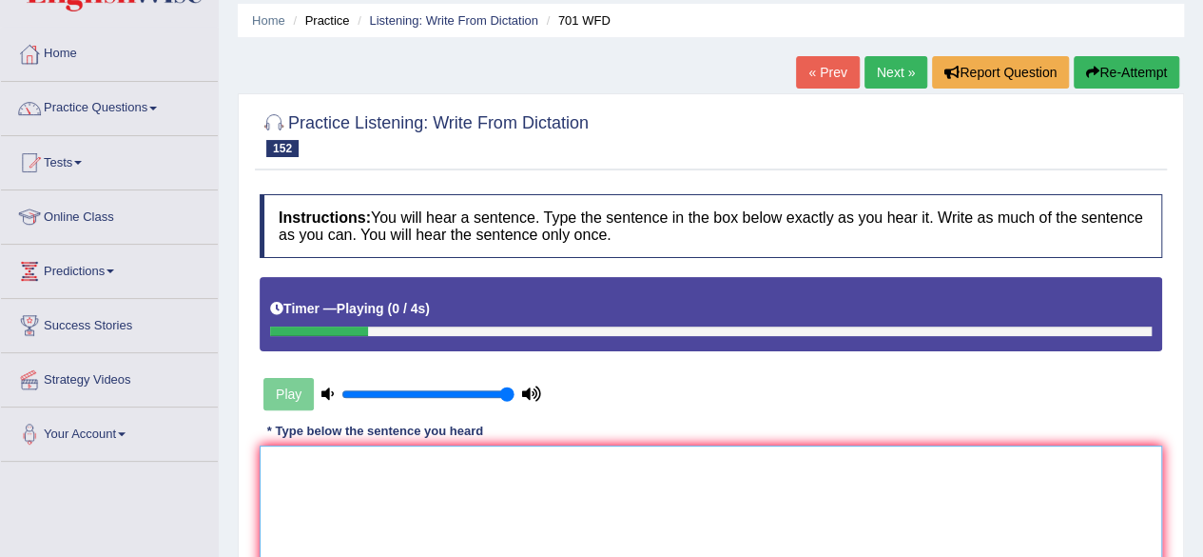
click at [444, 502] on textarea at bounding box center [711, 537] width 903 height 185
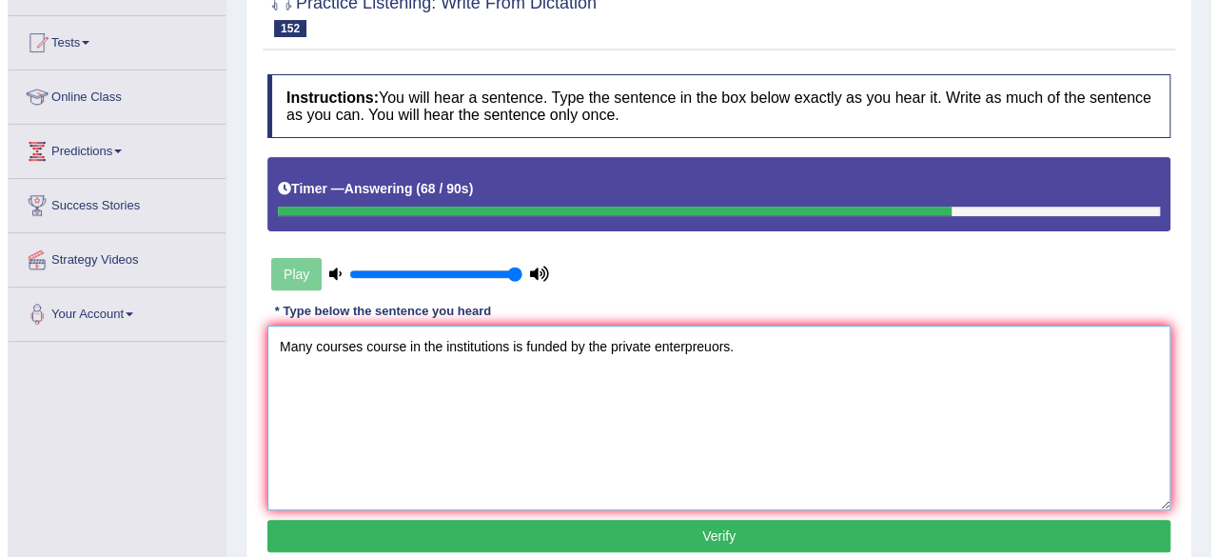
scroll to position [187, 0]
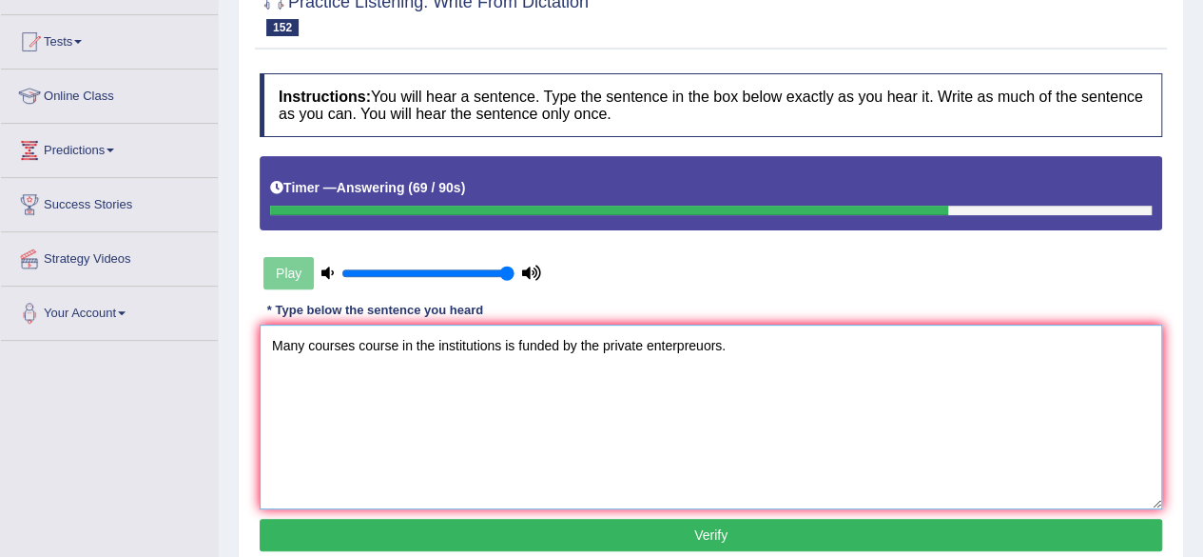
type textarea "Many courses course in the institutions is funded by the private enterpreuors."
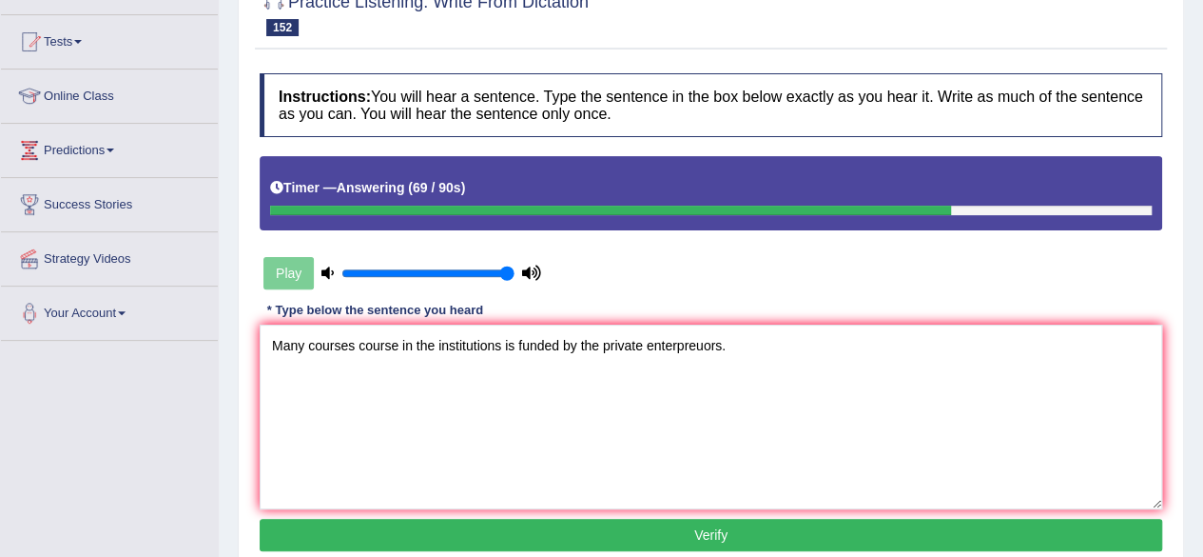
click at [493, 529] on button "Verify" at bounding box center [711, 534] width 903 height 32
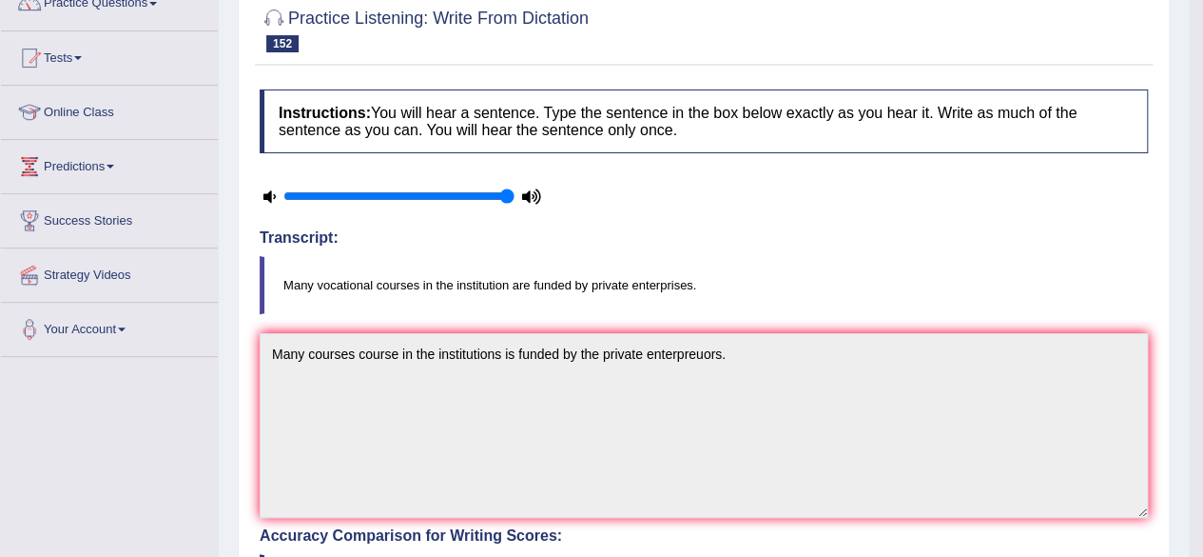
scroll to position [0, 0]
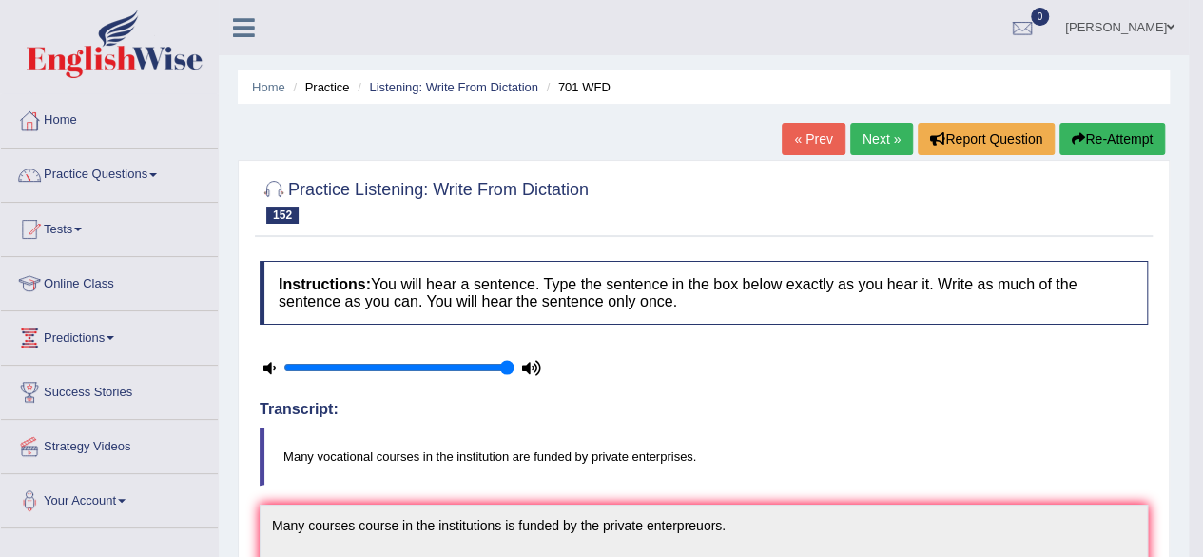
click at [1136, 140] on button "Re-Attempt" at bounding box center [1113, 139] width 106 height 32
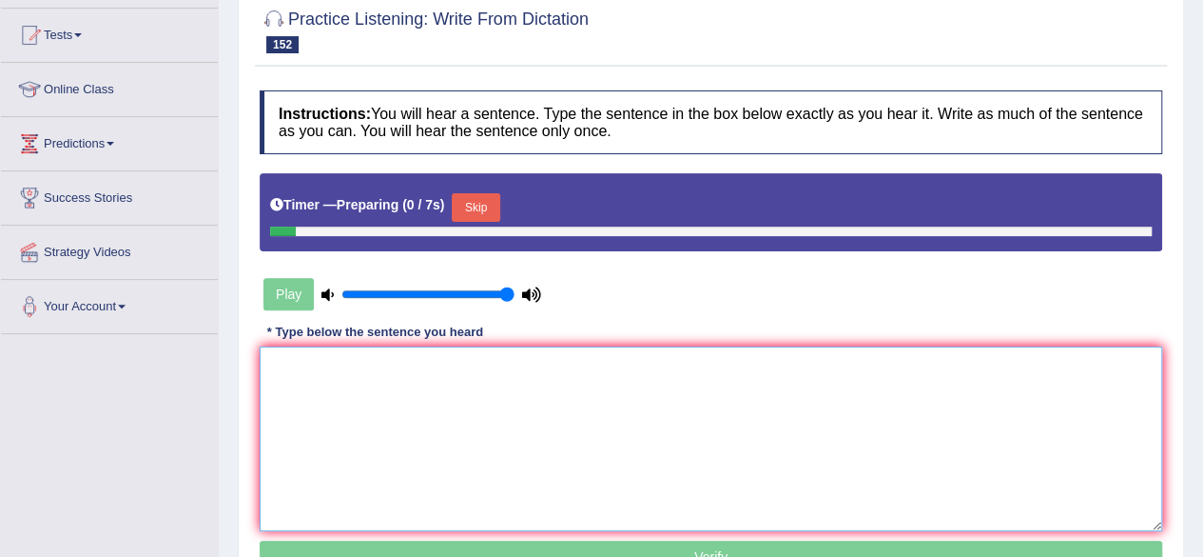
click at [500, 415] on textarea at bounding box center [711, 438] width 903 height 185
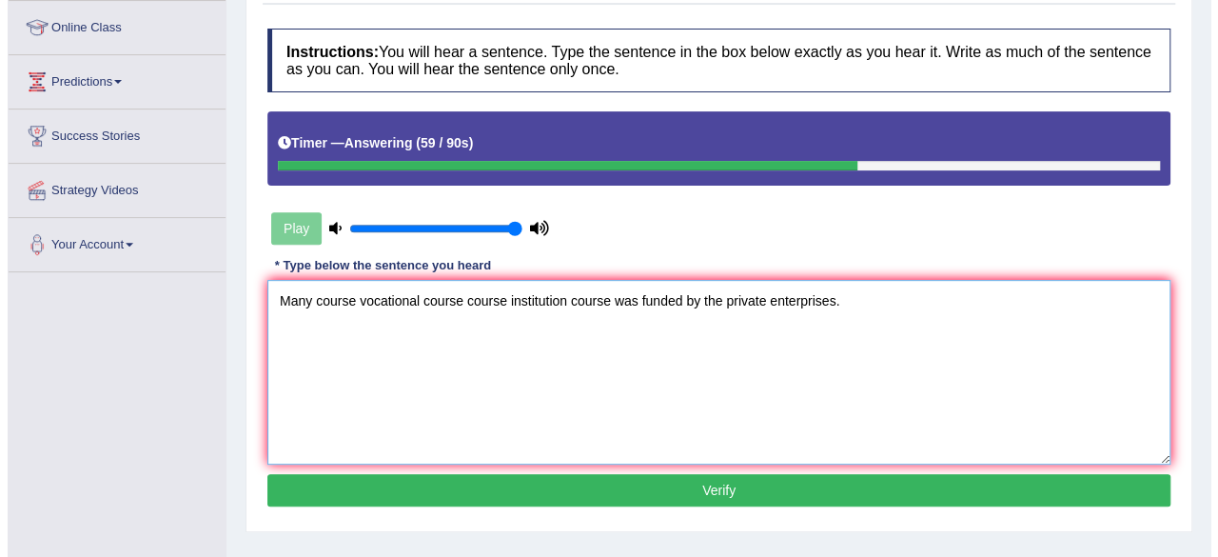
scroll to position [257, 0]
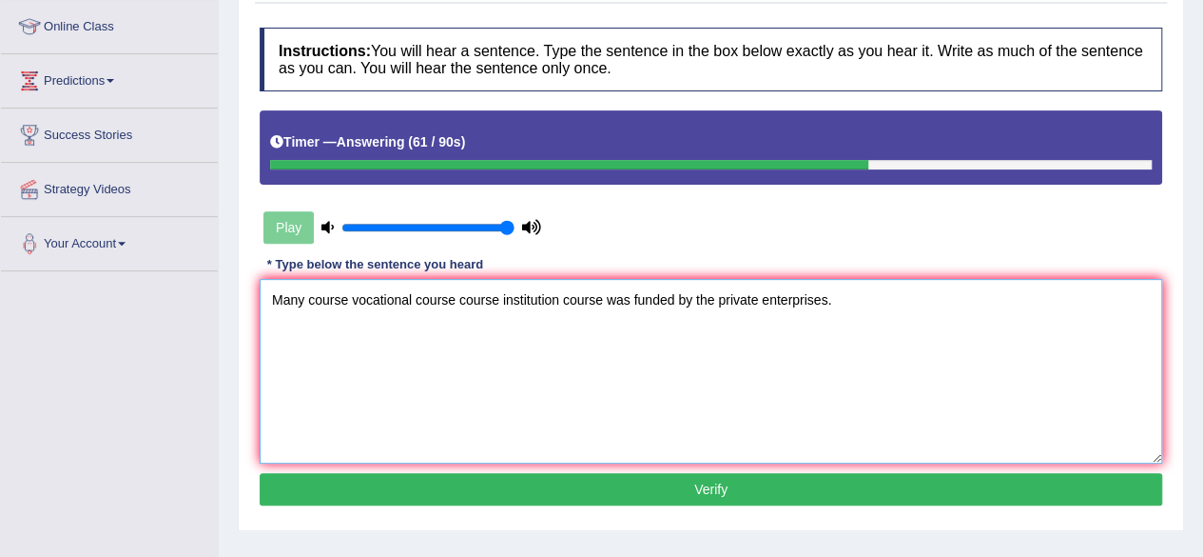
click at [824, 290] on textarea "Many course vocational course course institution course was funded by the priva…" at bounding box center [711, 371] width 903 height 185
type textarea "Many course vocational course course institution course was funded by the priva…"
click at [663, 487] on button "Verify" at bounding box center [711, 489] width 903 height 32
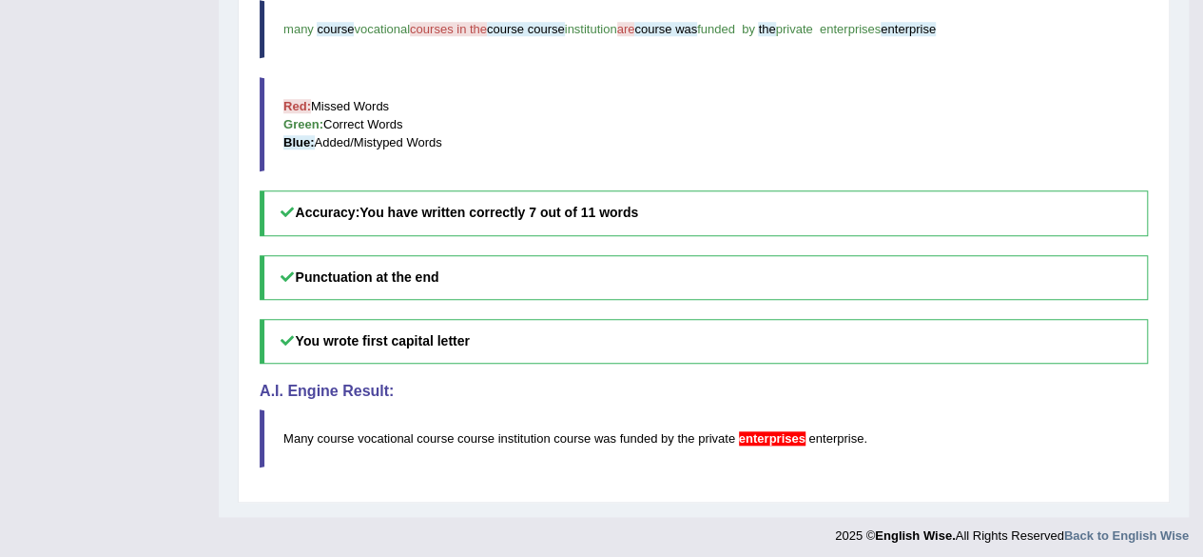
scroll to position [0, 0]
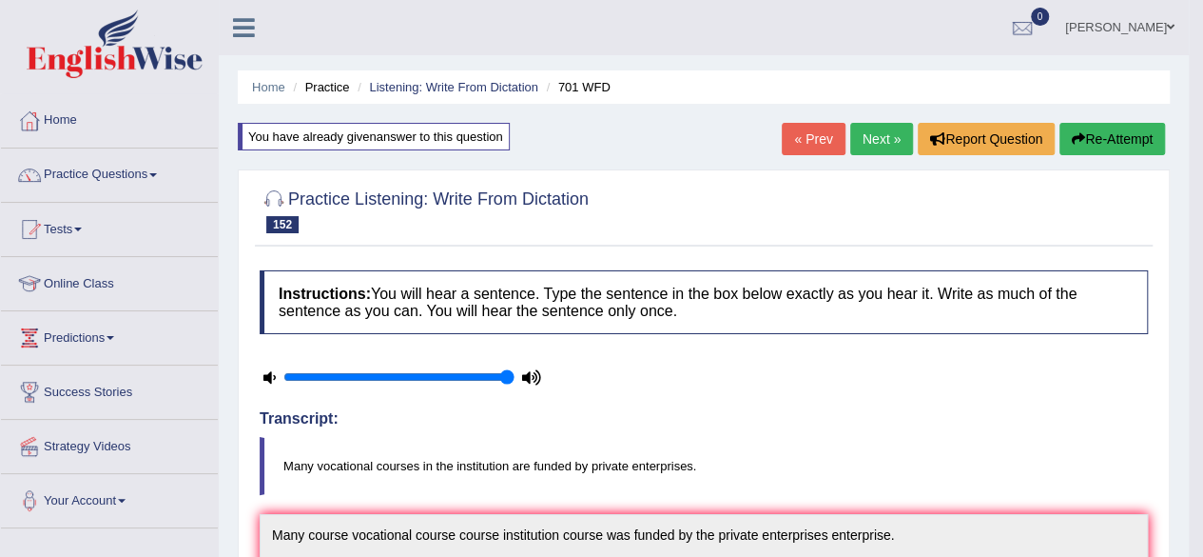
click at [1104, 125] on button "Re-Attempt" at bounding box center [1113, 139] width 106 height 32
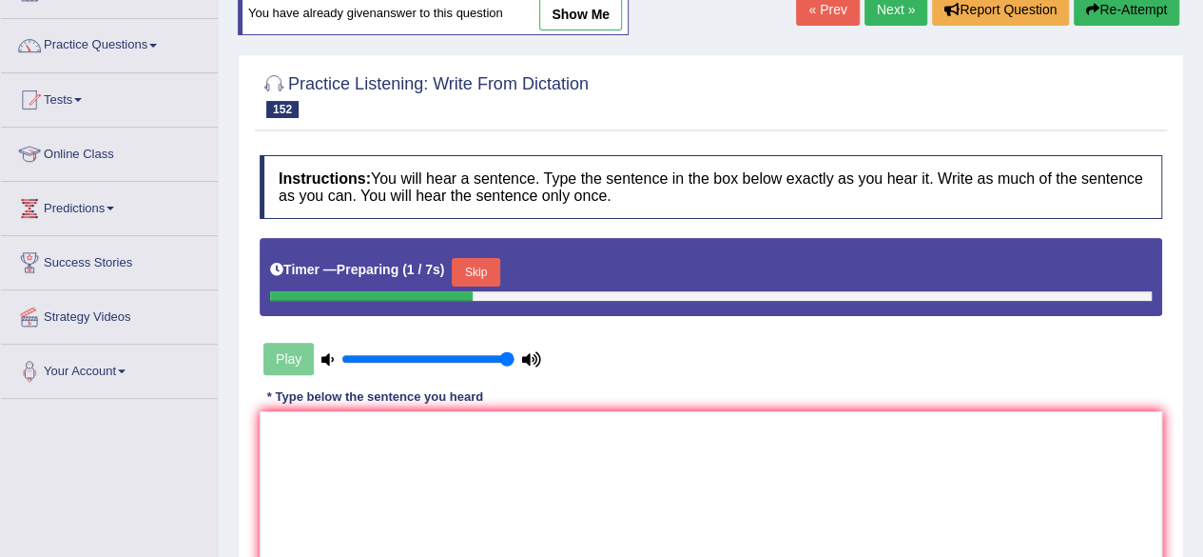
click at [465, 276] on button "Skip" at bounding box center [476, 272] width 48 height 29
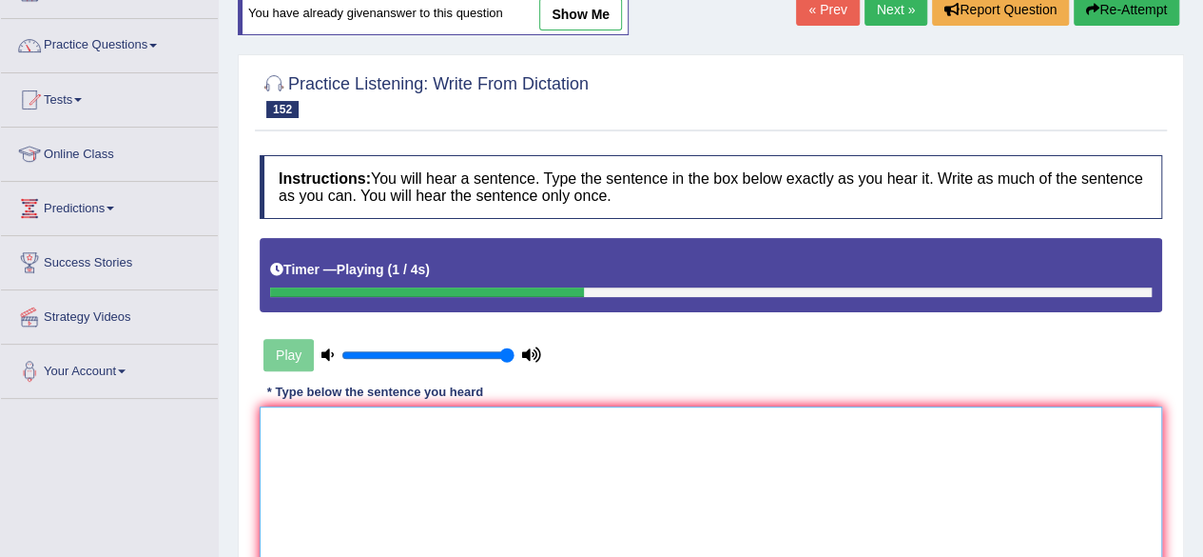
click at [422, 461] on textarea at bounding box center [711, 498] width 903 height 185
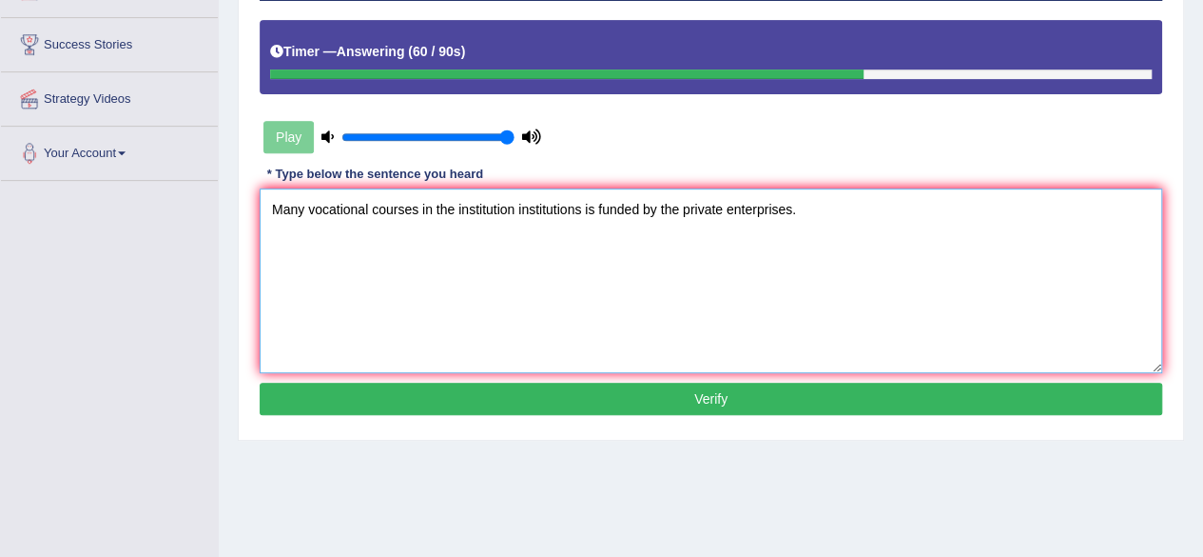
scroll to position [348, 0]
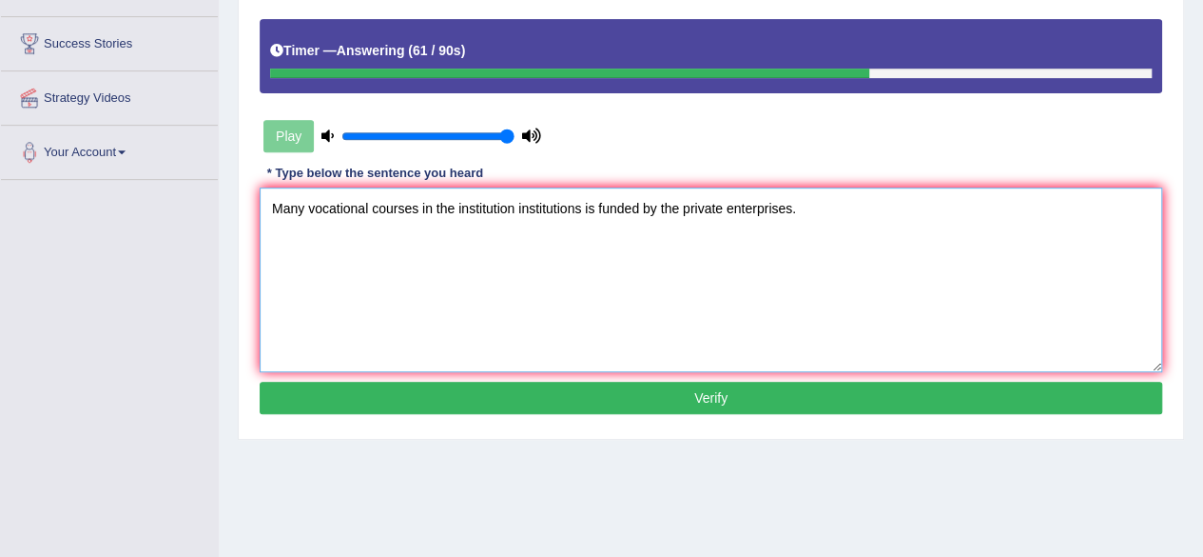
type textarea "Many vocational courses in the institution institutions is funded by the privat…"
click at [607, 407] on button "Verify" at bounding box center [711, 397] width 903 height 32
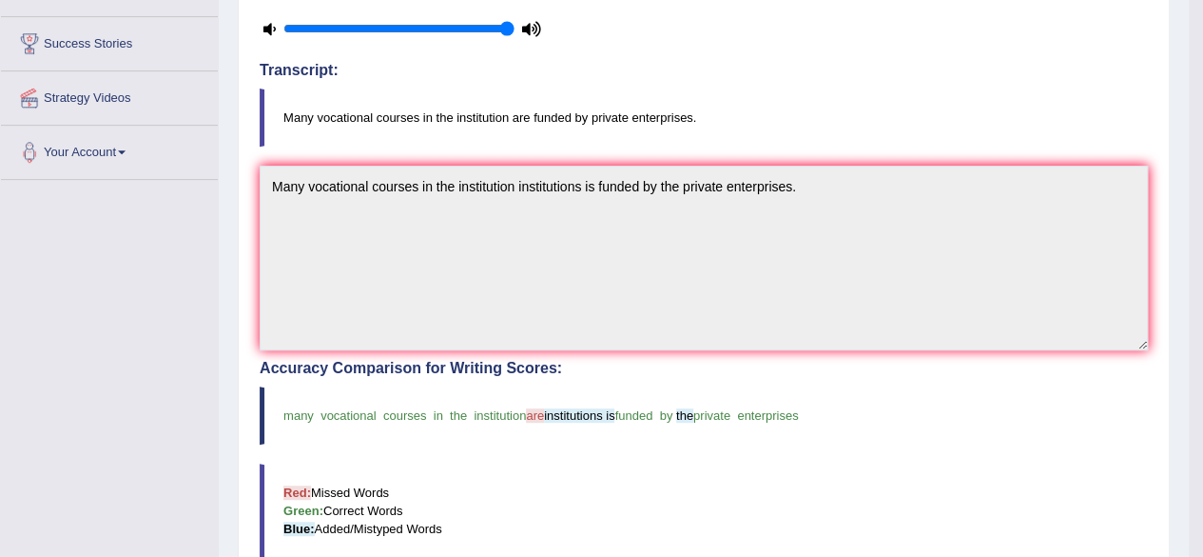
scroll to position [0, 0]
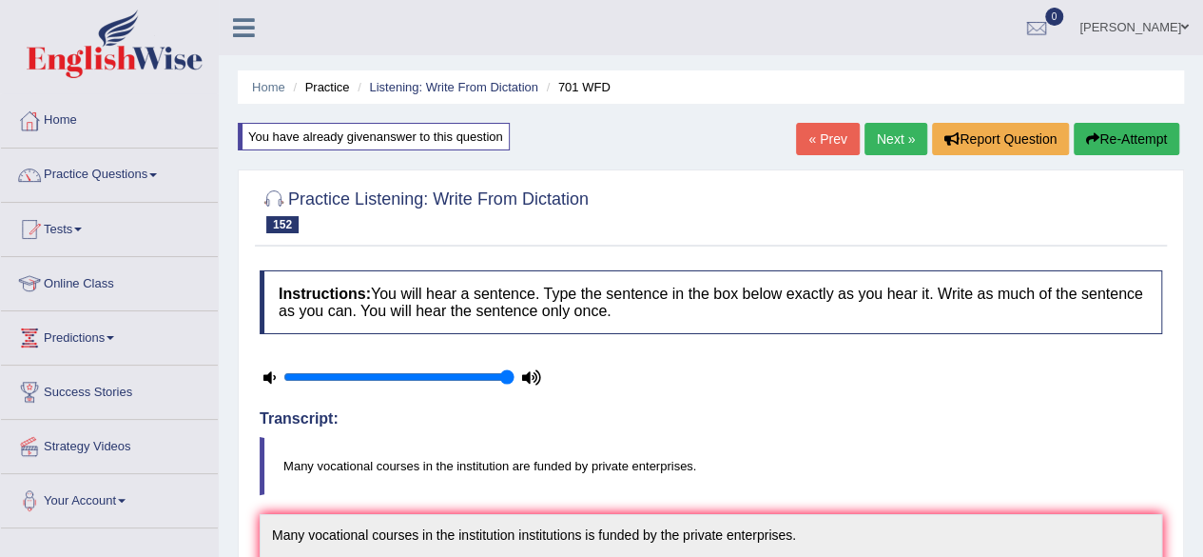
click at [886, 151] on link "Next »" at bounding box center [896, 139] width 63 height 32
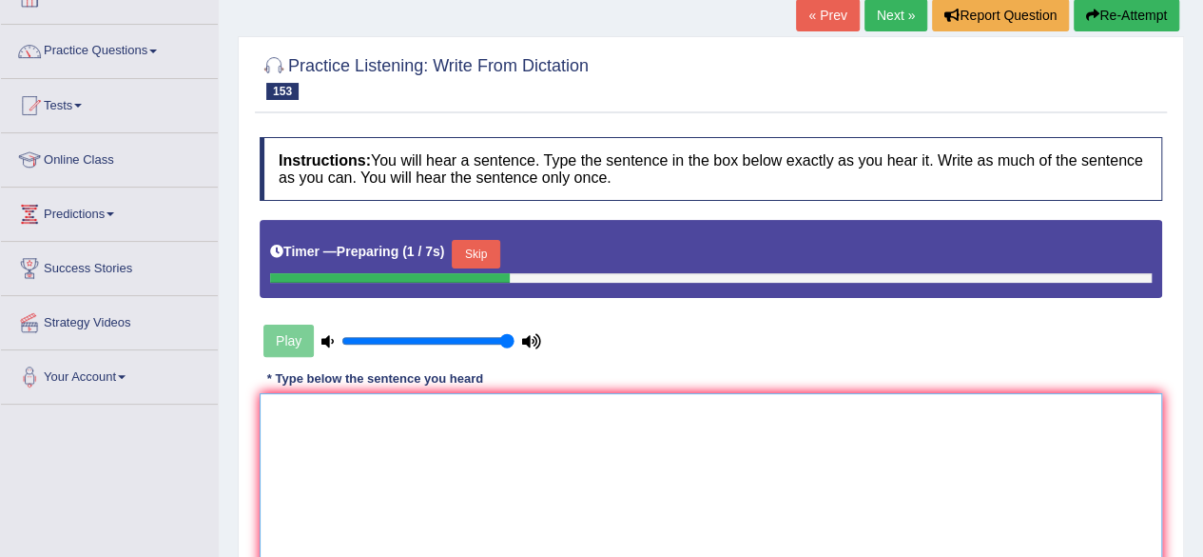
drag, startPoint x: 501, startPoint y: 432, endPoint x: 481, endPoint y: 231, distance: 201.7
click at [481, 231] on div "Instructions: You will hear a sentence. Type the sentence in the box below exac…" at bounding box center [711, 380] width 912 height 507
click at [475, 256] on button "Skip" at bounding box center [476, 254] width 48 height 29
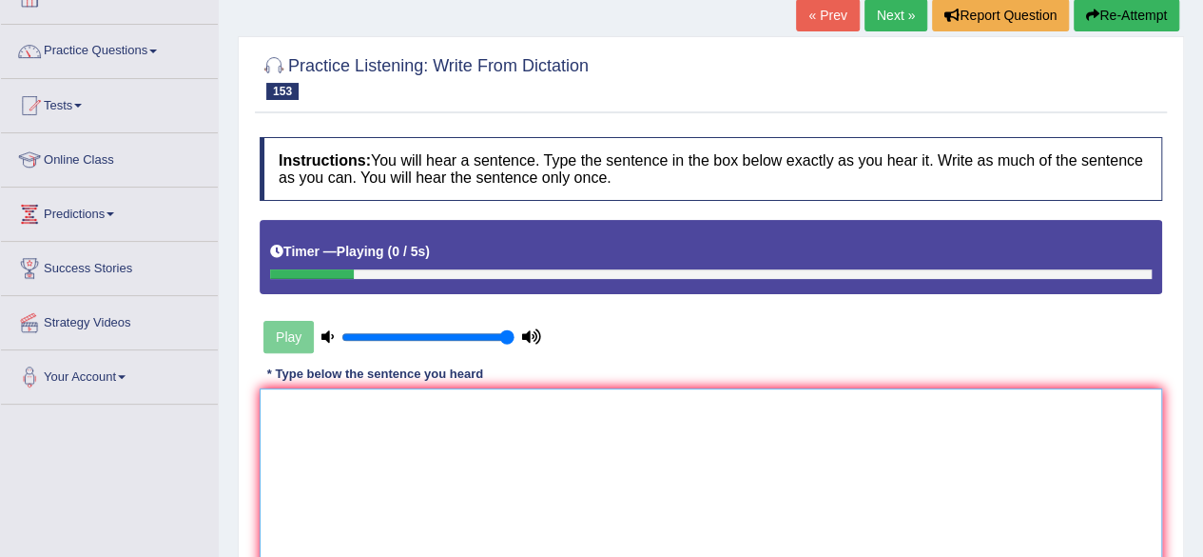
click at [422, 499] on textarea at bounding box center [711, 480] width 903 height 185
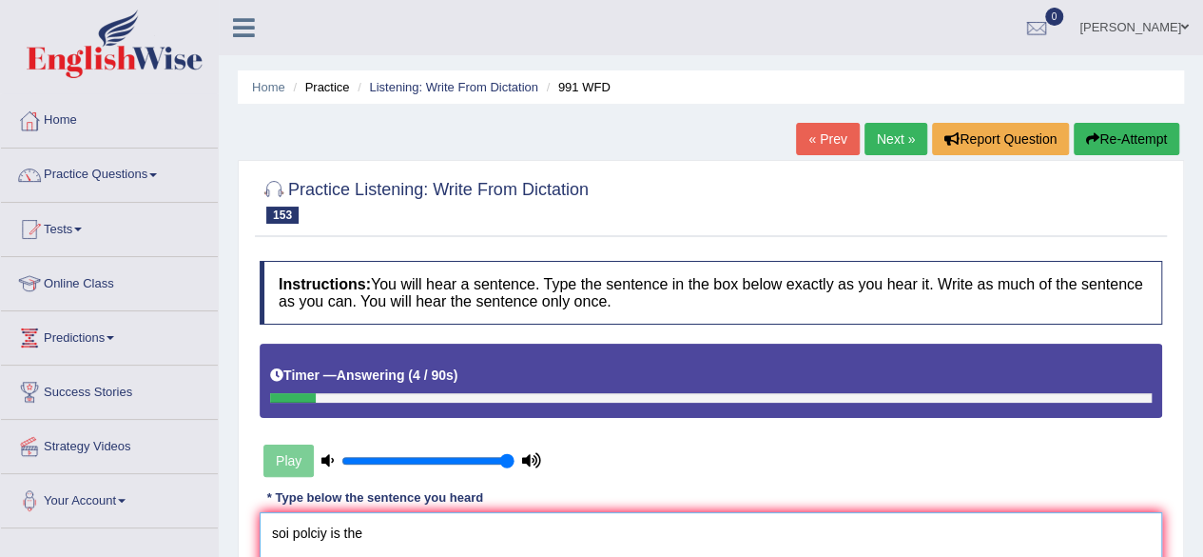
type textarea "soi polciy is the"
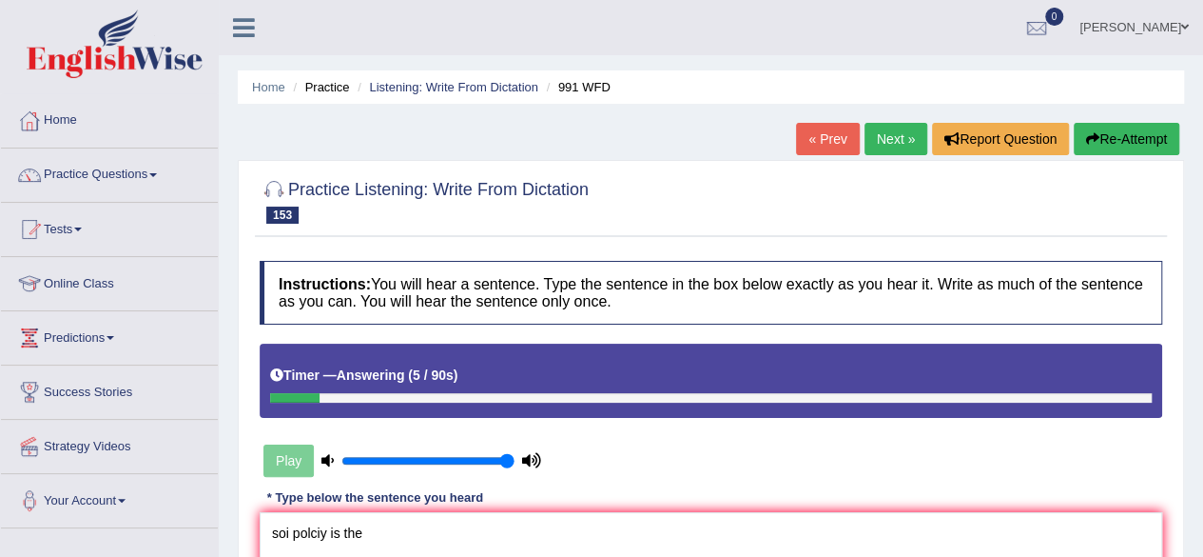
click at [1126, 125] on button "Re-Attempt" at bounding box center [1127, 139] width 106 height 32
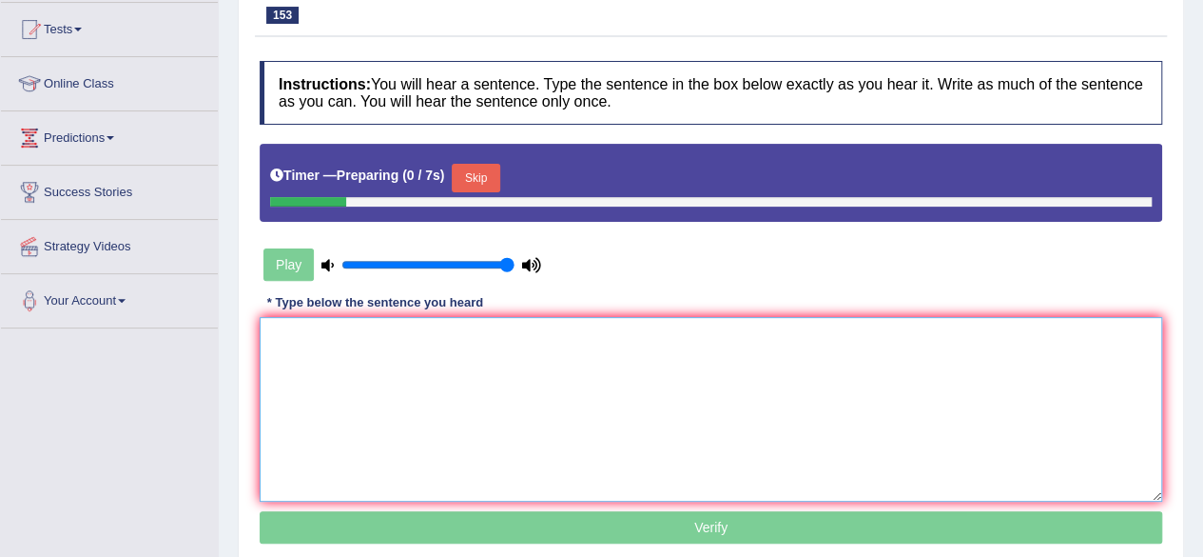
scroll to position [201, 0]
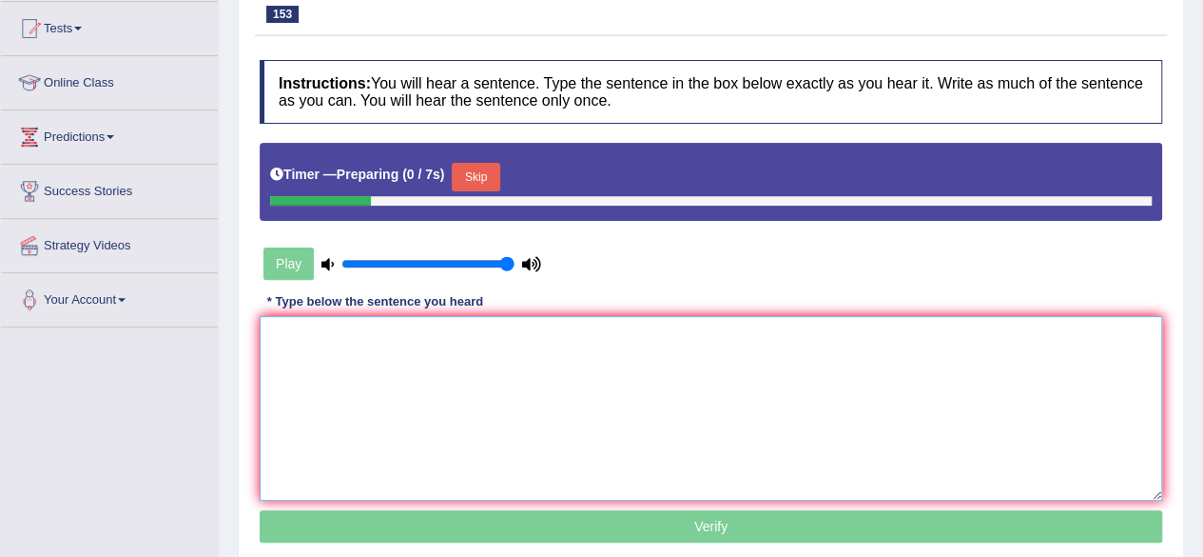
click at [531, 354] on textarea at bounding box center [711, 408] width 903 height 185
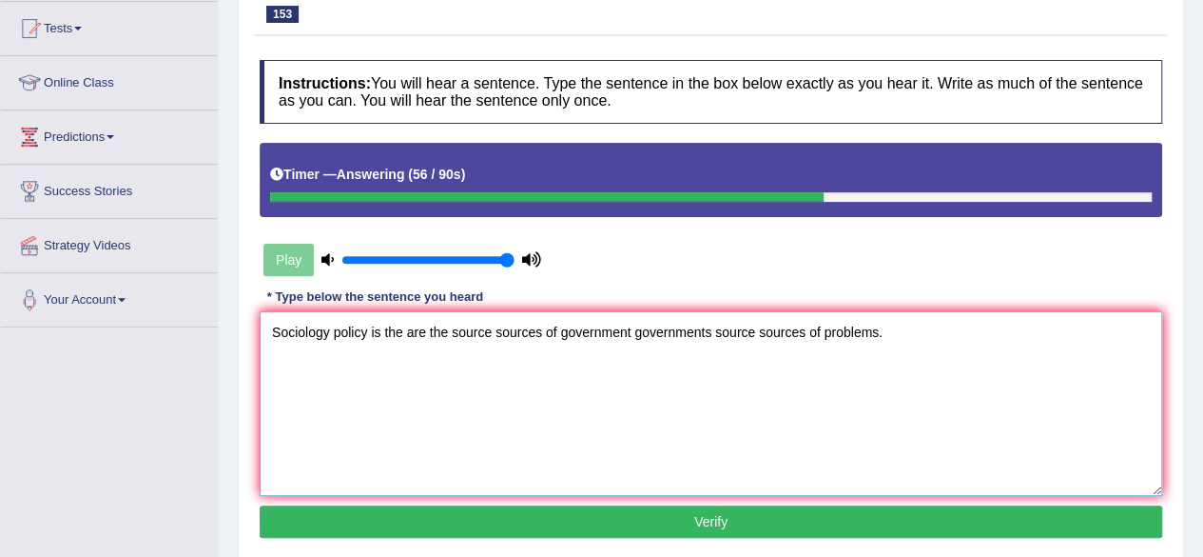
type textarea "Sociology policy is the are the source sources of government governments source…"
click at [649, 530] on button "Verify" at bounding box center [711, 521] width 903 height 32
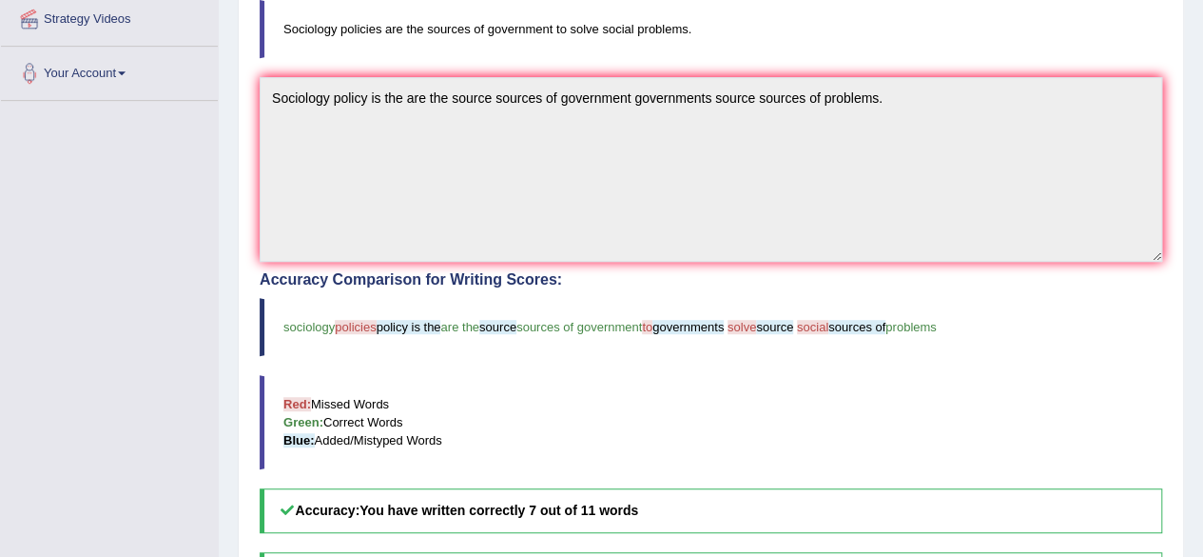
scroll to position [0, 0]
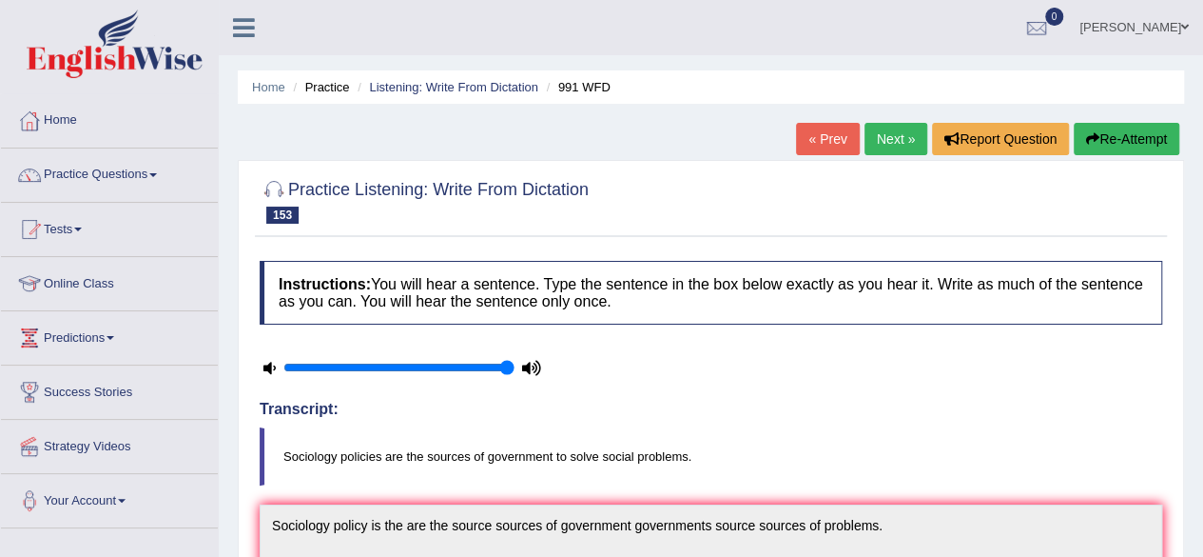
click at [1079, 136] on button "Re-Attempt" at bounding box center [1127, 139] width 106 height 32
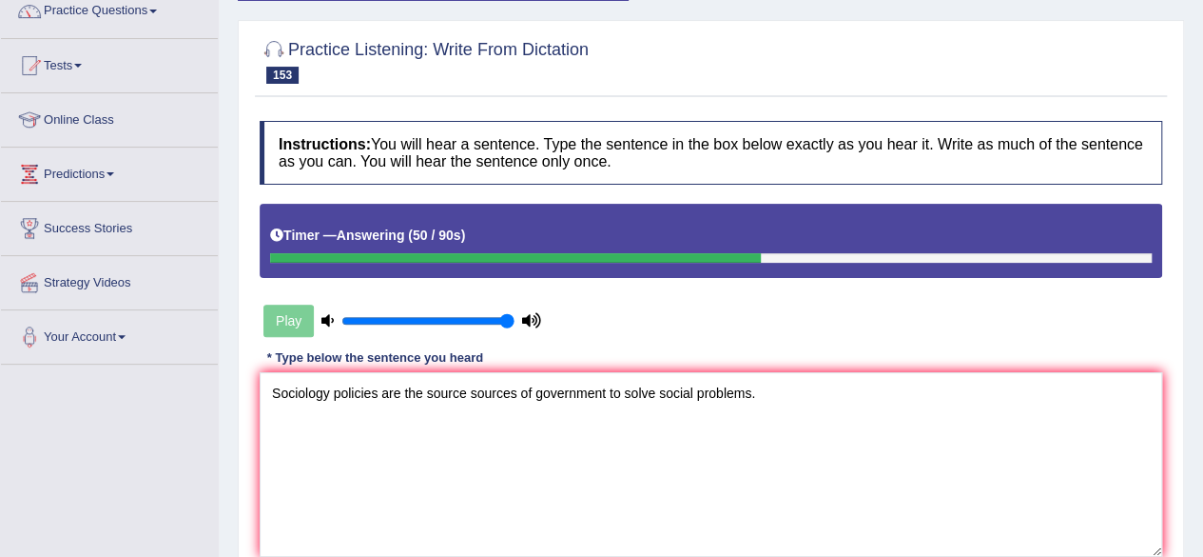
scroll to position [261, 0]
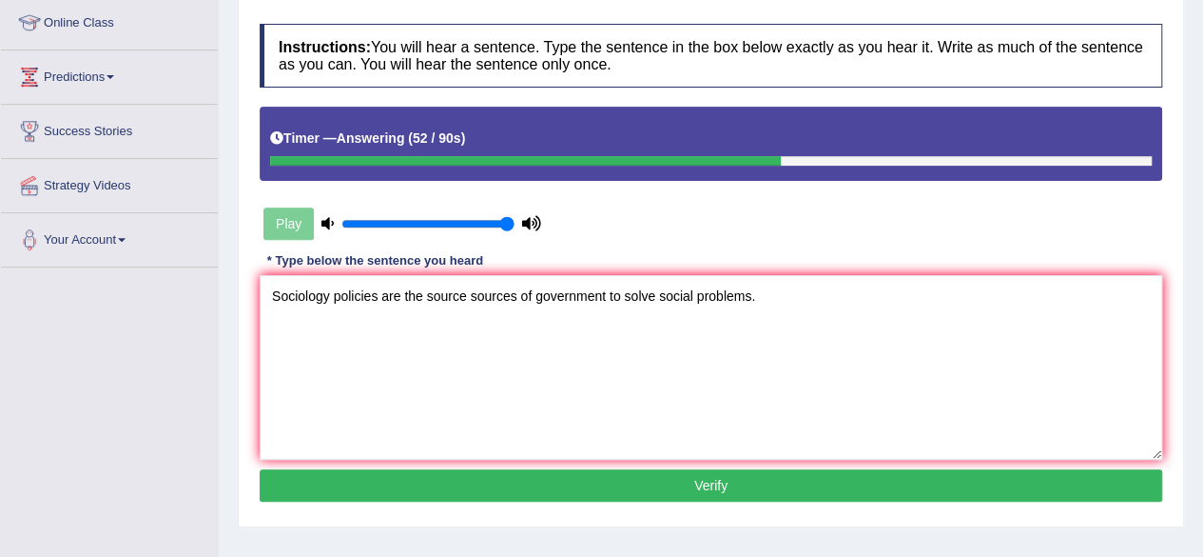
type textarea "Sociology policies are the source sources of government to solve social problem…"
click at [634, 469] on button "Verify" at bounding box center [711, 485] width 903 height 32
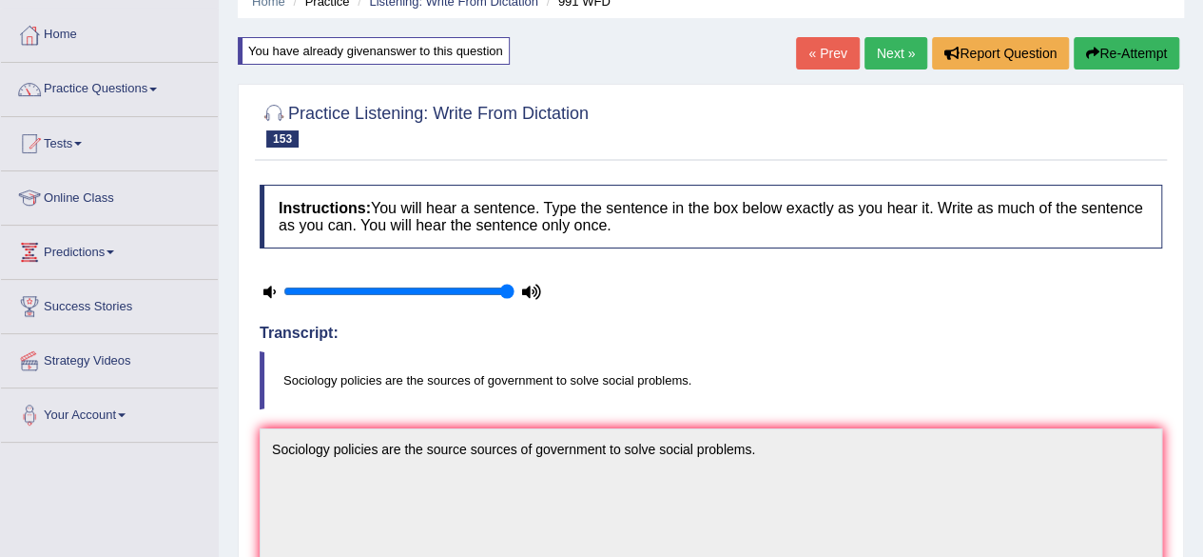
scroll to position [0, 0]
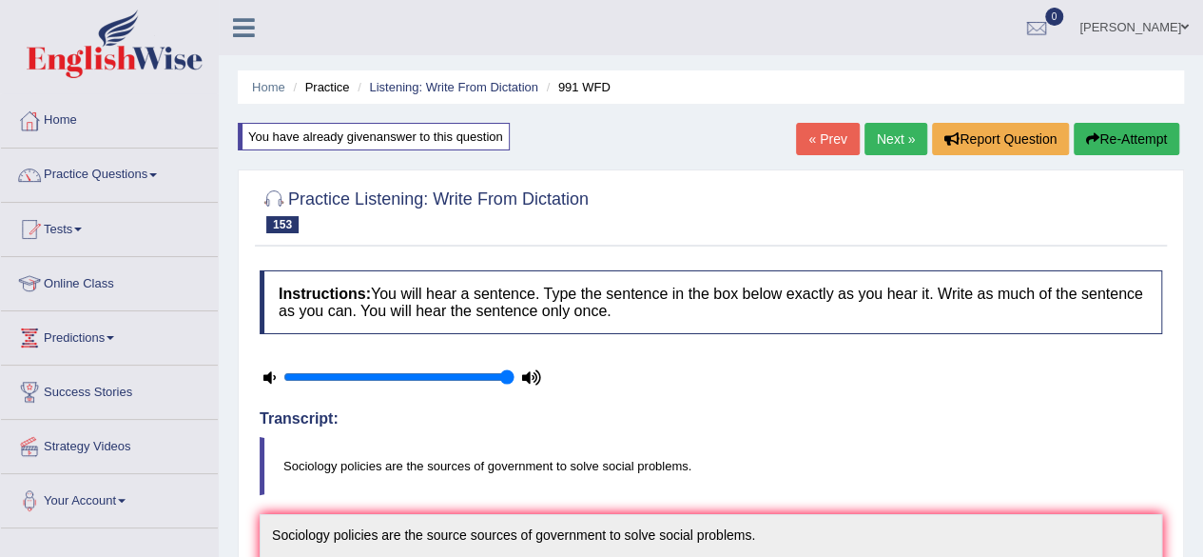
click at [903, 139] on link "Next »" at bounding box center [896, 139] width 63 height 32
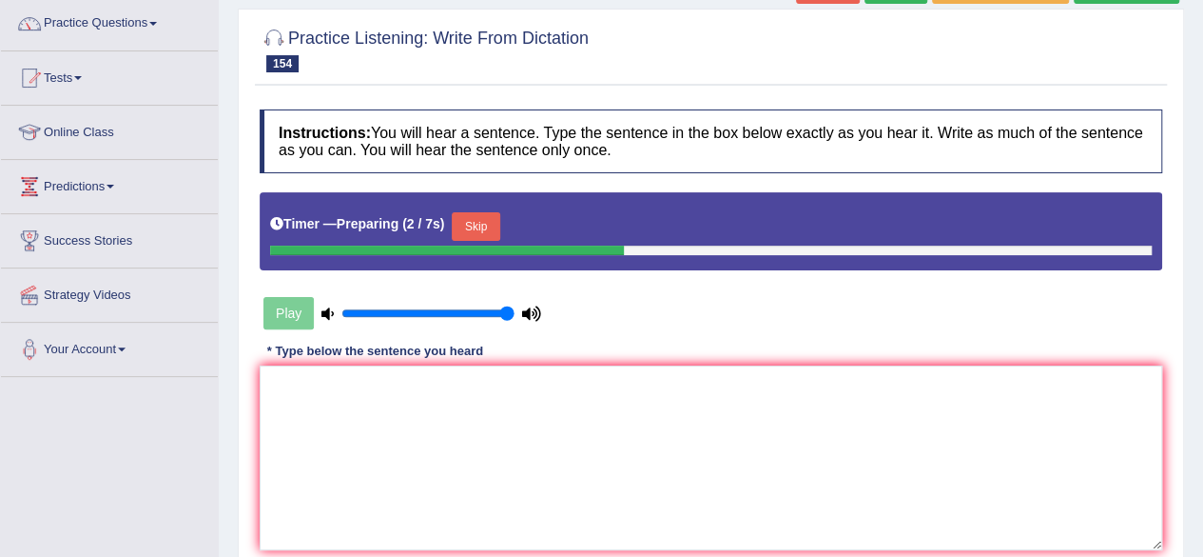
click at [483, 217] on button "Skip" at bounding box center [476, 226] width 48 height 29
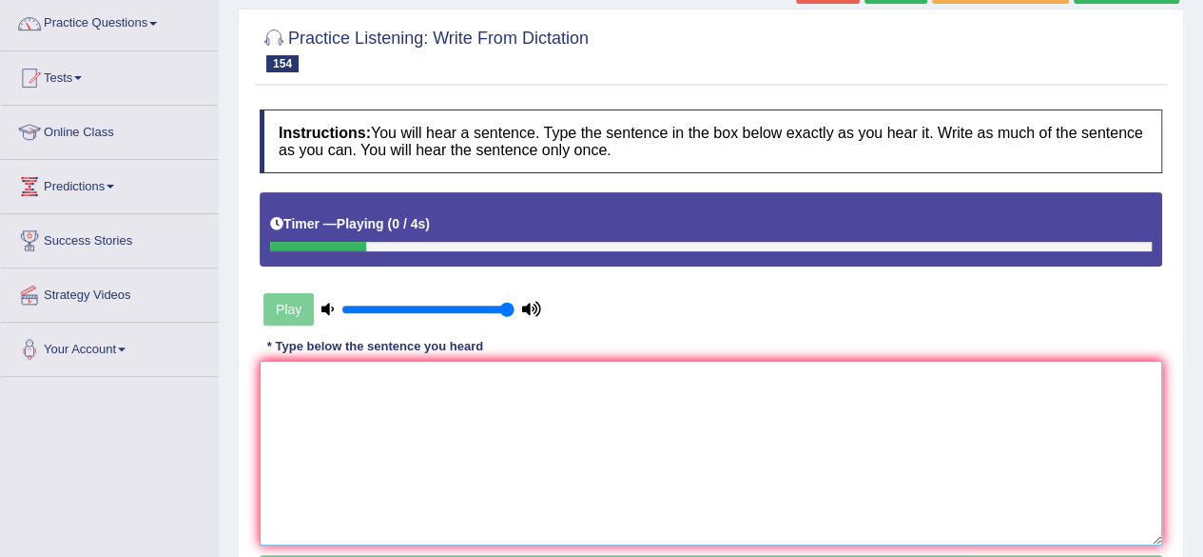
click at [415, 465] on textarea at bounding box center [711, 453] width 903 height 185
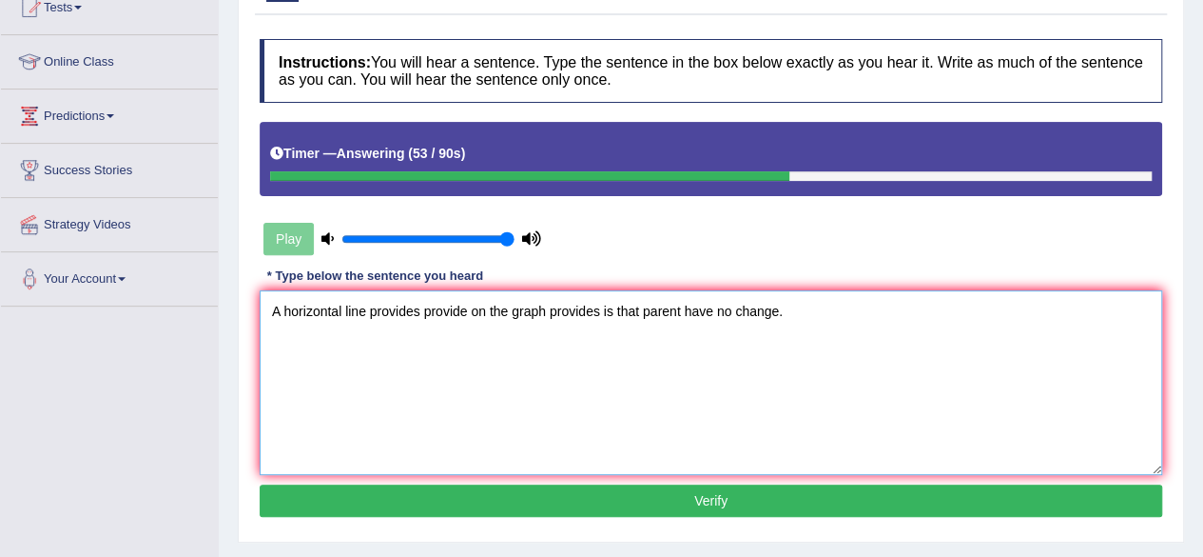
scroll to position [240, 0]
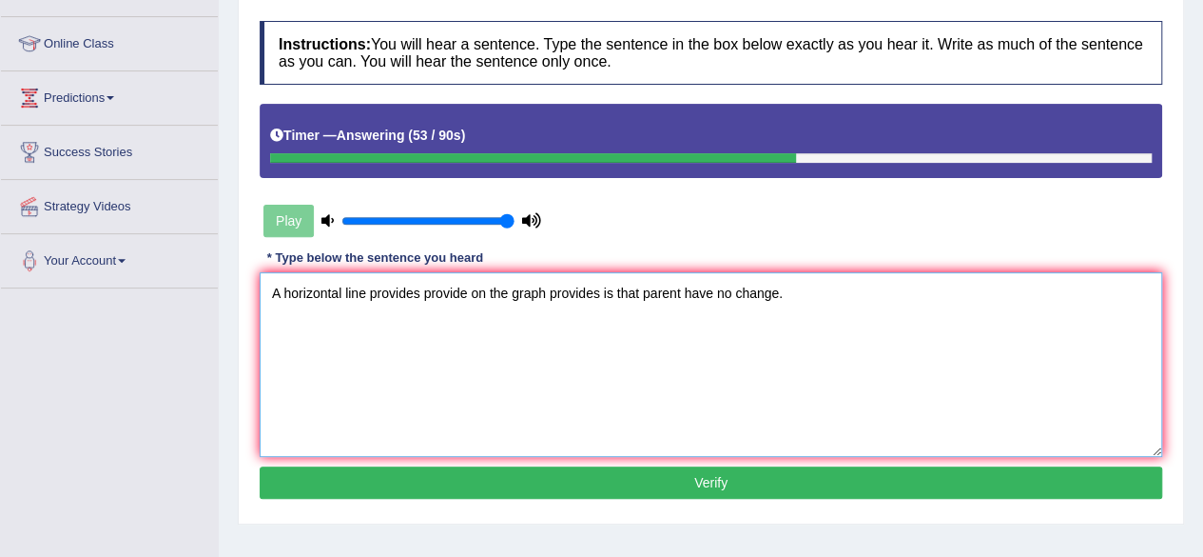
type textarea "A horizontal line provides provide on the graph provides is that parent have no…"
click at [566, 486] on button "Verify" at bounding box center [711, 482] width 903 height 32
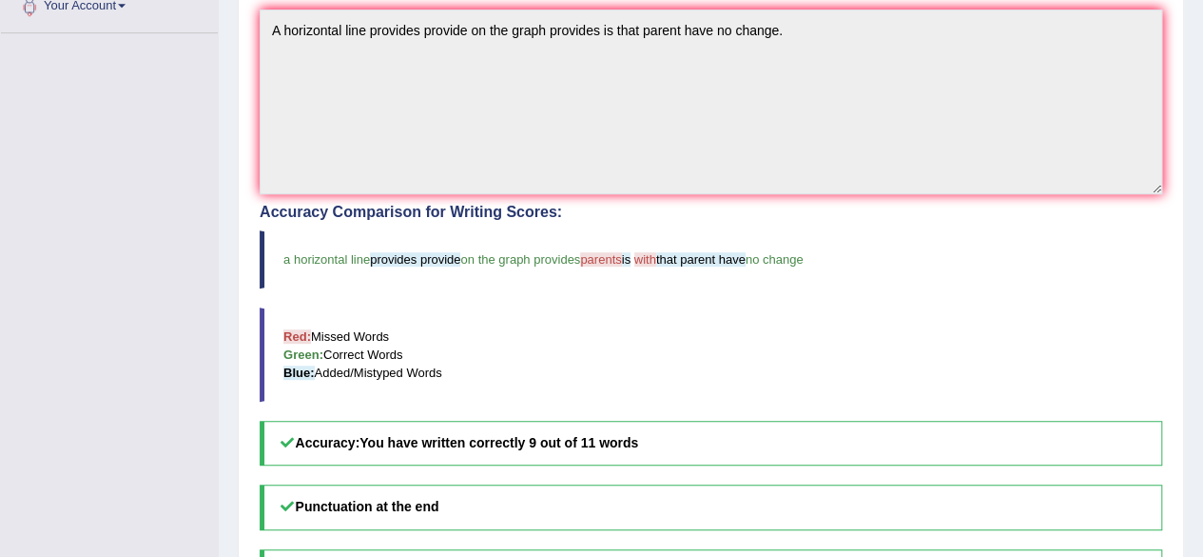
scroll to position [0, 0]
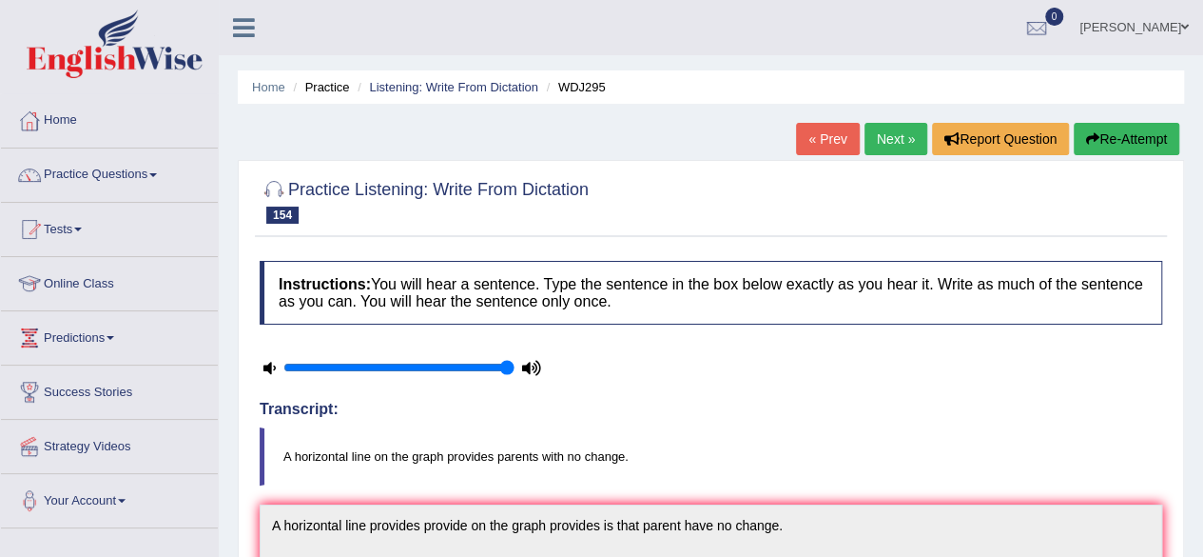
click at [874, 140] on link "Next »" at bounding box center [896, 139] width 63 height 32
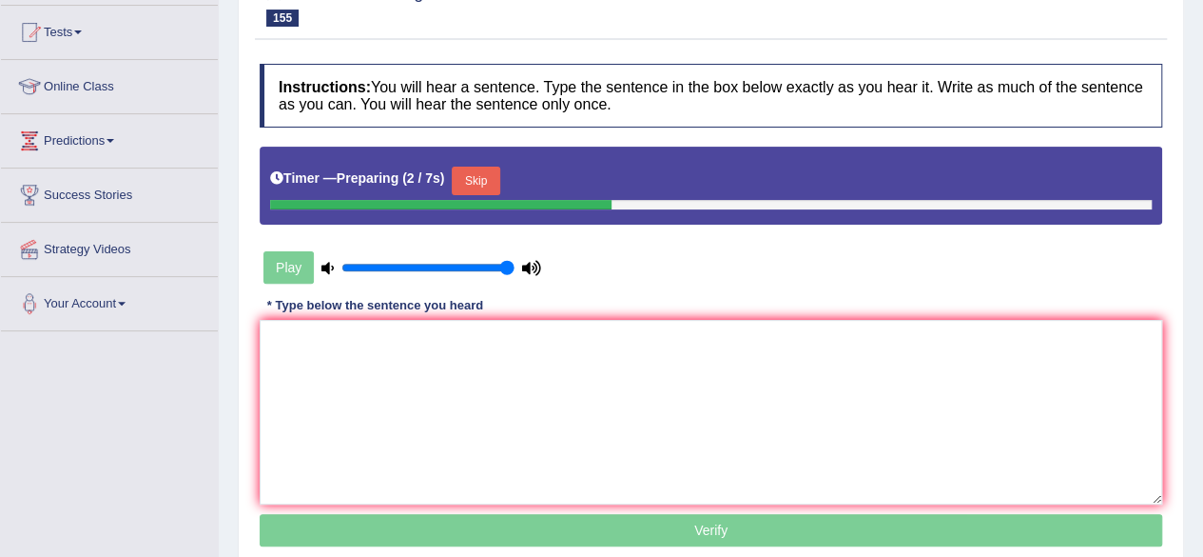
click at [489, 184] on button "Skip" at bounding box center [476, 180] width 48 height 29
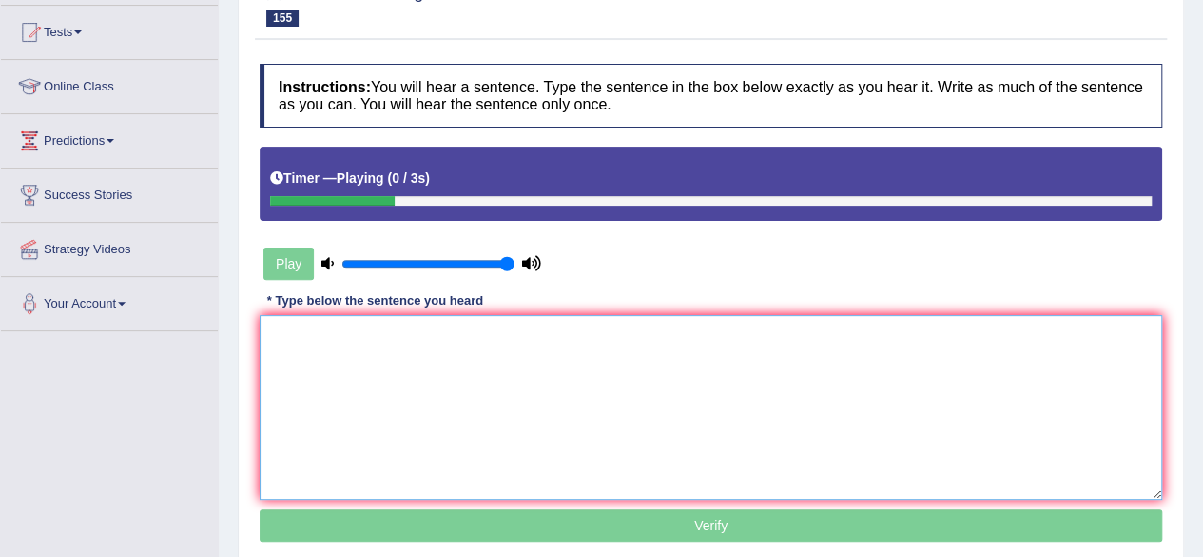
click at [509, 489] on textarea at bounding box center [711, 407] width 903 height 185
type textarea "s"
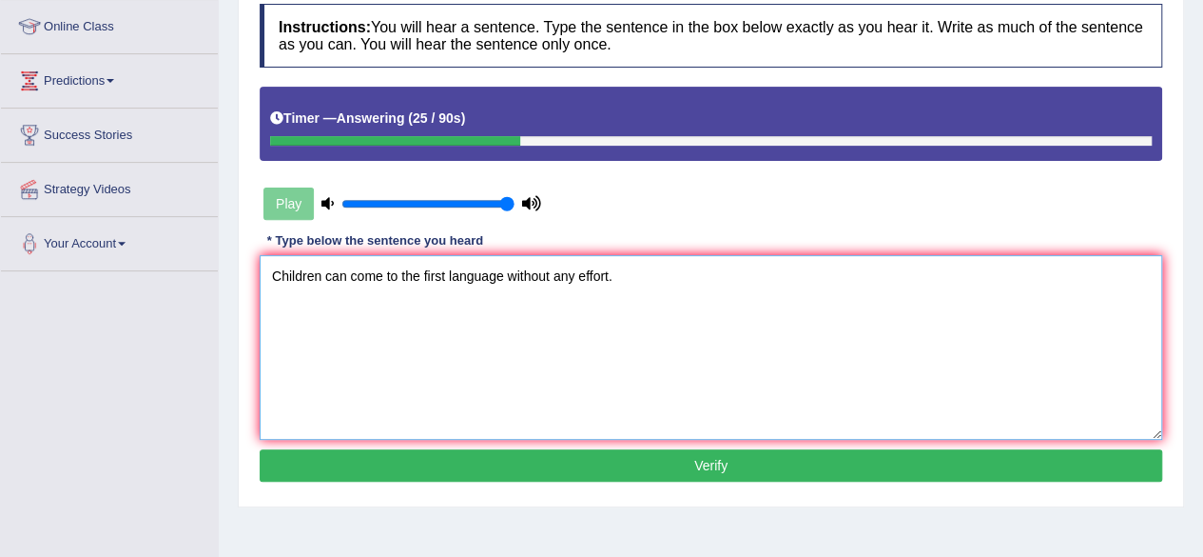
scroll to position [261, 0]
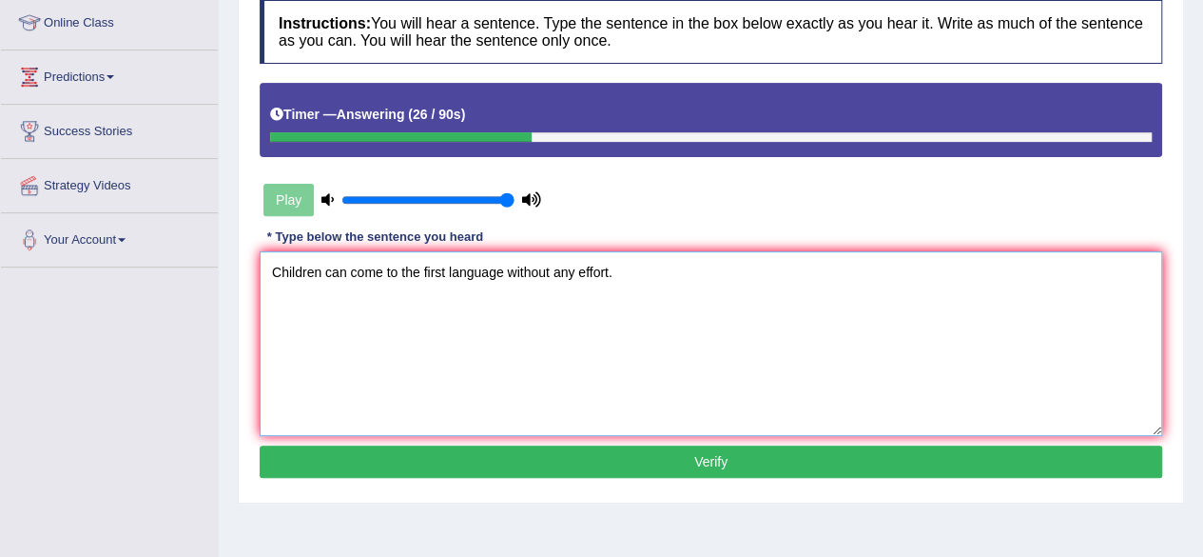
type textarea "Children can come to the first language without any effort."
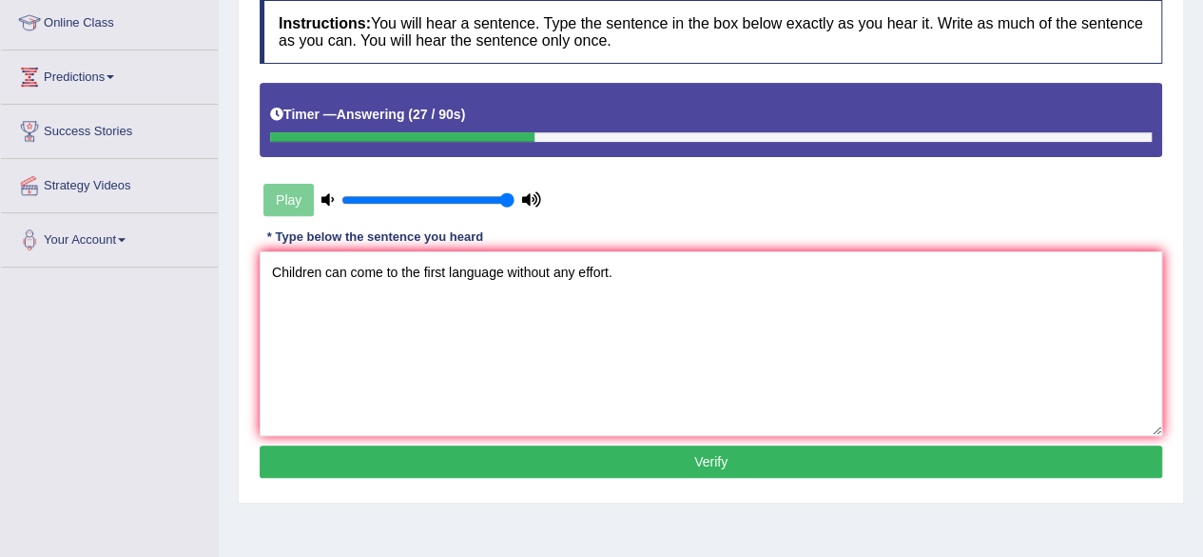
click at [596, 456] on button "Verify" at bounding box center [711, 461] width 903 height 32
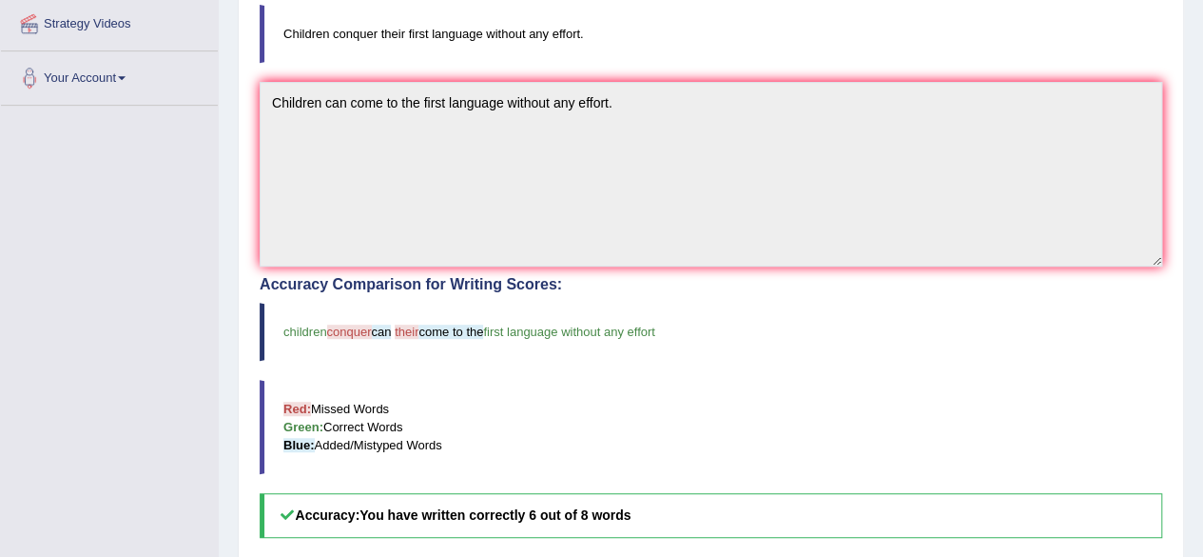
scroll to position [0, 0]
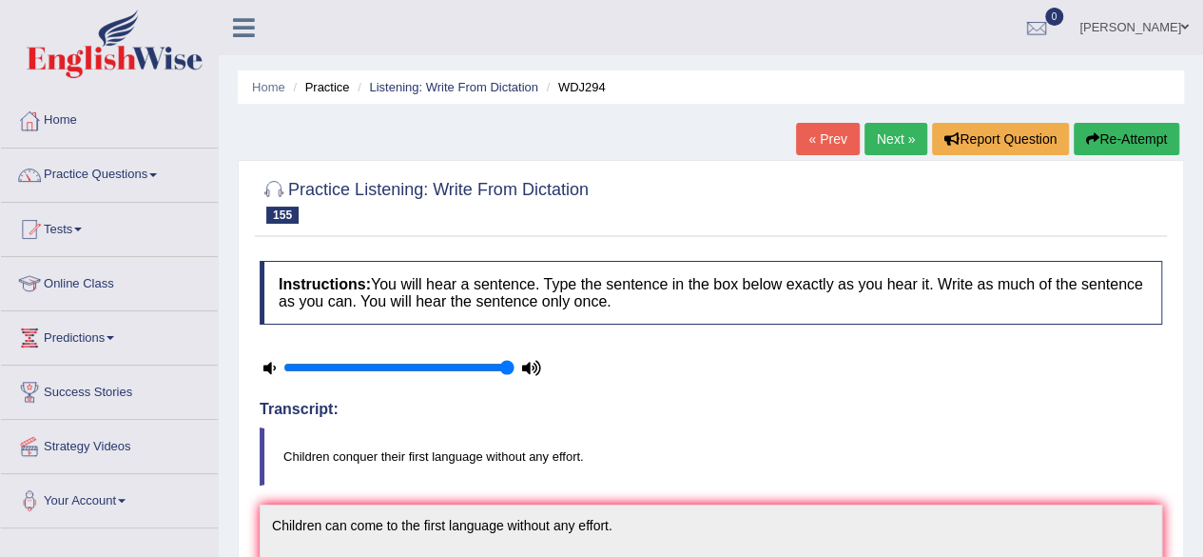
click at [1104, 134] on button "Re-Attempt" at bounding box center [1127, 139] width 106 height 32
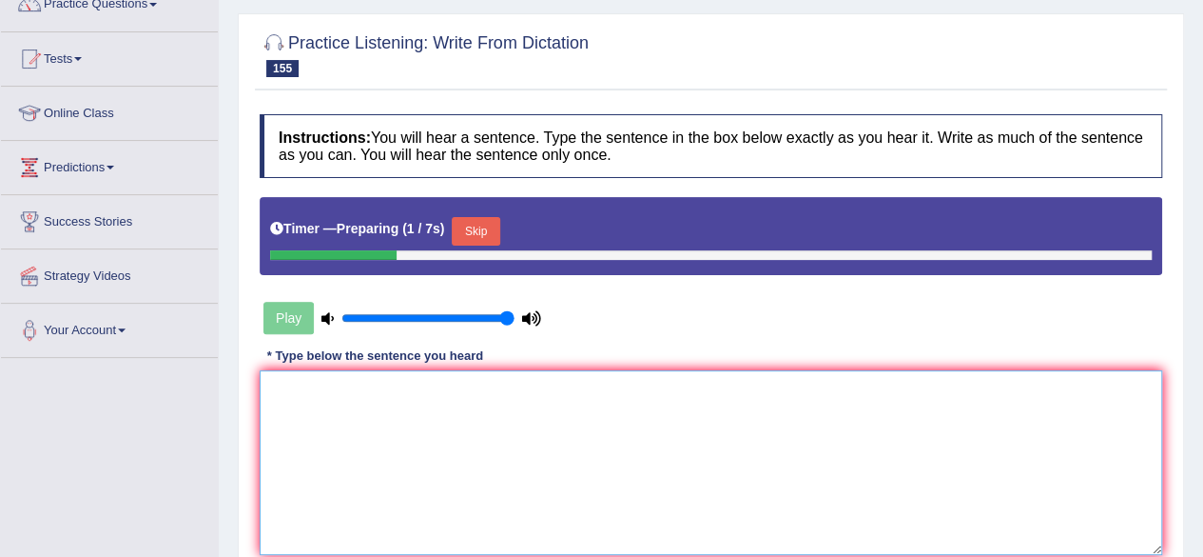
click at [424, 427] on textarea at bounding box center [711, 462] width 903 height 185
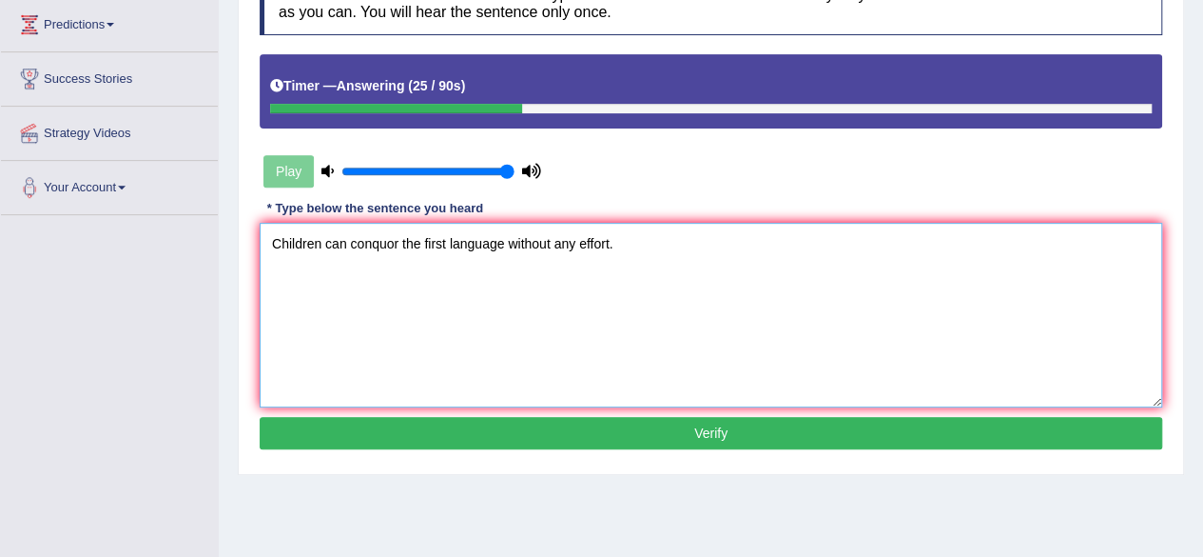
scroll to position [317, 0]
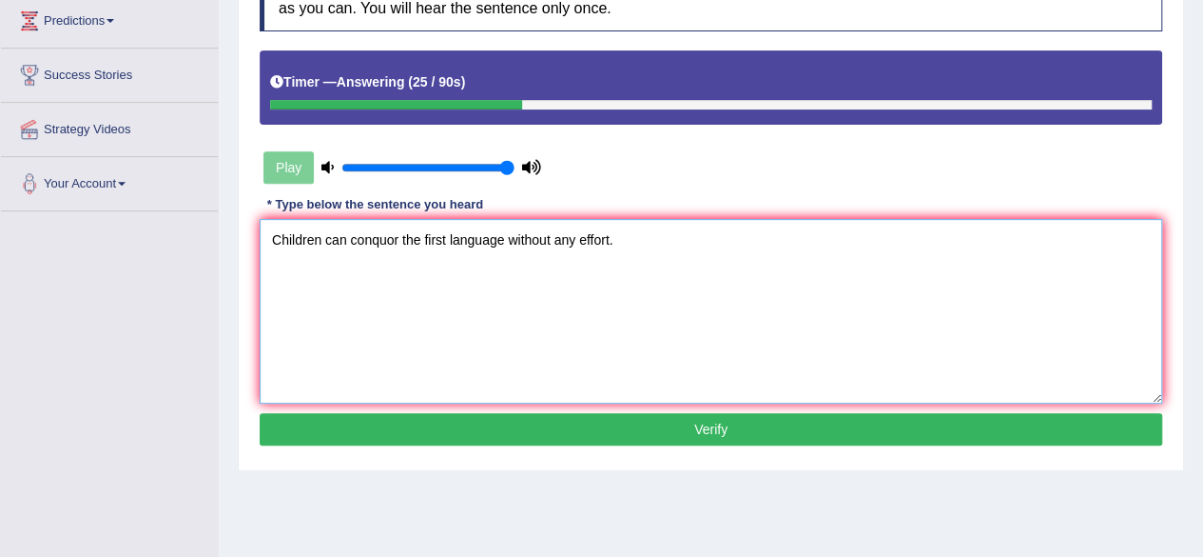
type textarea "Children can conquor the first language without any effort."
click at [424, 427] on button "Verify" at bounding box center [711, 429] width 903 height 32
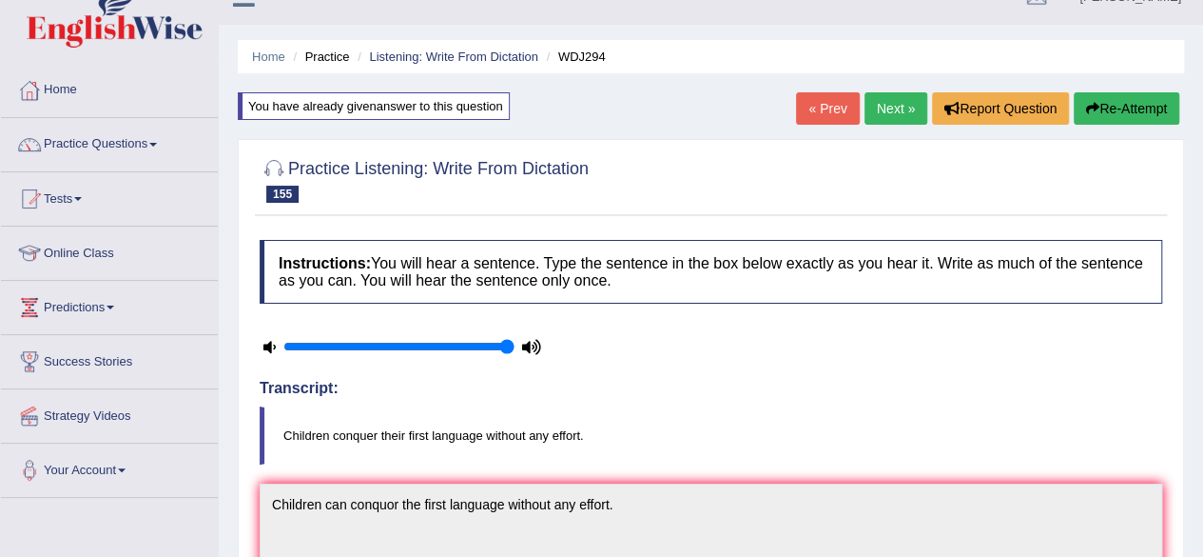
scroll to position [30, 0]
click at [1121, 109] on button "Re-Attempt" at bounding box center [1127, 108] width 106 height 32
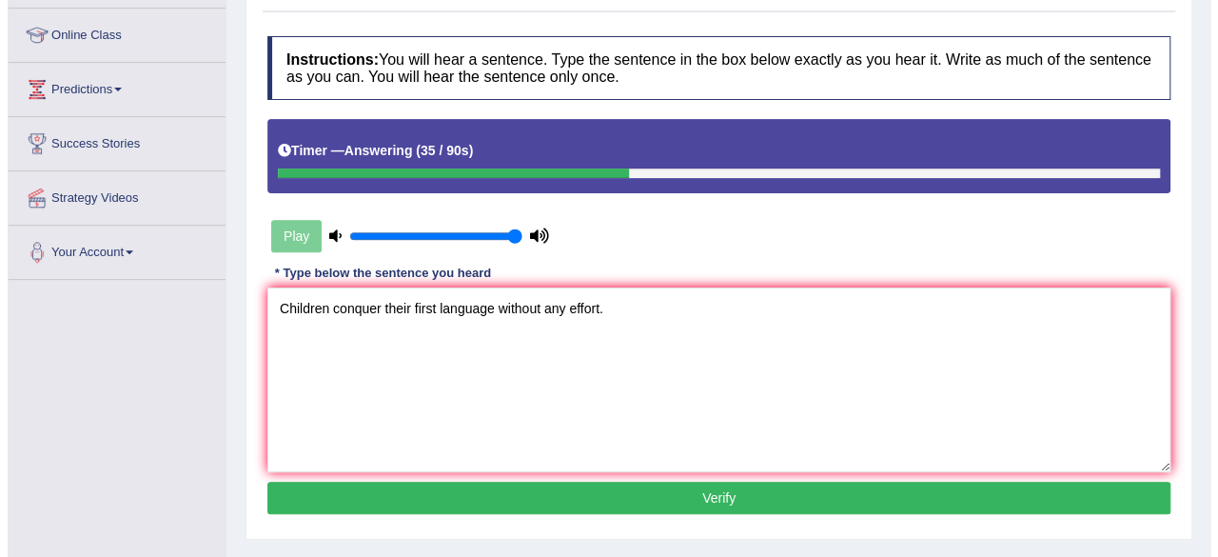
scroll to position [249, 0]
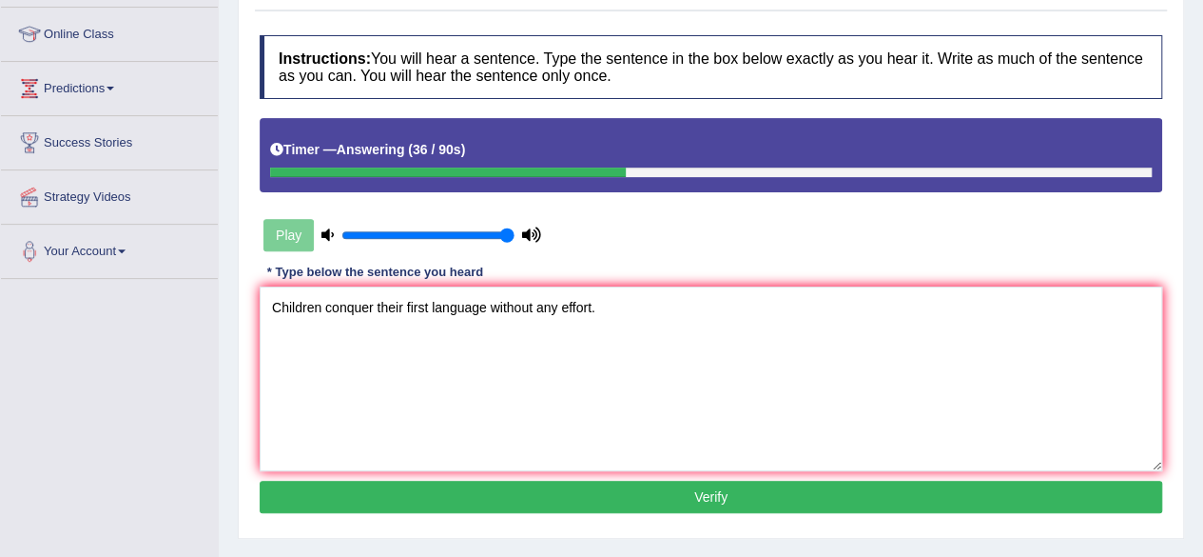
type textarea "Children conquer their first language without any effort."
click at [599, 494] on button "Verify" at bounding box center [711, 496] width 903 height 32
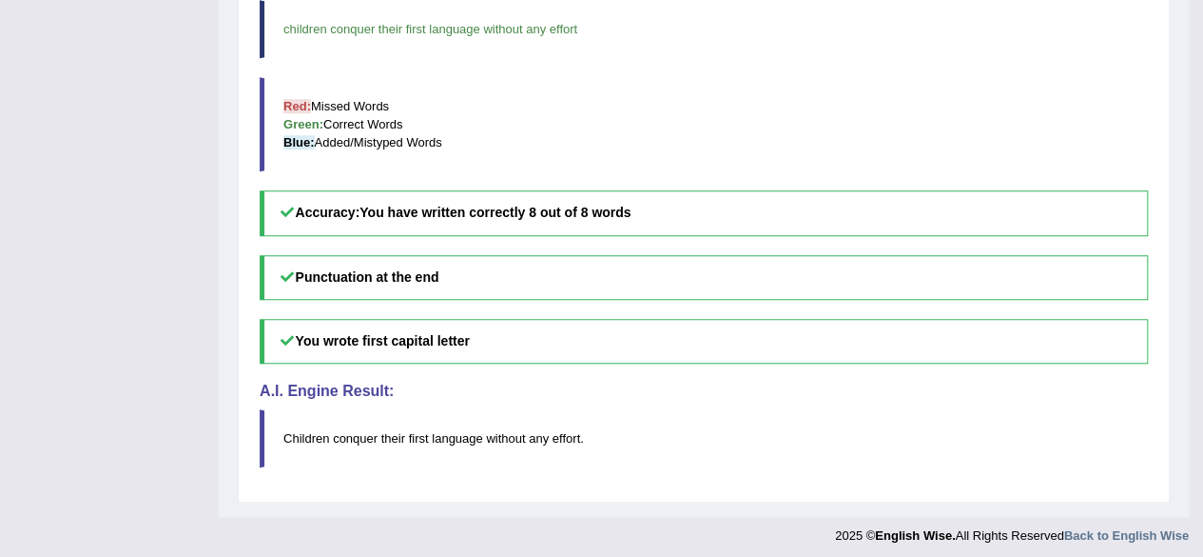
scroll to position [0, 0]
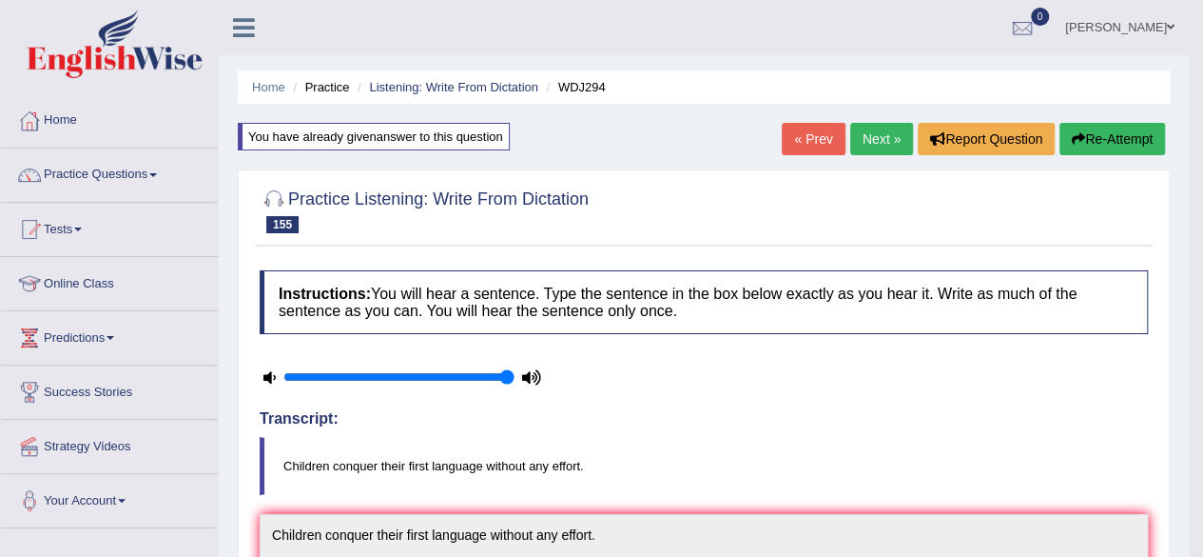
click at [856, 154] on link "Next »" at bounding box center [881, 139] width 63 height 32
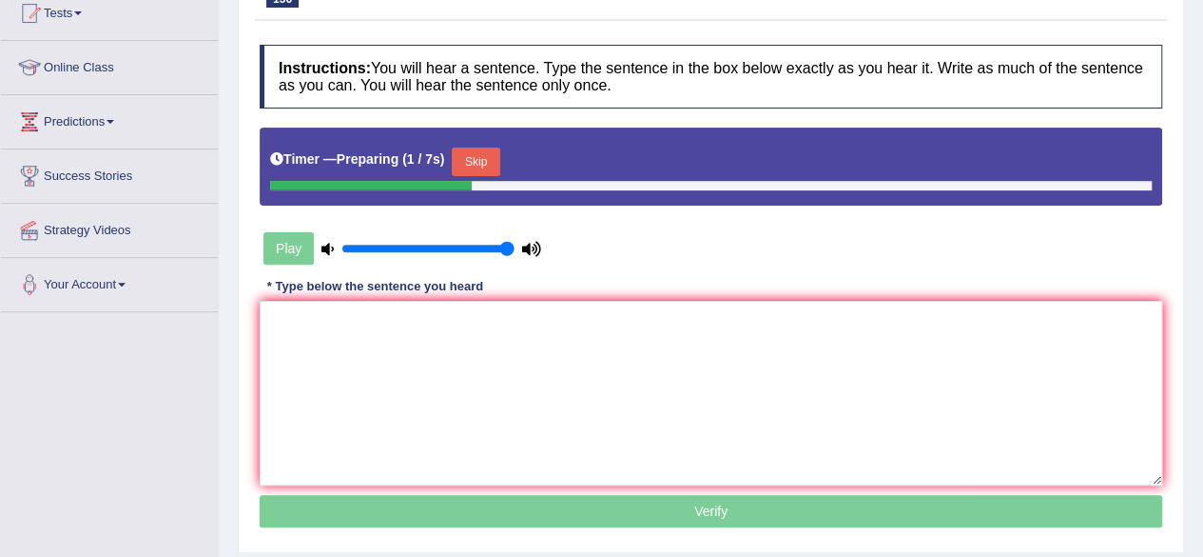
click at [491, 165] on button "Skip" at bounding box center [476, 161] width 48 height 29
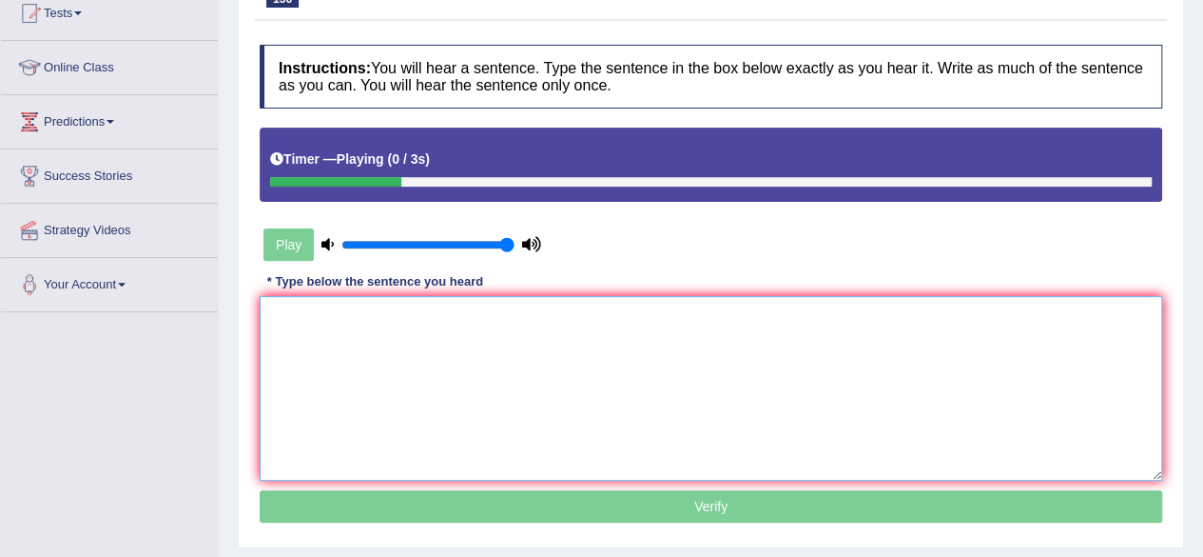
click at [466, 364] on textarea at bounding box center [711, 388] width 903 height 185
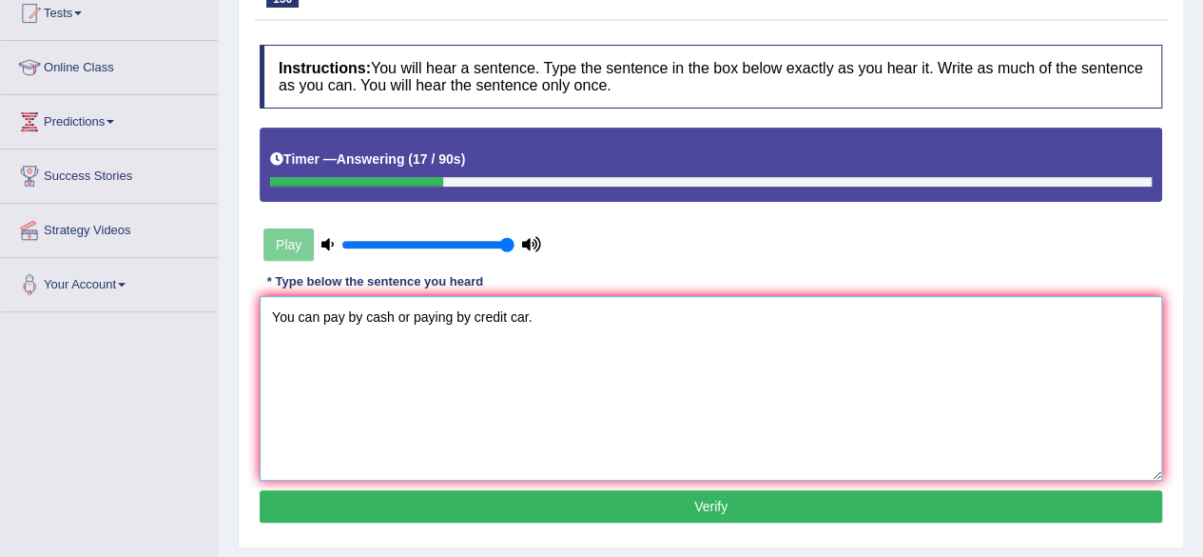
type textarea "You can pay by cash or paying by credit car."
click at [552, 498] on button "Verify" at bounding box center [711, 506] width 903 height 32
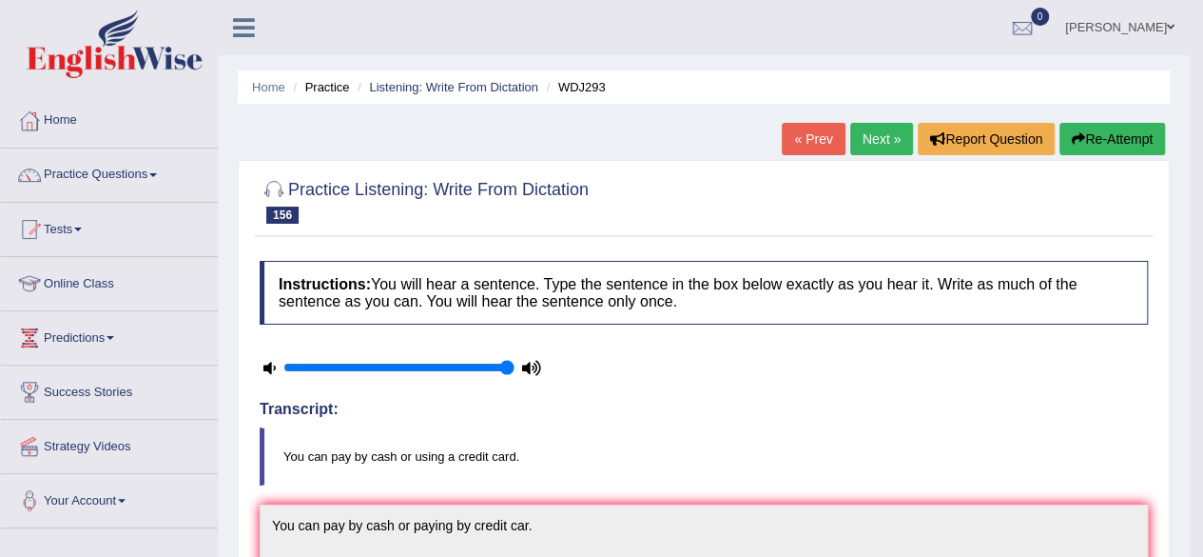
click at [1067, 144] on button "Re-Attempt" at bounding box center [1113, 139] width 106 height 32
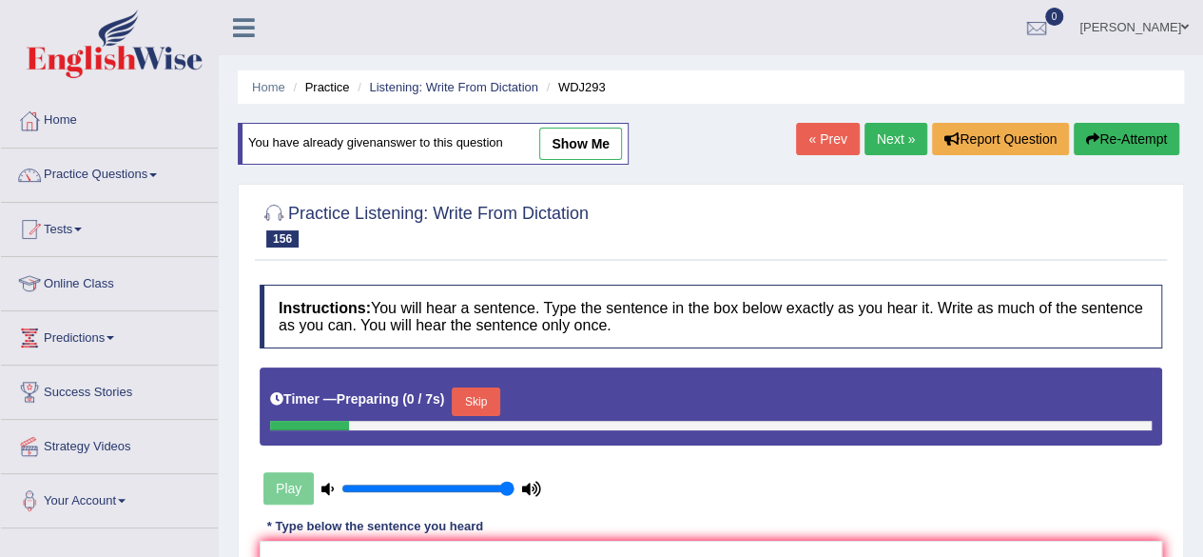
scroll to position [151, 0]
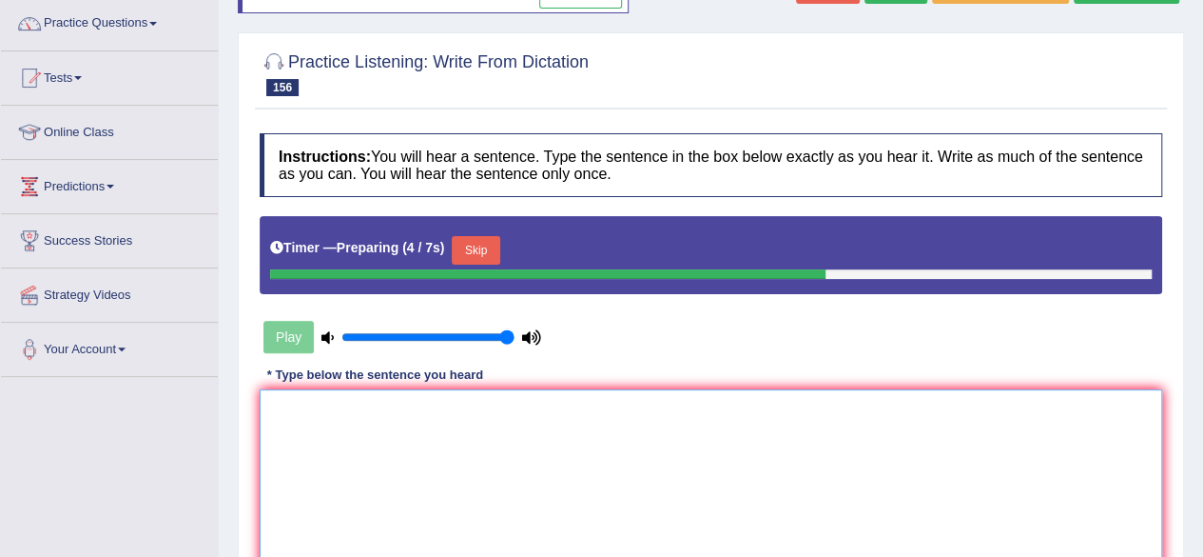
click at [695, 435] on textarea at bounding box center [711, 481] width 903 height 185
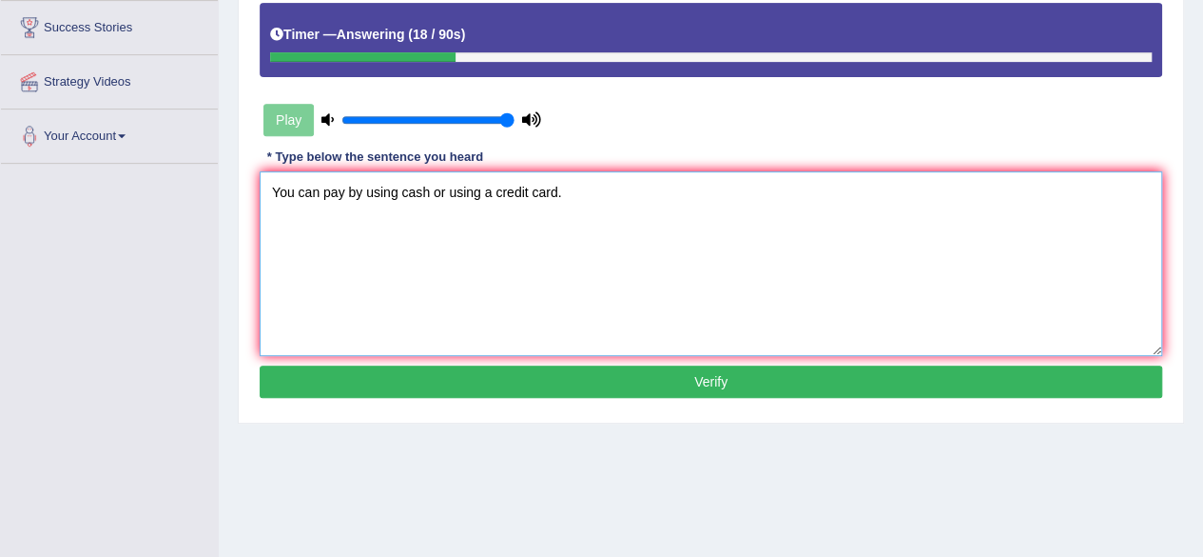
scroll to position [373, 0]
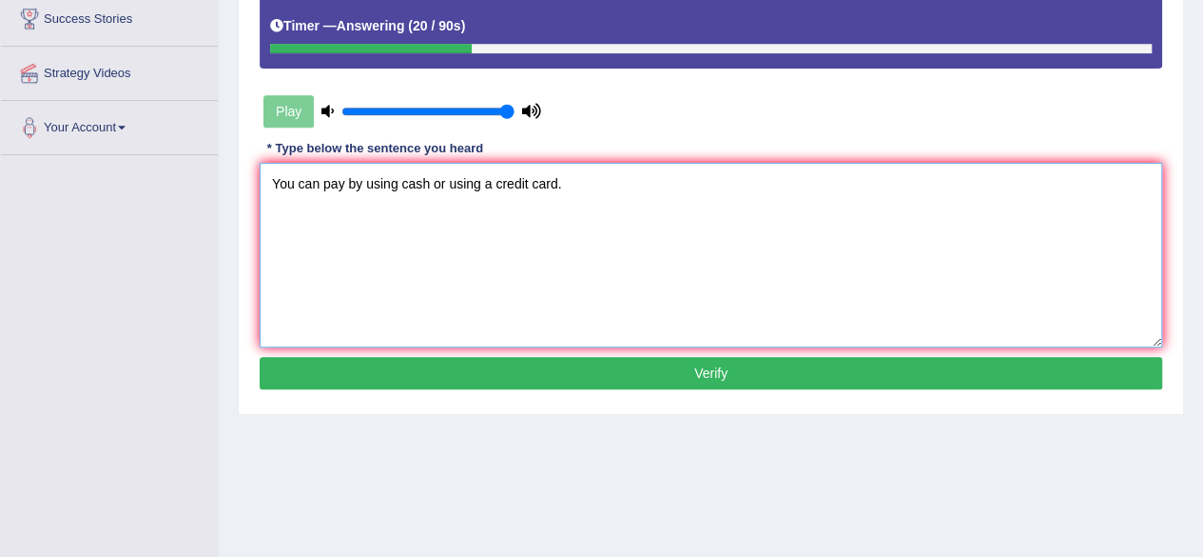
type textarea "You can pay by using cash or using a credit card."
click at [759, 375] on button "Verify" at bounding box center [711, 373] width 903 height 32
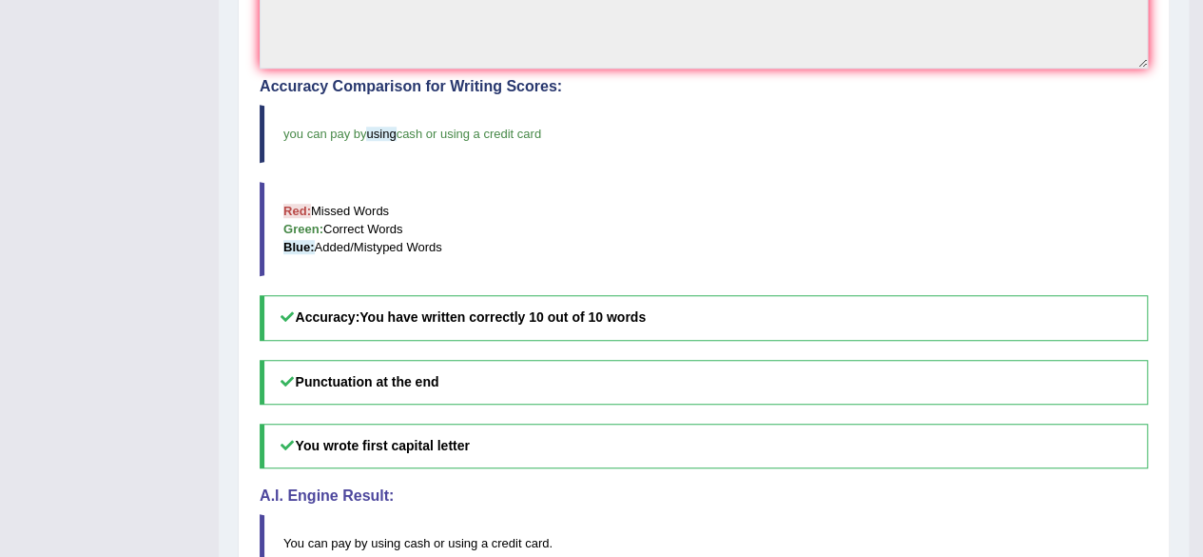
scroll to position [0, 0]
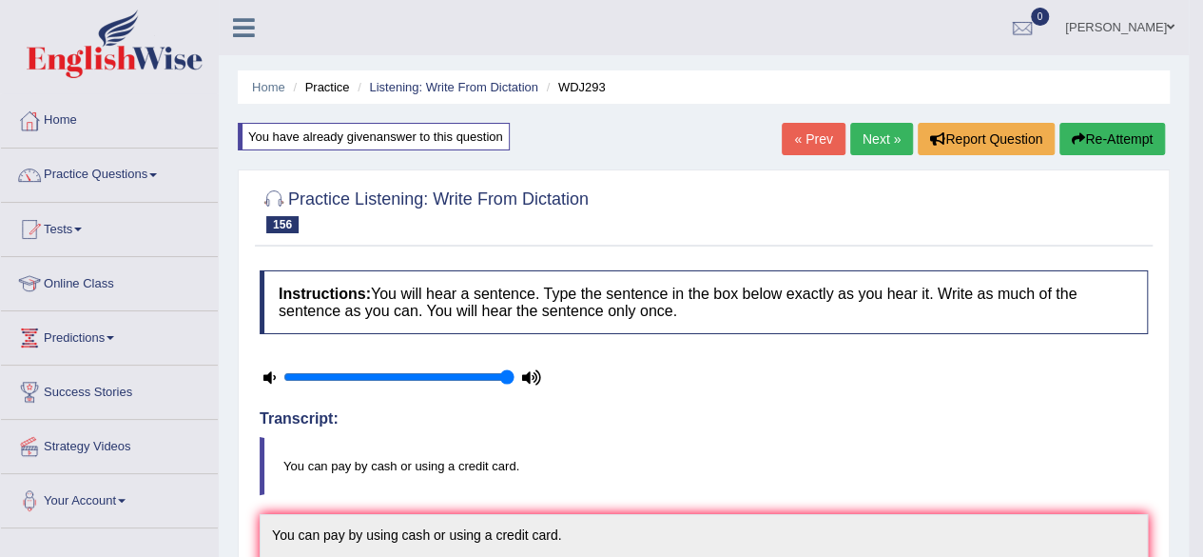
click at [885, 132] on link "Next »" at bounding box center [881, 139] width 63 height 32
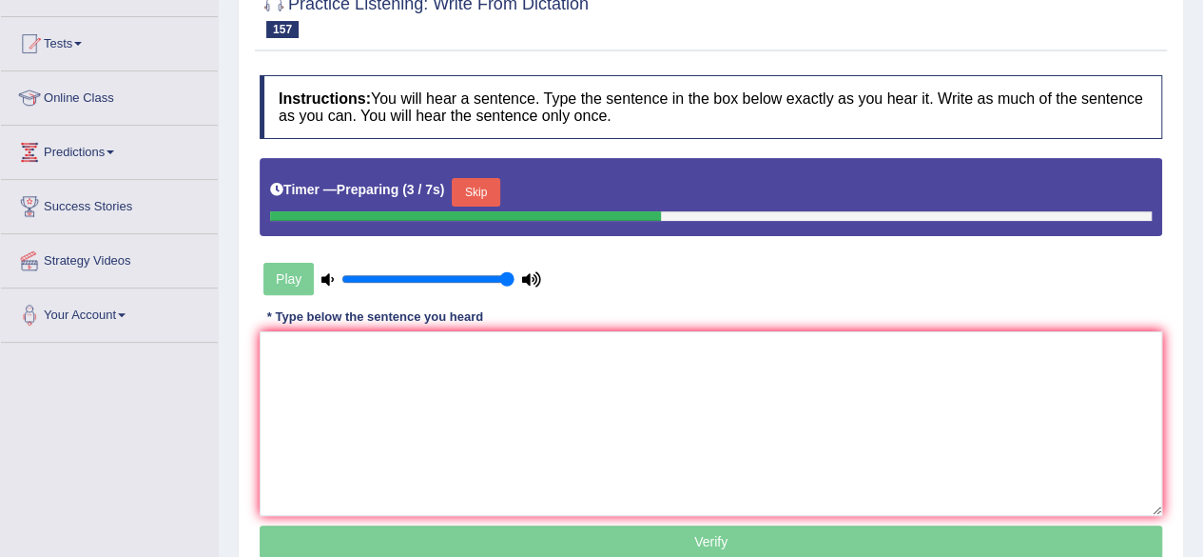
click at [499, 186] on button "Skip" at bounding box center [476, 192] width 48 height 29
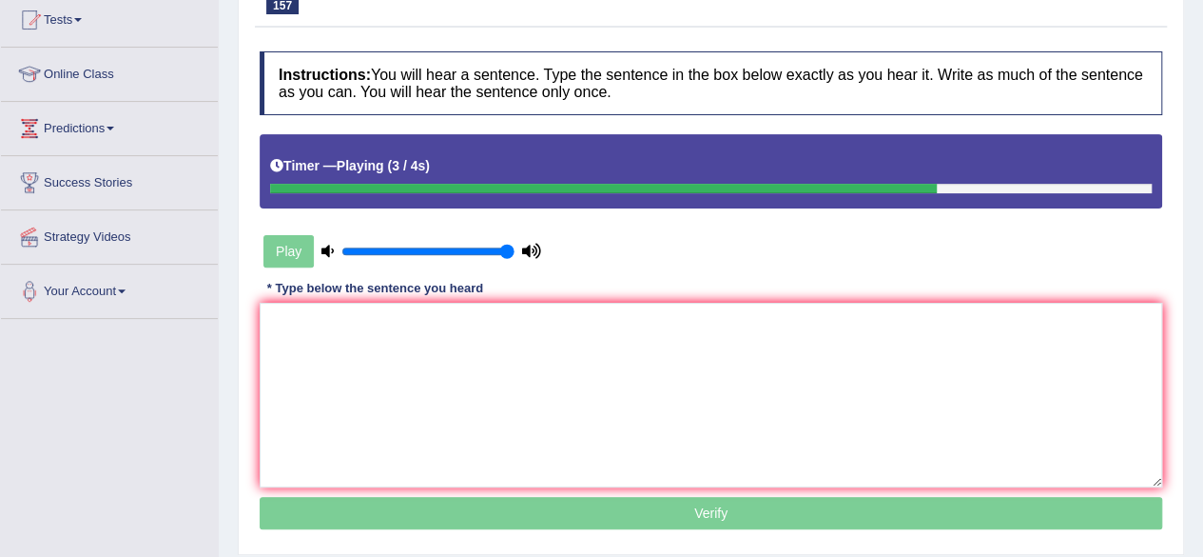
scroll to position [205, 0]
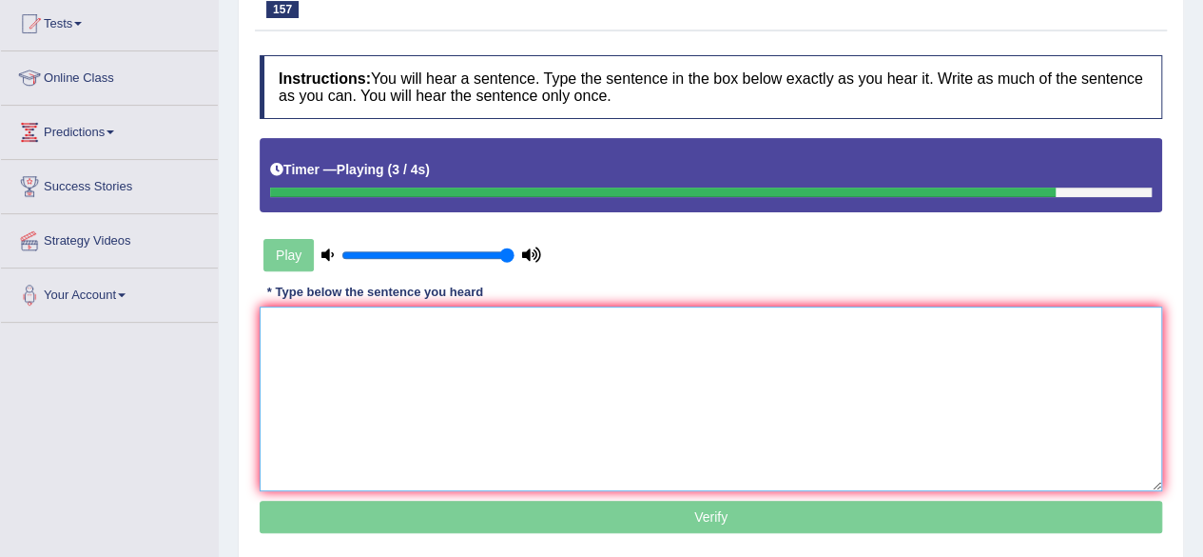
click at [526, 347] on textarea at bounding box center [711, 398] width 903 height 185
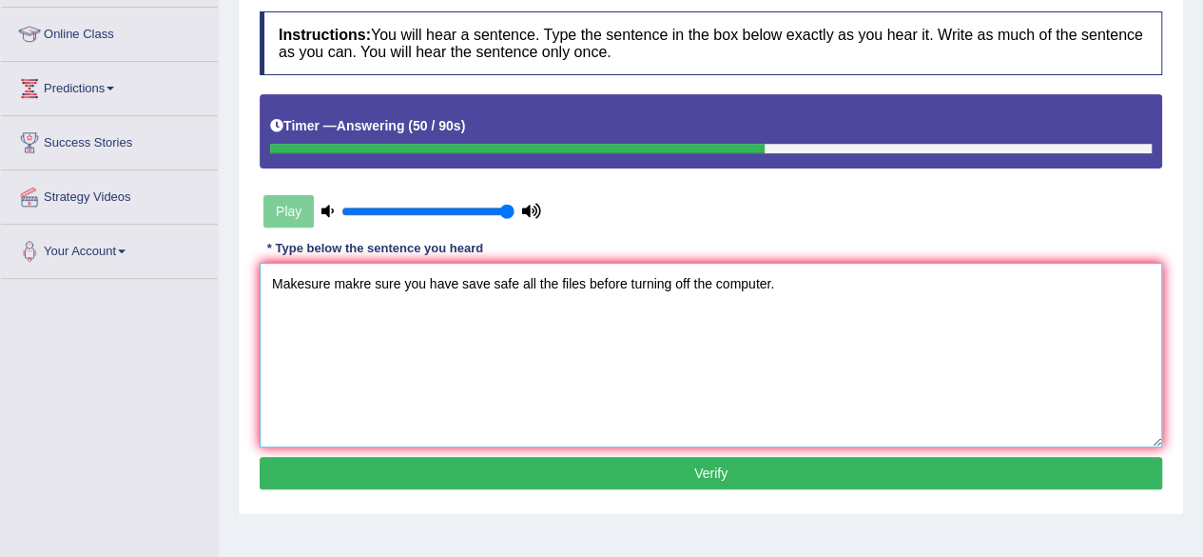
scroll to position [251, 0]
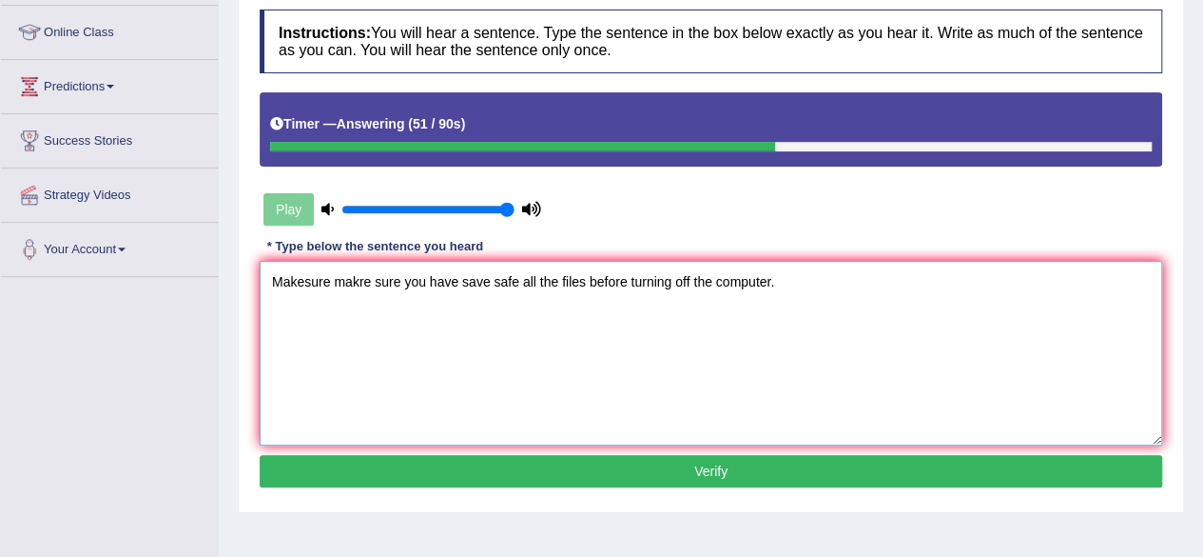
type textarea "Makesure makre sure you have save safe all the files before turning off the com…"
click at [583, 481] on button "Verify" at bounding box center [711, 471] width 903 height 32
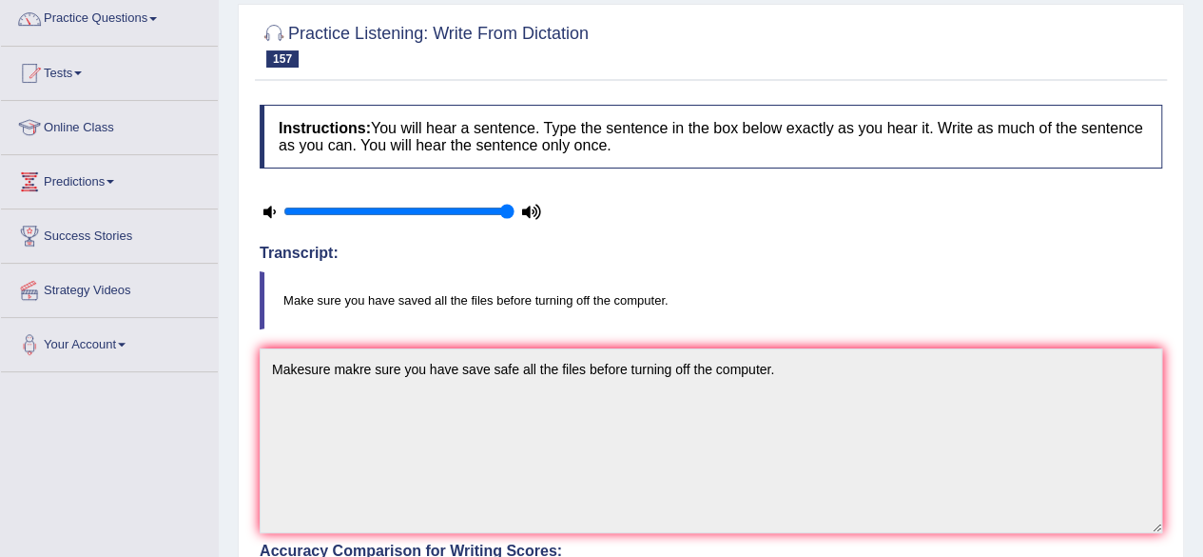
scroll to position [0, 0]
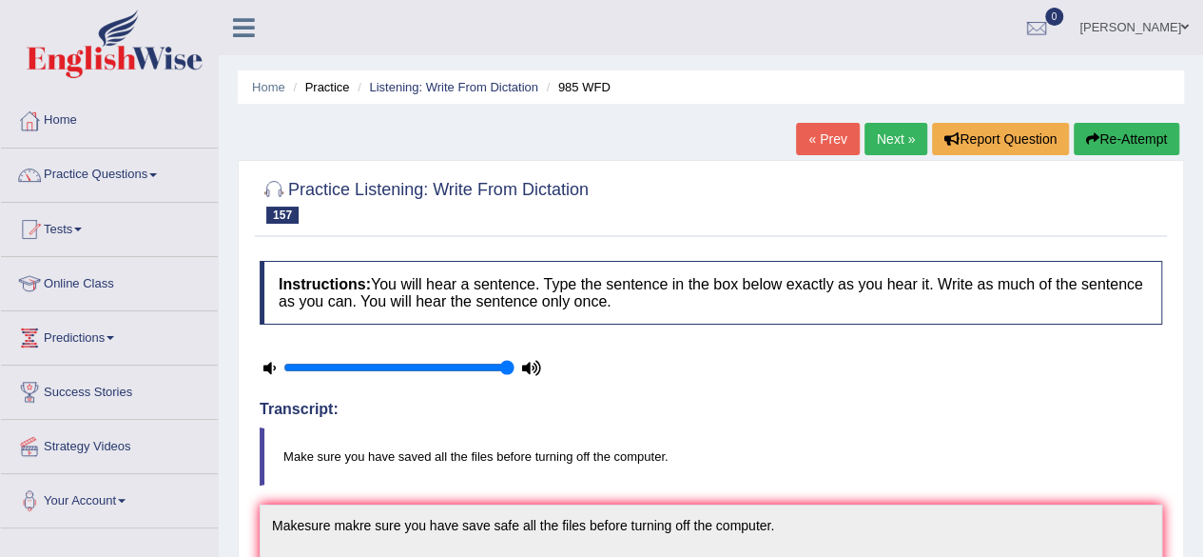
click at [896, 149] on link "Next »" at bounding box center [896, 139] width 63 height 32
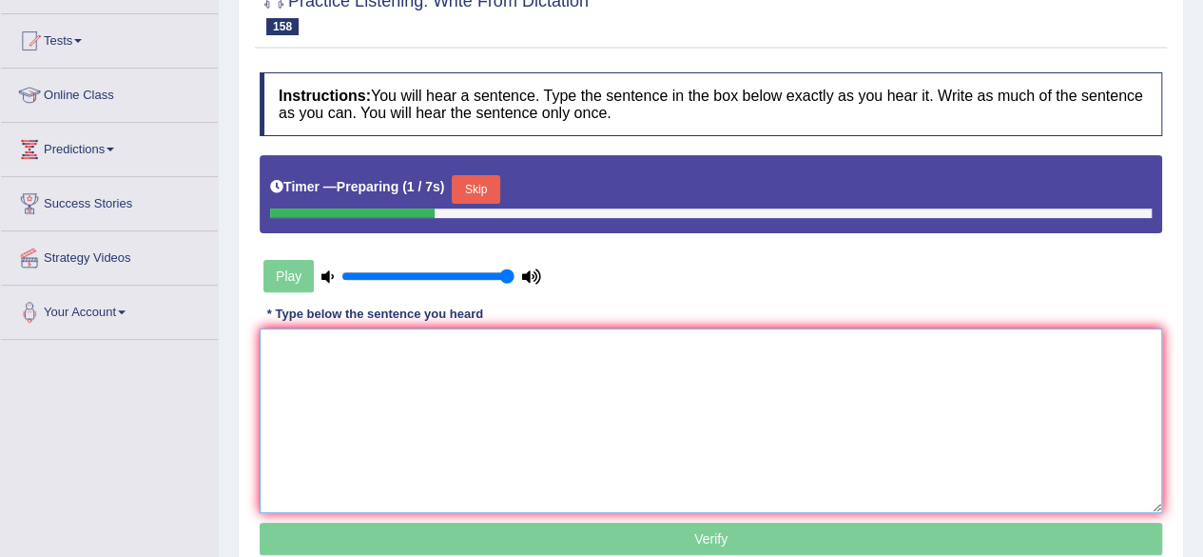
click at [538, 410] on textarea at bounding box center [711, 420] width 903 height 185
click at [472, 185] on button "Skip" at bounding box center [476, 189] width 48 height 29
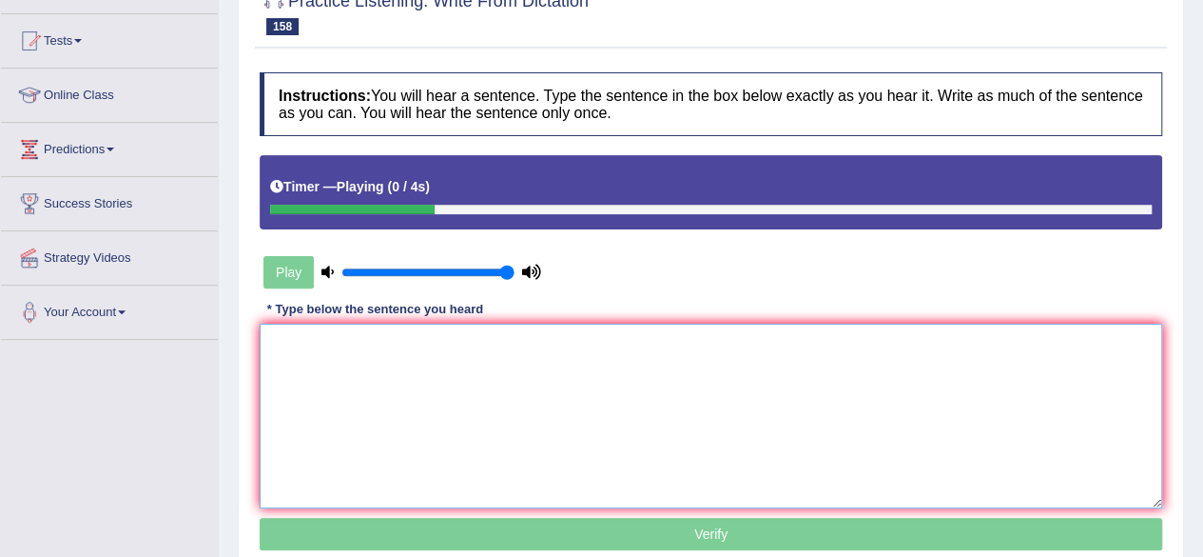
click at [325, 463] on textarea at bounding box center [711, 415] width 903 height 185
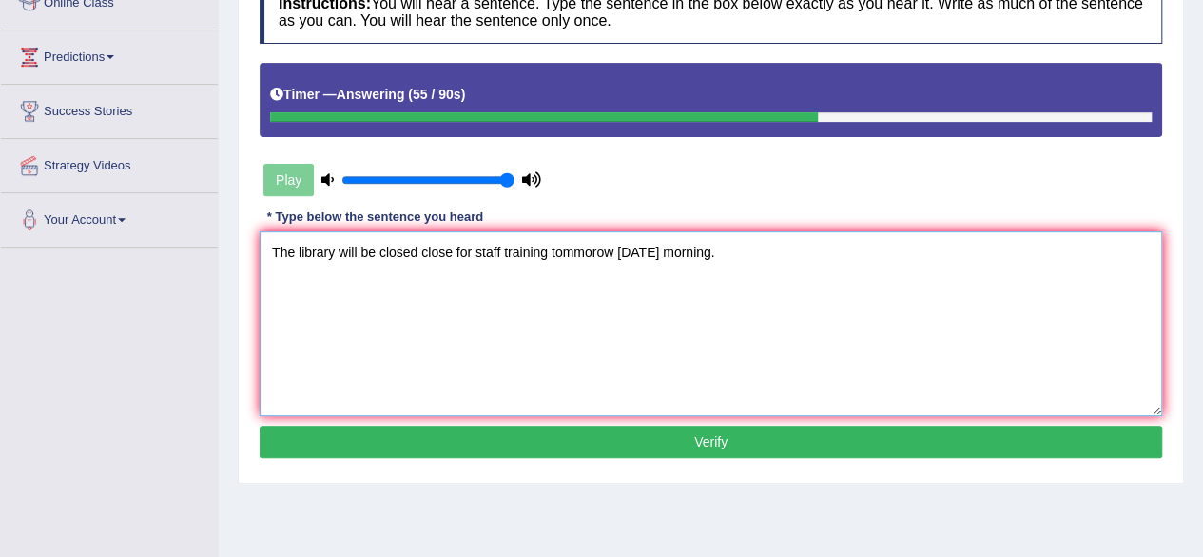
scroll to position [282, 0]
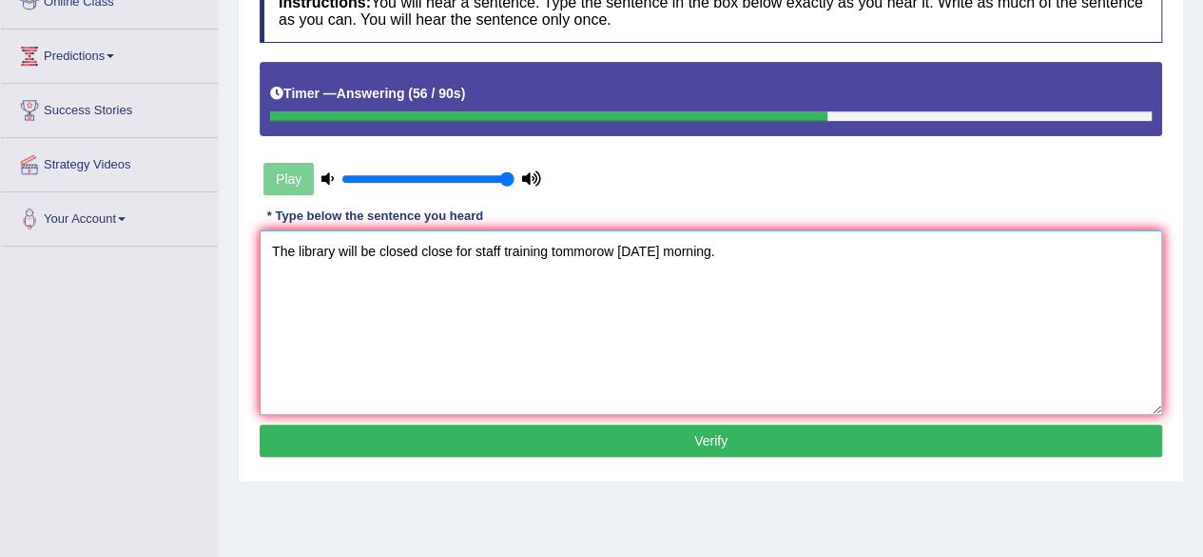
type textarea "The library will be closed close for staff training tommorow tomorrow morning."
click at [498, 424] on button "Verify" at bounding box center [711, 440] width 903 height 32
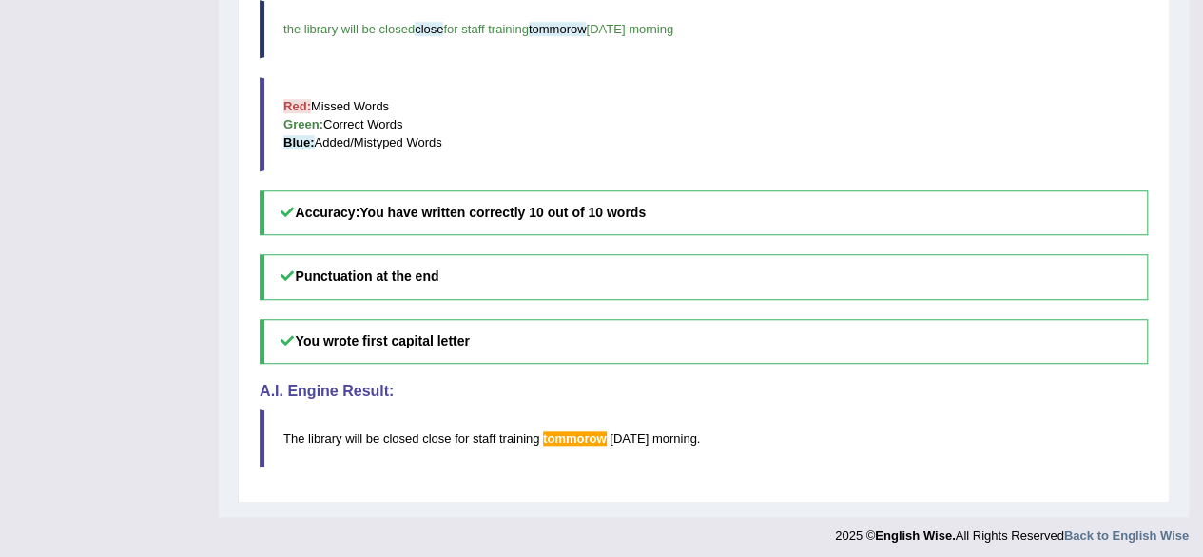
scroll to position [0, 0]
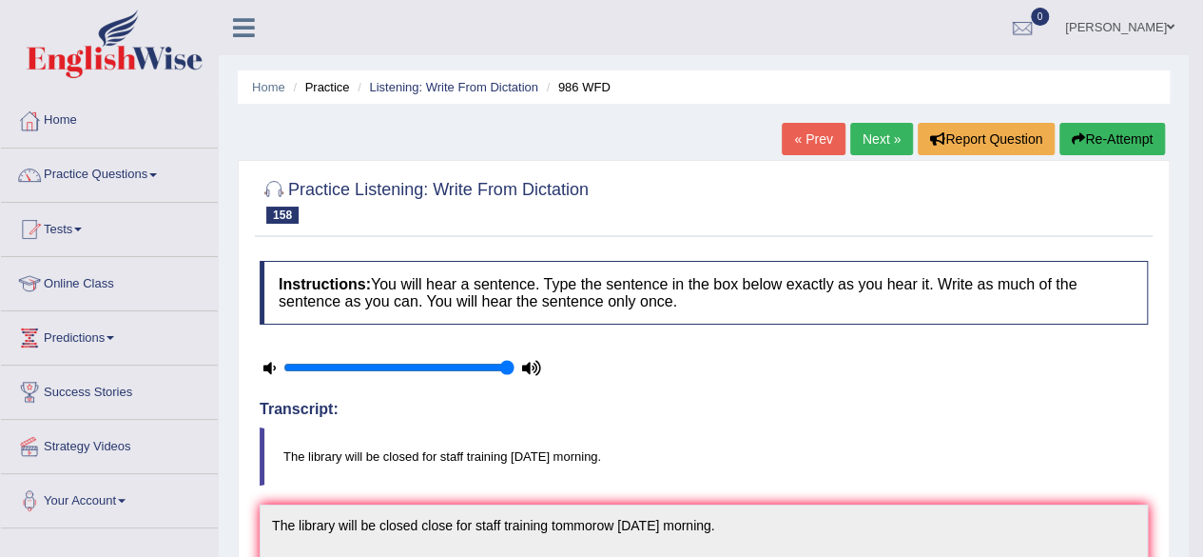
click at [862, 147] on link "Next »" at bounding box center [881, 139] width 63 height 32
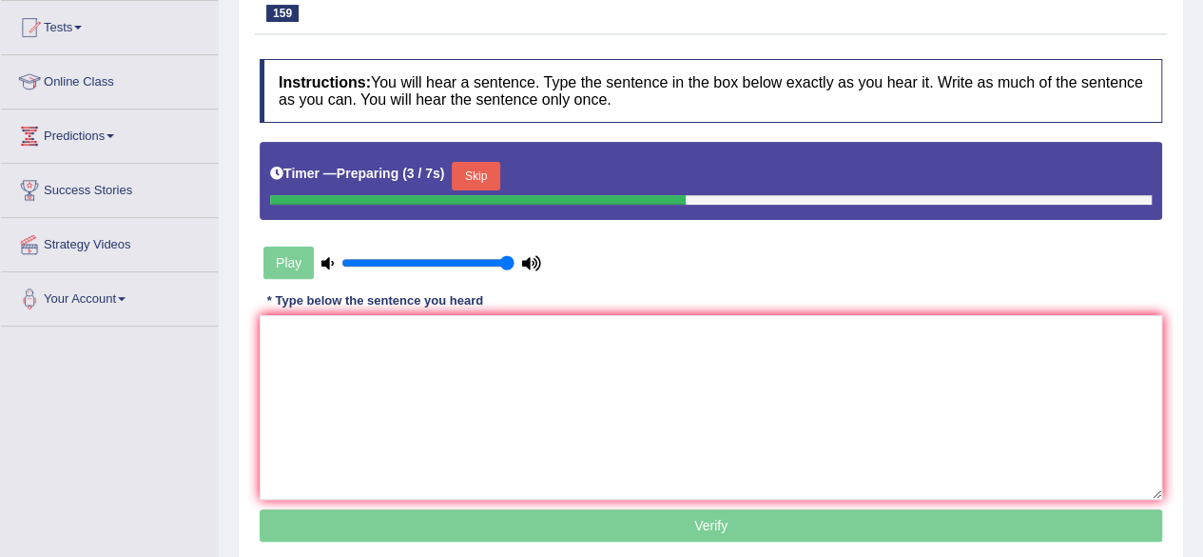
click at [469, 166] on button "Skip" at bounding box center [476, 176] width 48 height 29
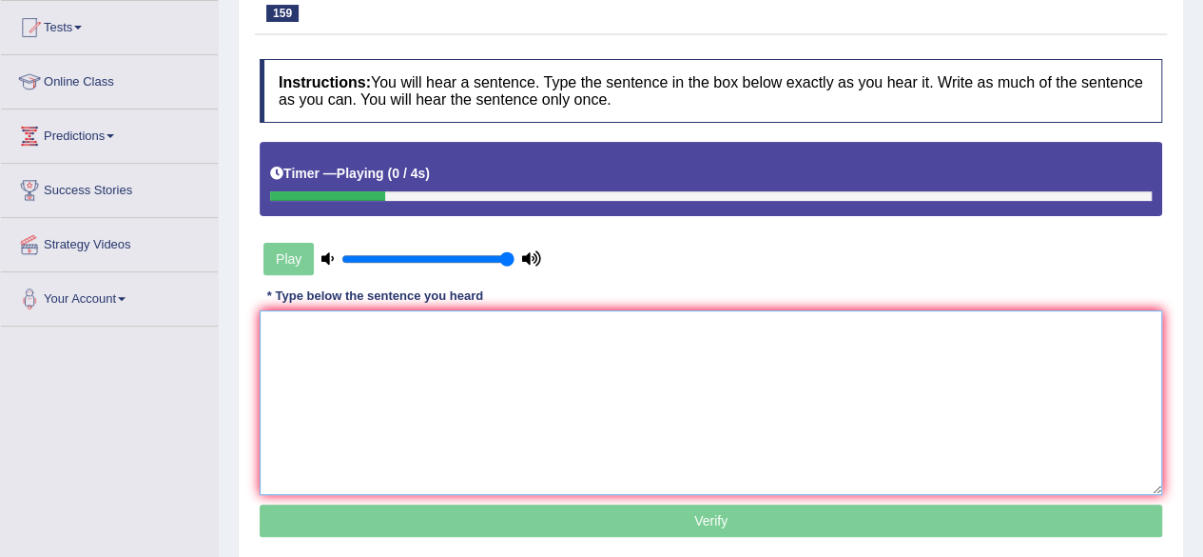
click at [465, 358] on textarea at bounding box center [711, 402] width 903 height 185
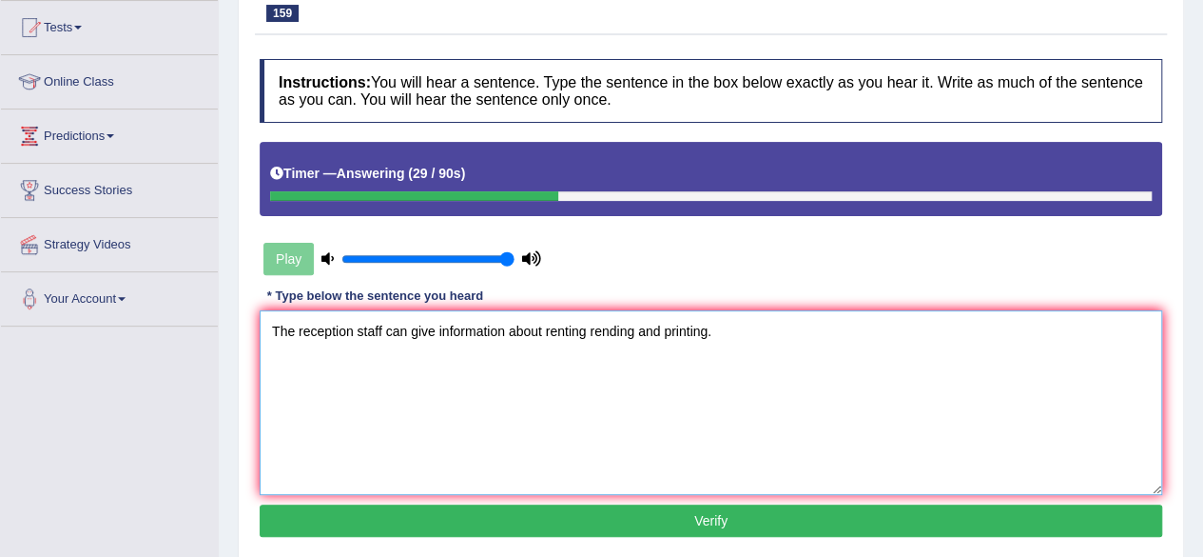
scroll to position [314, 0]
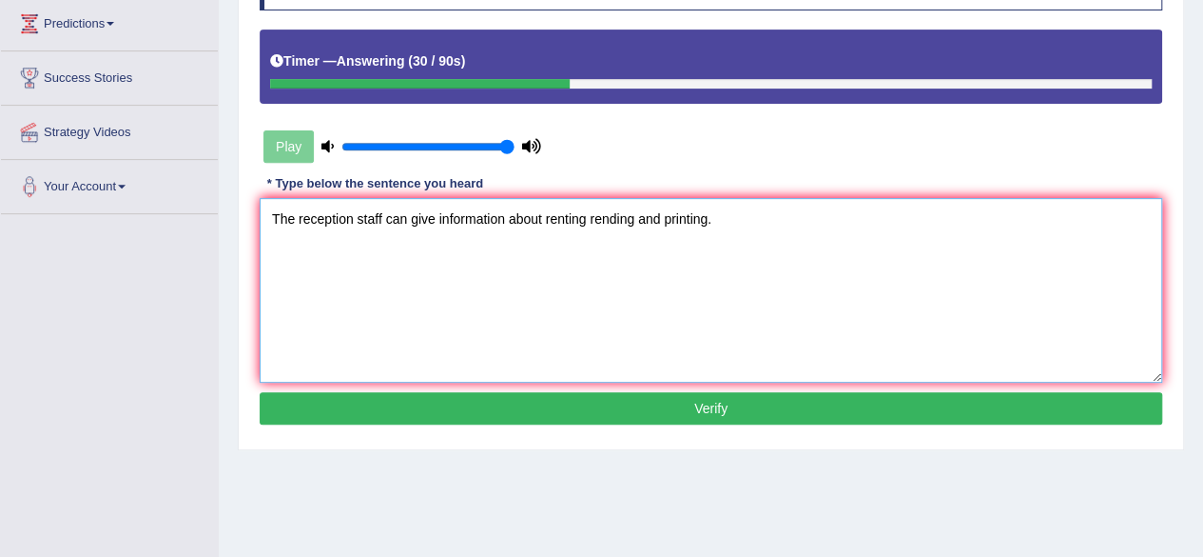
type textarea "The reception staff can give information about renting rending and printing."
click at [492, 395] on button "Verify" at bounding box center [711, 408] width 903 height 32
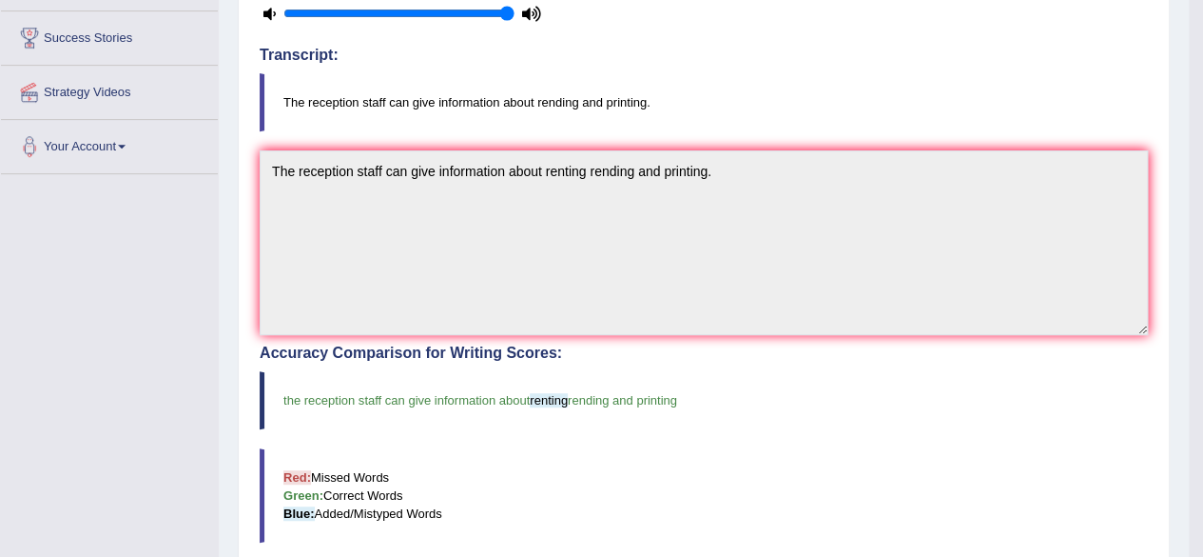
scroll to position [0, 0]
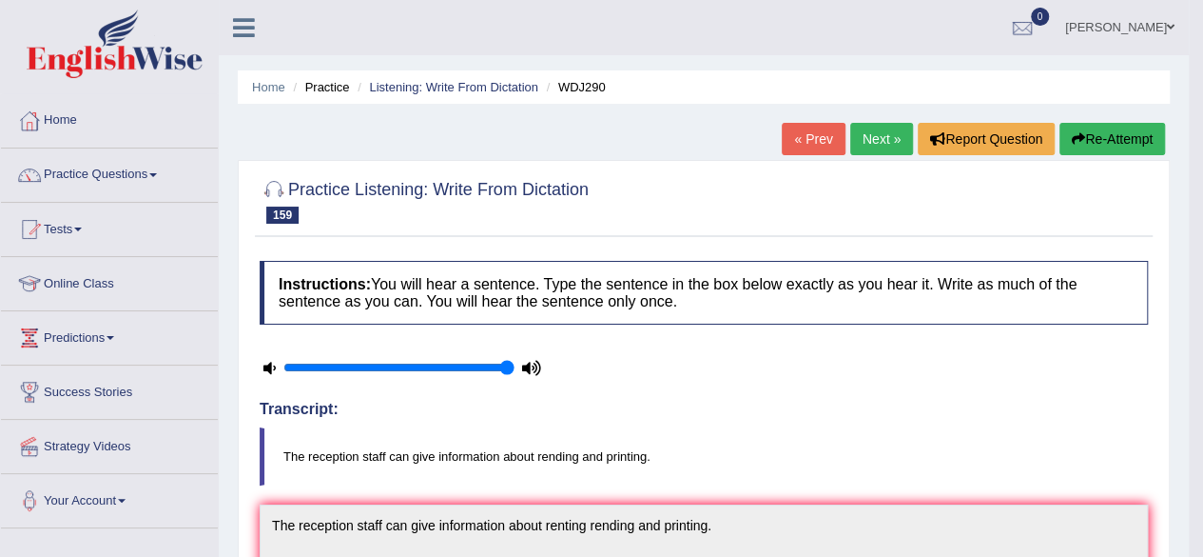
click at [850, 128] on link "Next »" at bounding box center [881, 139] width 63 height 32
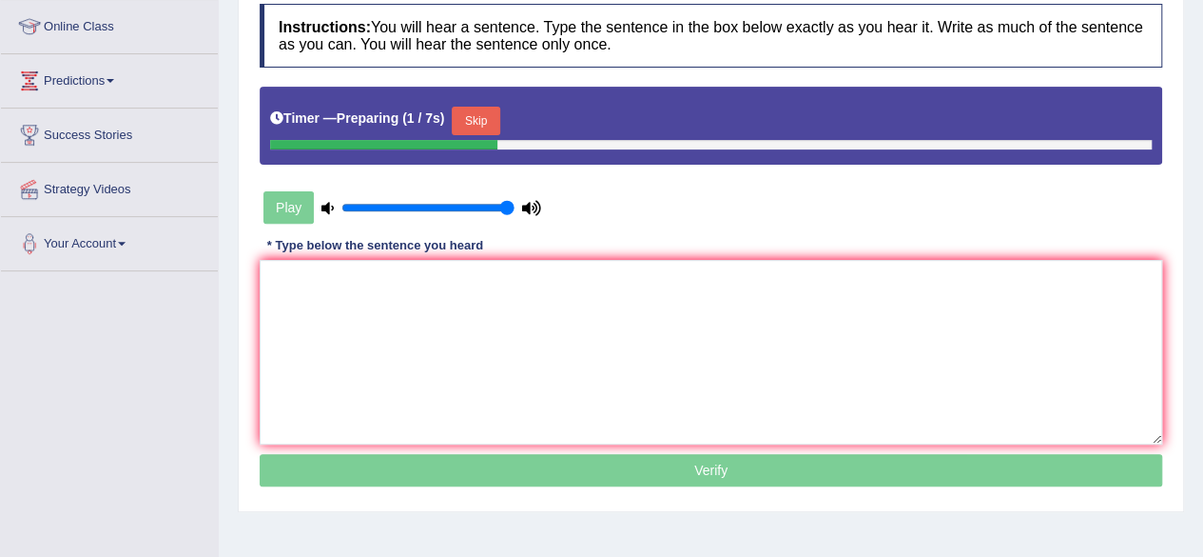
click at [474, 107] on button "Skip" at bounding box center [476, 121] width 48 height 29
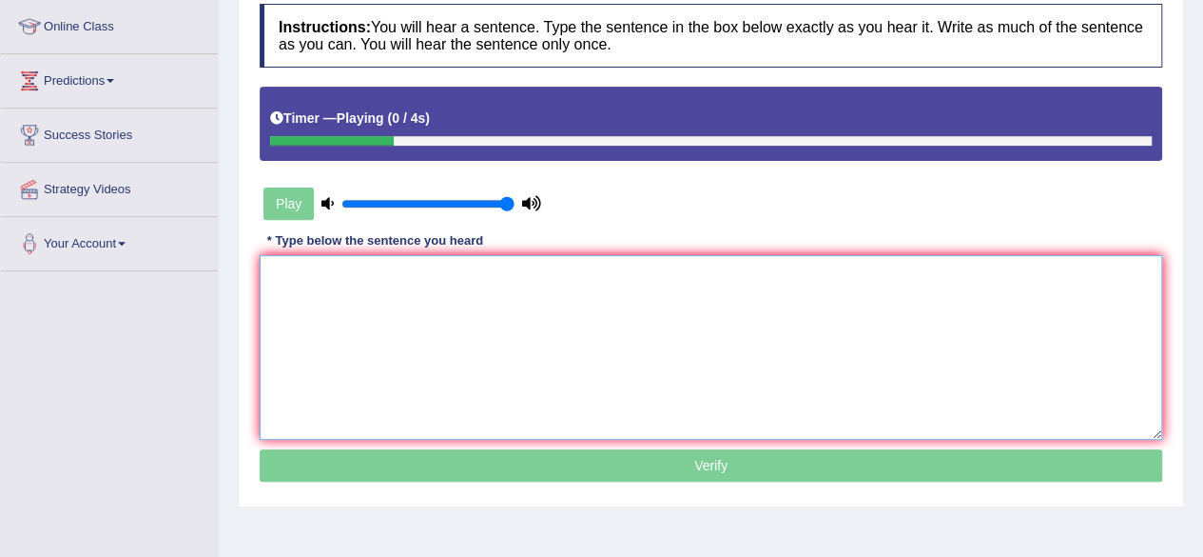
click at [545, 351] on textarea at bounding box center [711, 347] width 903 height 185
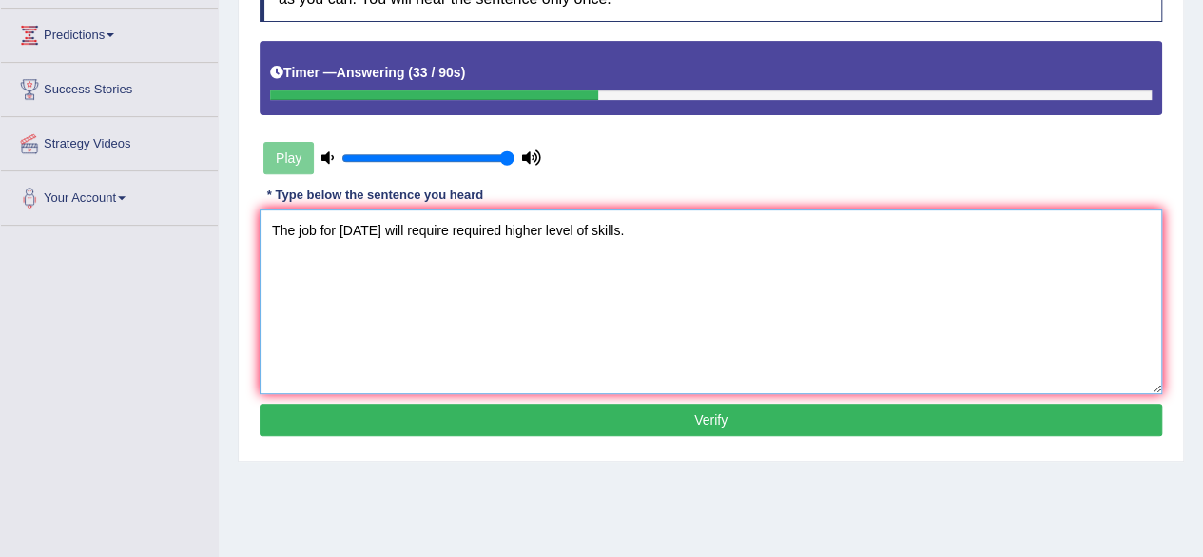
scroll to position [304, 0]
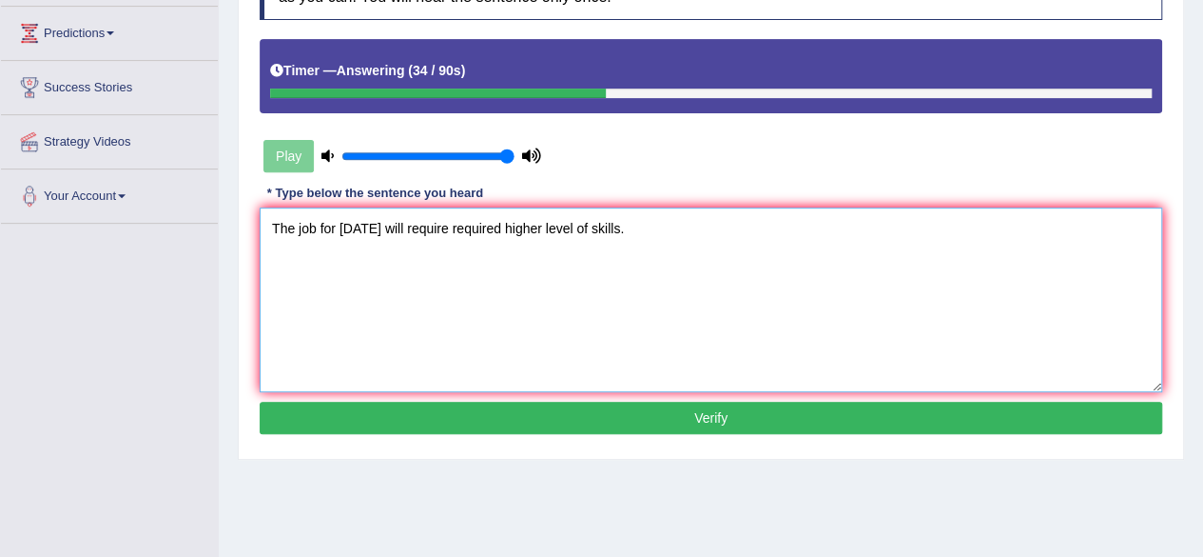
type textarea "The job for tomorrow will require required higher level of skills."
click at [669, 416] on button "Verify" at bounding box center [711, 417] width 903 height 32
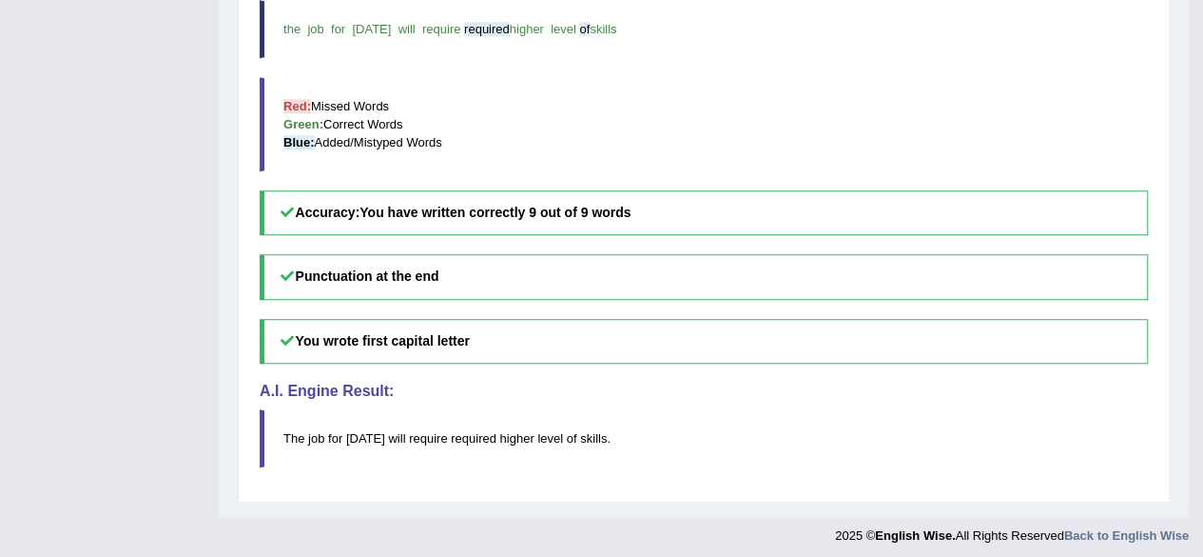
scroll to position [0, 0]
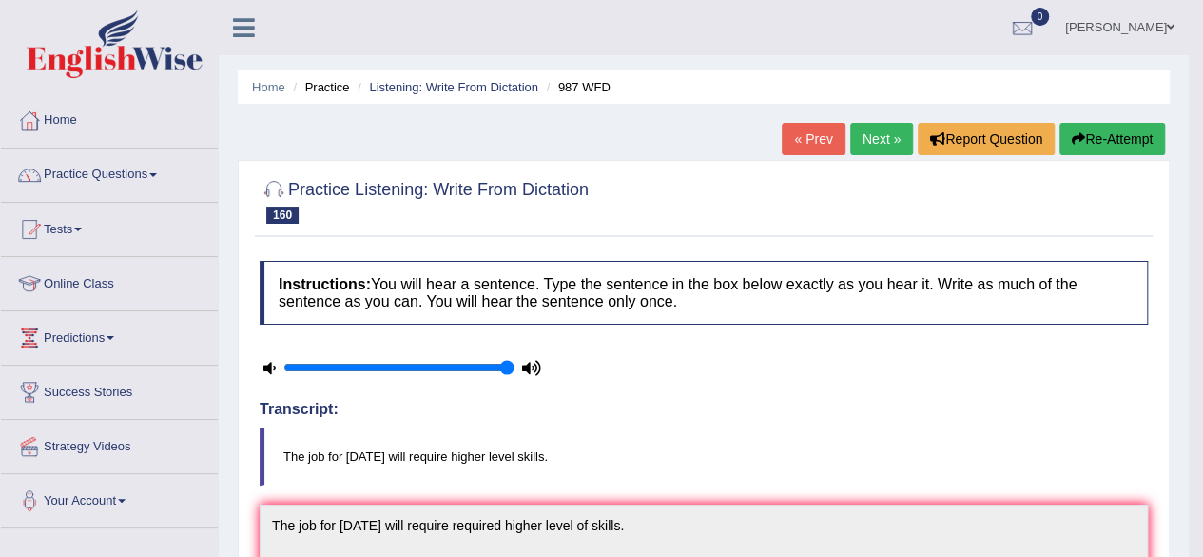
click at [885, 150] on link "Next »" at bounding box center [881, 139] width 63 height 32
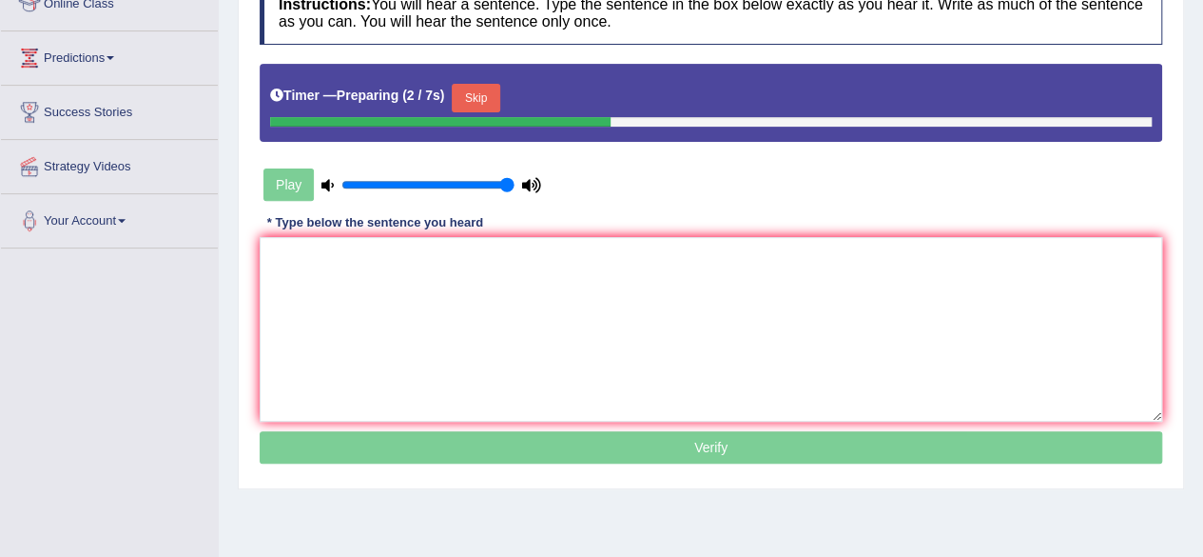
click at [480, 85] on button "Skip" at bounding box center [476, 98] width 48 height 29
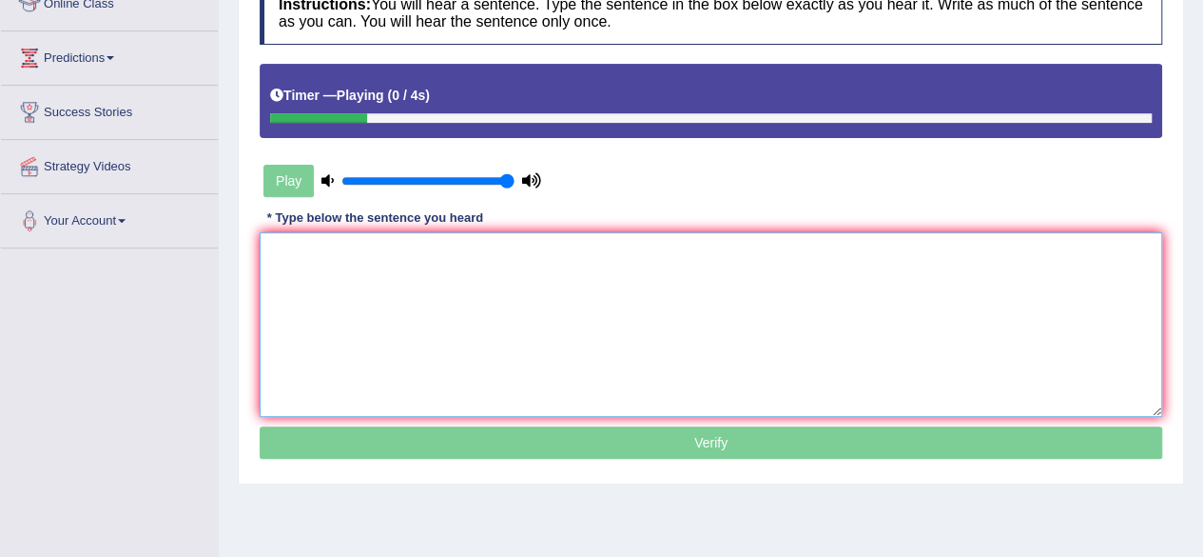
click at [479, 303] on textarea at bounding box center [711, 324] width 903 height 185
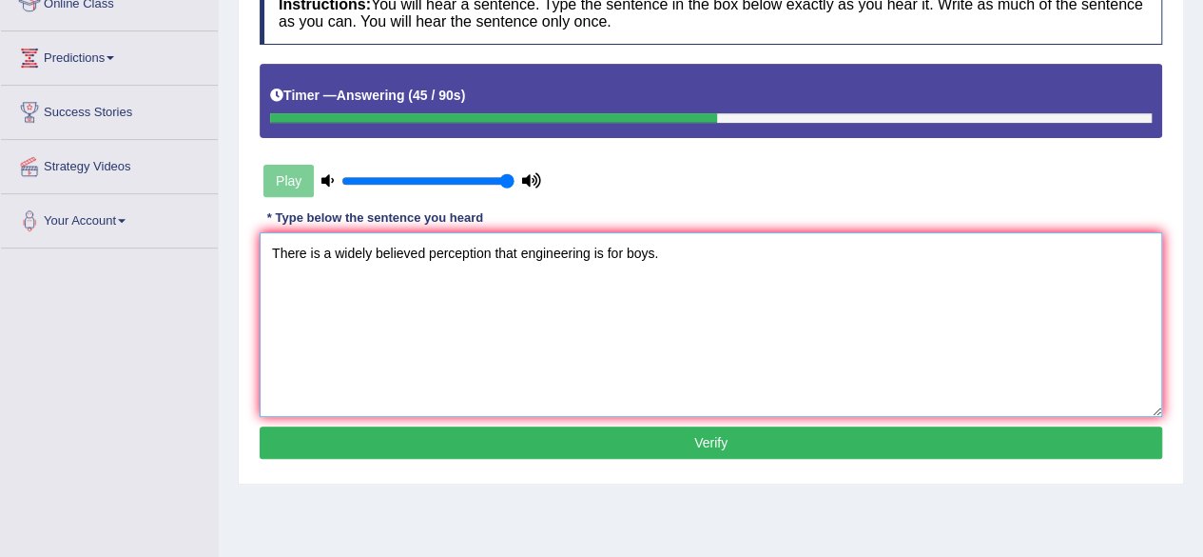
type textarea "There is a widely believed perception that engineering is for boys."
click at [567, 434] on button "Verify" at bounding box center [711, 442] width 903 height 32
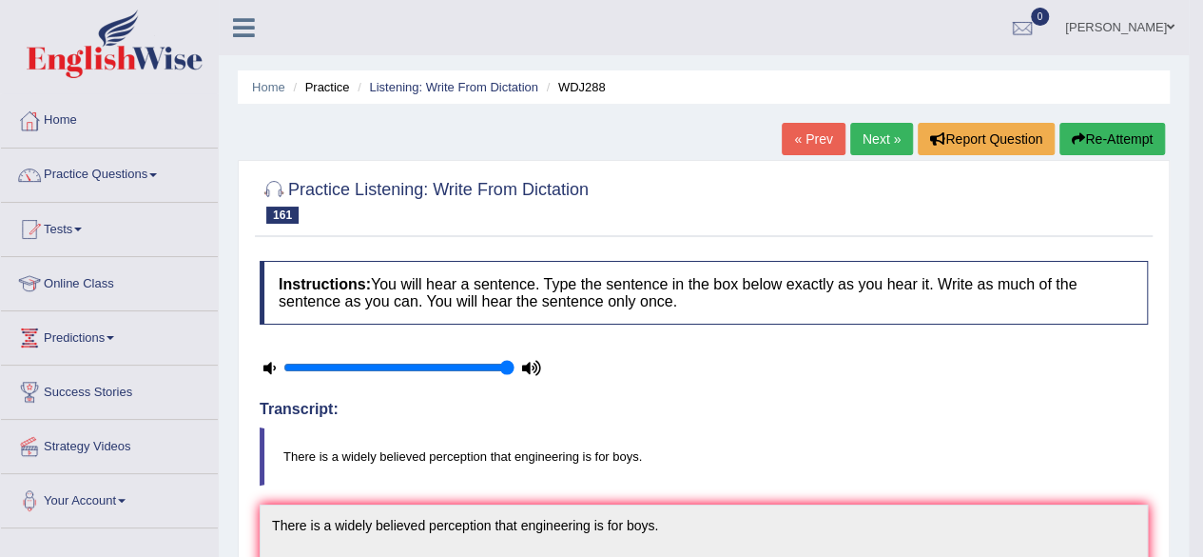
click at [866, 136] on link "Next »" at bounding box center [881, 139] width 63 height 32
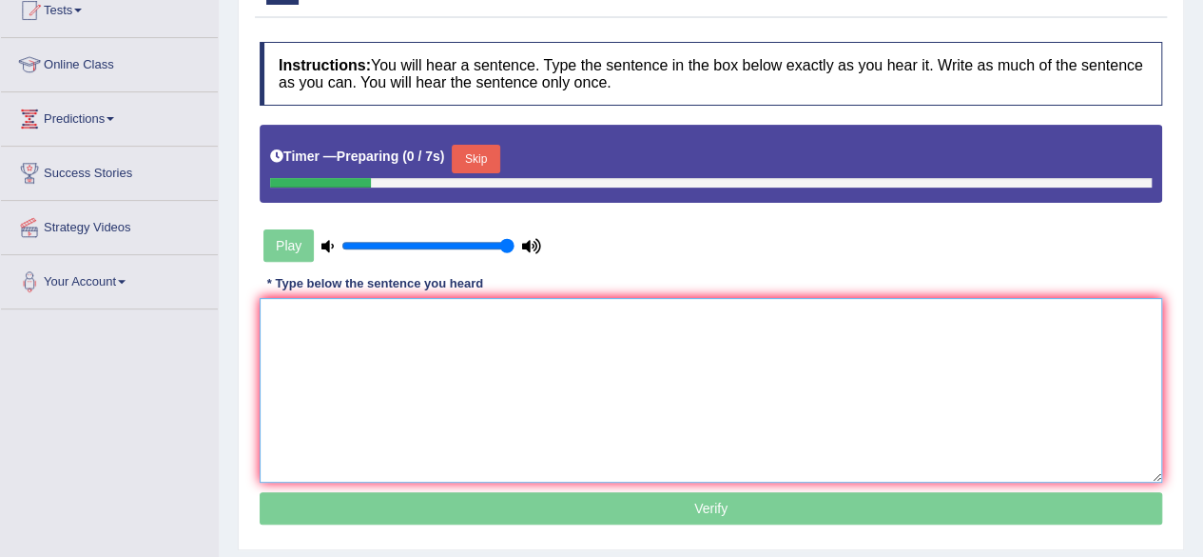
click at [590, 412] on textarea at bounding box center [711, 390] width 903 height 185
click at [498, 148] on button "Skip" at bounding box center [476, 159] width 48 height 29
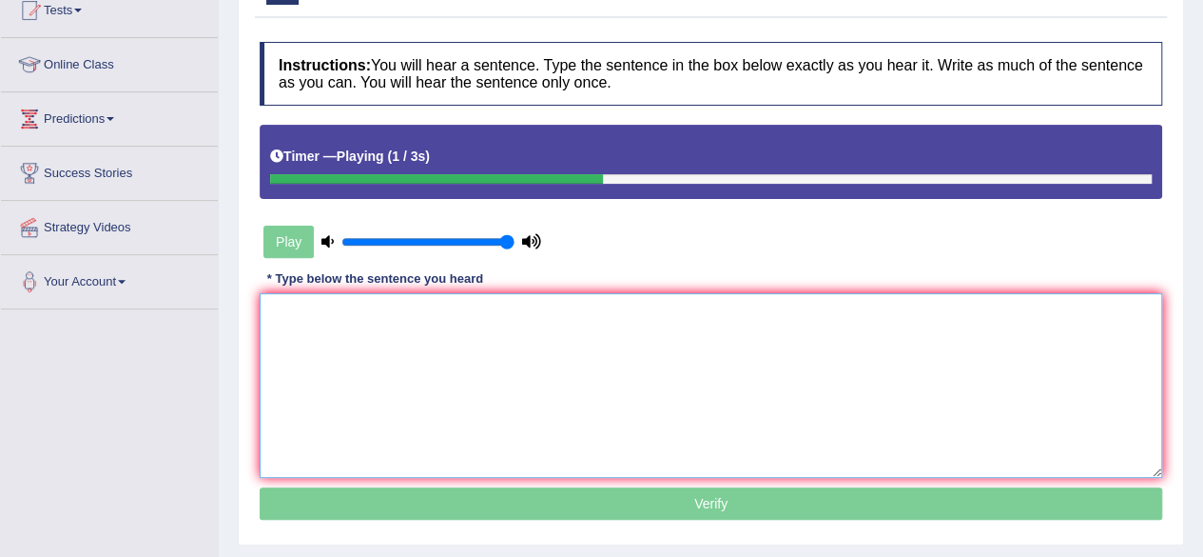
click at [434, 400] on textarea at bounding box center [711, 385] width 903 height 185
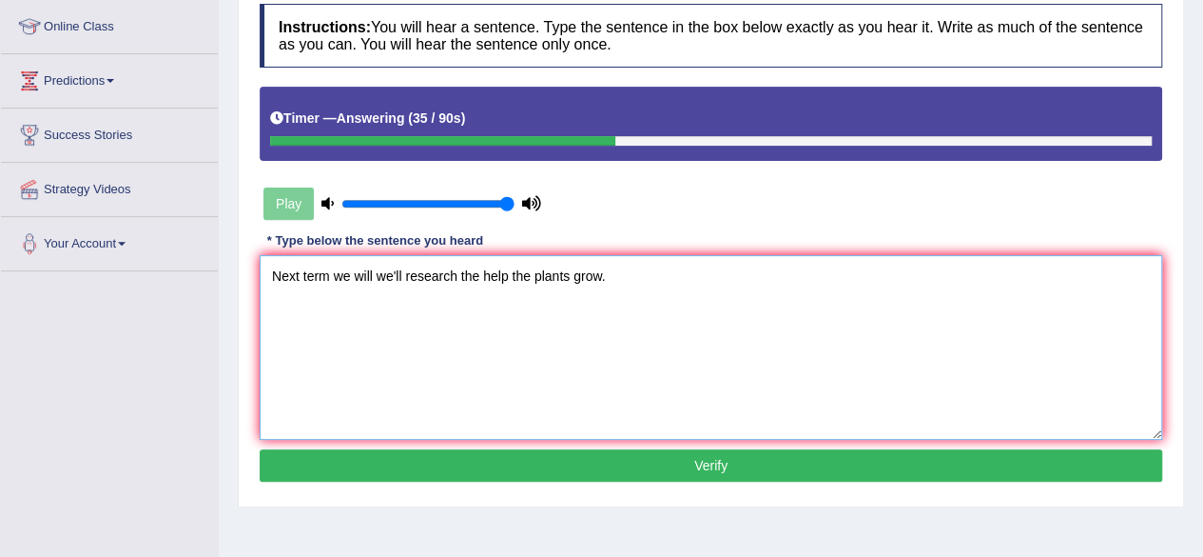
scroll to position [269, 0]
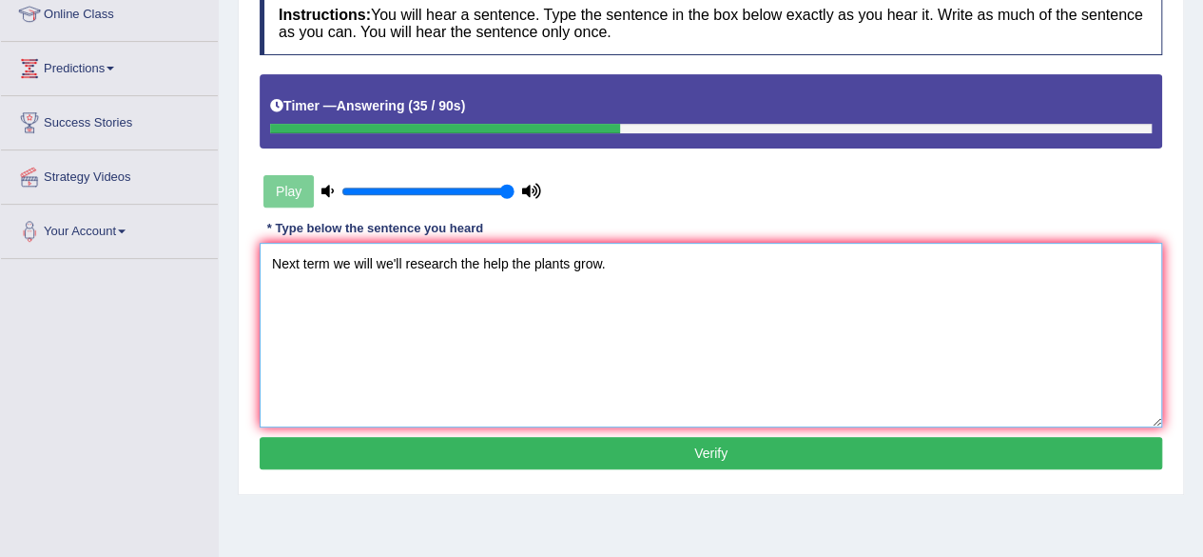
type textarea "Next term we will we'll research the help the plants grow."
click at [459, 459] on button "Verify" at bounding box center [711, 453] width 903 height 32
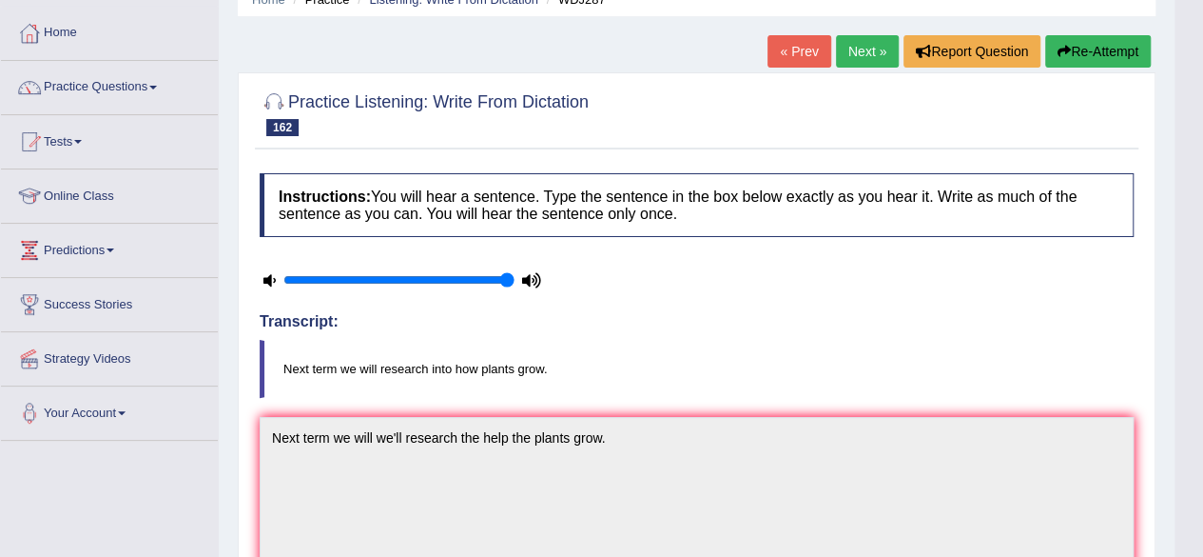
scroll to position [0, 0]
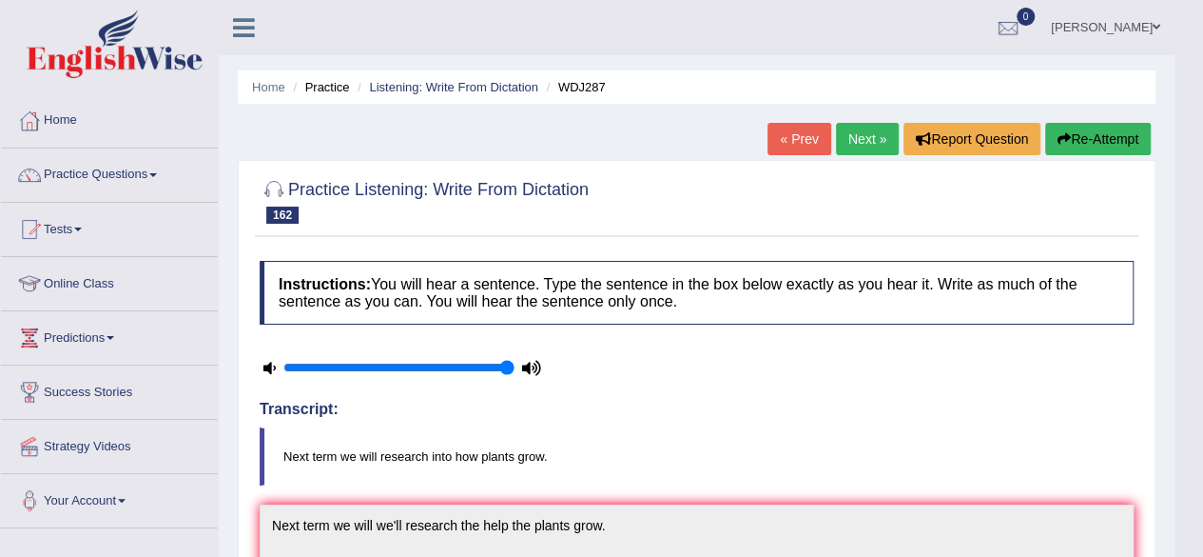
click at [844, 127] on link "Next »" at bounding box center [867, 139] width 63 height 32
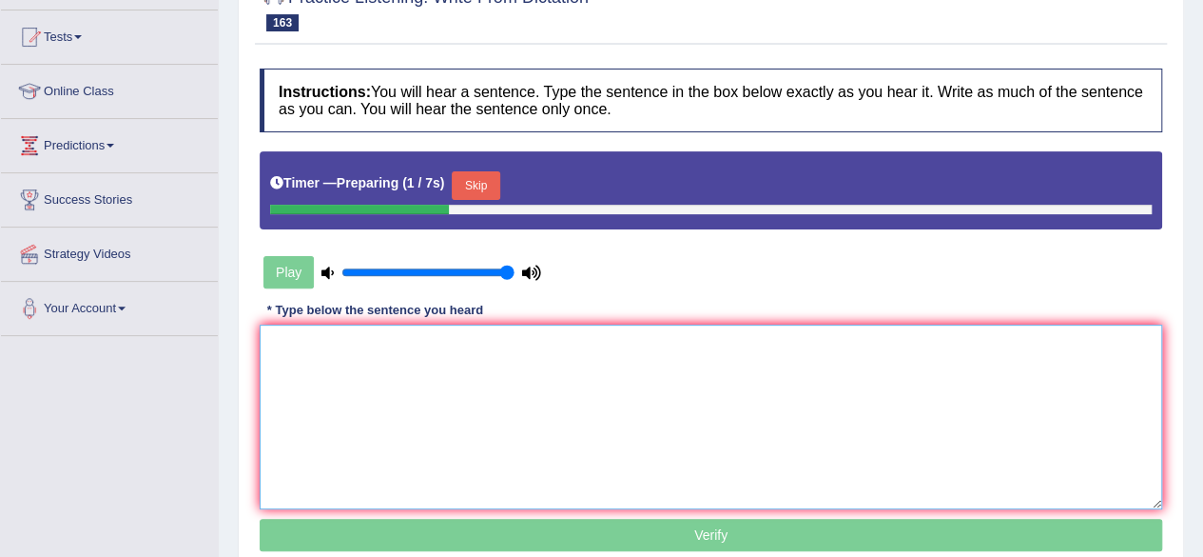
click at [641, 351] on textarea at bounding box center [711, 416] width 903 height 185
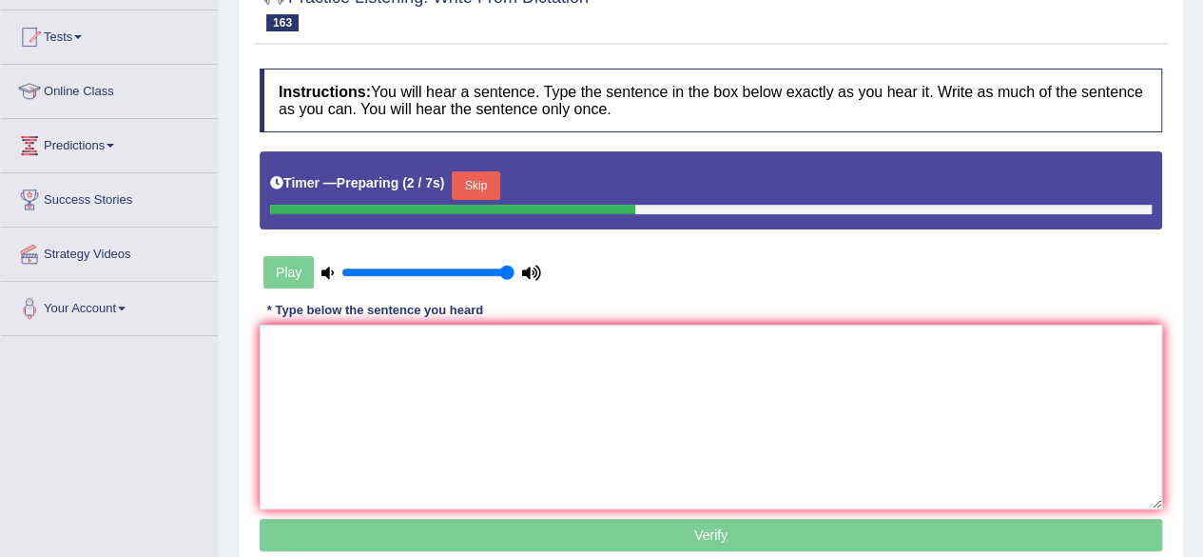
click at [477, 178] on button "Skip" at bounding box center [476, 185] width 48 height 29
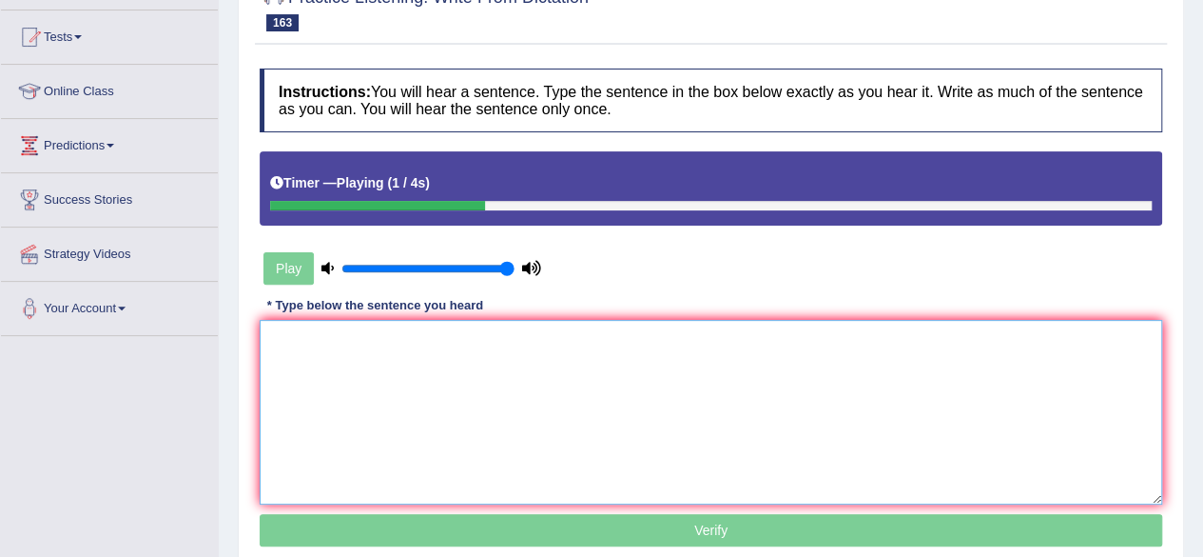
click at [481, 385] on textarea at bounding box center [711, 412] width 903 height 185
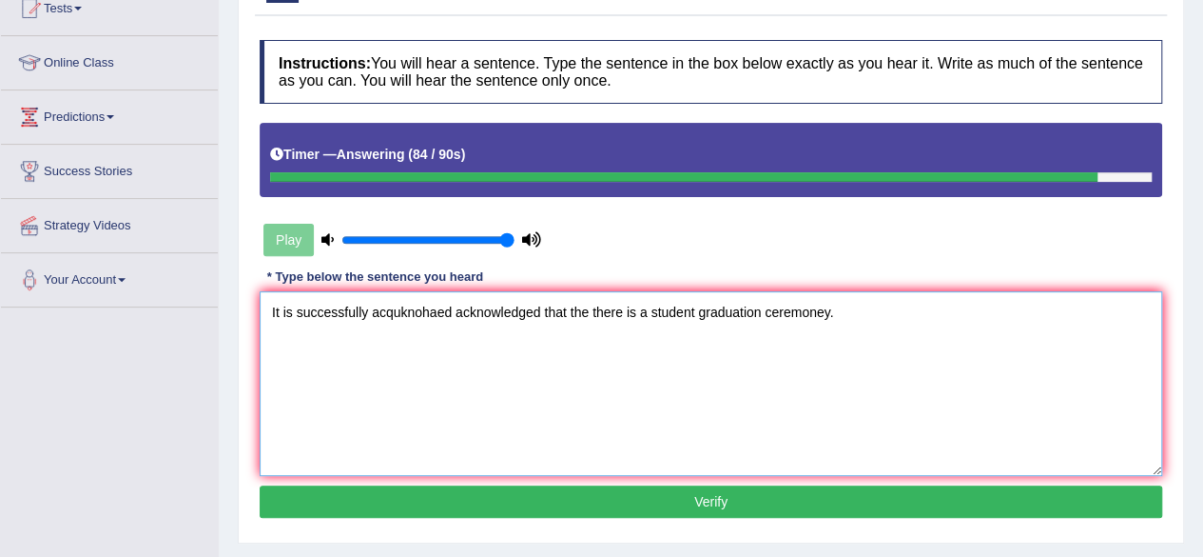
scroll to position [226, 0]
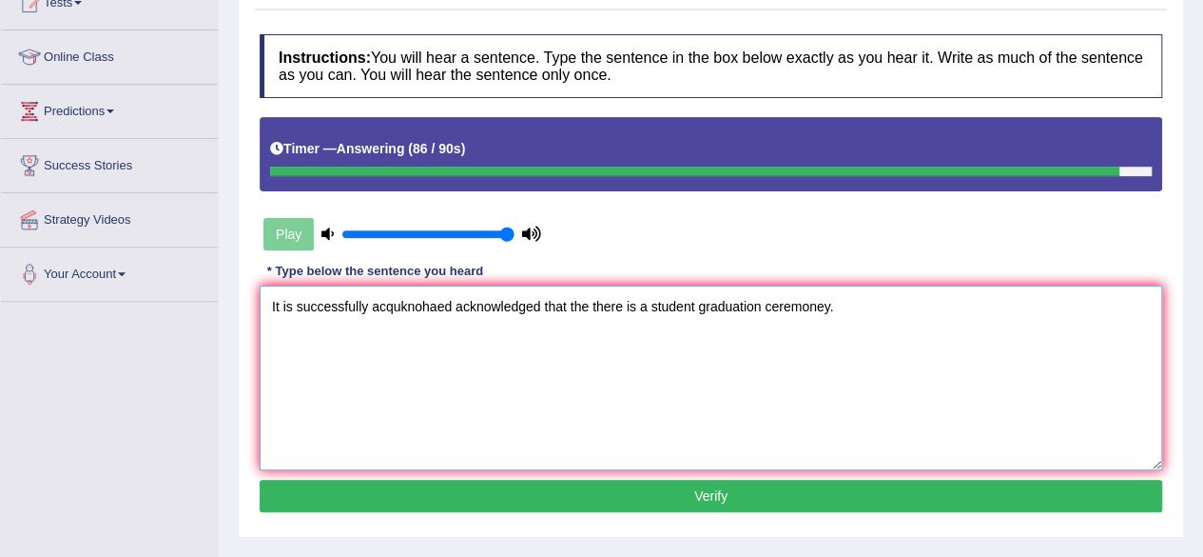
type textarea "It is successfully acquknohaed acknowledged that the there is a student graduat…"
click at [528, 501] on button "Verify" at bounding box center [711, 495] width 903 height 32
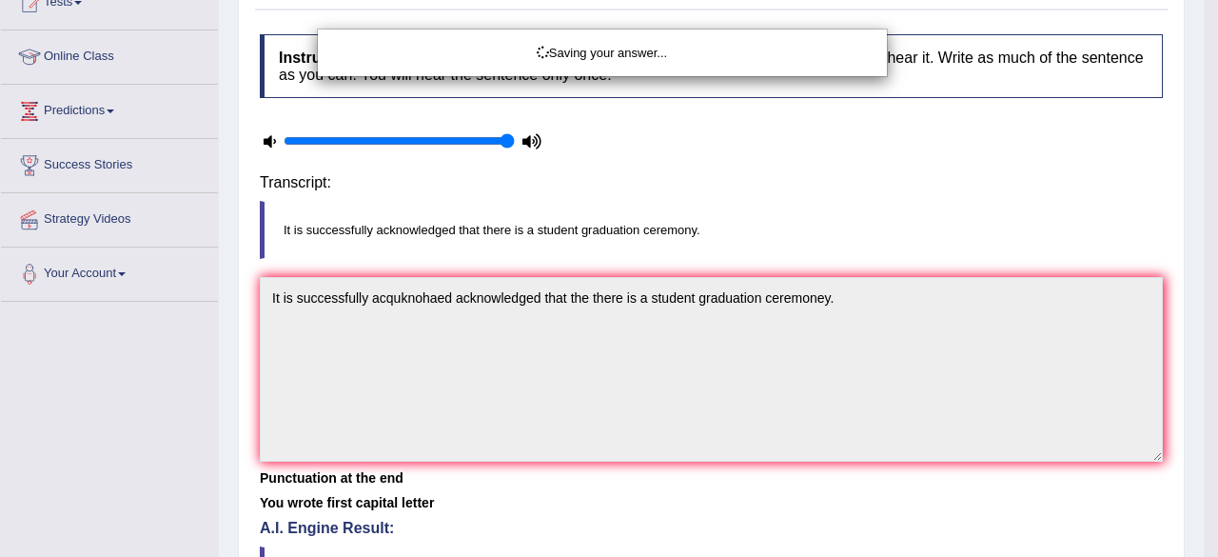
click at [528, 501] on div "Saving your answer..." at bounding box center [609, 278] width 1218 height 557
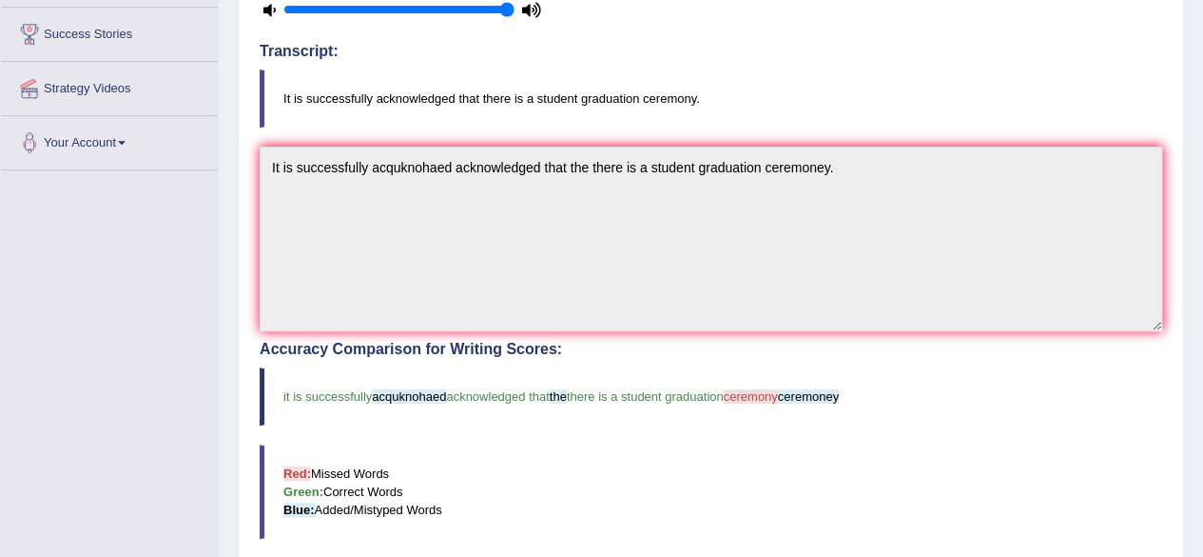
scroll to position [0, 0]
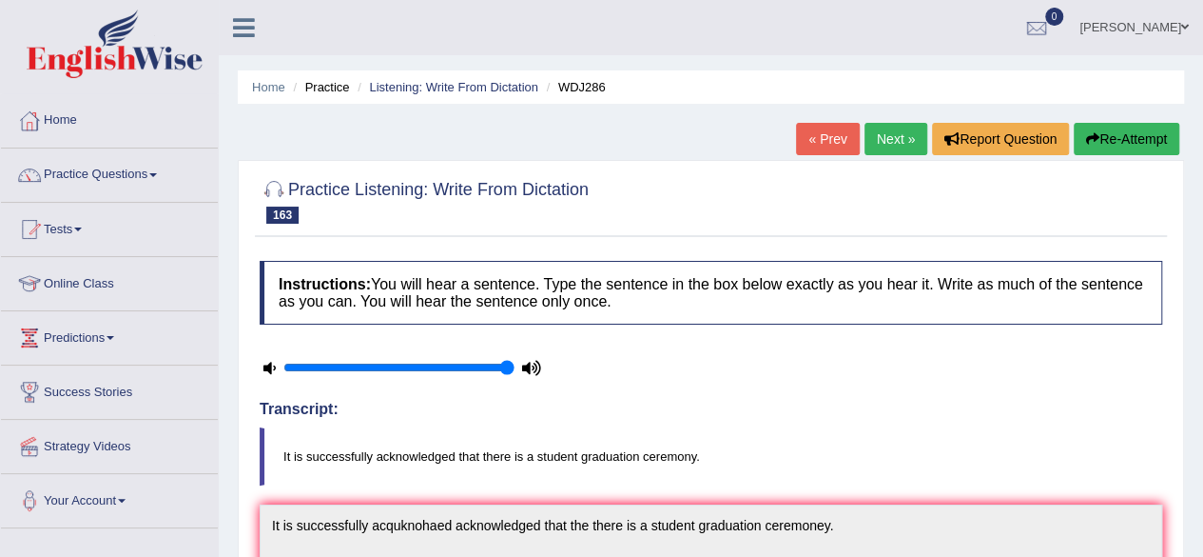
click at [869, 138] on link "Next »" at bounding box center [896, 139] width 63 height 32
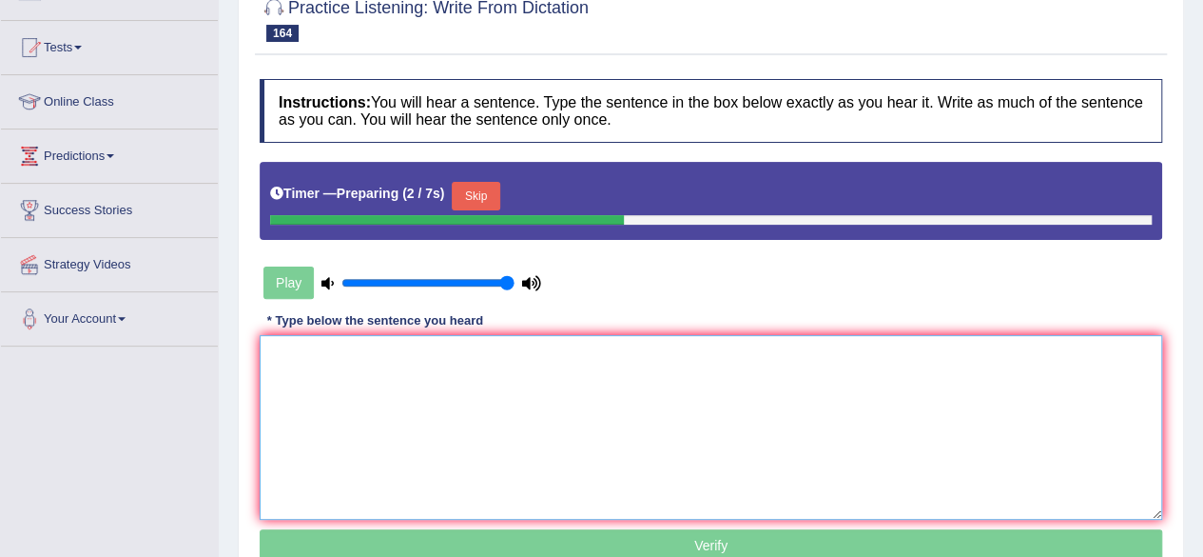
drag, startPoint x: 469, startPoint y: 480, endPoint x: 474, endPoint y: 188, distance: 292.1
click at [474, 188] on div "Instructions: You will hear a sentence. Type the sentence in the box below exac…" at bounding box center [711, 322] width 912 height 507
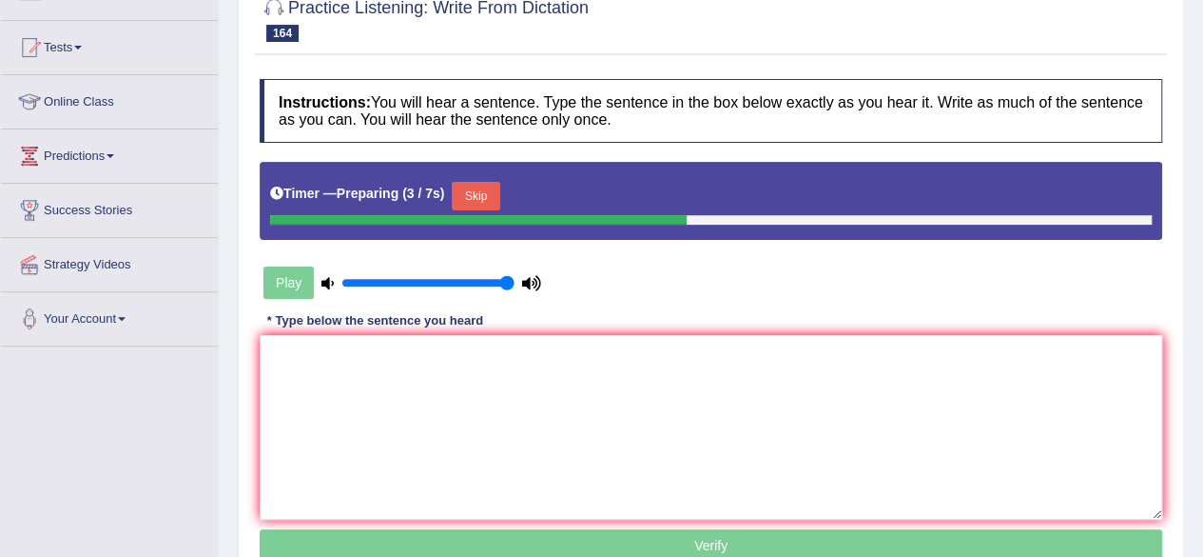
click at [474, 188] on button "Skip" at bounding box center [476, 196] width 48 height 29
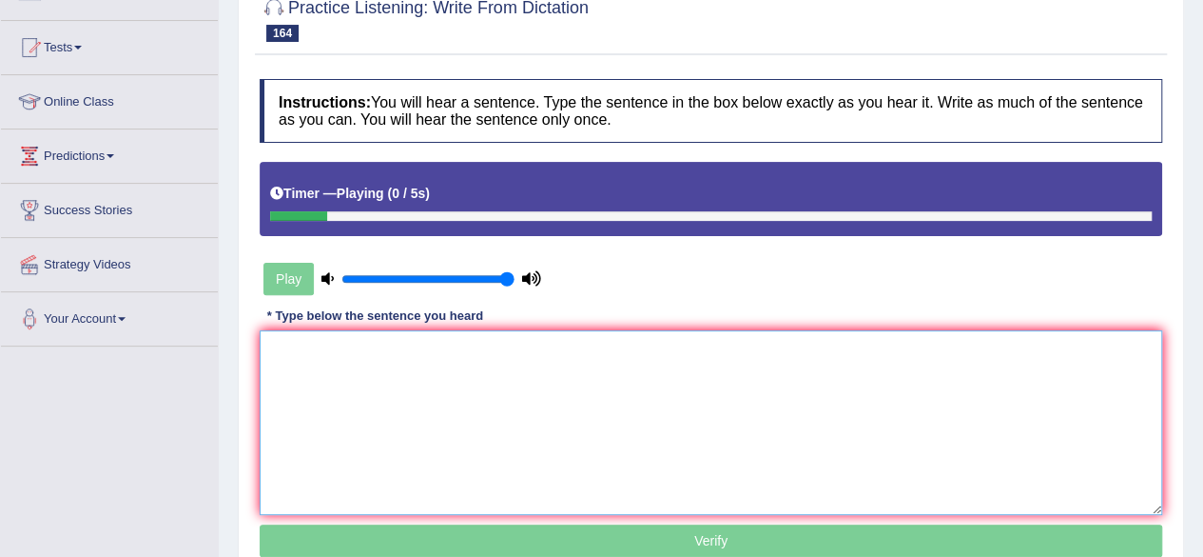
click at [442, 338] on textarea at bounding box center [711, 422] width 903 height 185
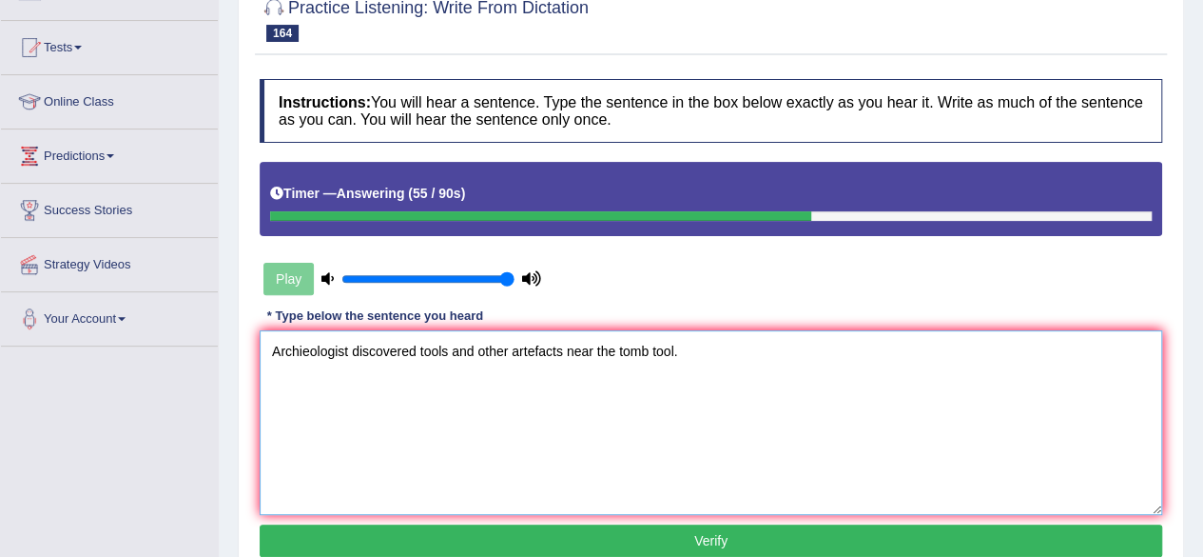
click at [309, 352] on textarea "Archieologist discovered tools and other artefacts near the tomb tool." at bounding box center [711, 422] width 903 height 185
type textarea "Archieologist discovered tools and other artefacts near the tomb tool."
click at [458, 524] on button "Verify" at bounding box center [711, 540] width 903 height 32
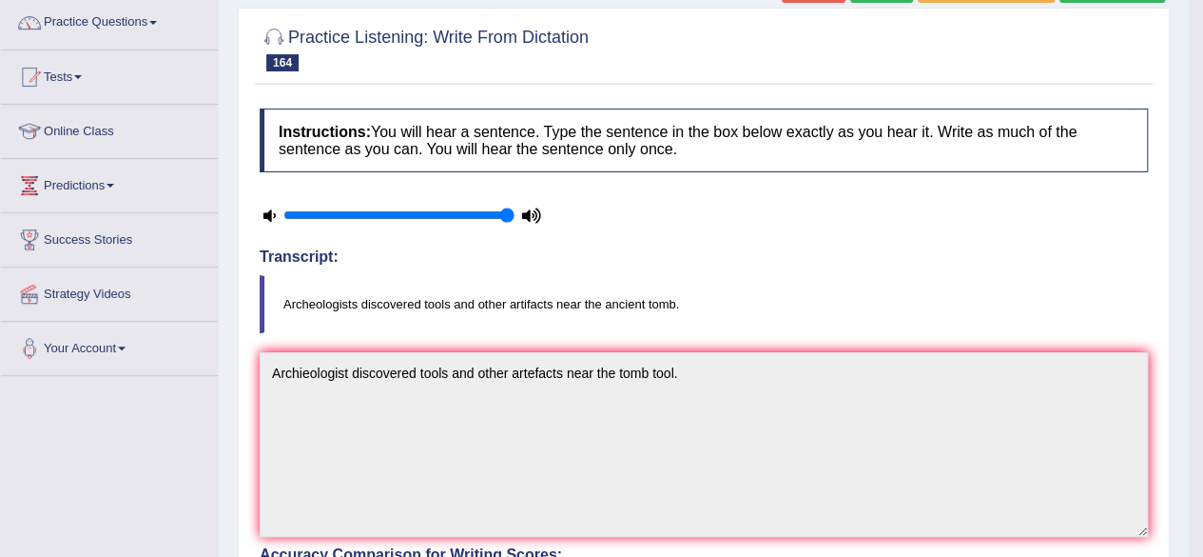
scroll to position [141, 0]
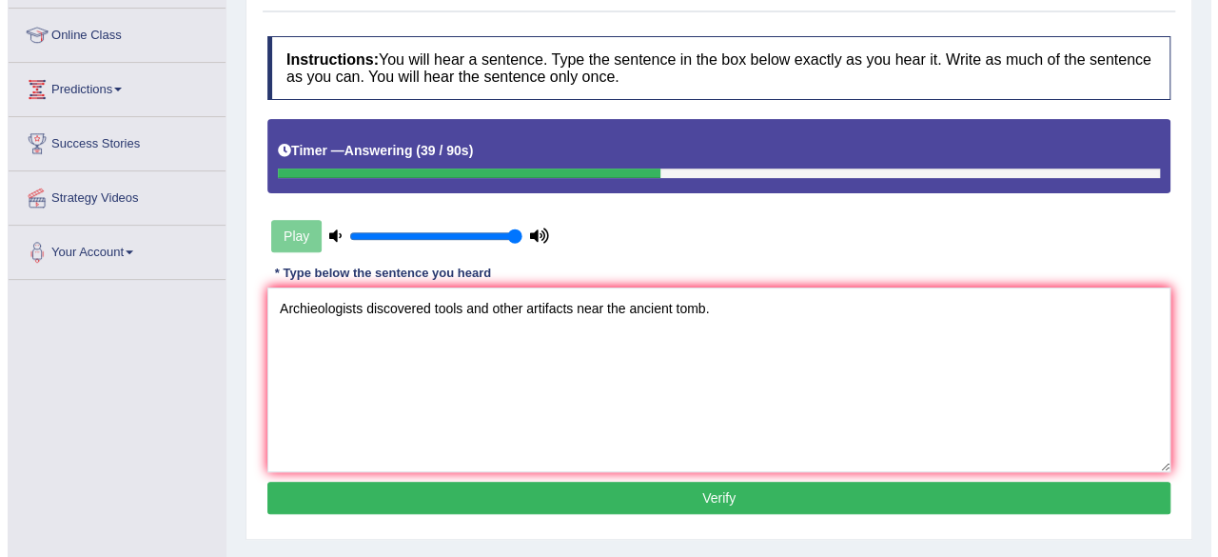
scroll to position [249, 0]
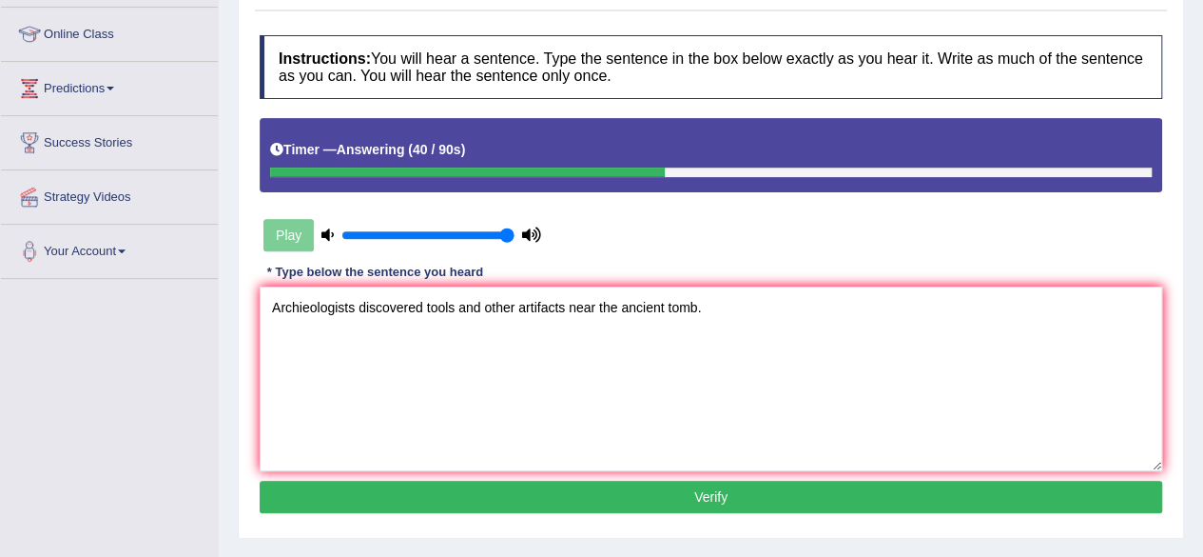
type textarea "Archieologists discovered tools and other artifacts near the ancient tomb."
click at [591, 503] on button "Verify" at bounding box center [711, 496] width 903 height 32
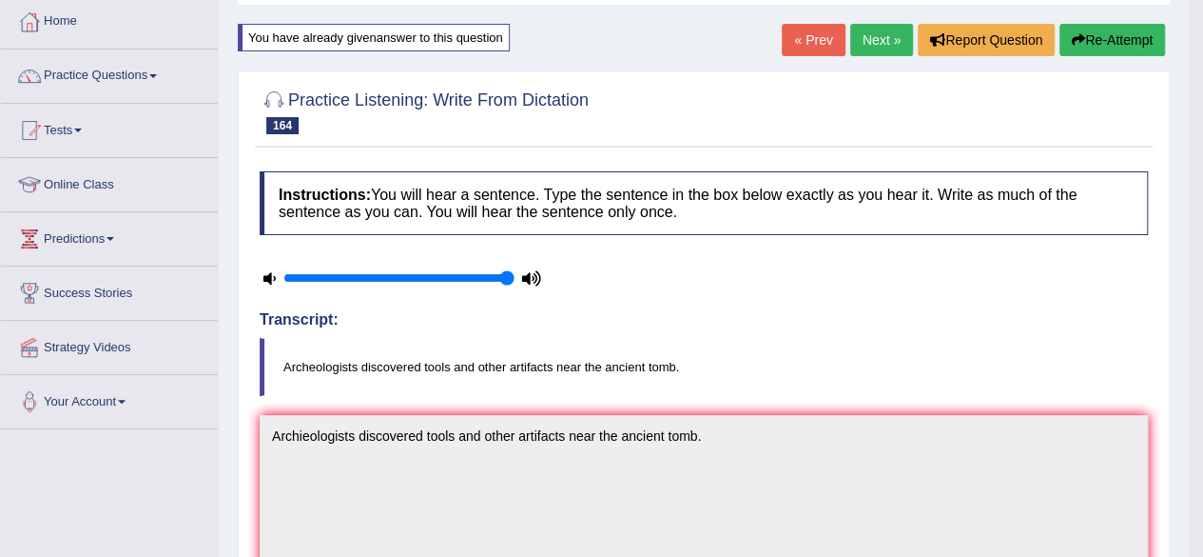
scroll to position [0, 0]
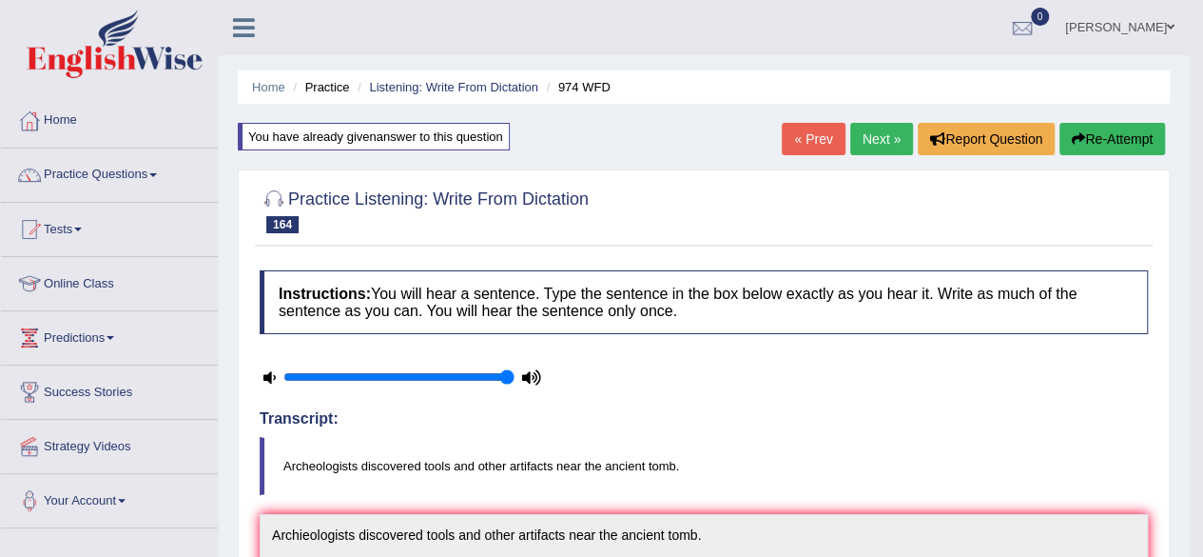
click at [850, 149] on link "Next »" at bounding box center [881, 139] width 63 height 32
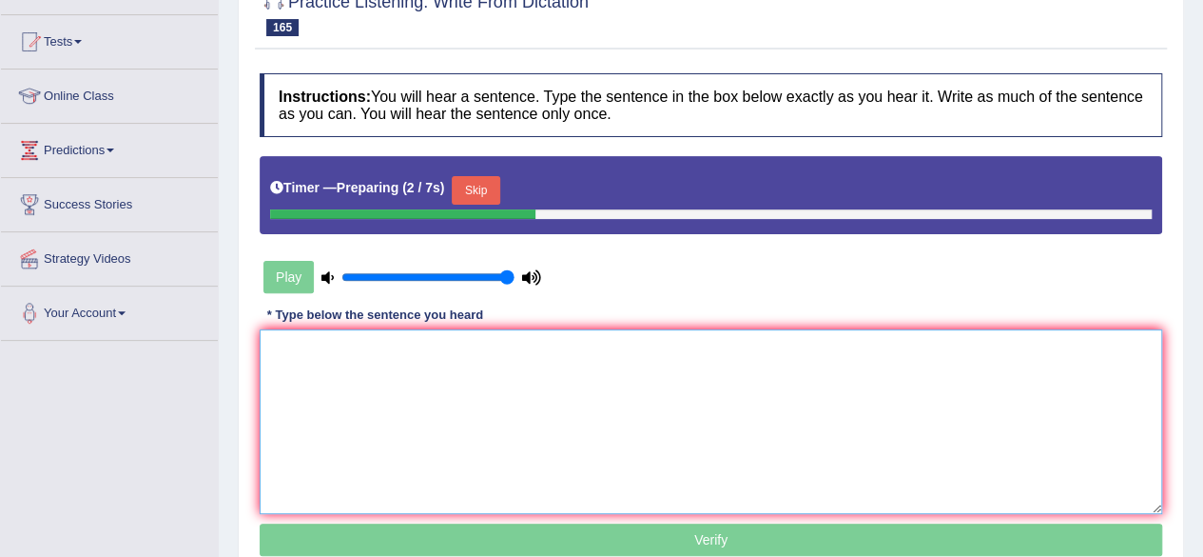
click at [464, 412] on textarea at bounding box center [711, 421] width 903 height 185
click at [489, 172] on div "Timer — Preparing ( 3 / 7s ) Skip" at bounding box center [711, 190] width 882 height 38
click at [487, 184] on button "Skip" at bounding box center [476, 190] width 48 height 29
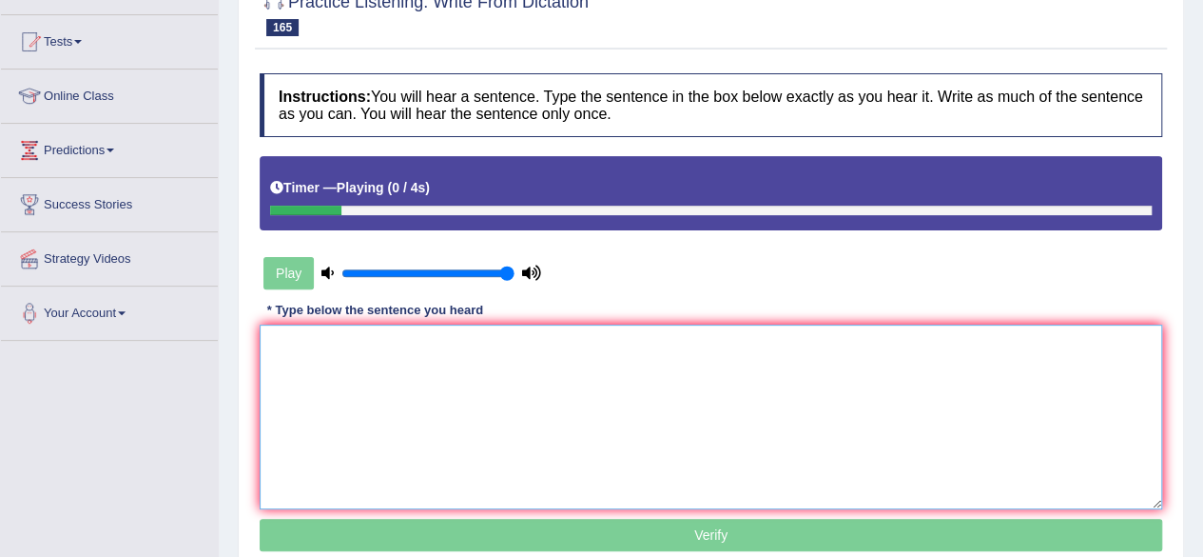
click at [400, 440] on textarea at bounding box center [711, 416] width 903 height 185
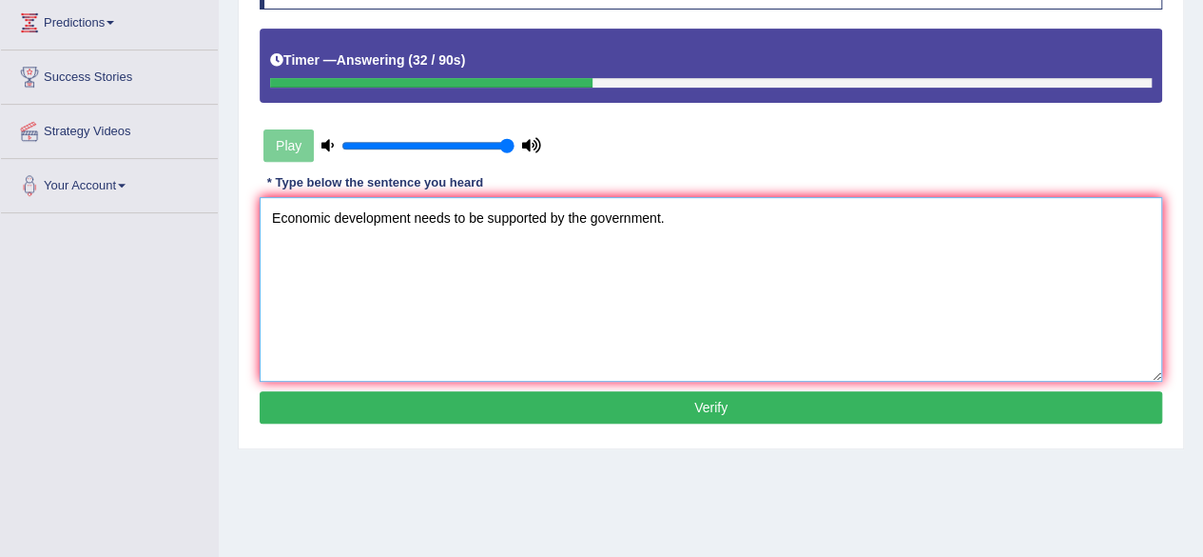
scroll to position [325, 0]
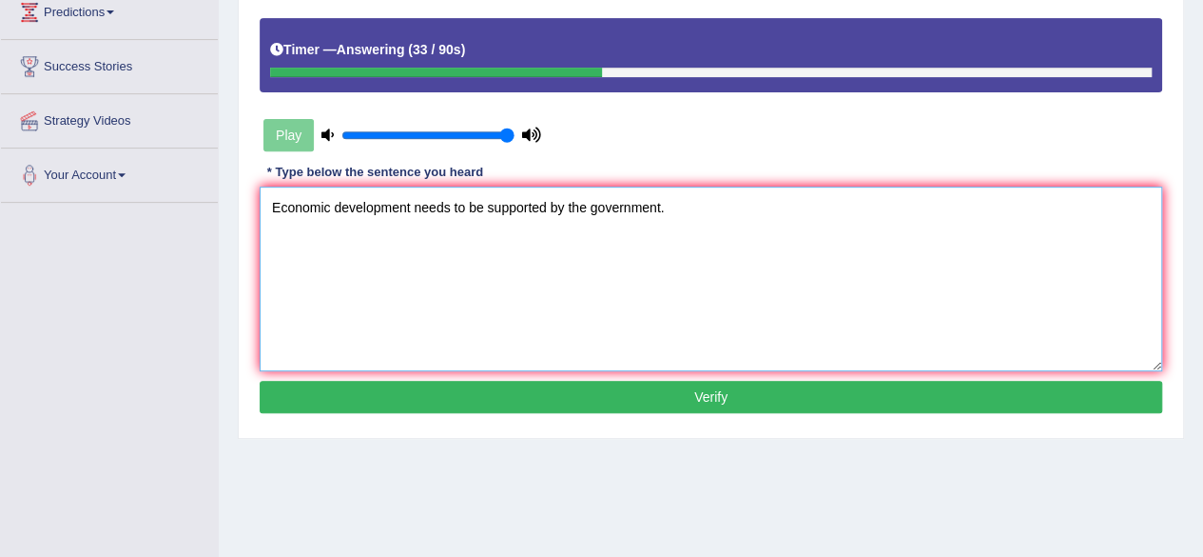
type textarea "Economic development needs to be supported by the government."
click at [526, 391] on button "Verify" at bounding box center [711, 397] width 903 height 32
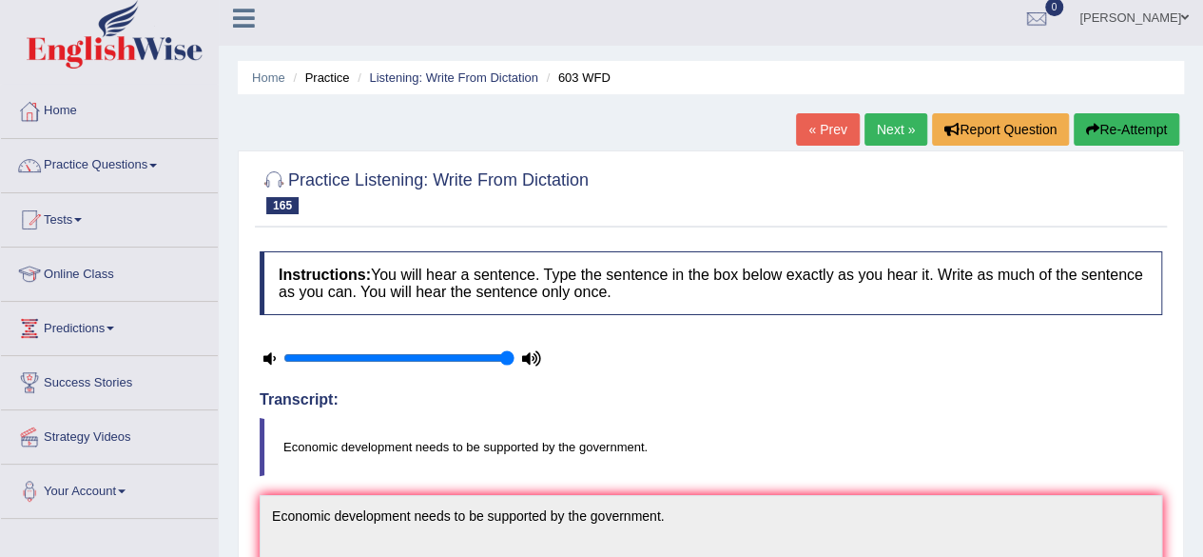
scroll to position [0, 0]
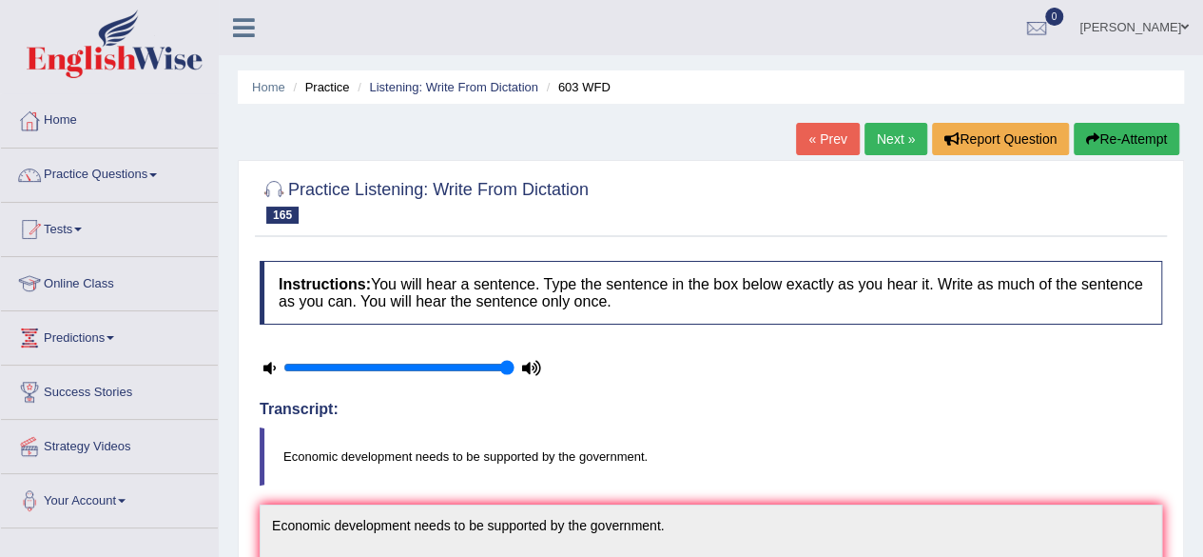
click at [894, 132] on link "Next »" at bounding box center [896, 139] width 63 height 32
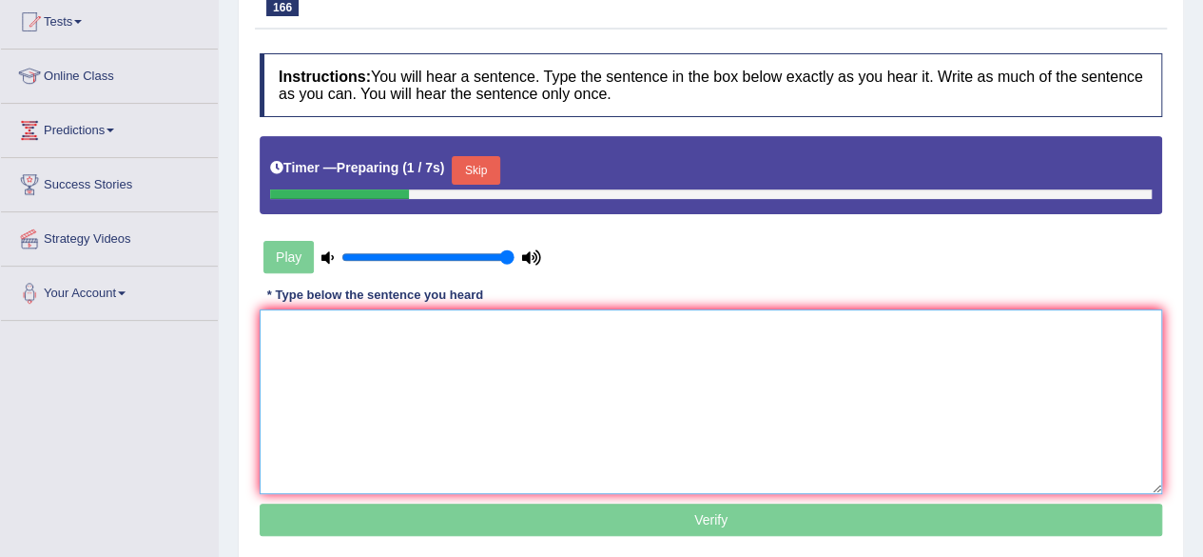
click at [579, 382] on textarea at bounding box center [711, 401] width 903 height 185
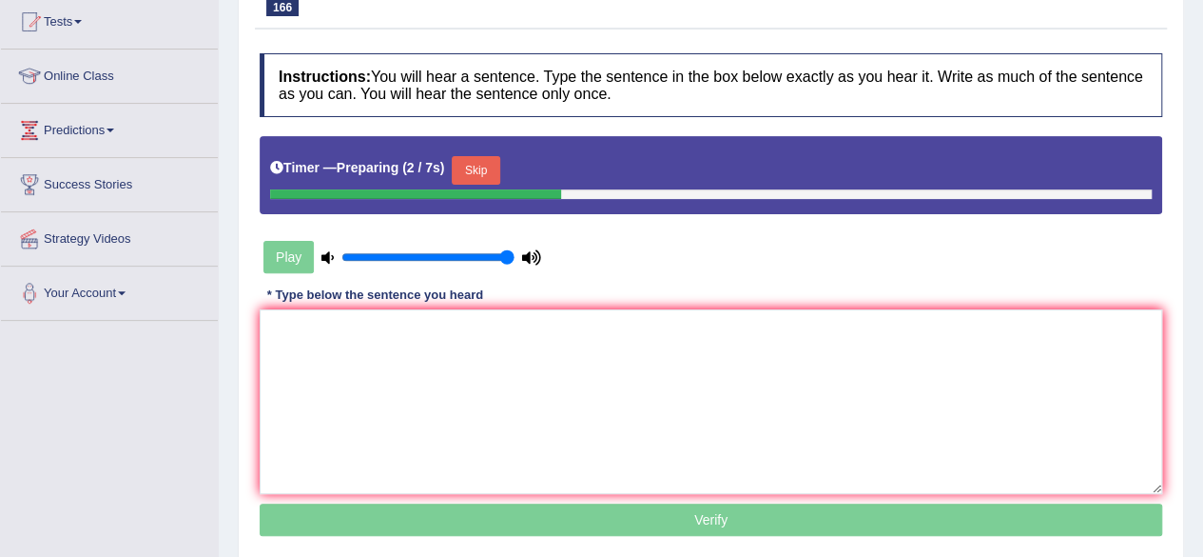
click at [490, 172] on button "Skip" at bounding box center [476, 170] width 48 height 29
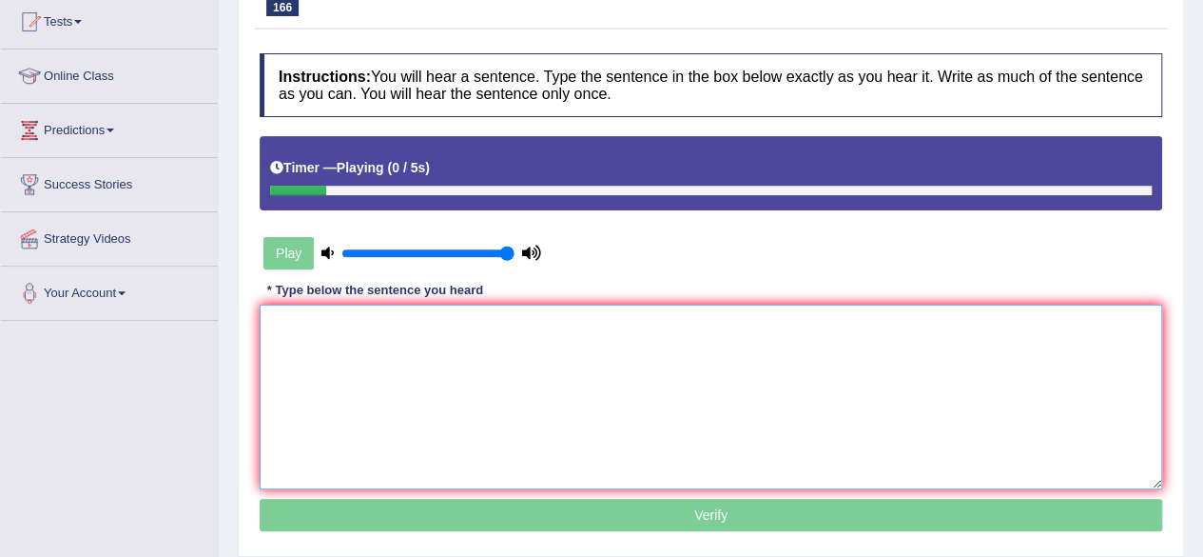
click at [432, 443] on textarea at bounding box center [711, 396] width 903 height 185
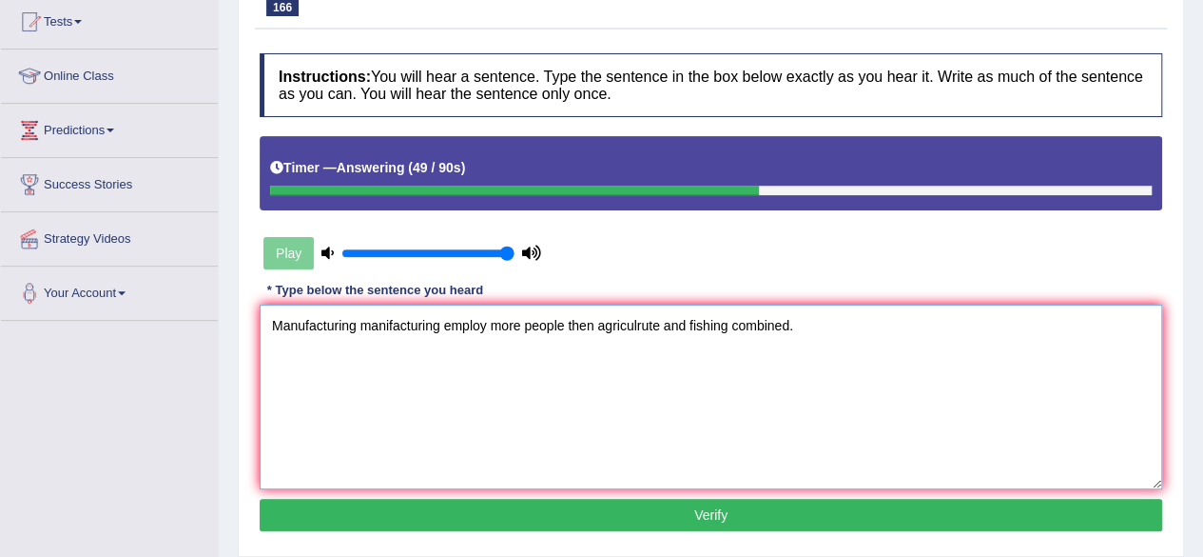
scroll to position [441, 0]
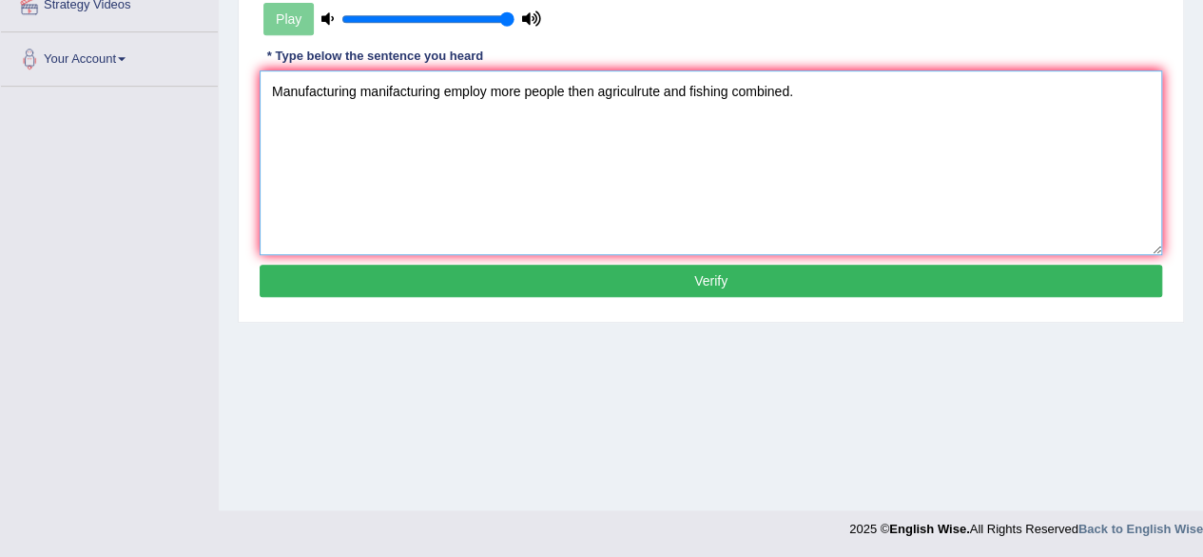
click at [488, 94] on textarea "Manufacturing manifacturing employ more people then agriculrute and fishing com…" at bounding box center [711, 162] width 903 height 185
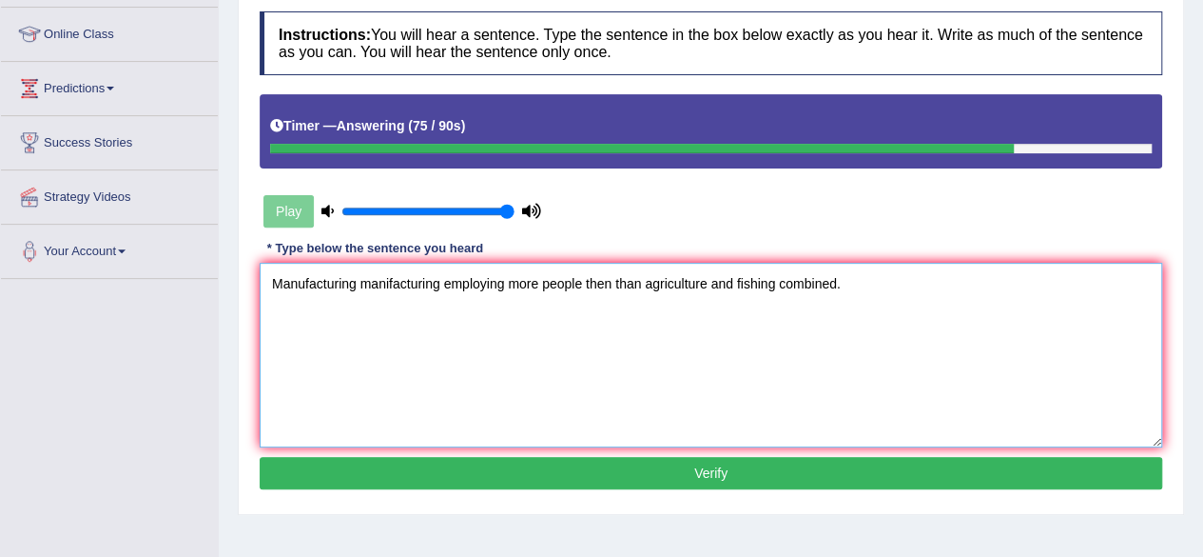
scroll to position [253, 0]
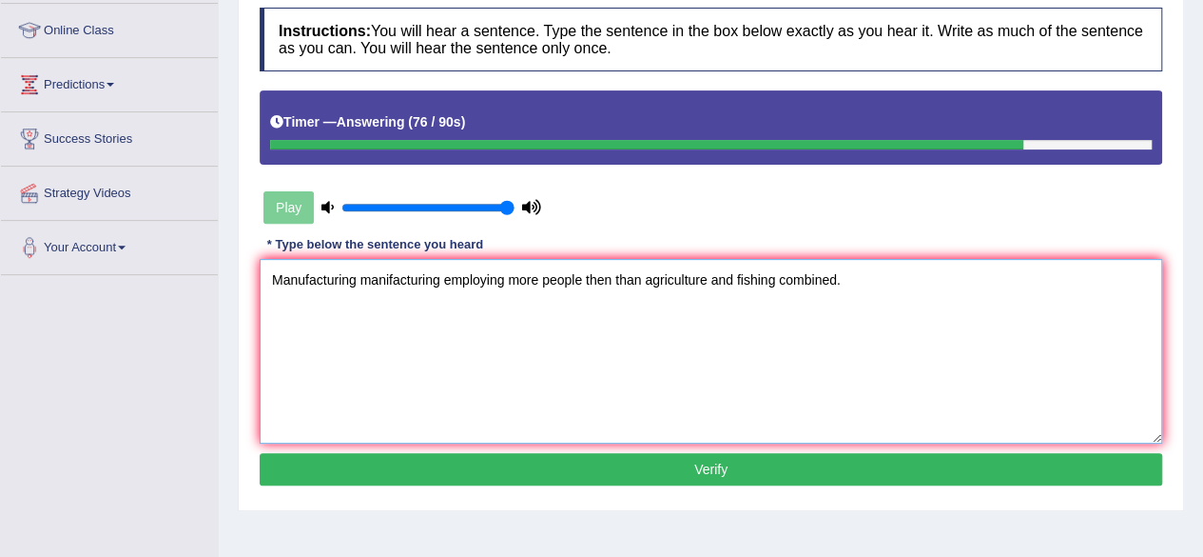
type textarea "Manufacturing manifacturing employing more people then than agriculture and fis…"
click at [506, 458] on button "Verify" at bounding box center [711, 469] width 903 height 32
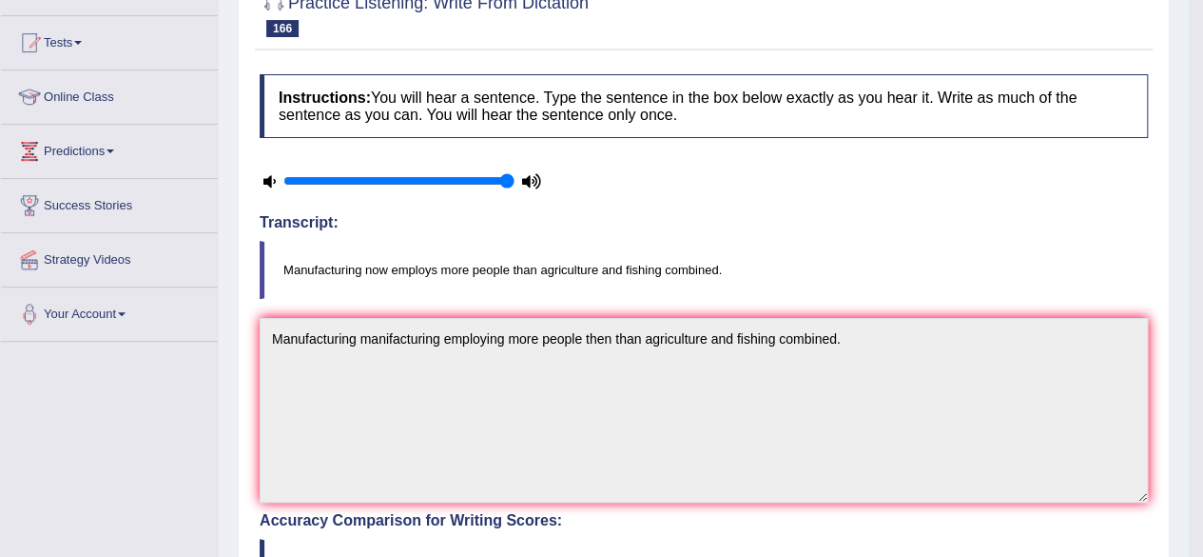
scroll to position [0, 0]
